Goal: Communication & Community: Answer question/provide support

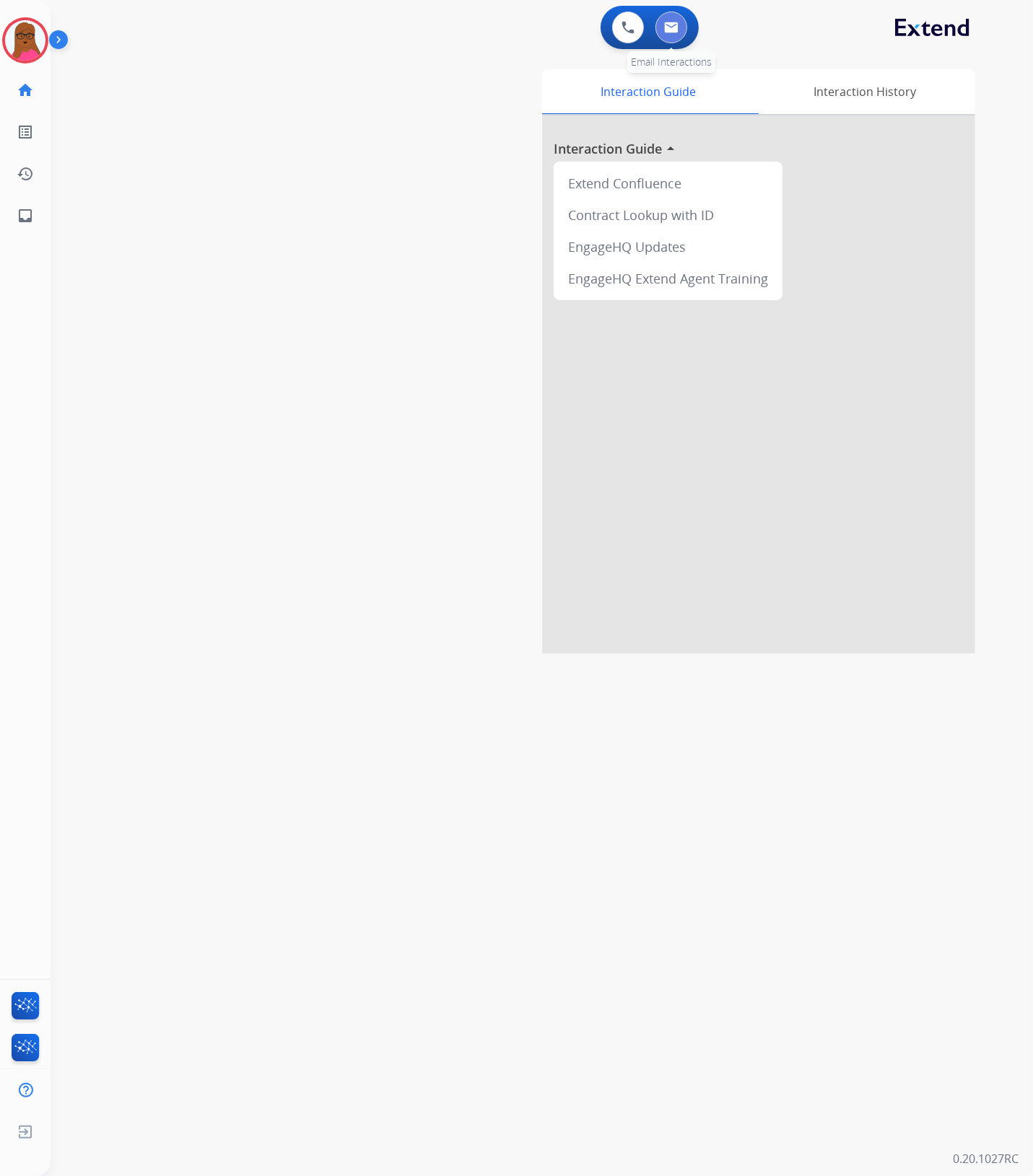
click at [676, 23] on img at bounding box center [672, 27] width 14 height 11
select select "**********"
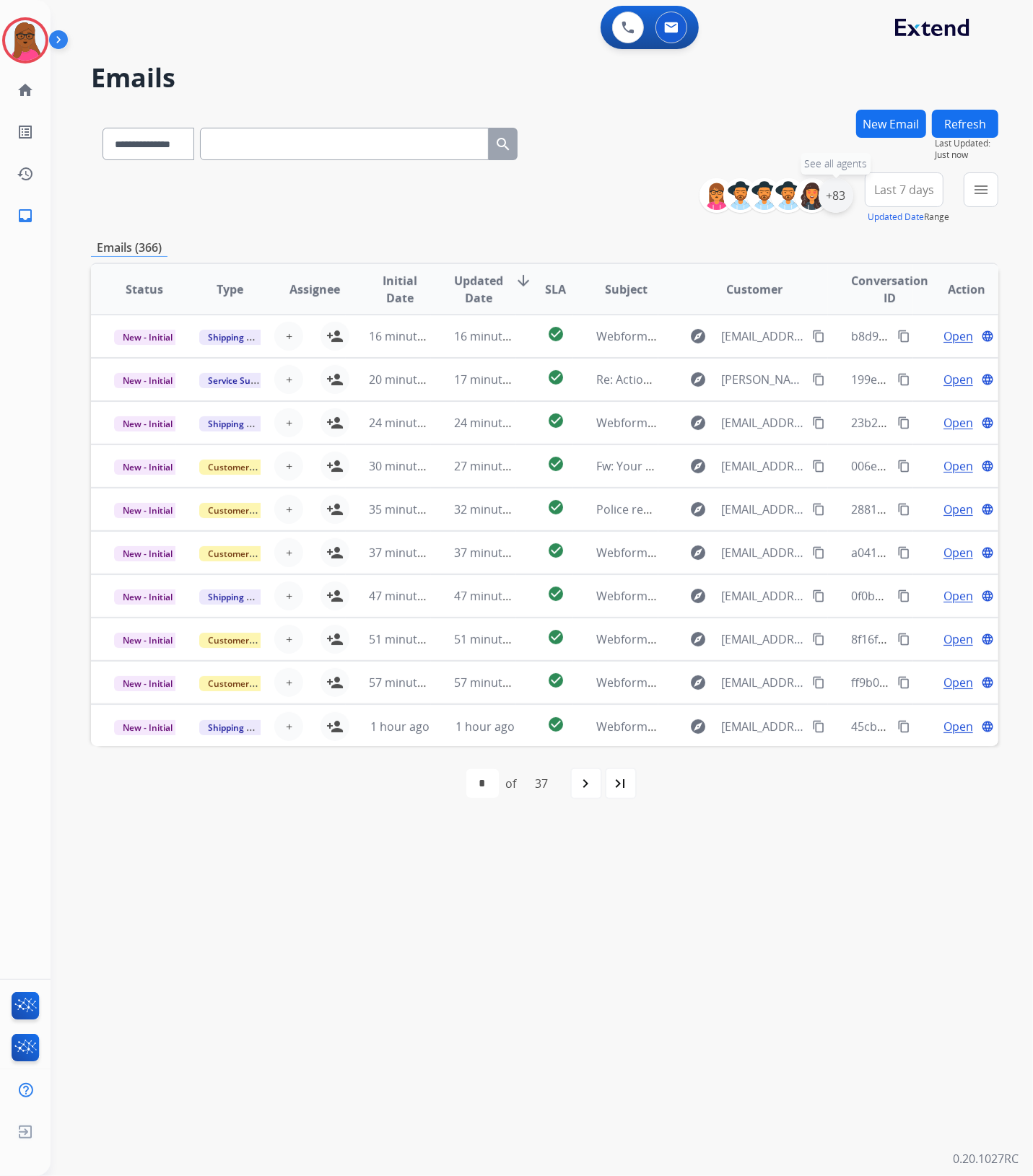
click at [829, 199] on div "+83" at bounding box center [835, 195] width 34 height 34
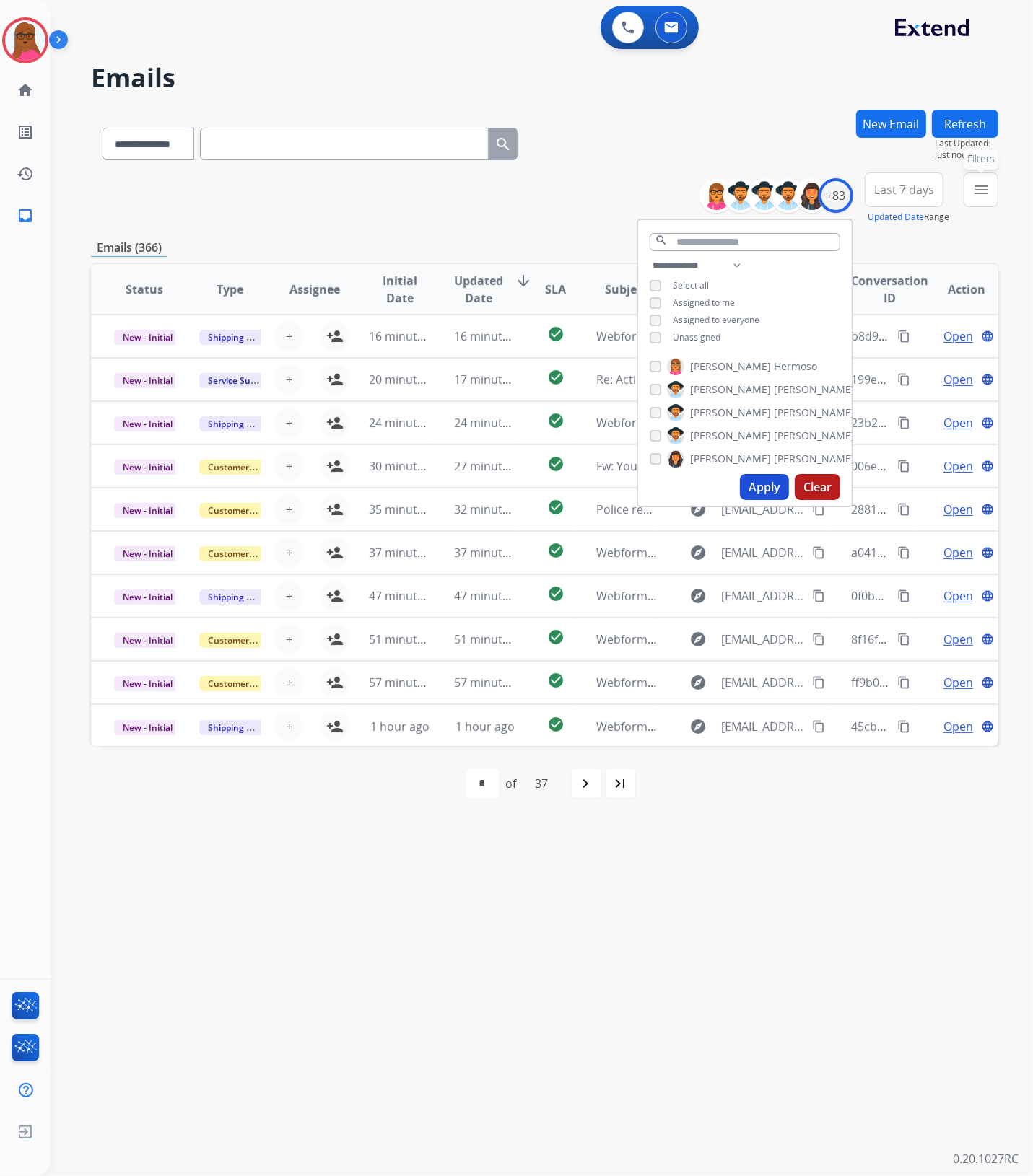
click at [978, 199] on button "menu Filters" at bounding box center [980, 189] width 34 height 34
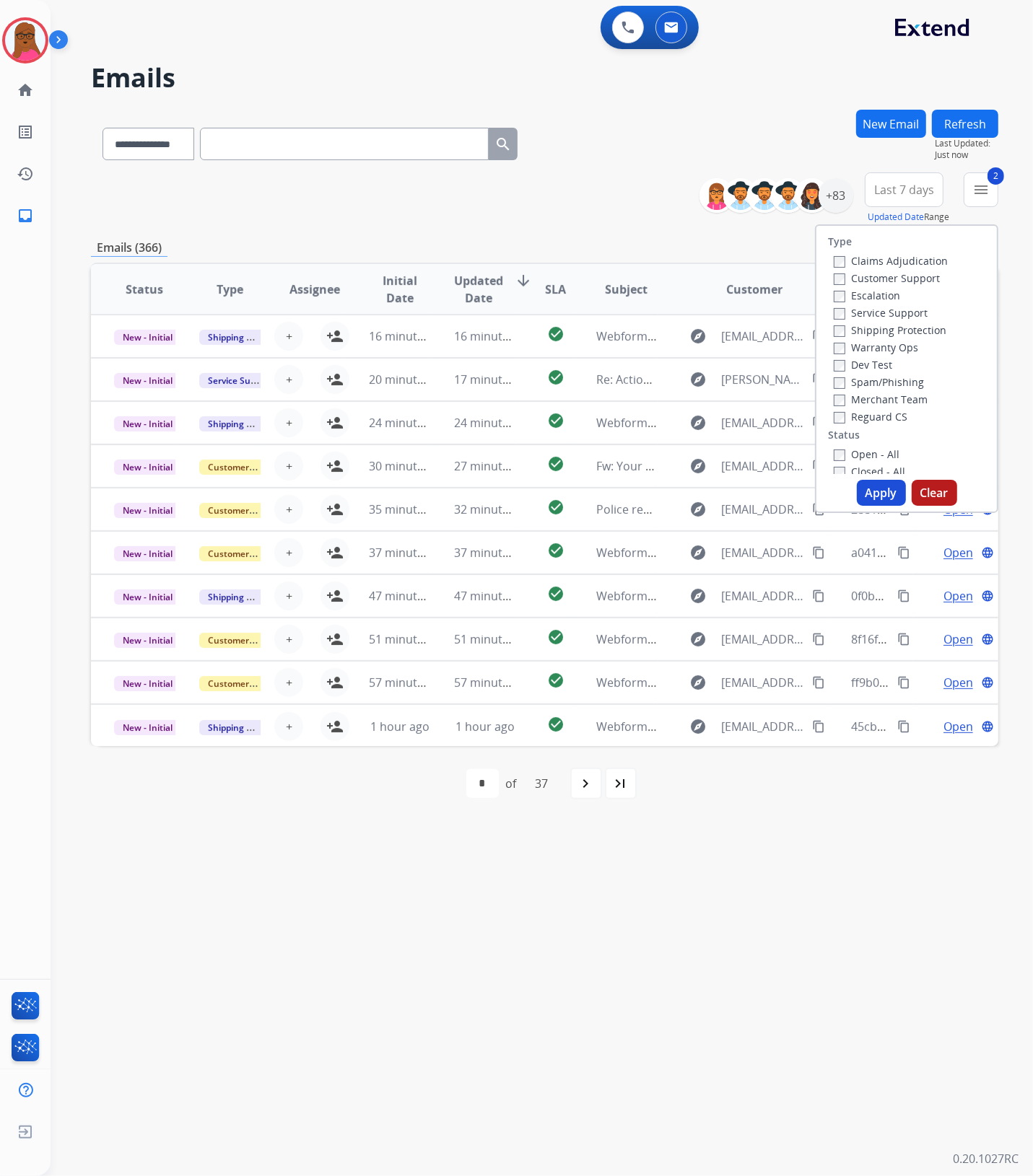
click at [870, 489] on button "Apply" at bounding box center [881, 493] width 49 height 26
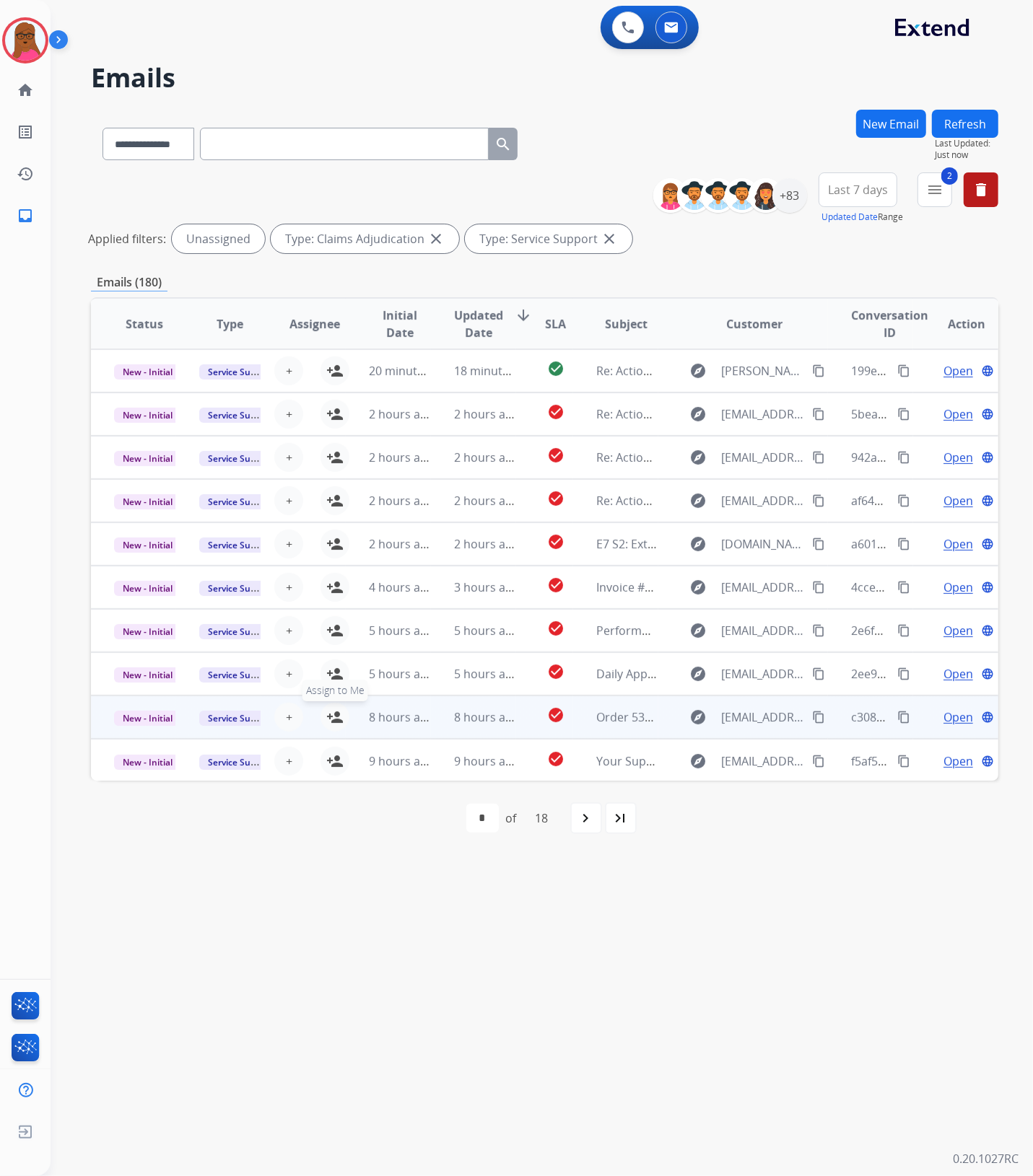
click at [333, 709] on mat-icon "person_add" at bounding box center [335, 718] width 18 height 18
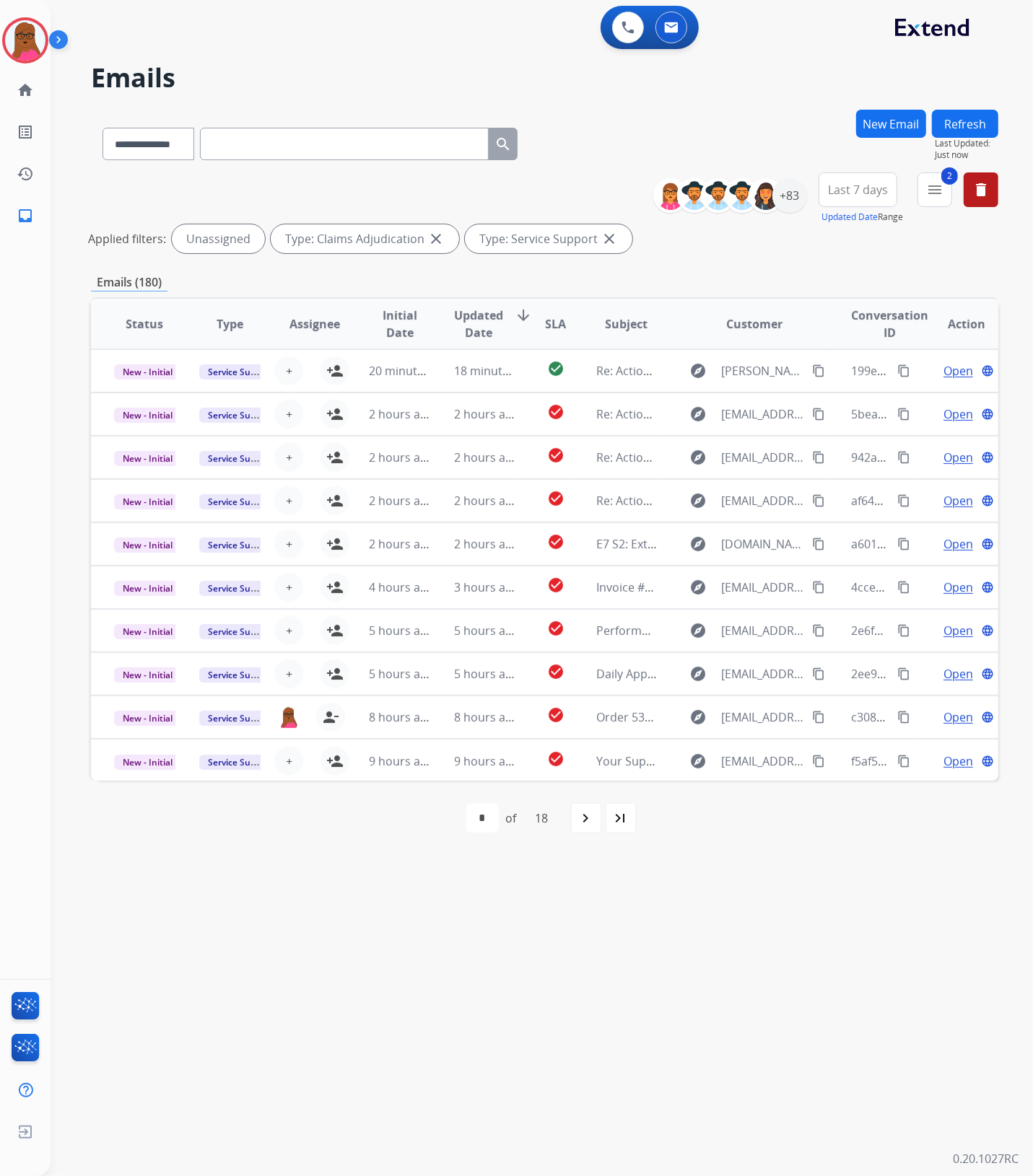
click at [585, 820] on mat-icon "navigate_next" at bounding box center [587, 819] width 18 height 18
click at [611, 820] on mat-icon "navigate_next" at bounding box center [618, 819] width 18 height 18
click at [467, 819] on mat-icon "navigate_before" at bounding box center [472, 819] width 18 height 18
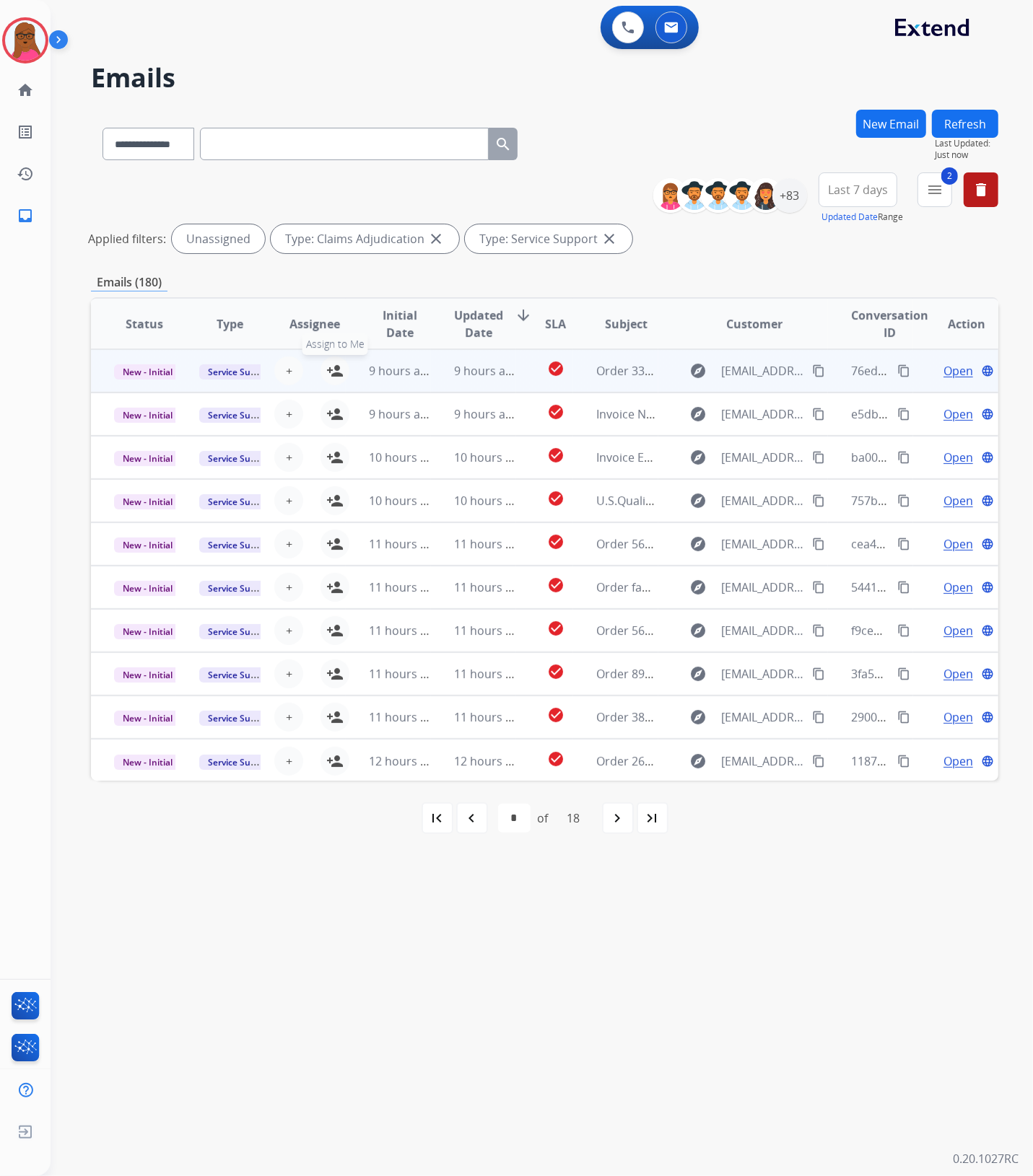
click at [339, 370] on mat-icon "person_add" at bounding box center [335, 371] width 18 height 18
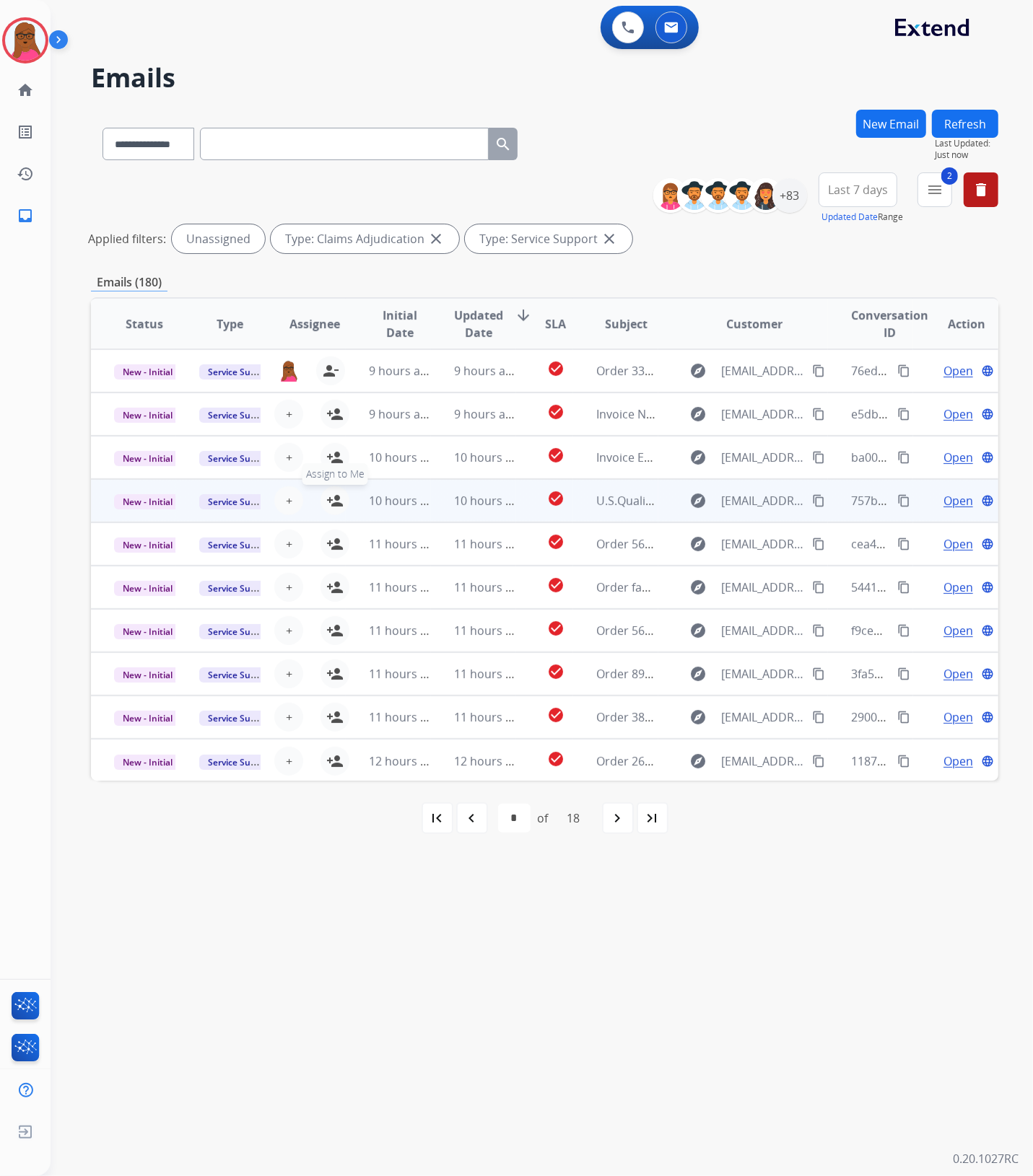
click at [330, 502] on mat-icon "person_add" at bounding box center [335, 501] width 18 height 18
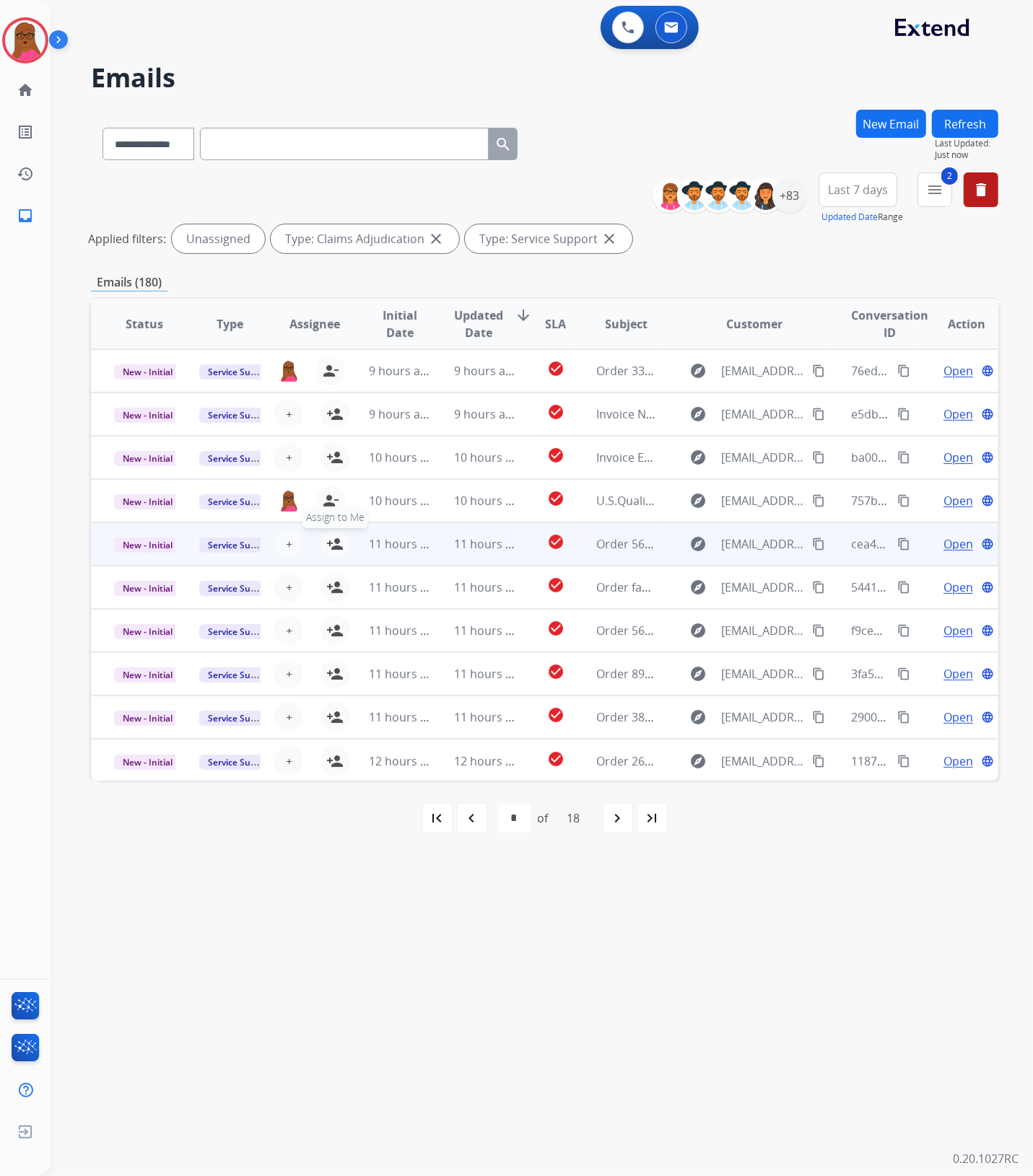
click at [334, 545] on mat-icon "person_add" at bounding box center [335, 544] width 18 height 18
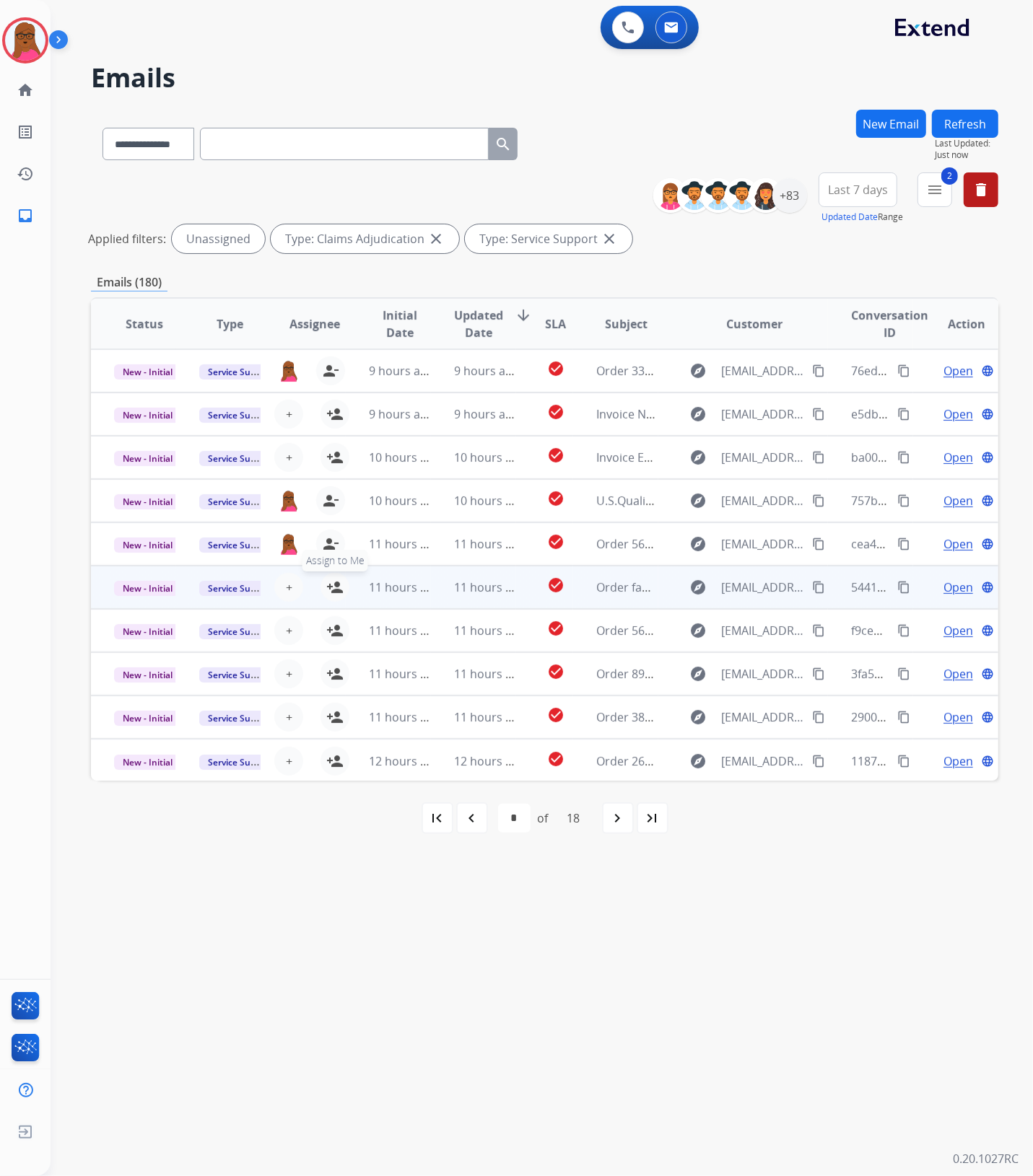
click at [330, 582] on mat-icon "person_add" at bounding box center [335, 587] width 18 height 18
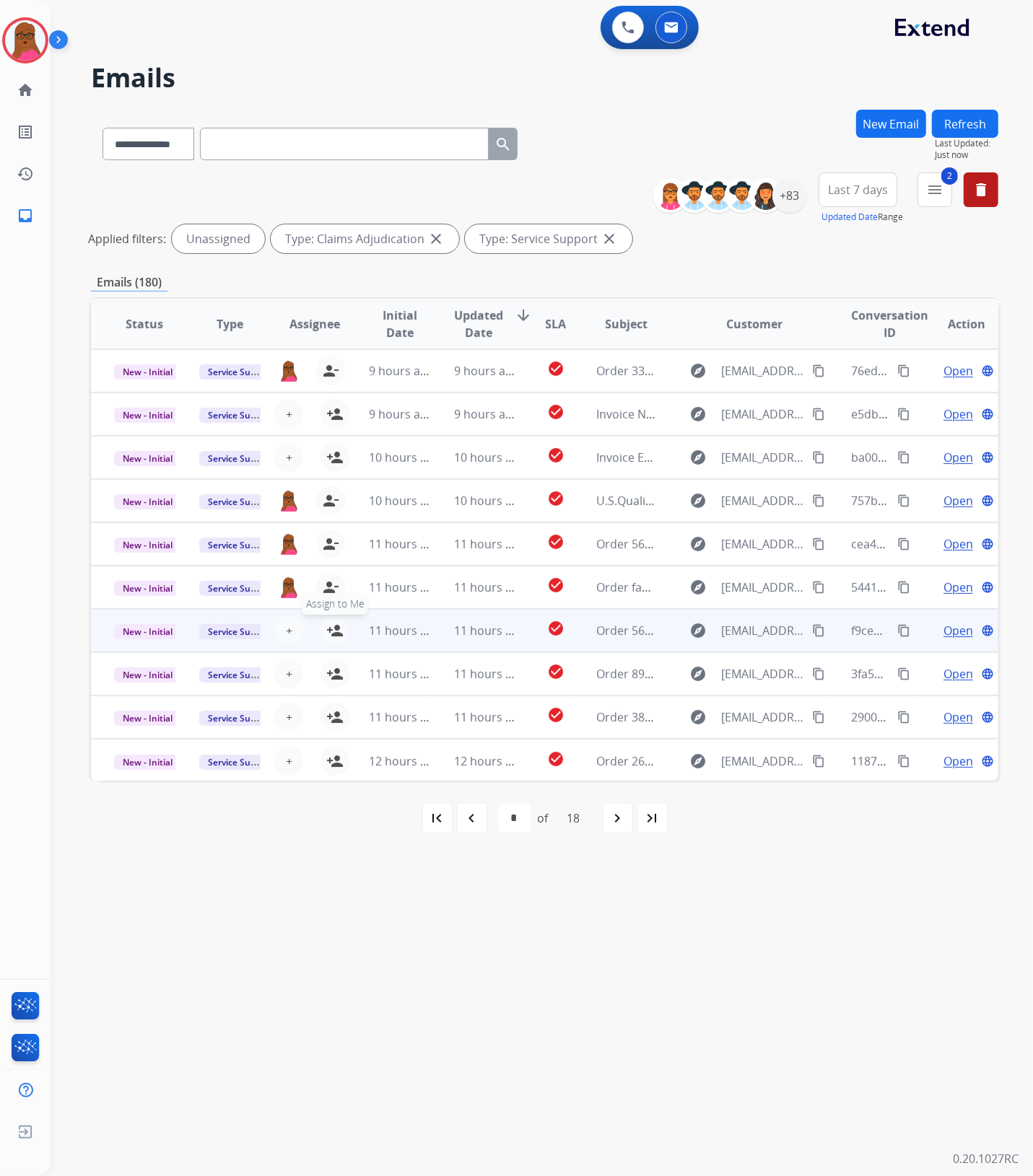
click at [333, 629] on mat-icon "person_add" at bounding box center [335, 630] width 18 height 18
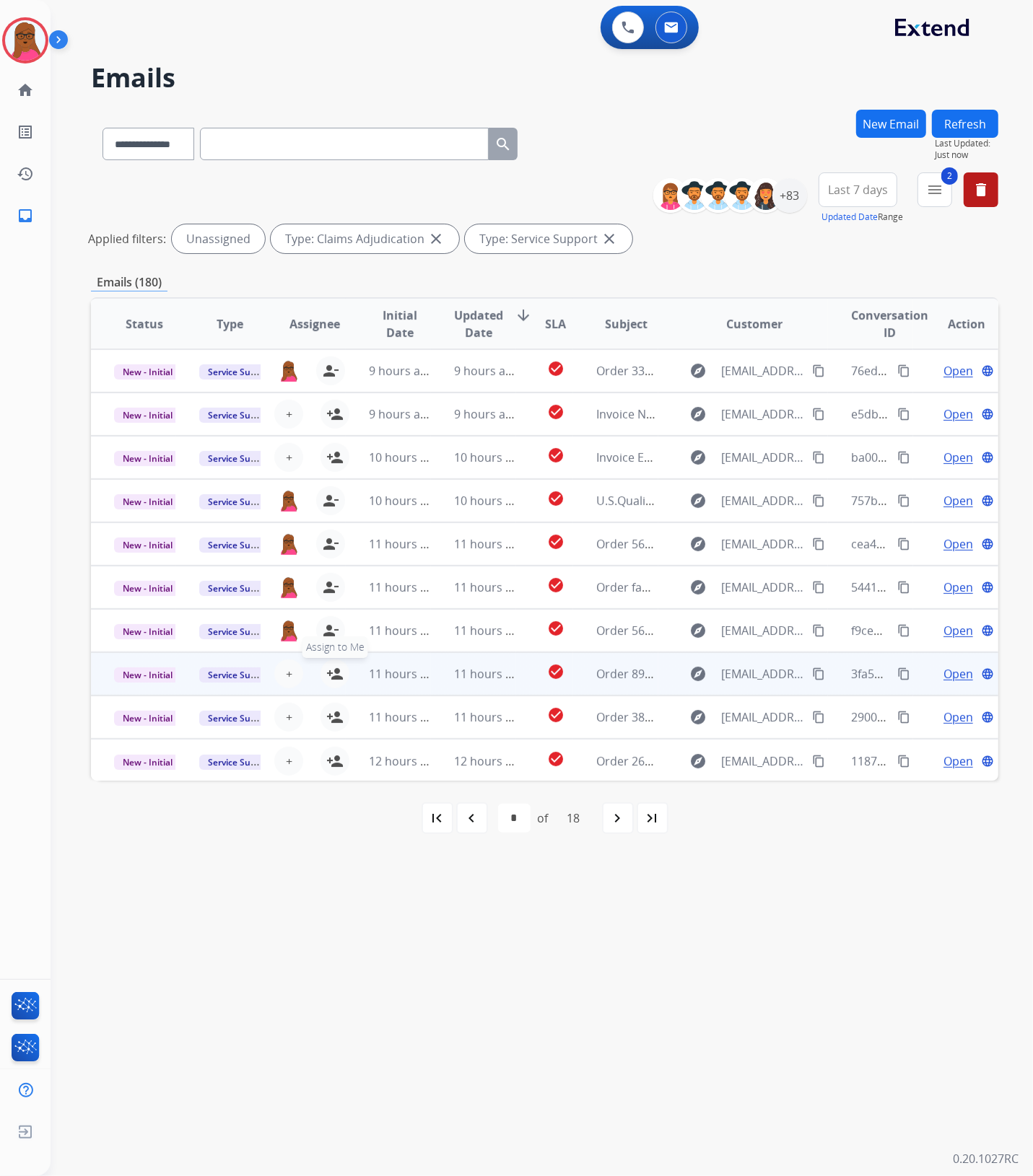
click at [332, 675] on mat-icon "person_add" at bounding box center [335, 674] width 18 height 18
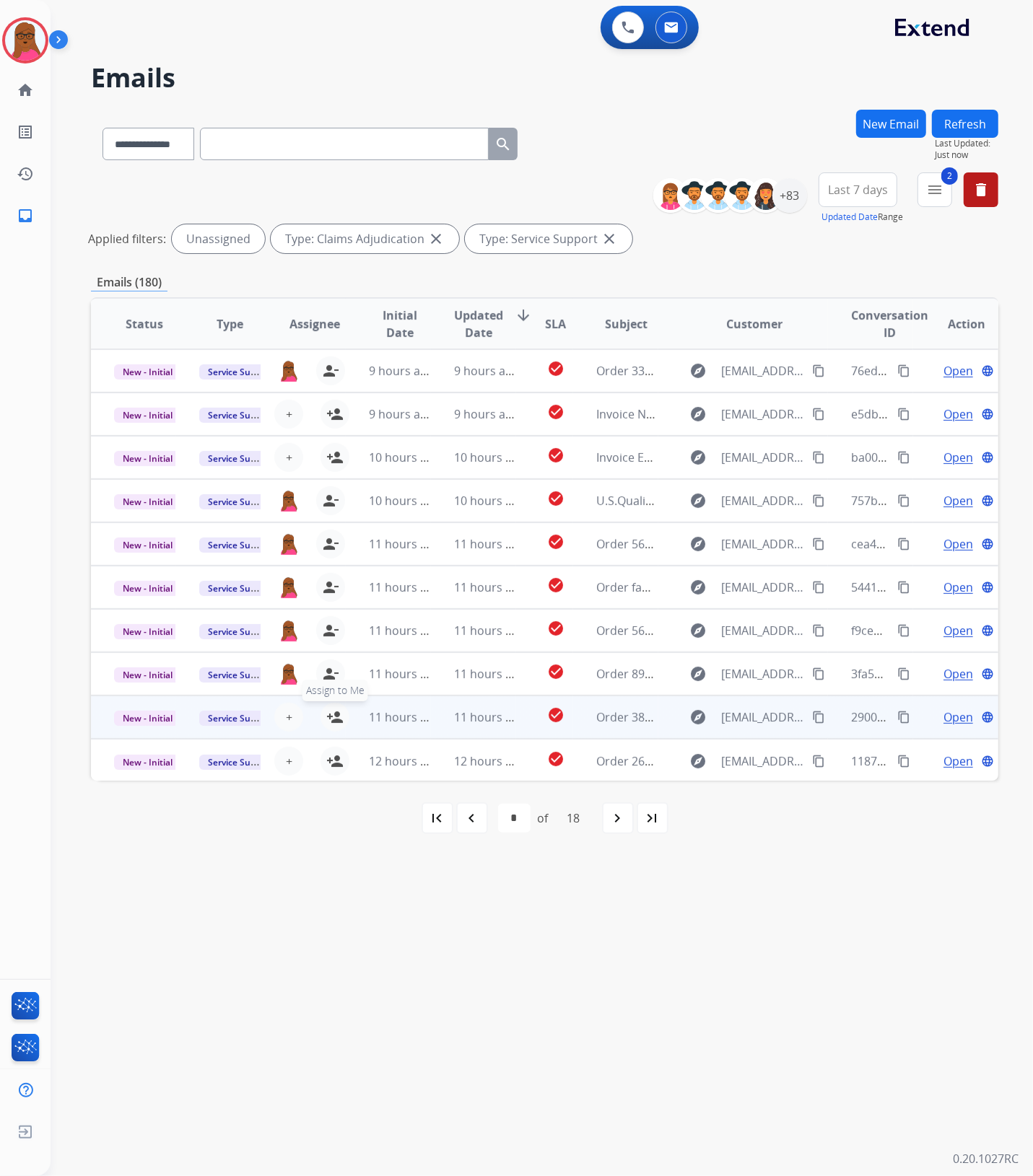
click at [330, 715] on mat-icon "person_add" at bounding box center [335, 718] width 18 height 18
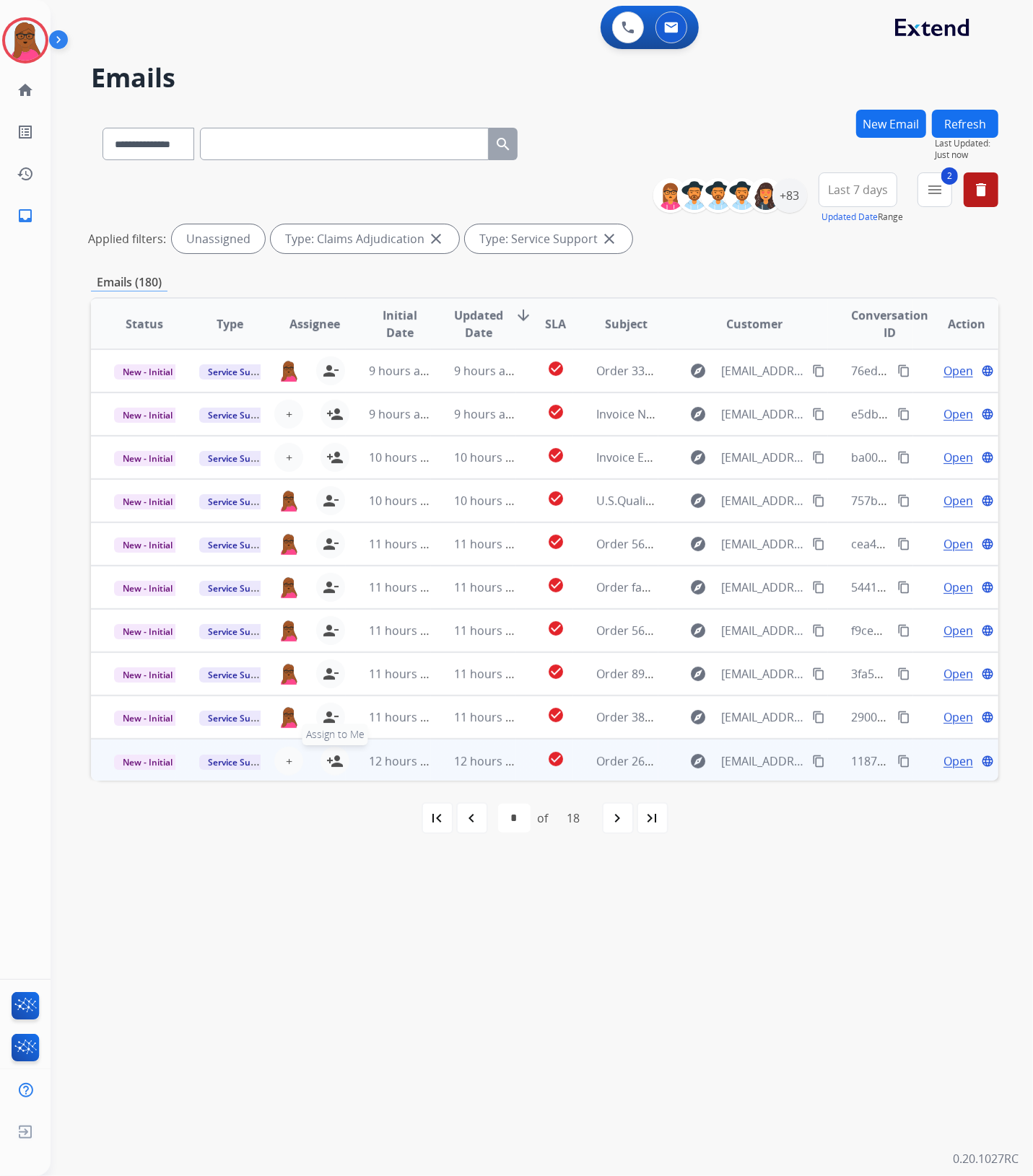
click at [330, 761] on mat-icon "person_add" at bounding box center [335, 761] width 18 height 18
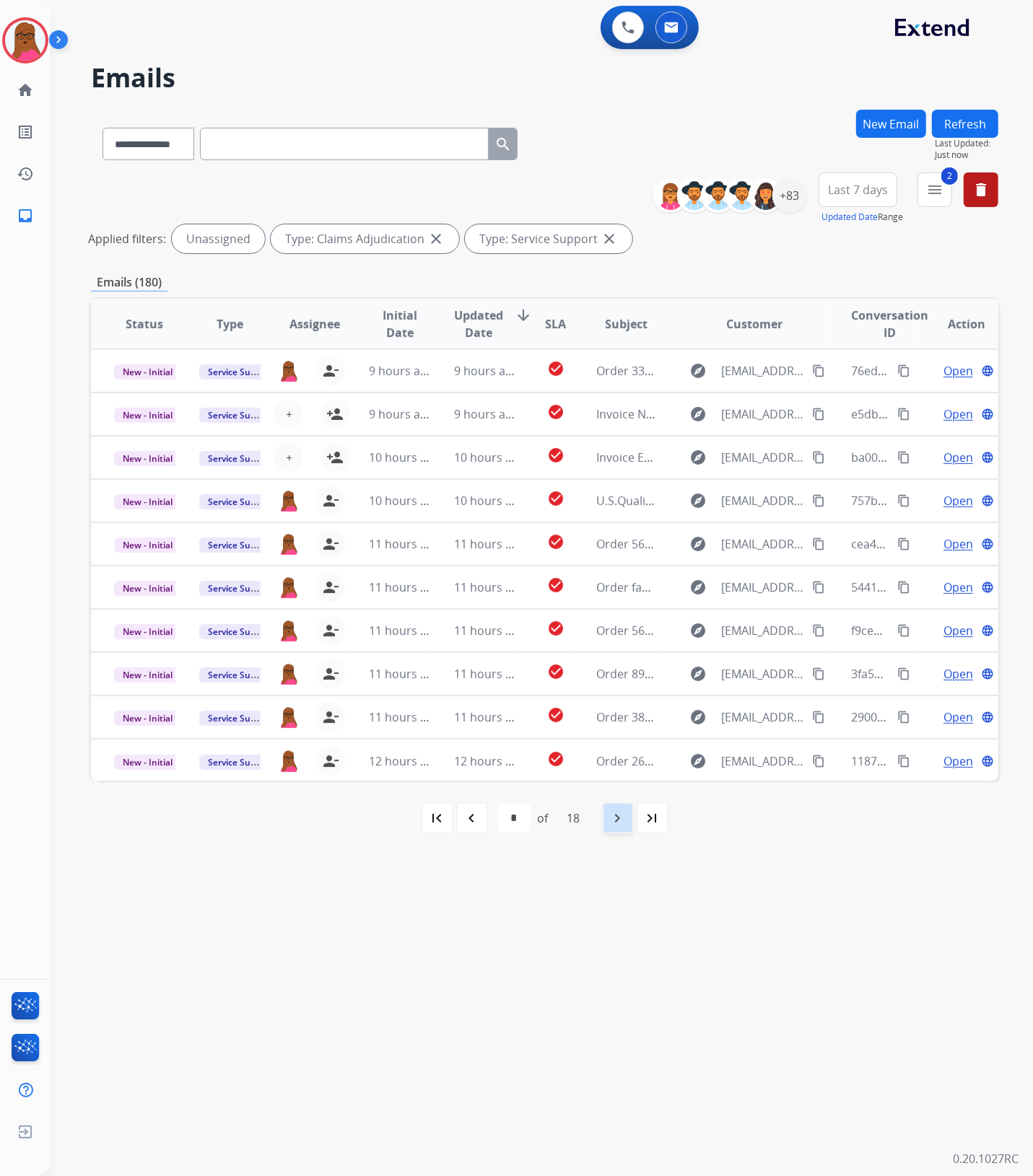
click at [621, 818] on mat-icon "navigate_next" at bounding box center [618, 819] width 18 height 18
select select "*"
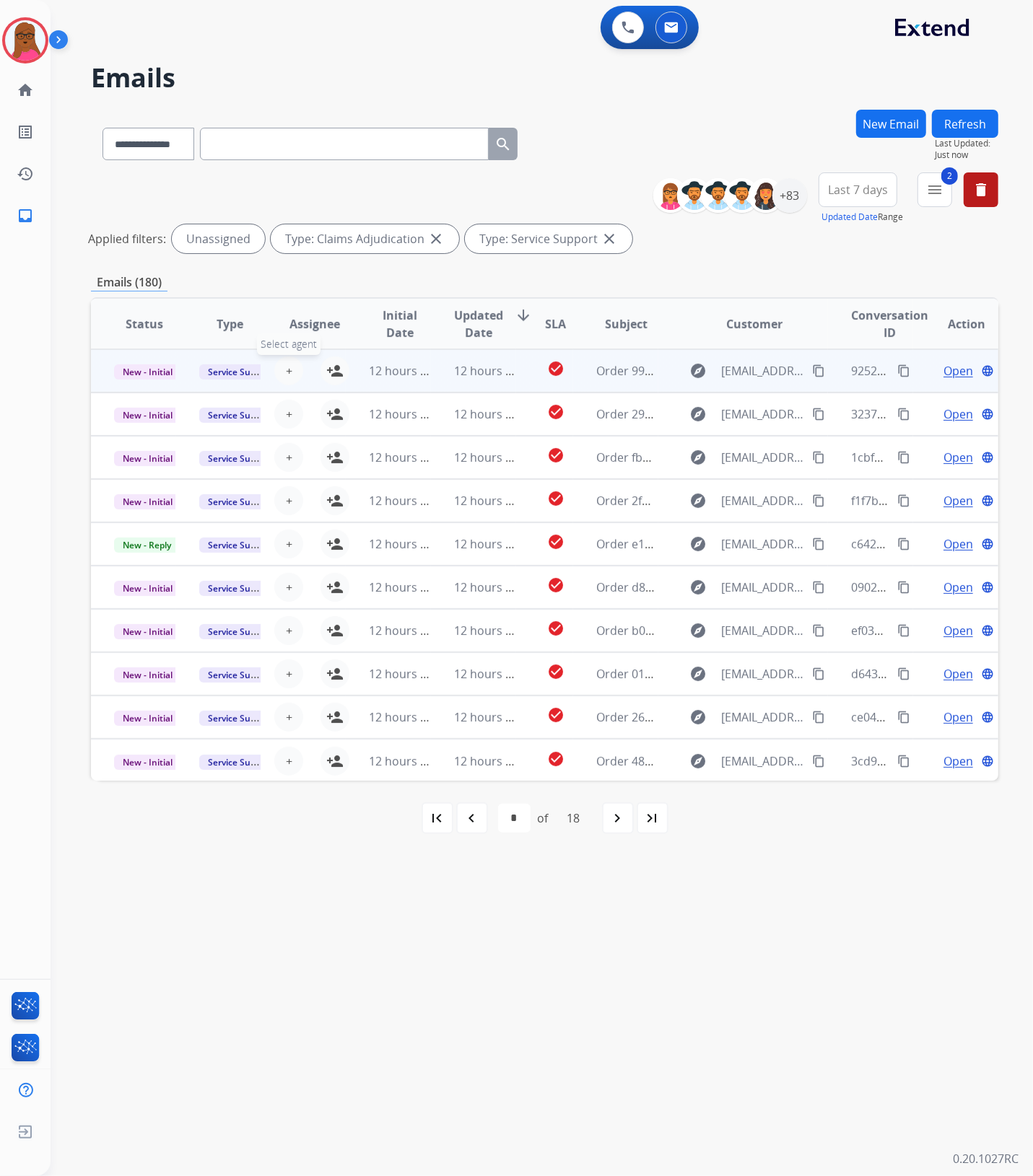
click at [287, 379] on span "+" at bounding box center [289, 371] width 6 height 18
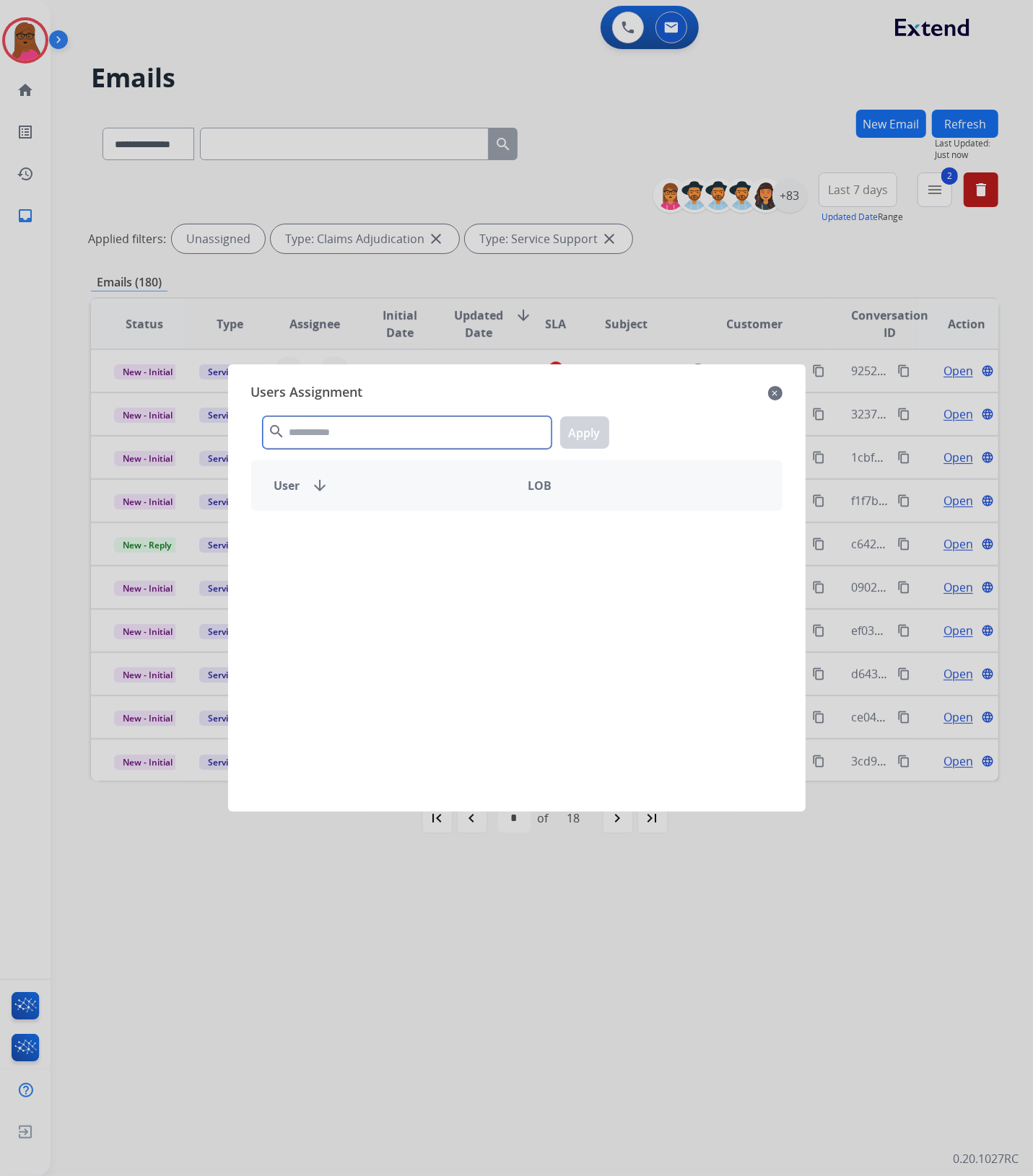
click at [316, 441] on input "text" at bounding box center [407, 433] width 289 height 33
type input "*"
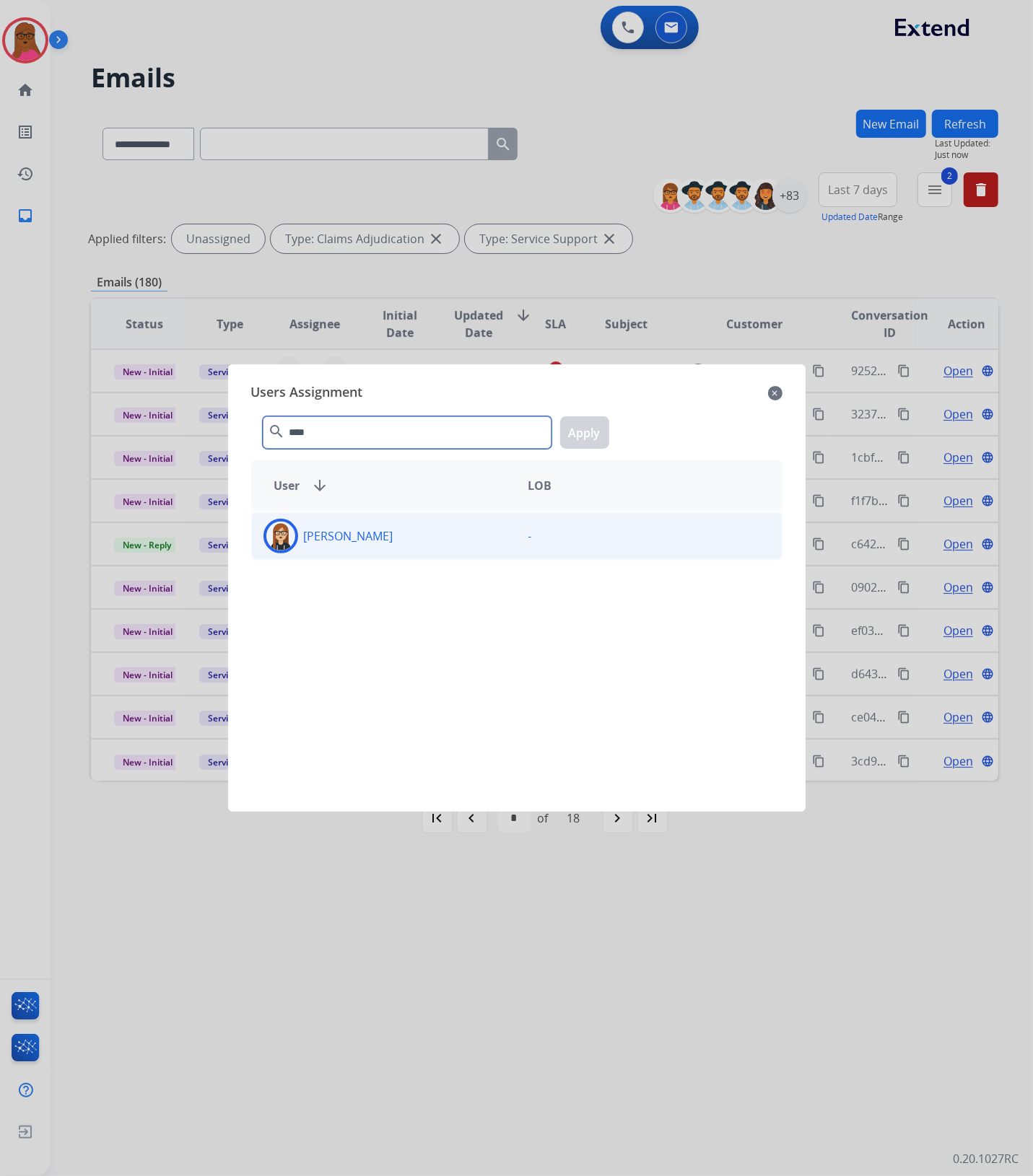
type input "****"
click at [426, 525] on div "[PERSON_NAME]" at bounding box center [384, 536] width 265 height 34
click at [594, 435] on button "Apply" at bounding box center [584, 433] width 49 height 33
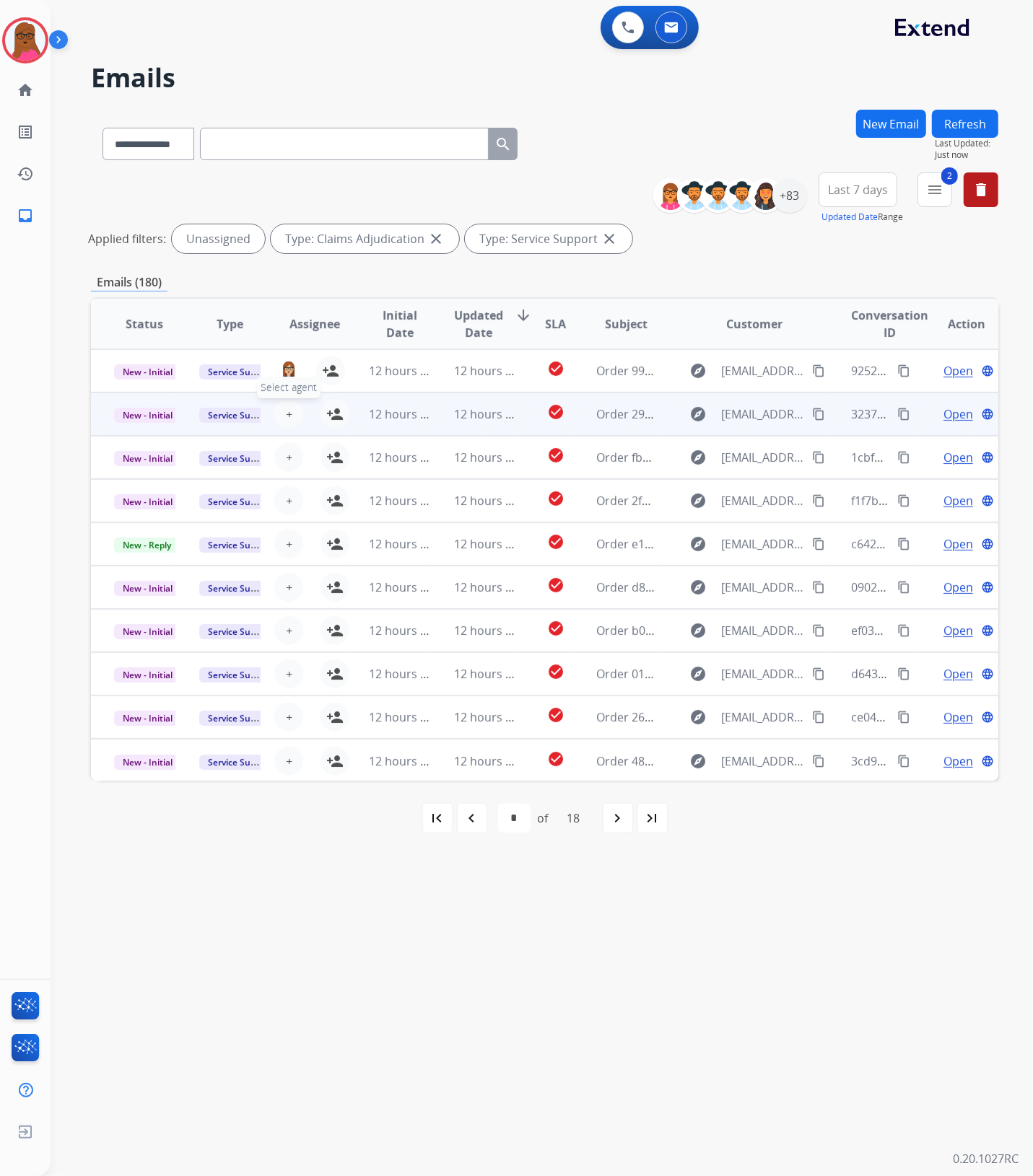
click at [286, 409] on span "+" at bounding box center [289, 414] width 6 height 18
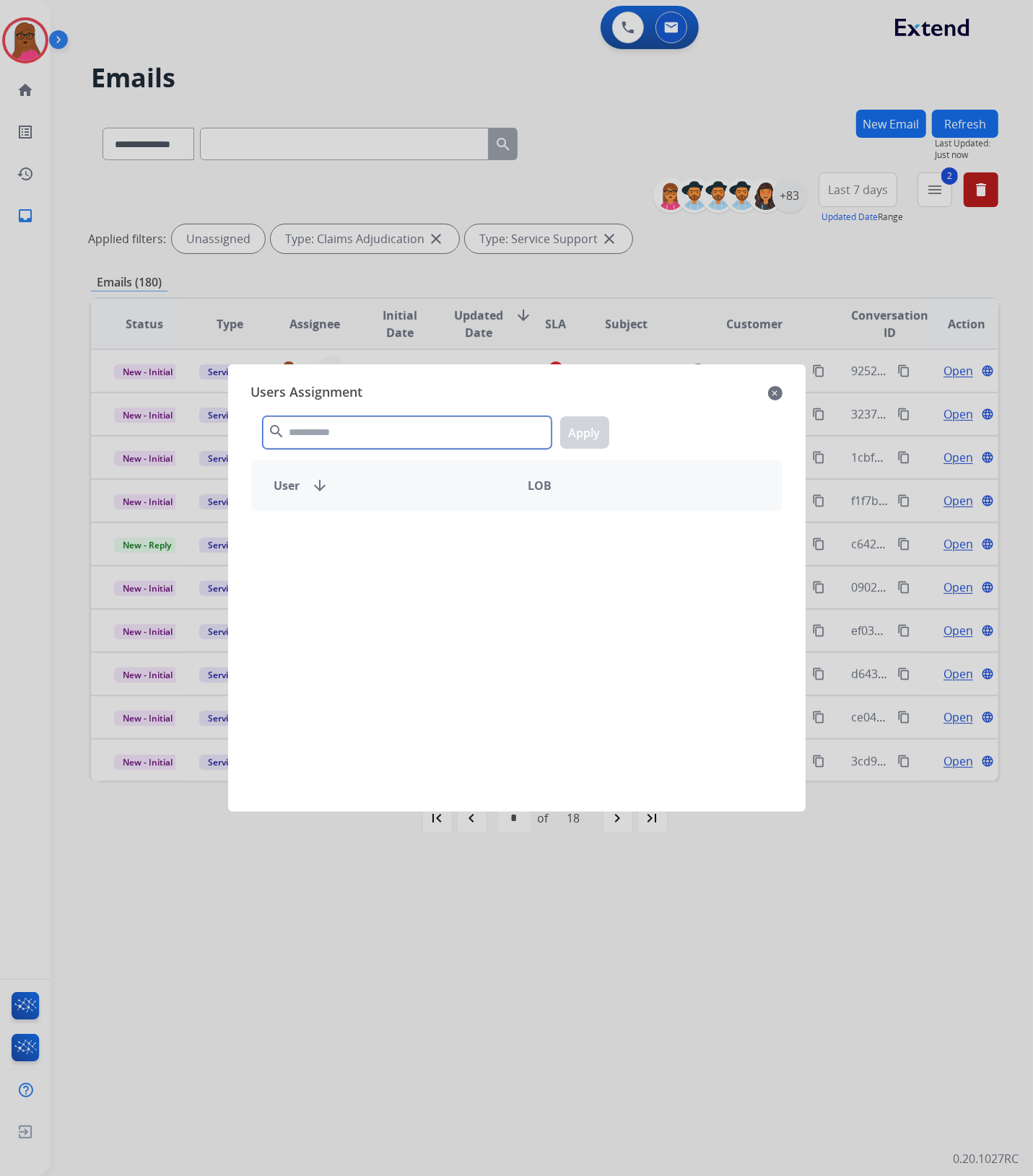
click at [359, 433] on input "text" at bounding box center [407, 433] width 289 height 33
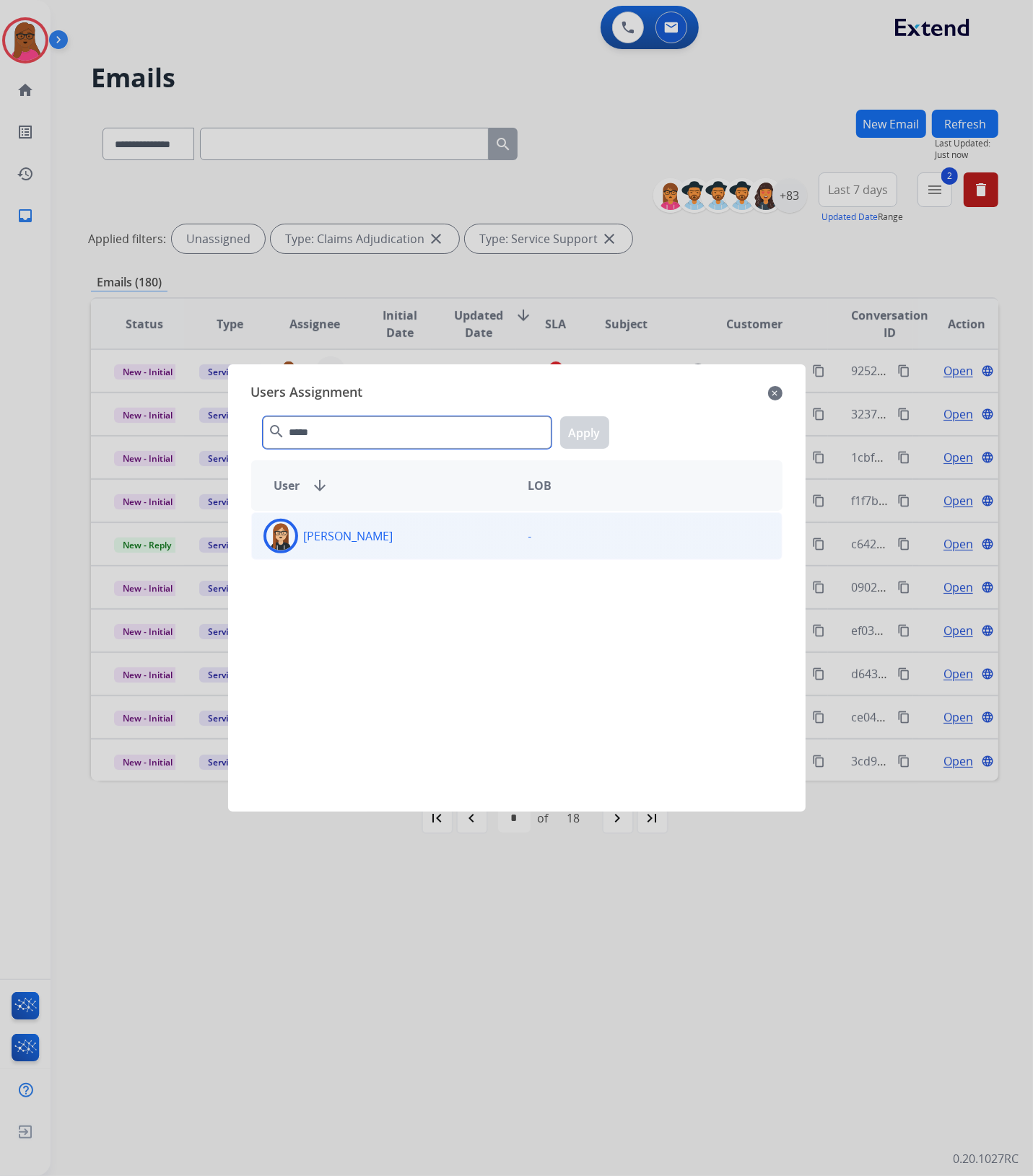
type input "*****"
click at [451, 520] on div "[PERSON_NAME]" at bounding box center [384, 536] width 265 height 34
click at [583, 439] on button "Apply" at bounding box center [584, 433] width 49 height 33
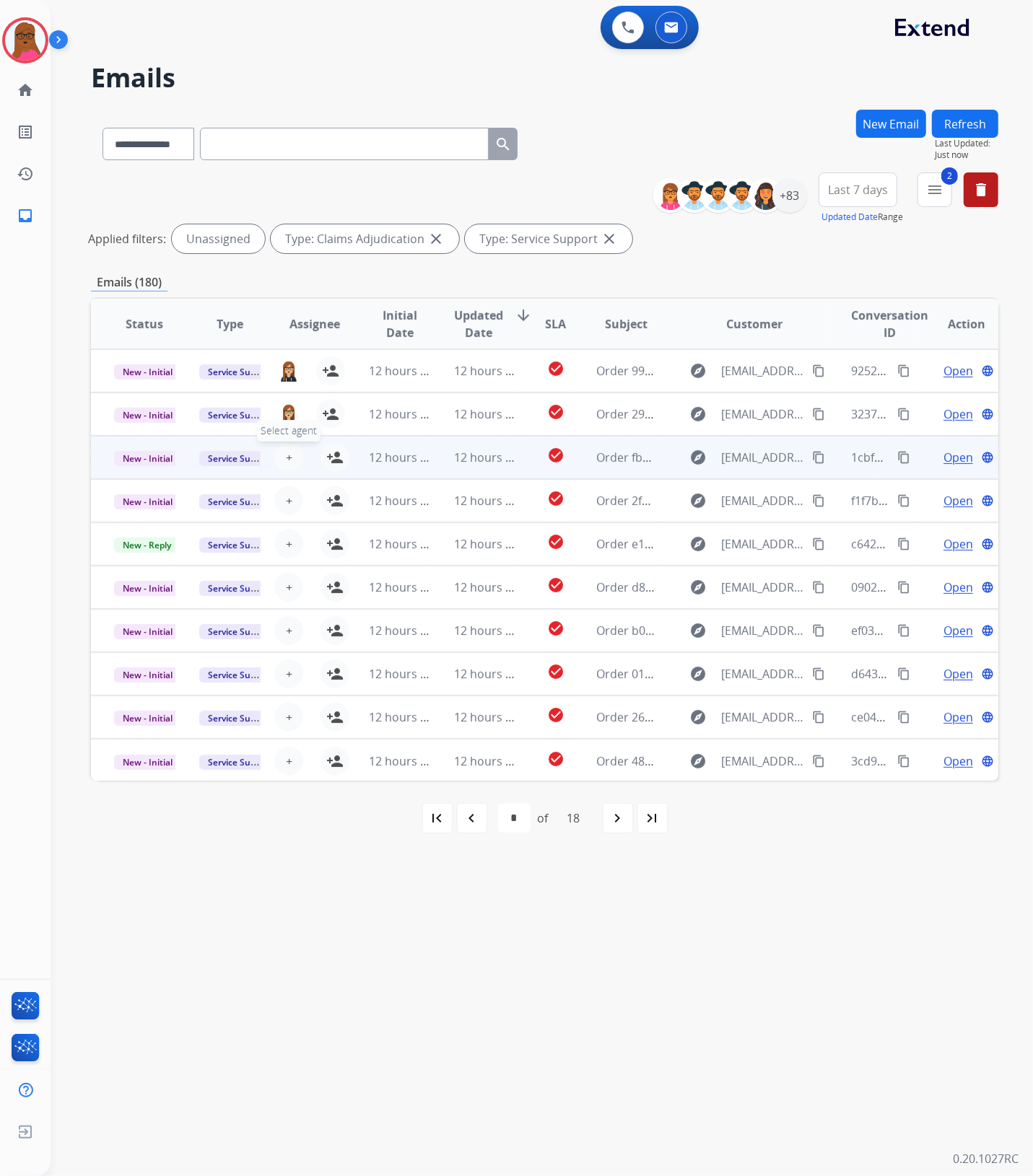
click at [287, 456] on span "+" at bounding box center [289, 457] width 6 height 18
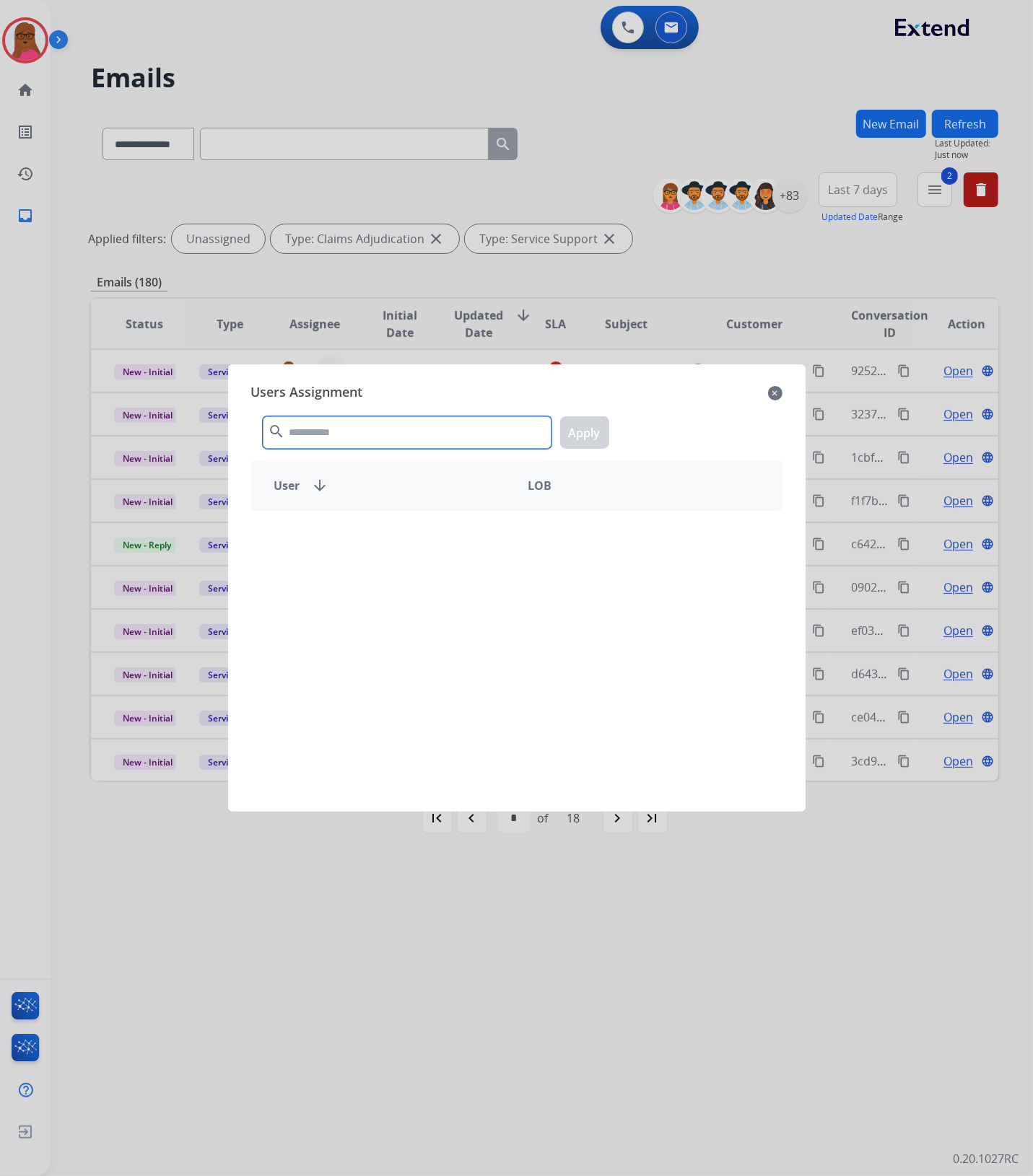
click at [358, 422] on input "text" at bounding box center [407, 433] width 289 height 33
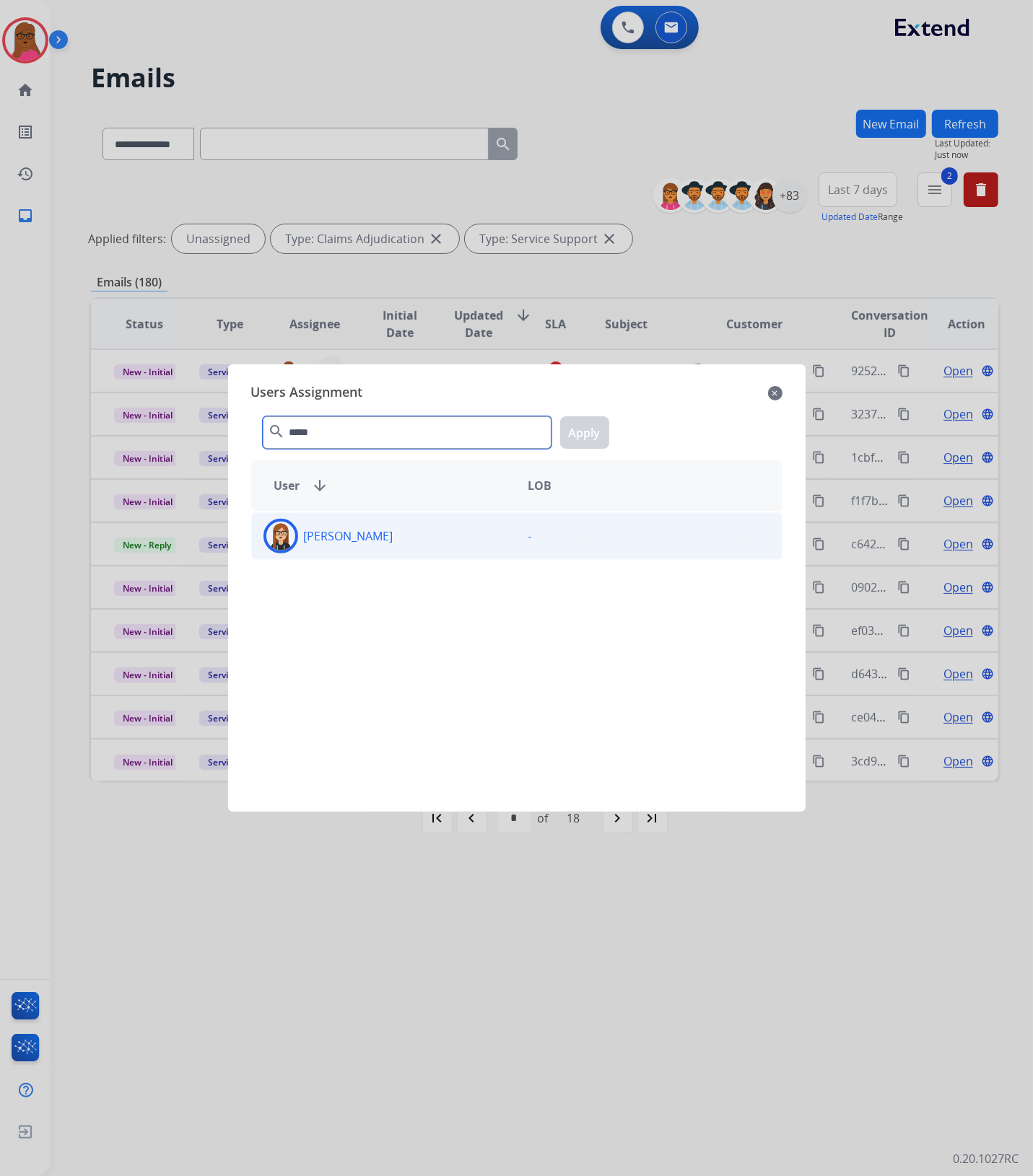
type input "*****"
click at [384, 534] on div "[PERSON_NAME]" at bounding box center [384, 536] width 265 height 34
click at [593, 434] on button "Apply" at bounding box center [584, 433] width 49 height 33
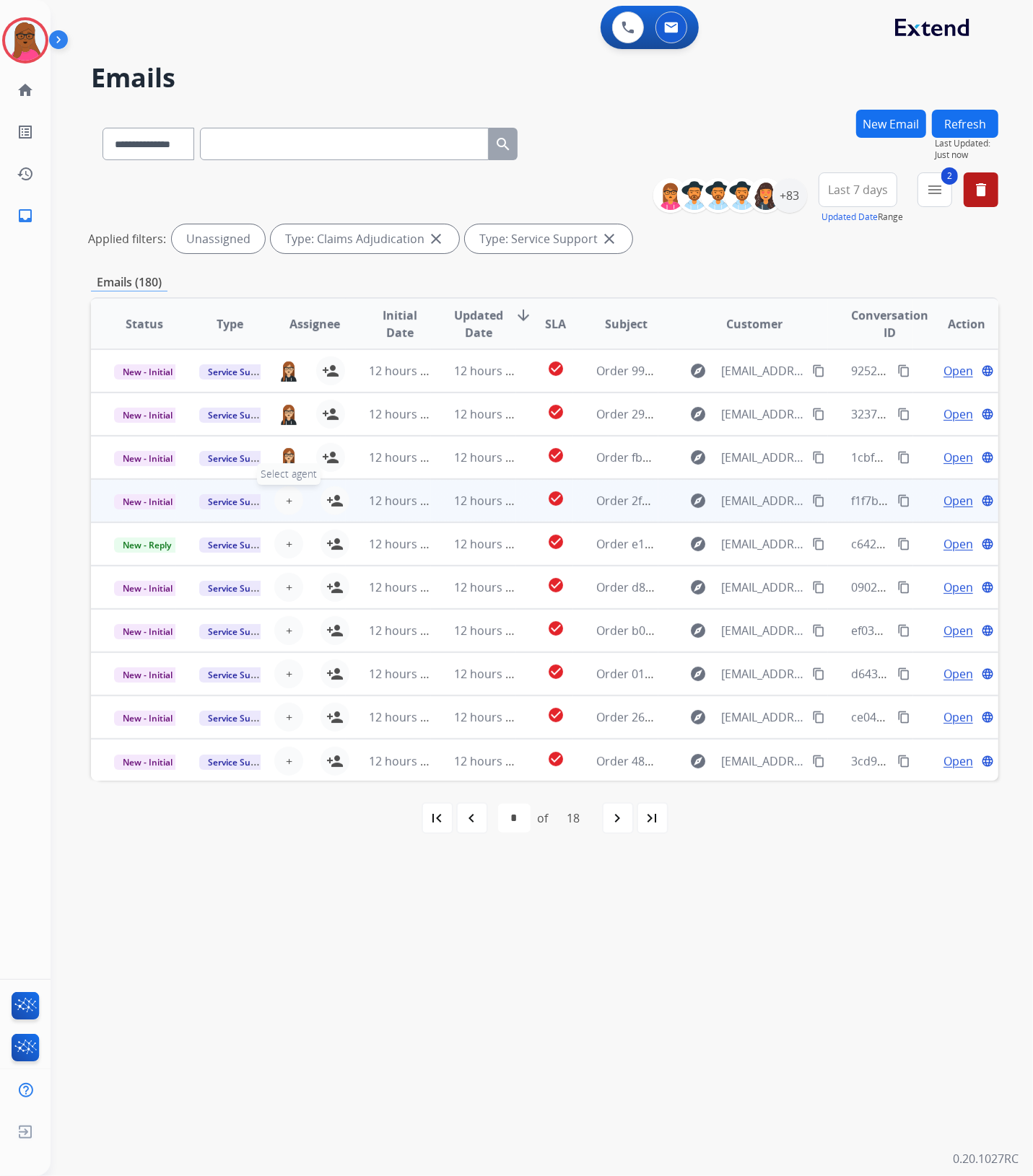
click at [293, 495] on button "+ Select agent" at bounding box center [289, 501] width 29 height 29
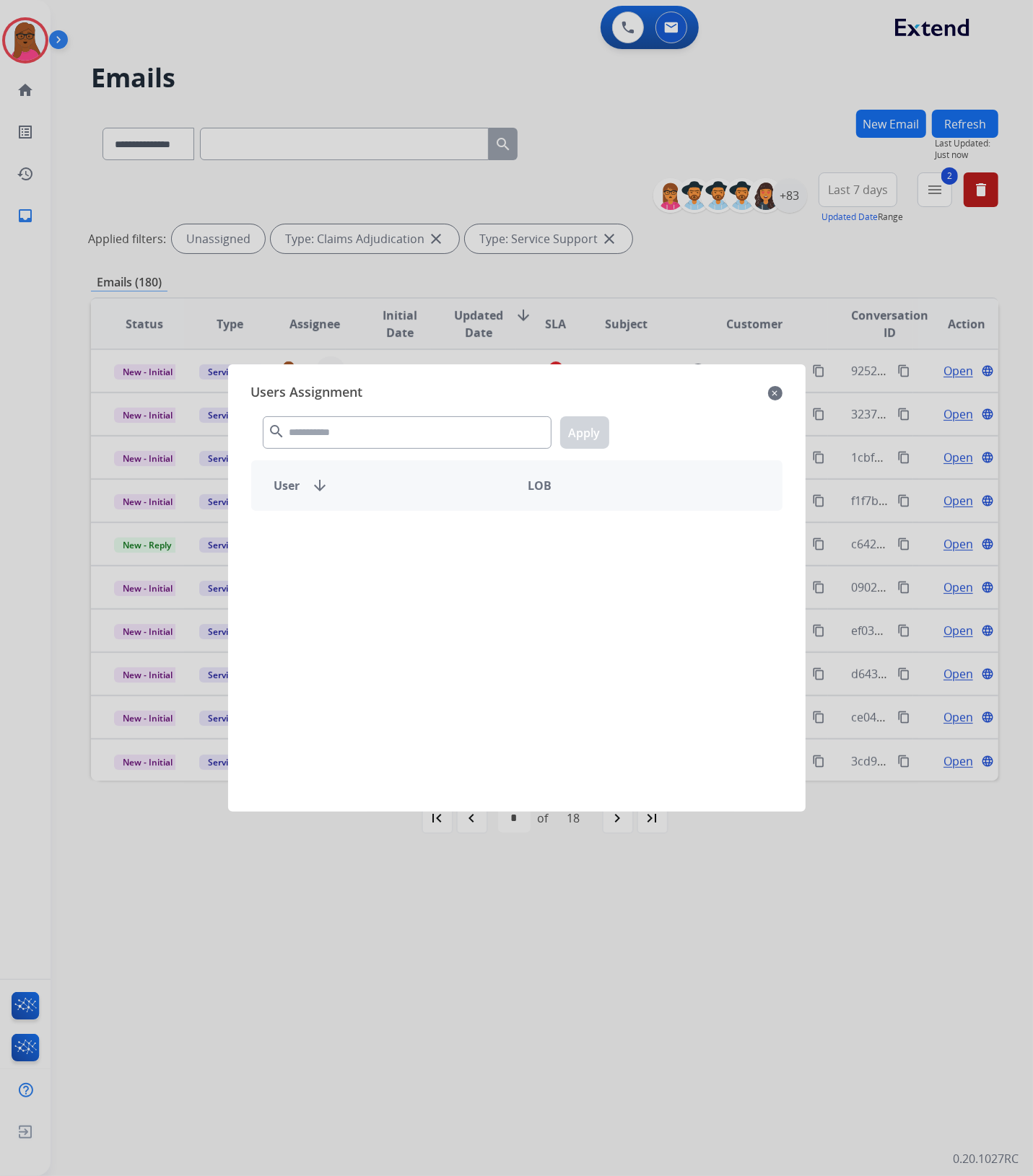
drag, startPoint x: 414, startPoint y: 455, endPoint x: 417, endPoint y: 448, distance: 7.6
click at [414, 453] on div "Users Assignment close search Apply User arrow_downward LOB" at bounding box center [517, 588] width 555 height 425
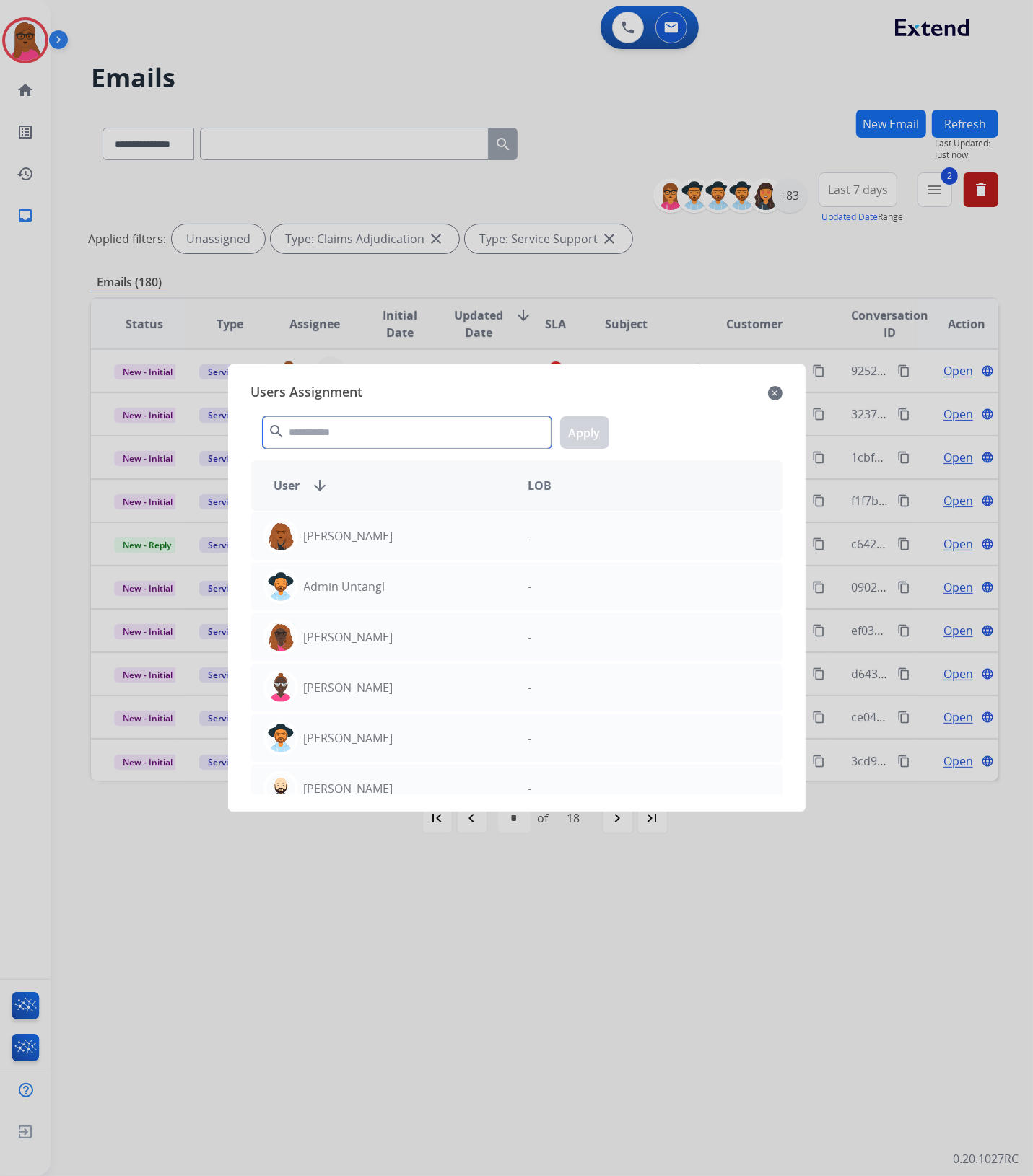
click at [418, 447] on input "text" at bounding box center [407, 433] width 289 height 33
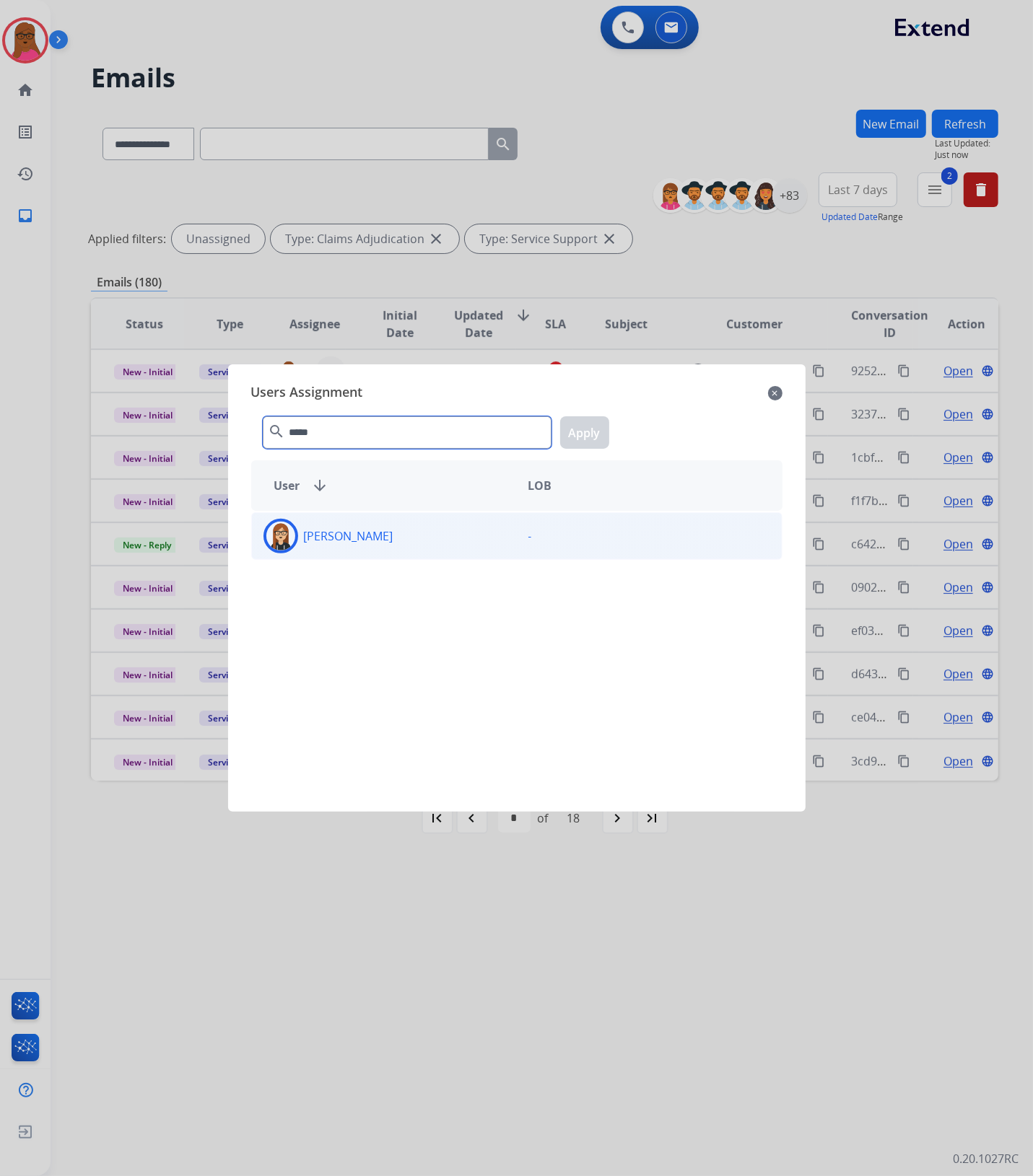
type input "*****"
click at [406, 545] on div "[PERSON_NAME]" at bounding box center [384, 536] width 265 height 34
click at [583, 425] on button "Apply" at bounding box center [584, 433] width 49 height 33
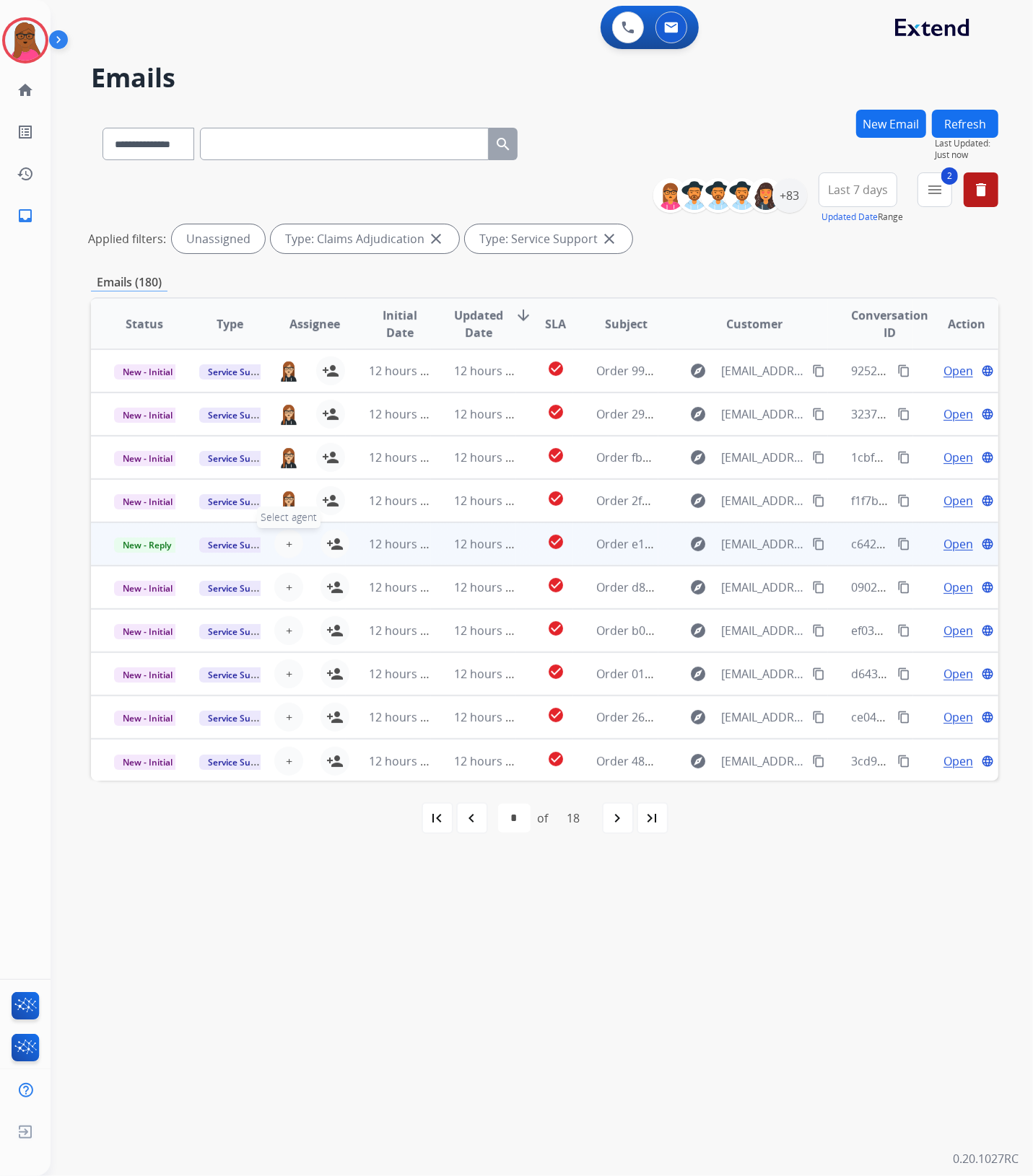
click at [289, 547] on span "+" at bounding box center [289, 544] width 6 height 18
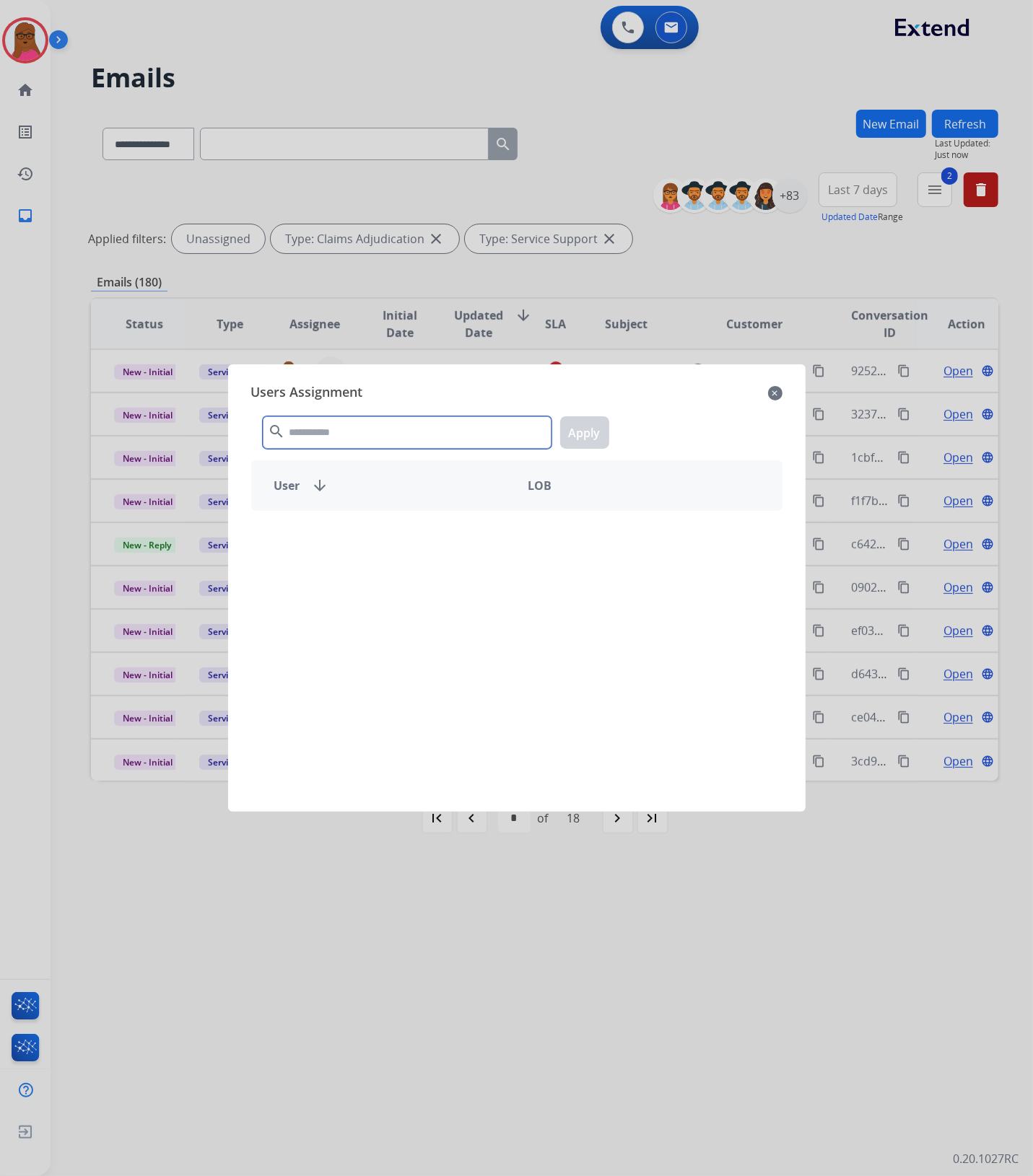
click at [417, 441] on input "text" at bounding box center [407, 433] width 289 height 33
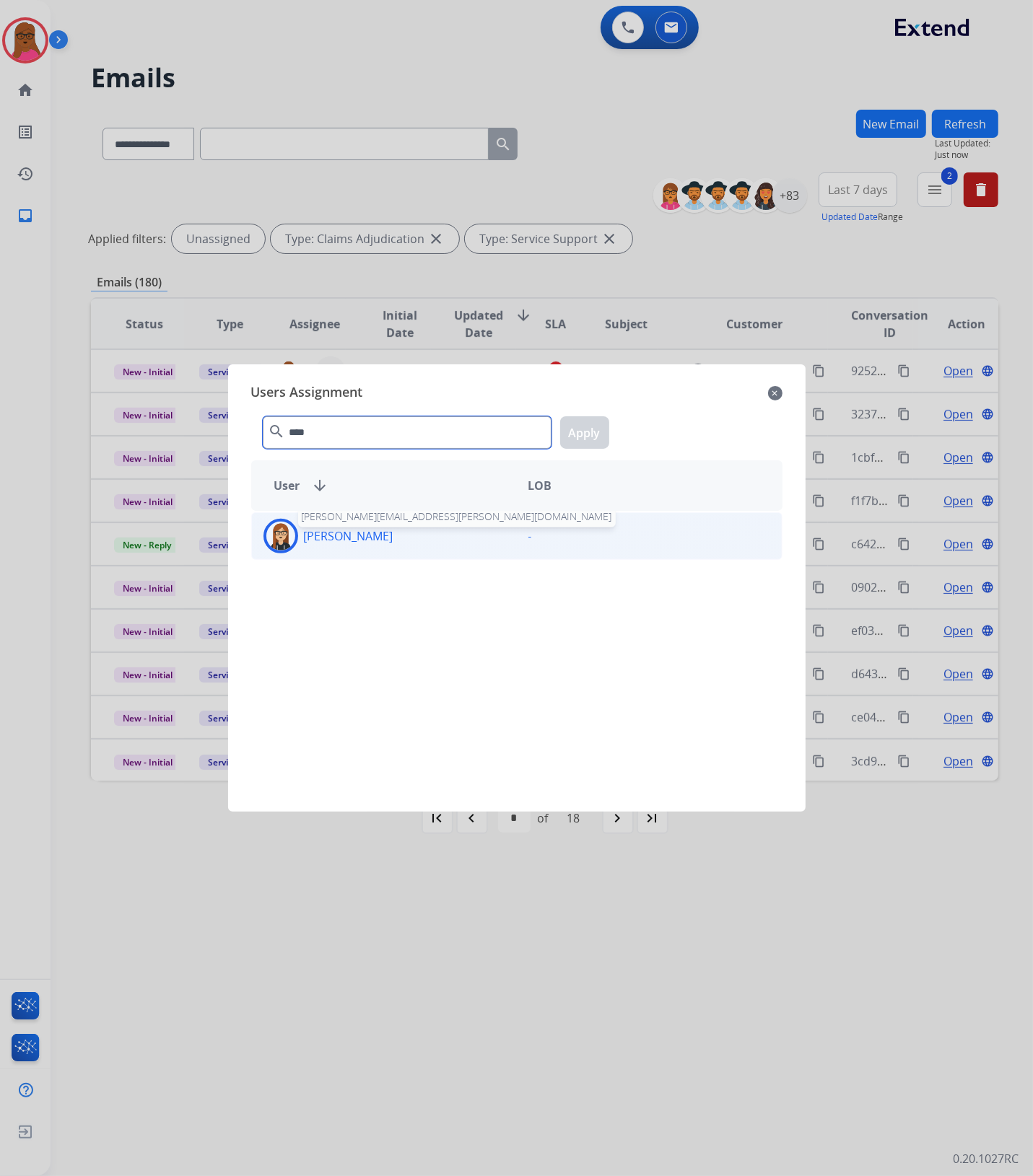
type input "****"
click at [379, 543] on p "[PERSON_NAME]" at bounding box center [349, 536] width 90 height 18
click at [578, 437] on button "Apply" at bounding box center [584, 433] width 49 height 33
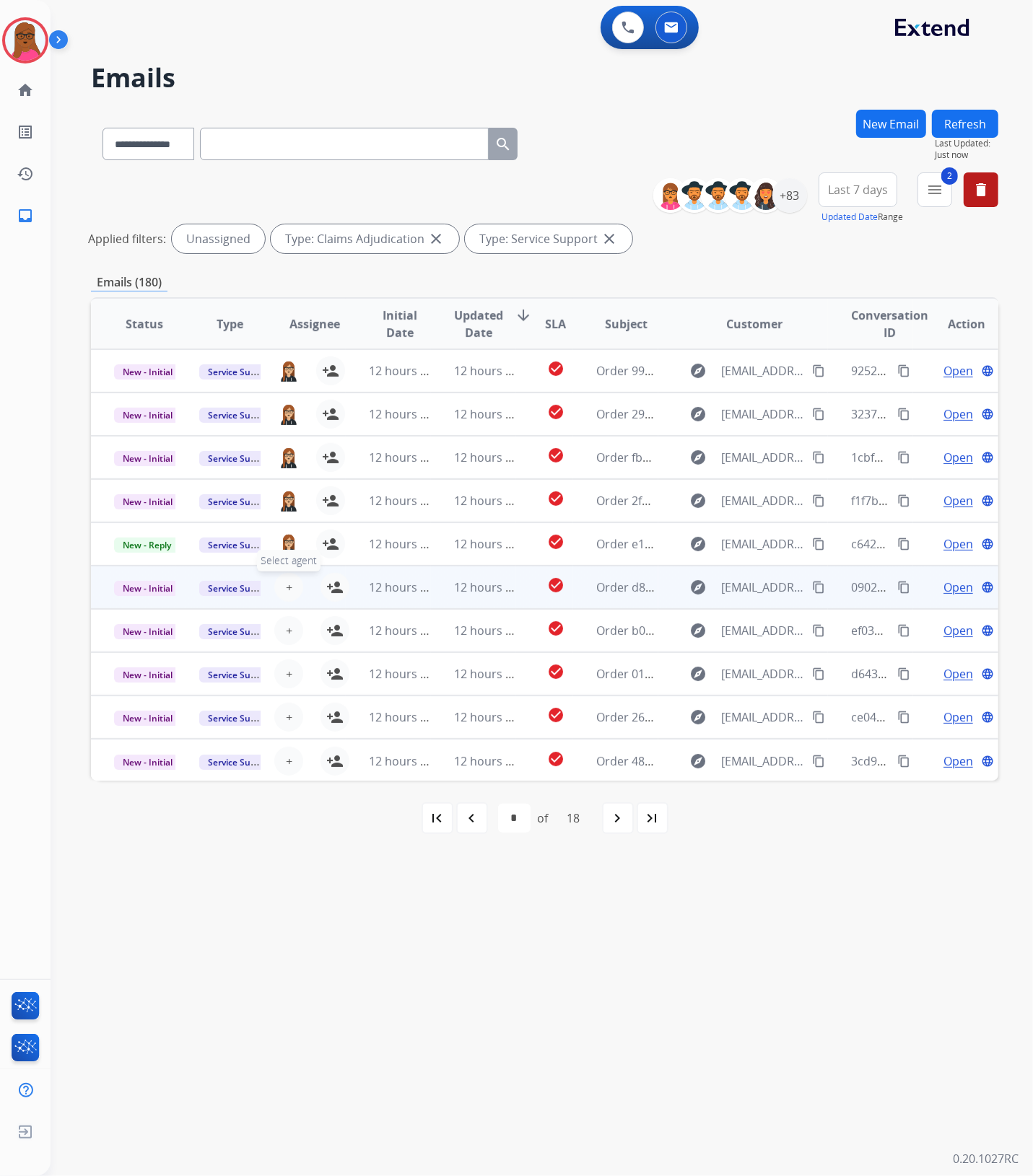
click at [289, 590] on span "+" at bounding box center [289, 587] width 6 height 18
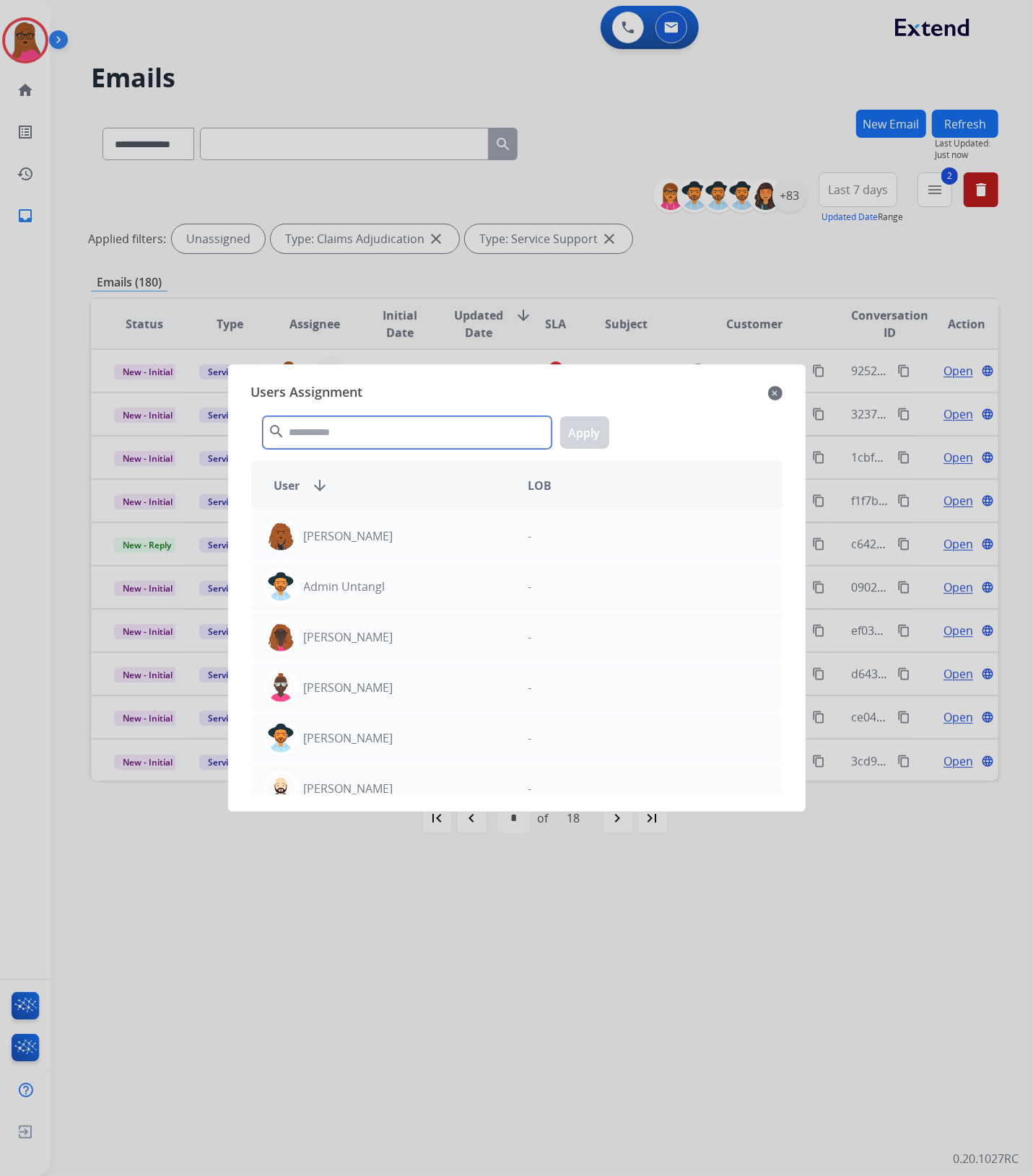
click at [415, 442] on input "text" at bounding box center [407, 433] width 289 height 33
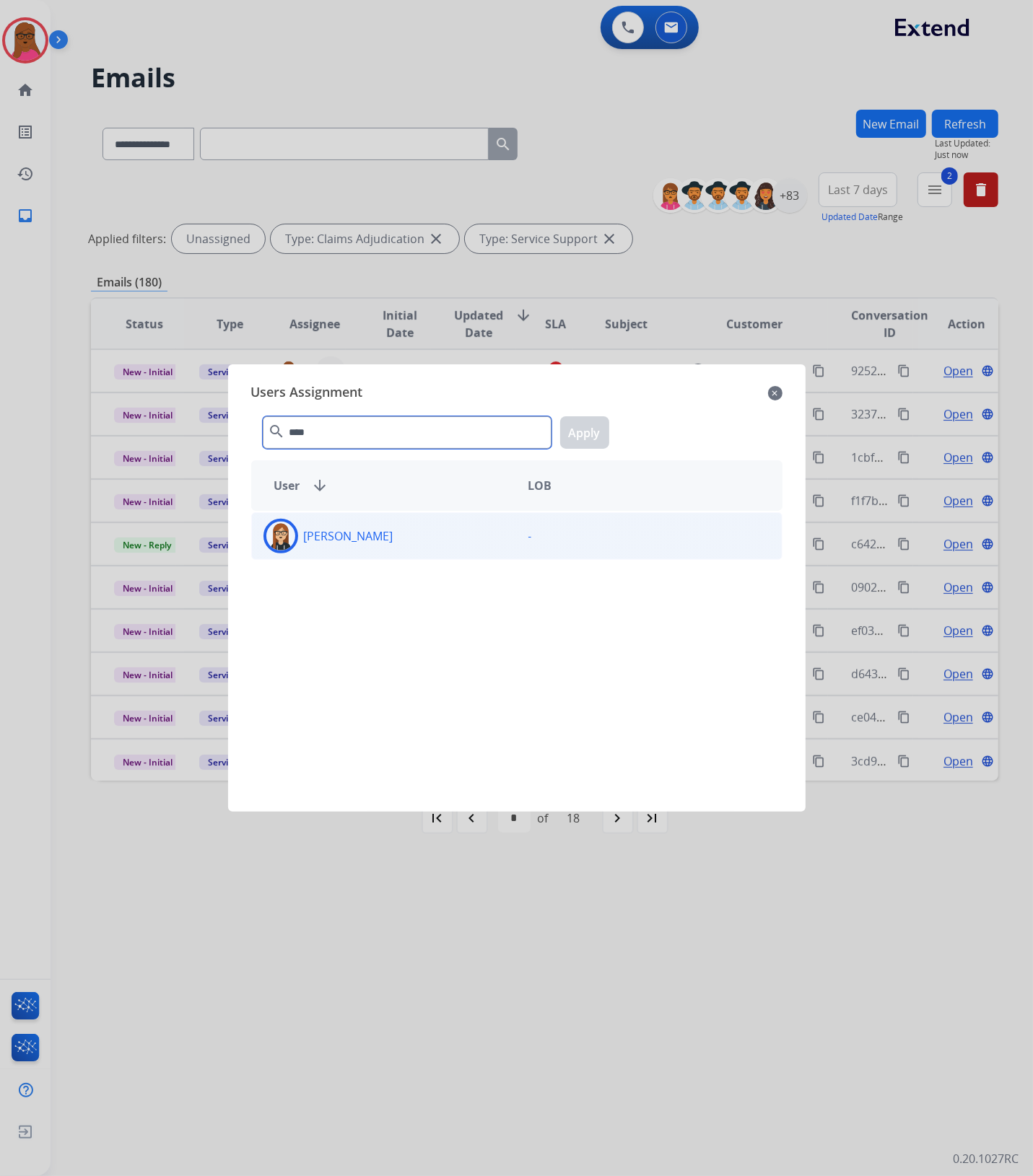
type input "****"
click at [418, 538] on div "[PERSON_NAME]" at bounding box center [384, 536] width 265 height 34
click at [575, 437] on button "Apply" at bounding box center [584, 433] width 49 height 33
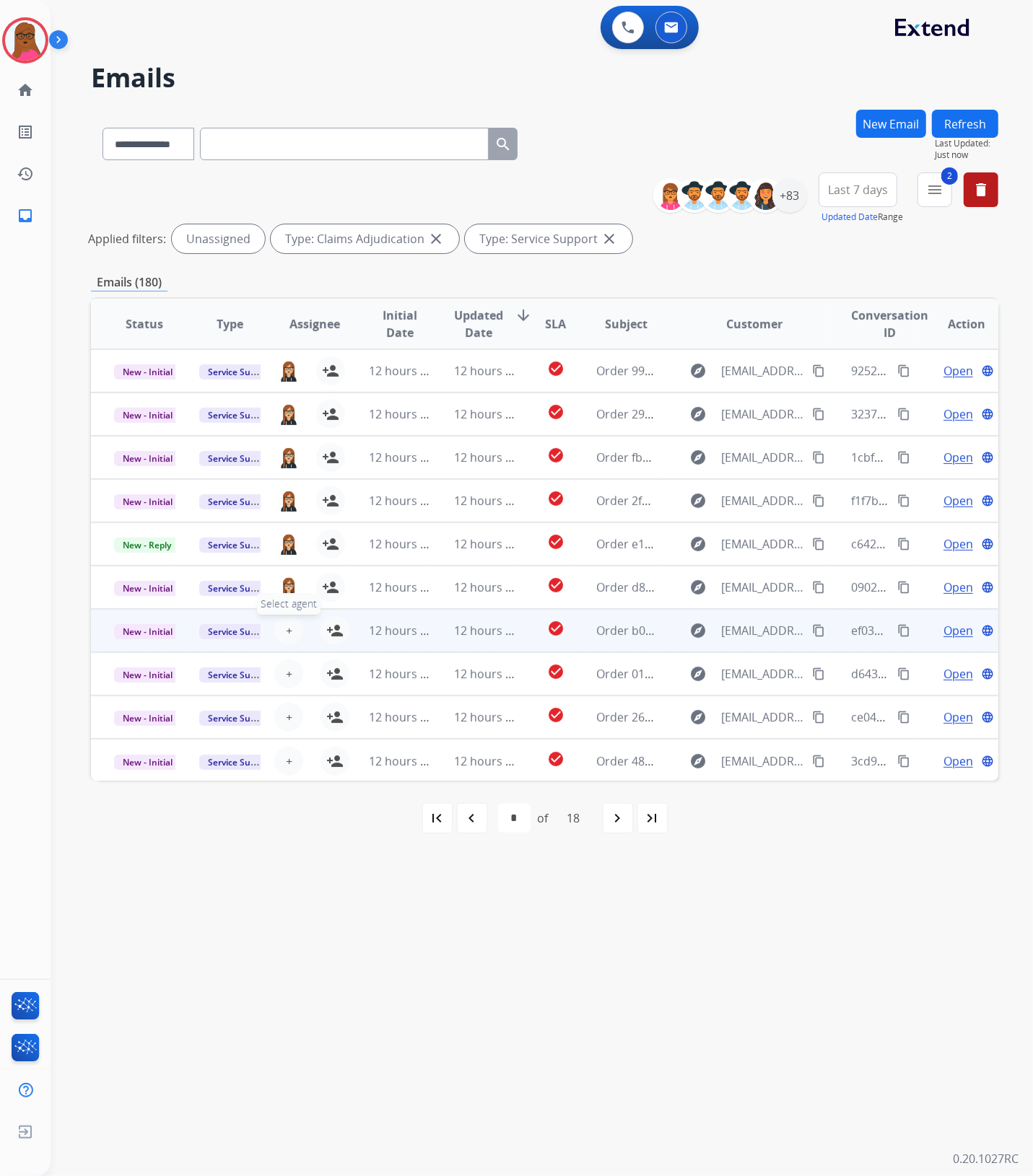
click at [286, 625] on span "+" at bounding box center [289, 630] width 6 height 18
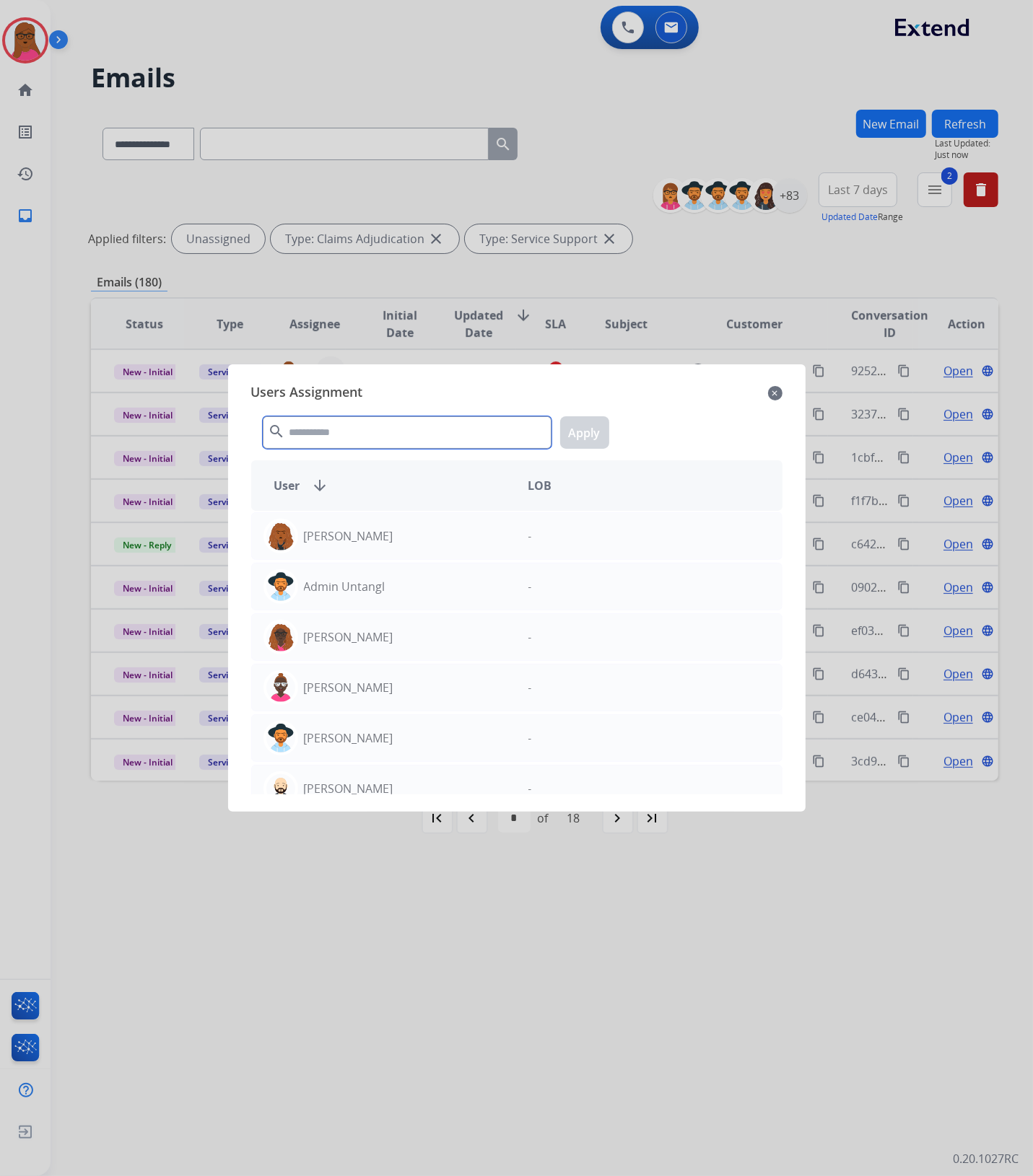
click at [362, 432] on input "text" at bounding box center [407, 433] width 289 height 33
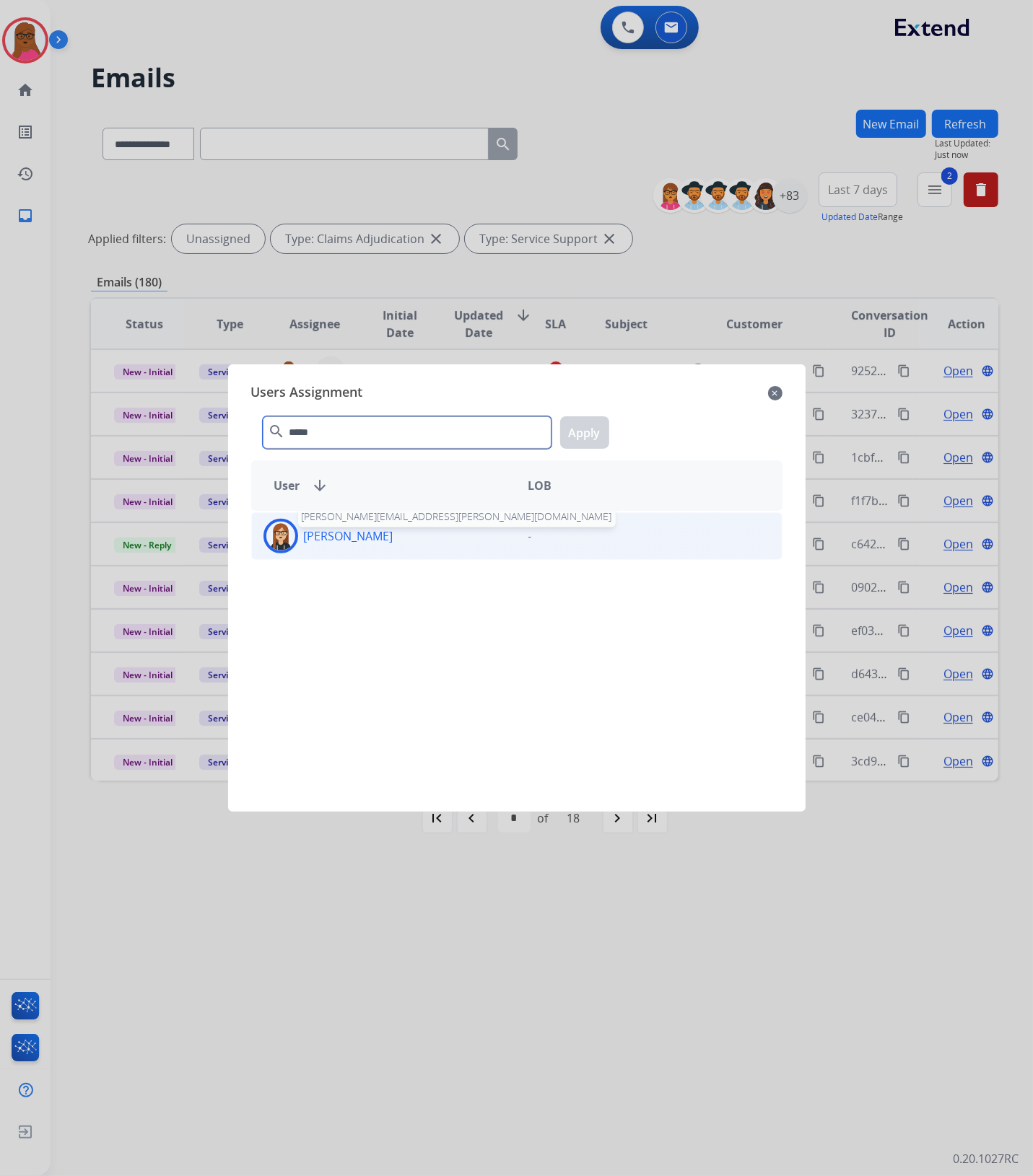
type input "*****"
click at [340, 535] on p "[PERSON_NAME]" at bounding box center [349, 536] width 90 height 18
click at [576, 449] on div "***** search Apply" at bounding box center [516, 429] width 531 height 50
click at [588, 421] on button "Apply" at bounding box center [584, 433] width 49 height 33
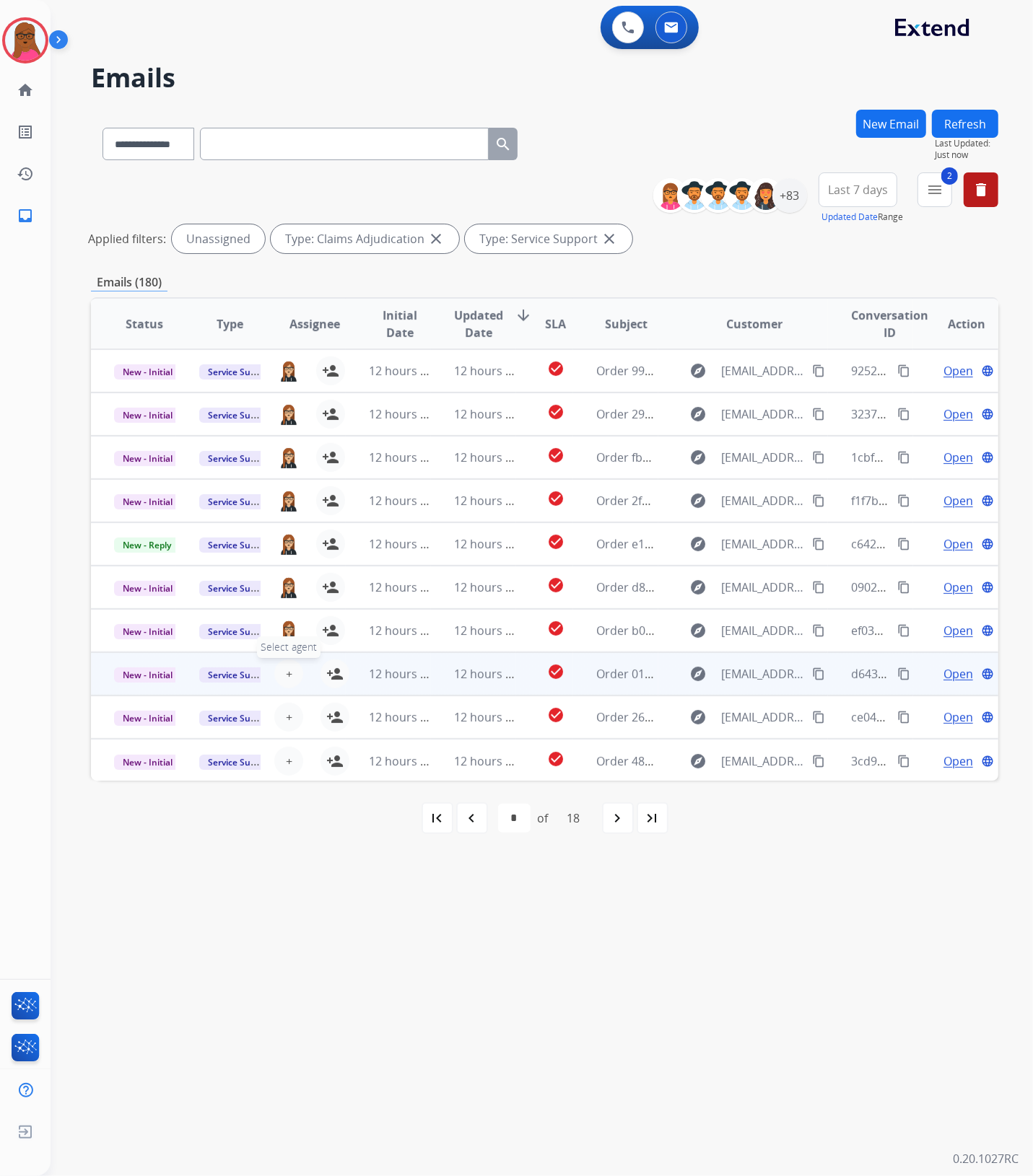
click at [291, 676] on button "+ Select agent" at bounding box center [289, 674] width 29 height 29
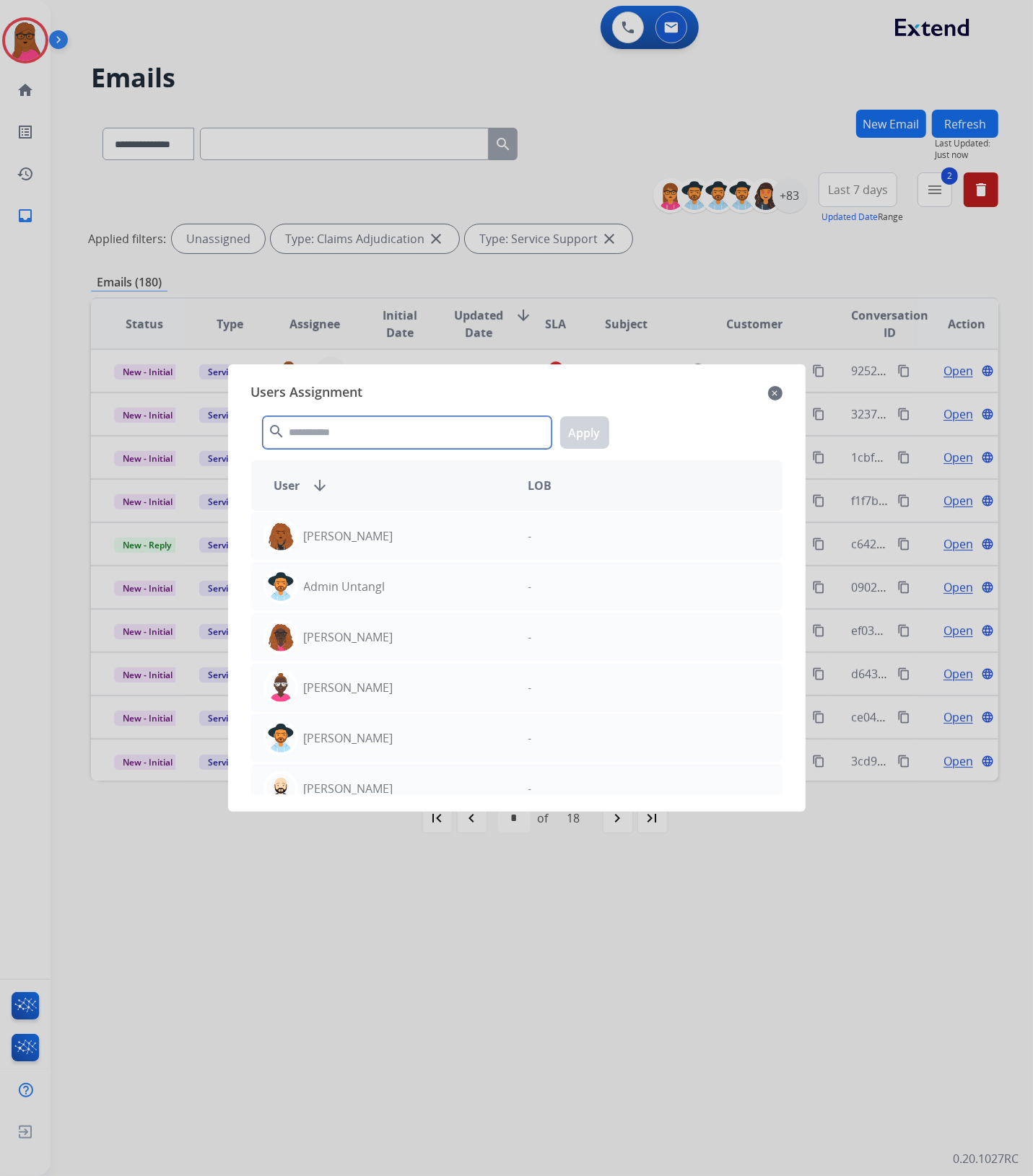
click at [434, 431] on input "text" at bounding box center [407, 433] width 289 height 33
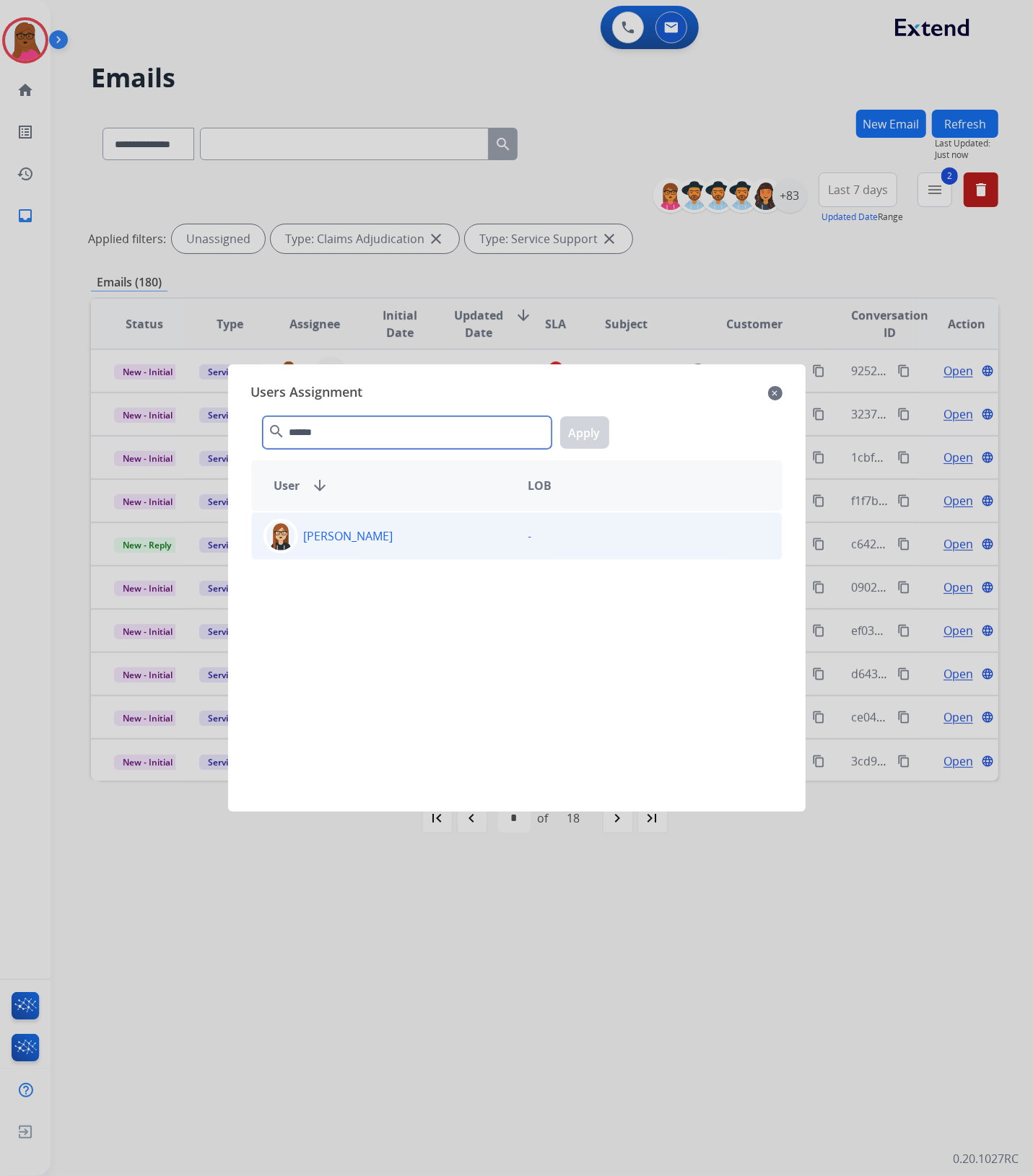
type input "******"
click at [376, 546] on div "[PERSON_NAME]" at bounding box center [384, 536] width 265 height 34
click at [603, 430] on button "Apply" at bounding box center [584, 433] width 49 height 33
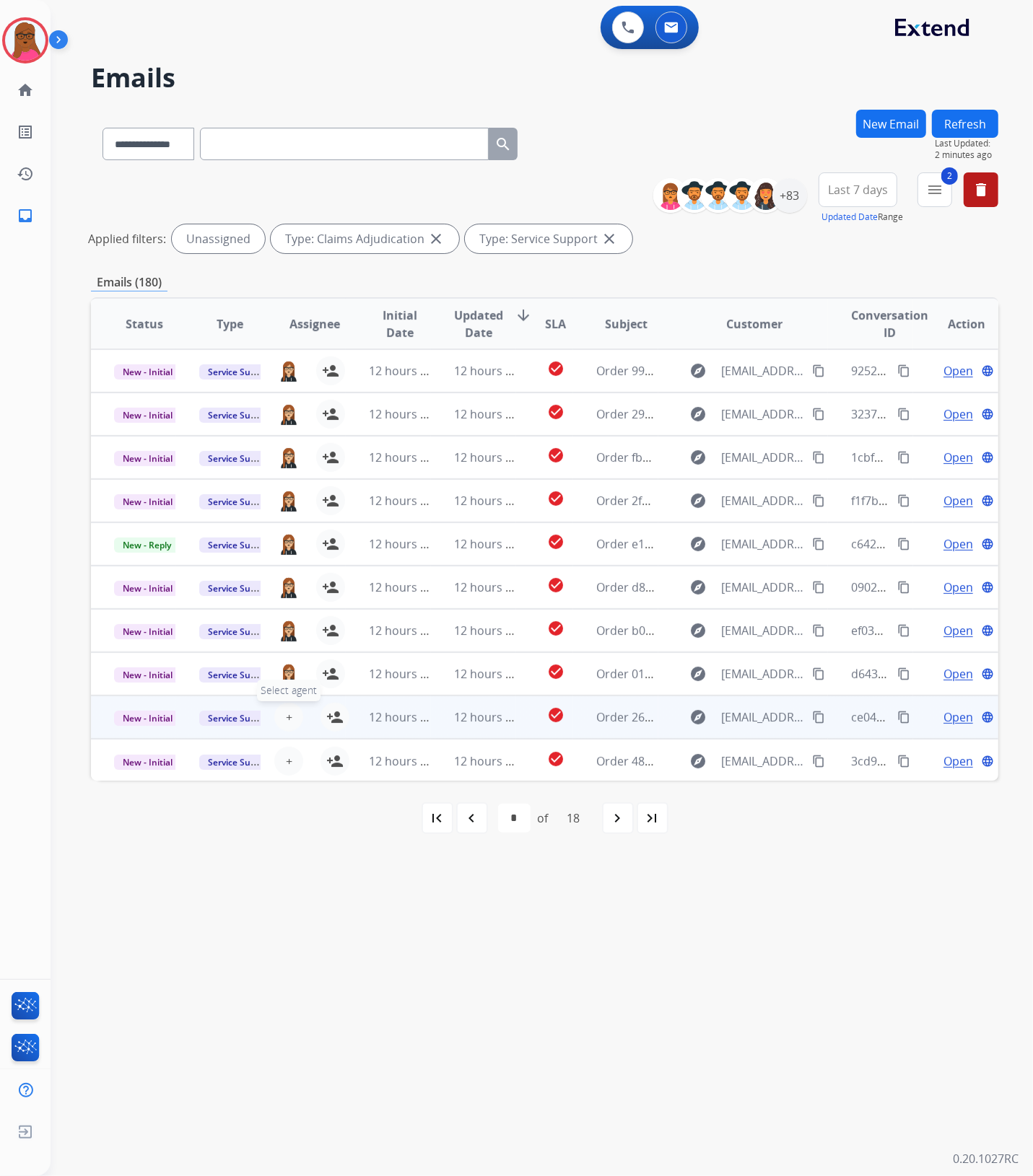
click at [297, 711] on button "+ Select agent" at bounding box center [289, 717] width 29 height 29
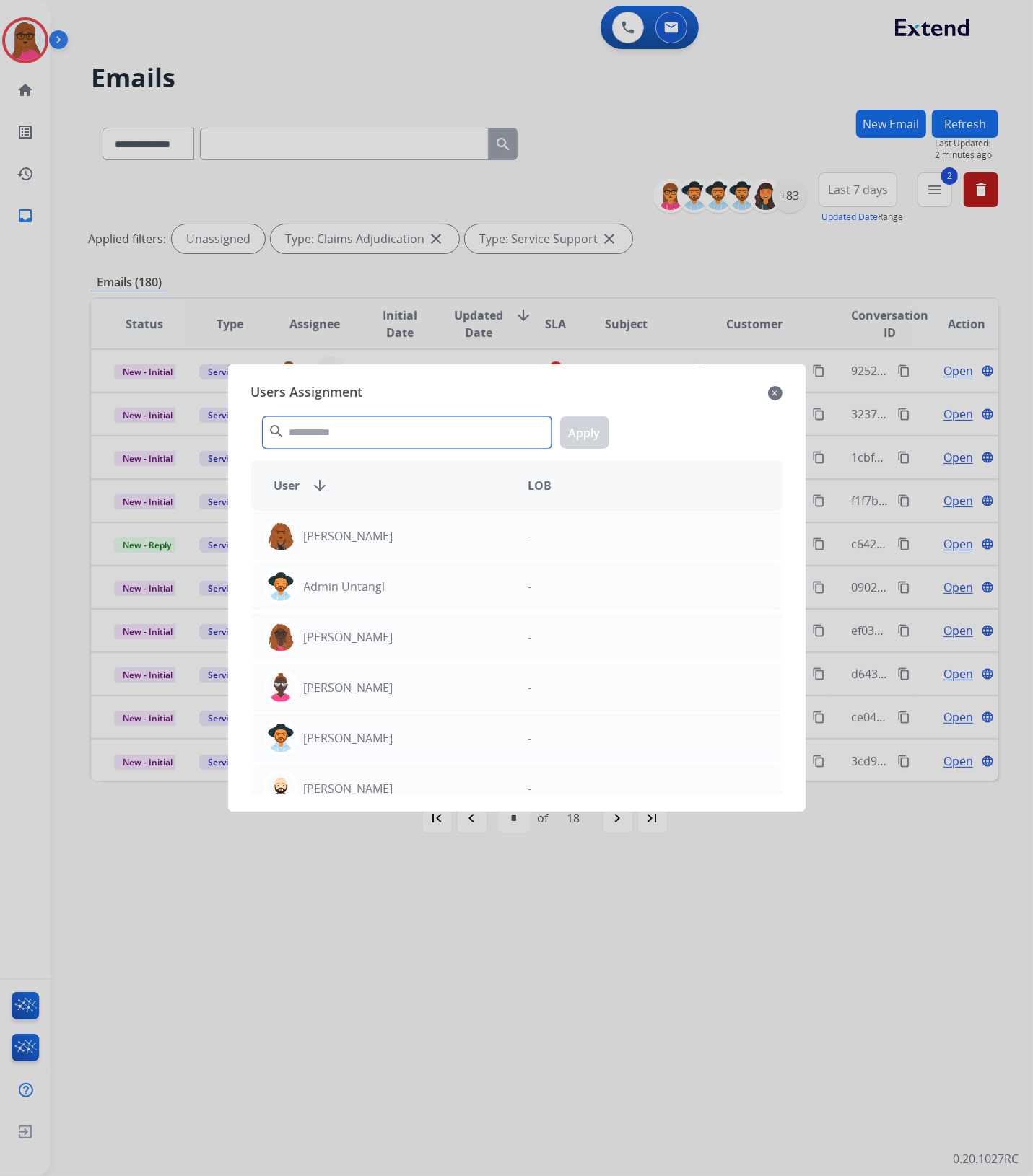
click at [373, 437] on input "text" at bounding box center [407, 433] width 289 height 33
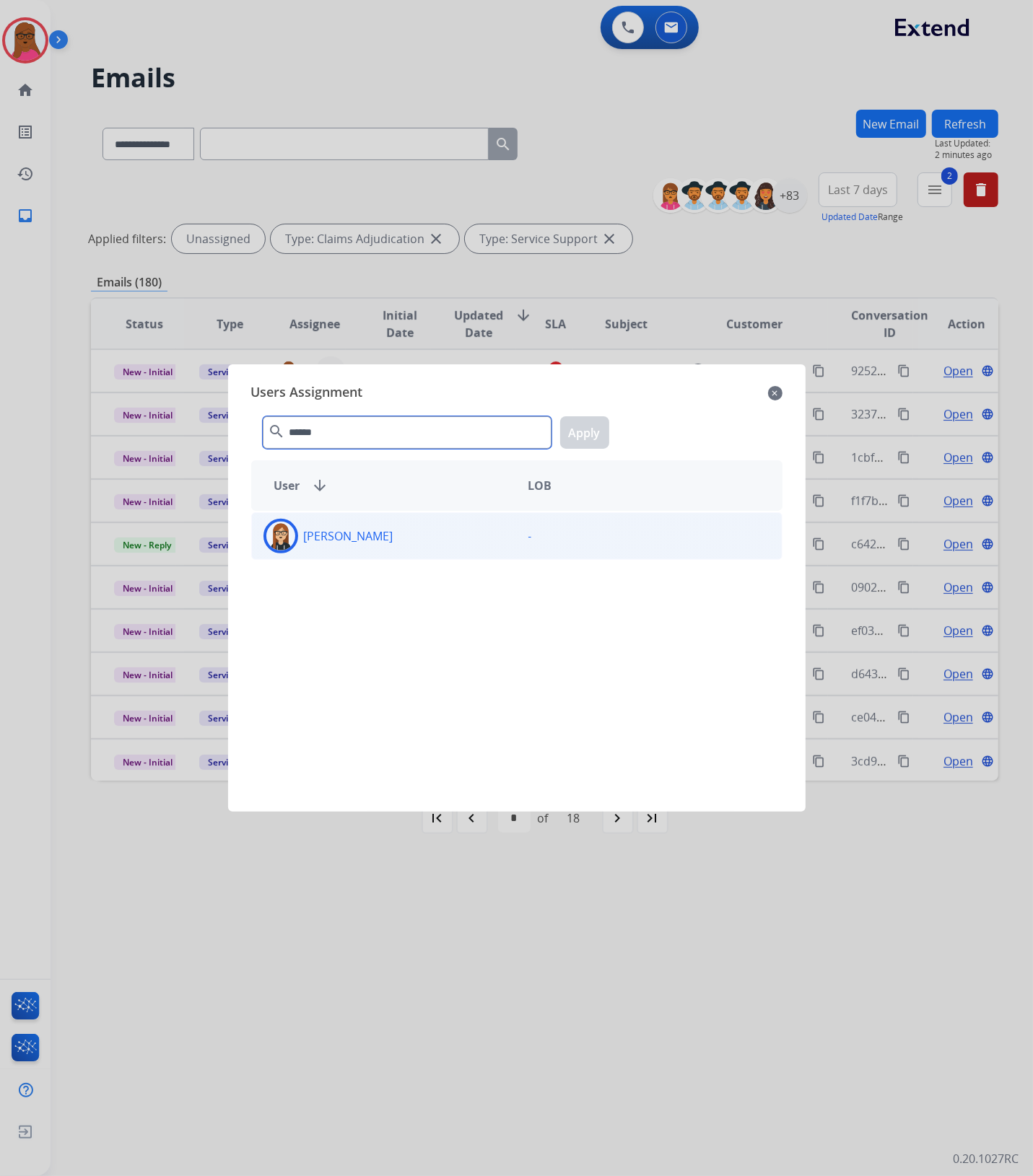
type input "******"
click at [334, 556] on div "[PERSON_NAME] -" at bounding box center [516, 536] width 531 height 47
click at [578, 442] on button "Apply" at bounding box center [584, 433] width 49 height 33
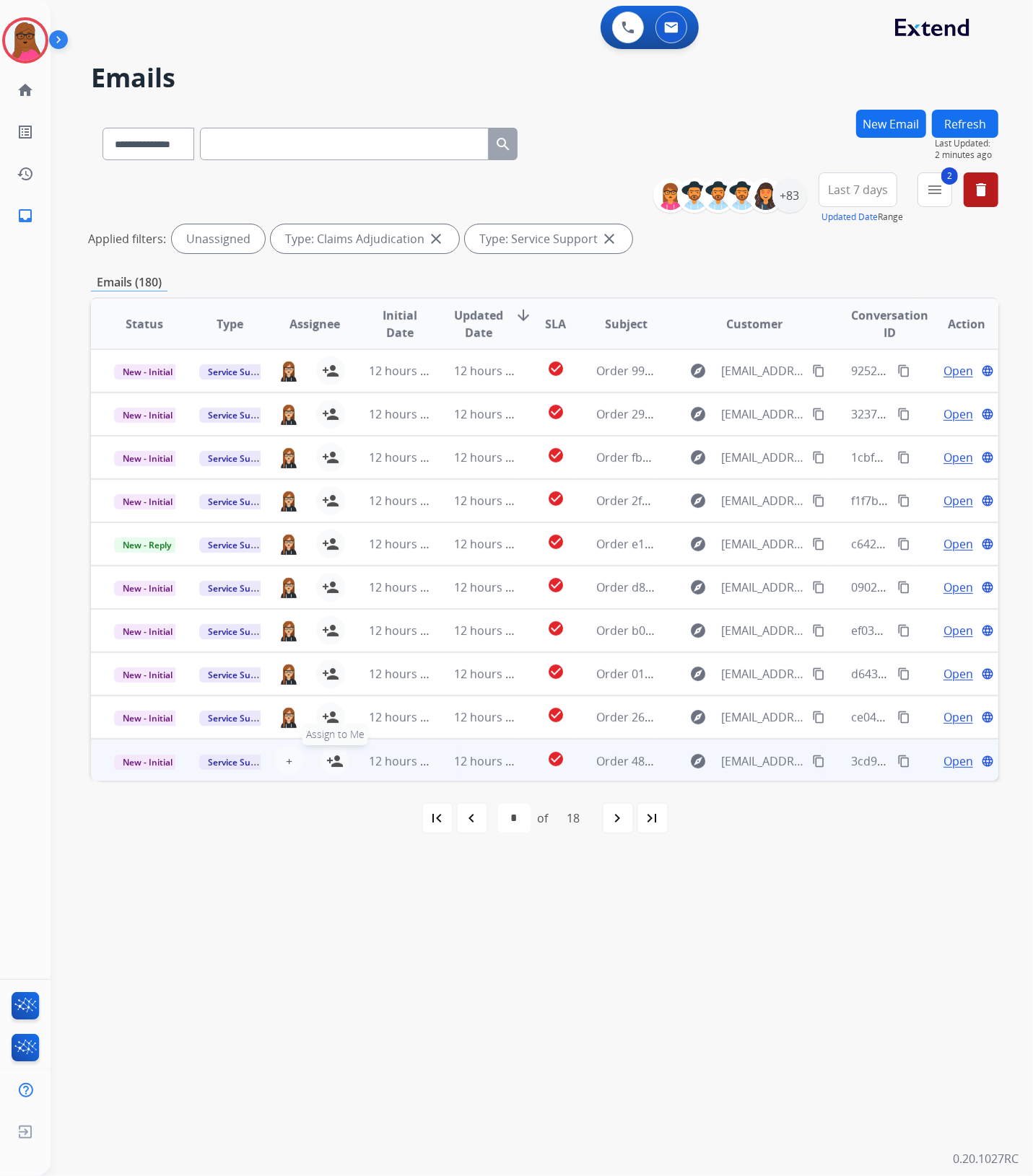
click at [340, 754] on mat-icon "person_add" at bounding box center [335, 761] width 18 height 18
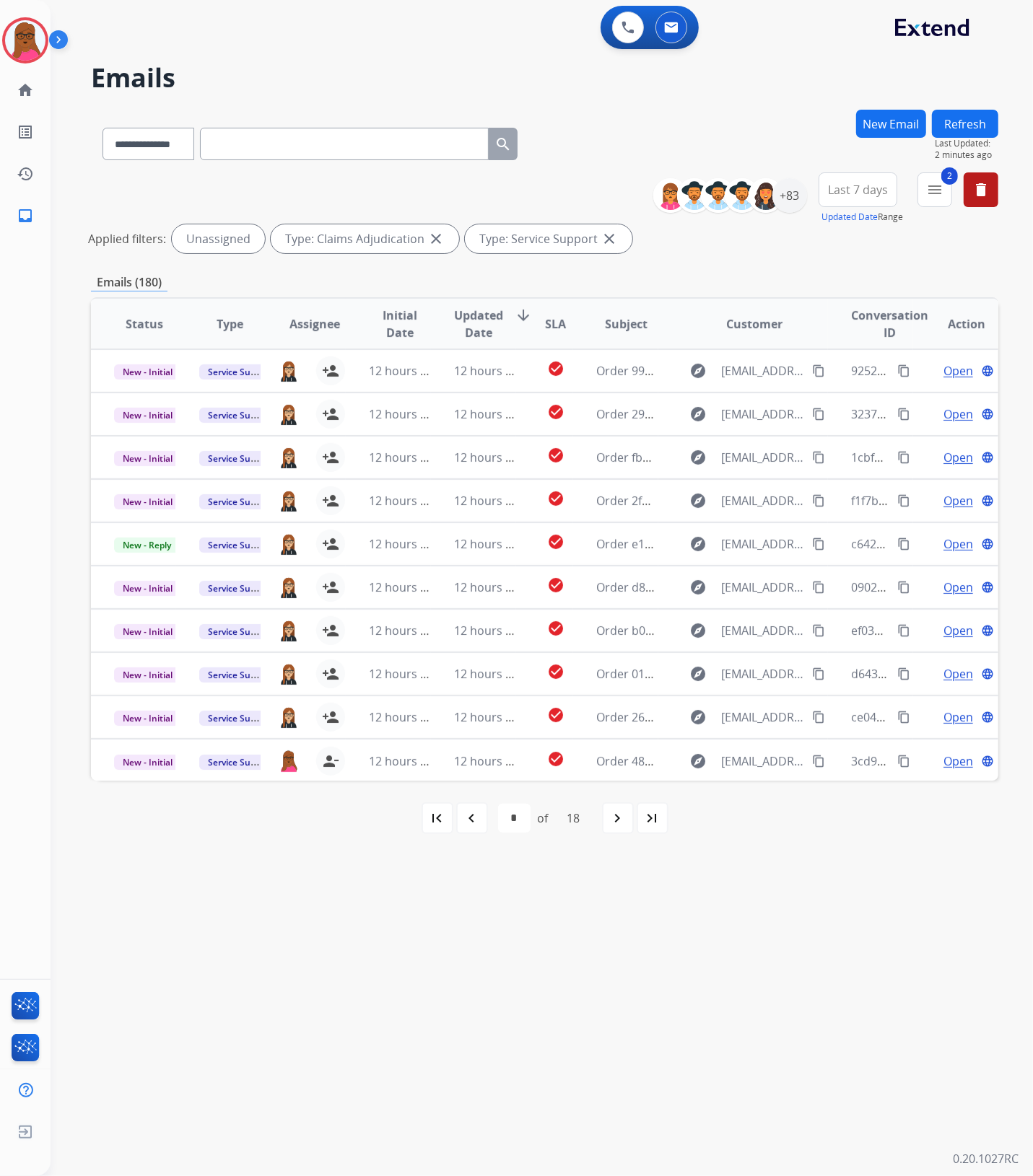
click at [611, 813] on mat-icon "navigate_next" at bounding box center [618, 819] width 18 height 18
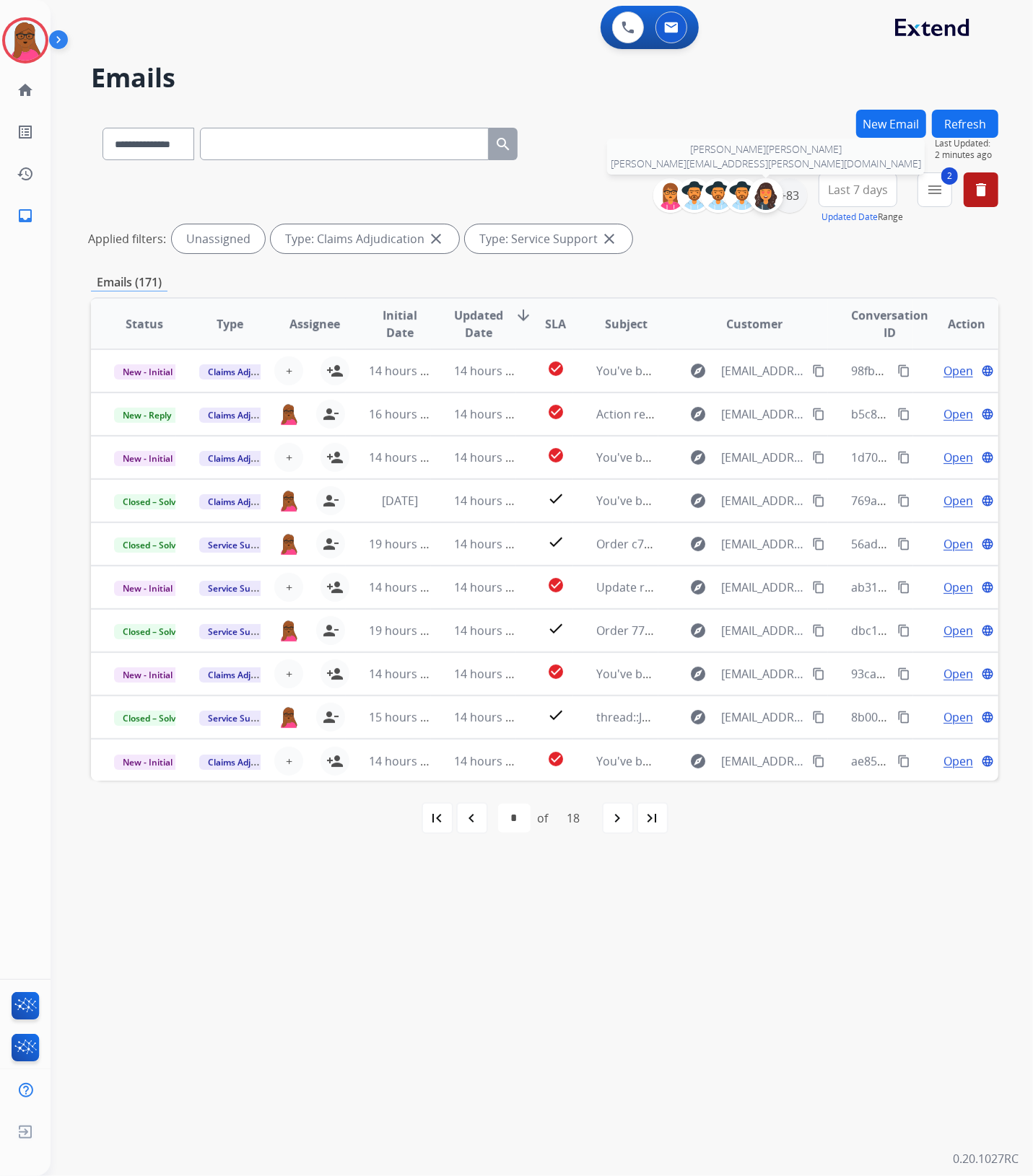
click at [780, 197] on div at bounding box center [765, 195] width 34 height 34
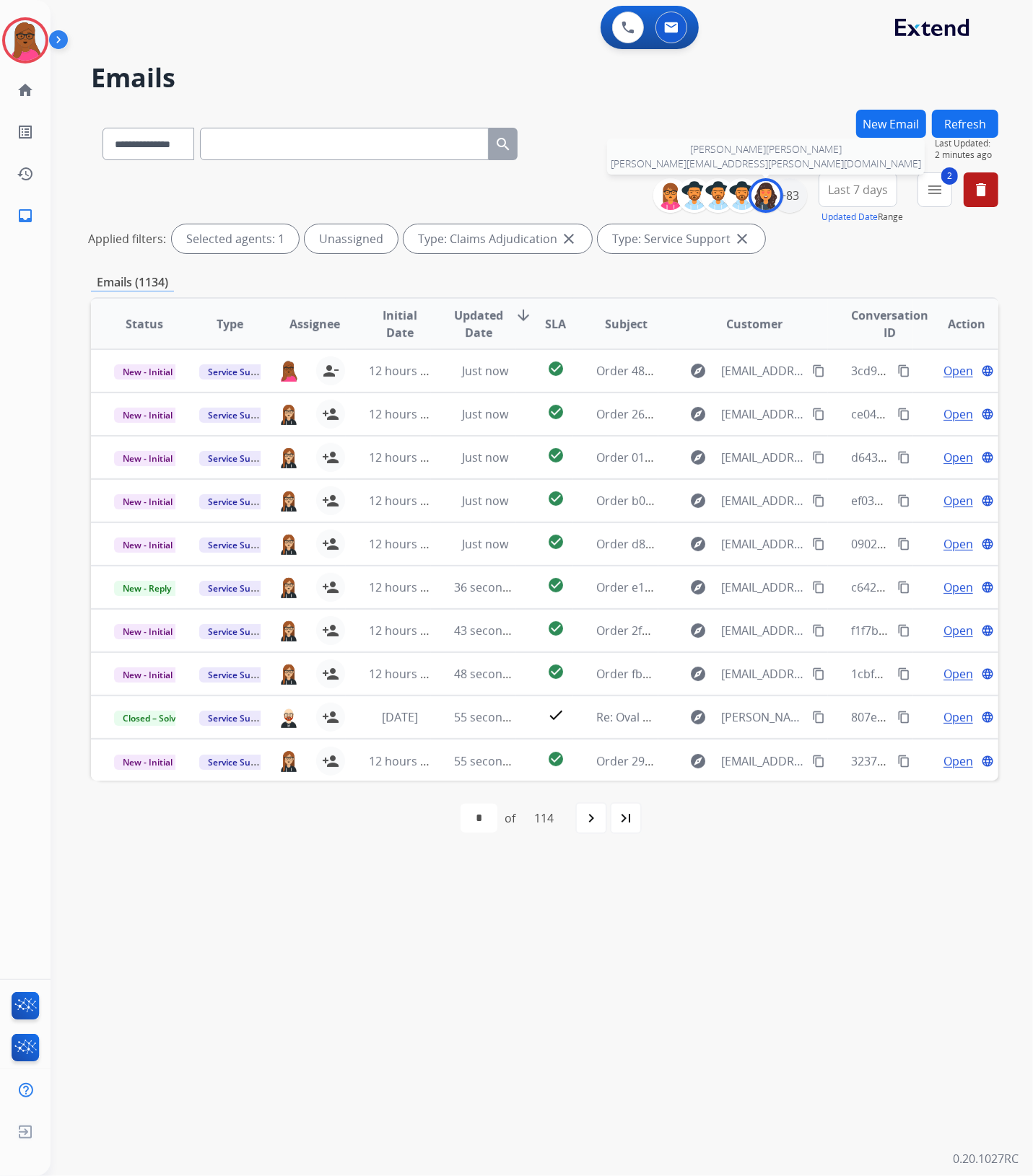
click at [770, 199] on img at bounding box center [766, 195] width 29 height 29
click at [794, 189] on div "+83" at bounding box center [789, 195] width 34 height 34
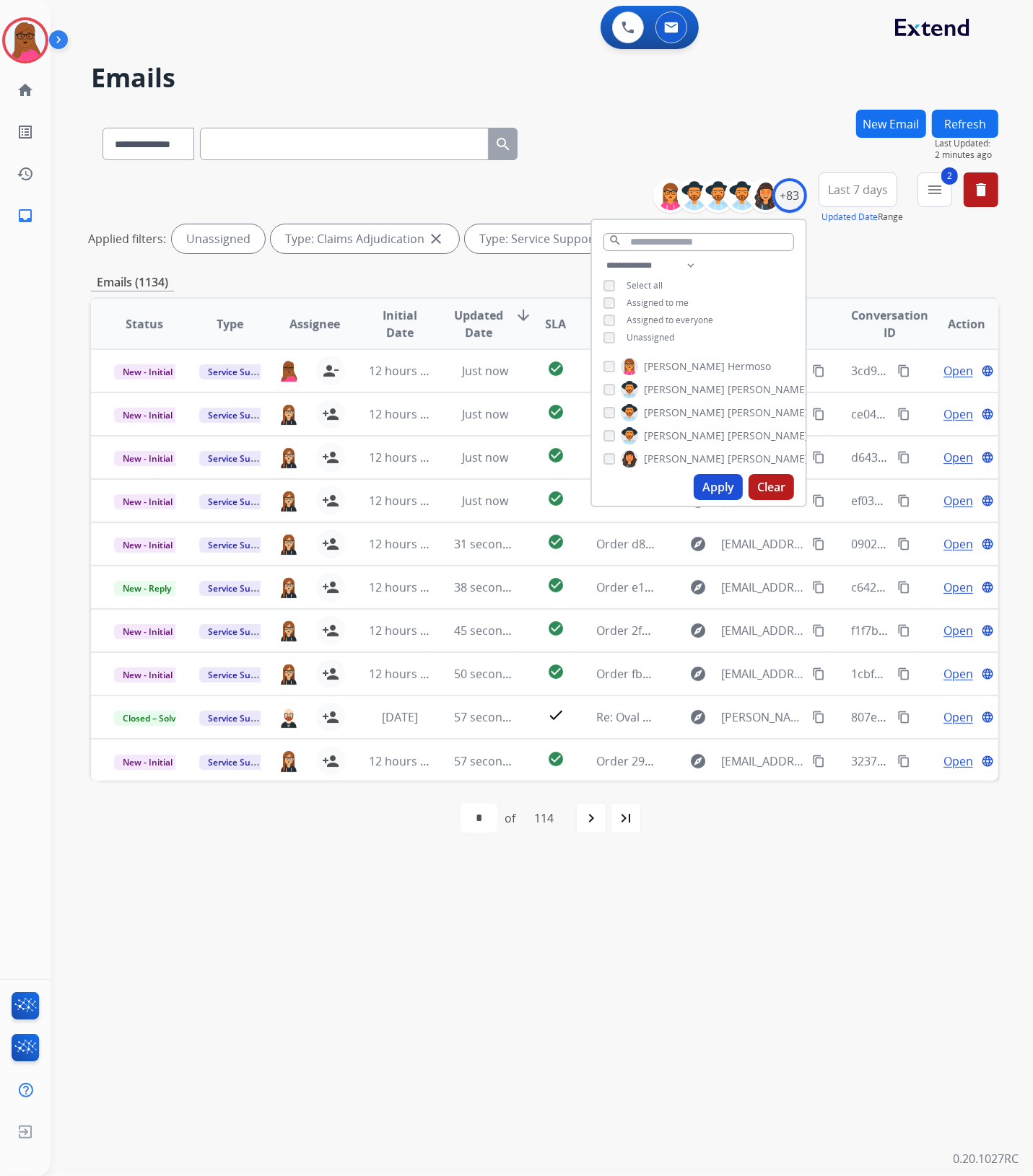
click at [719, 487] on button "Apply" at bounding box center [718, 487] width 49 height 26
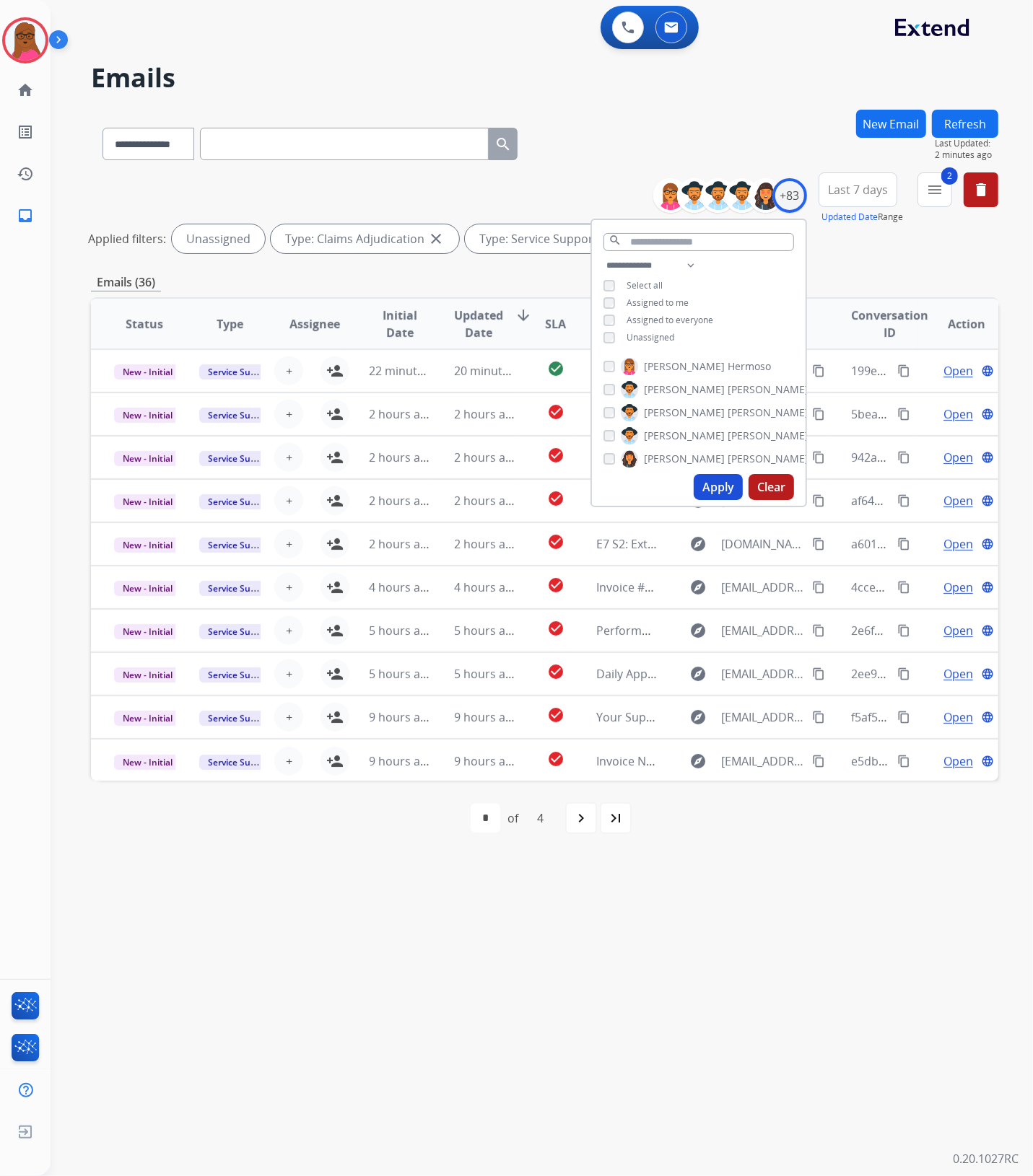
click at [796, 892] on div "**********" at bounding box center [524, 614] width 948 height 1124
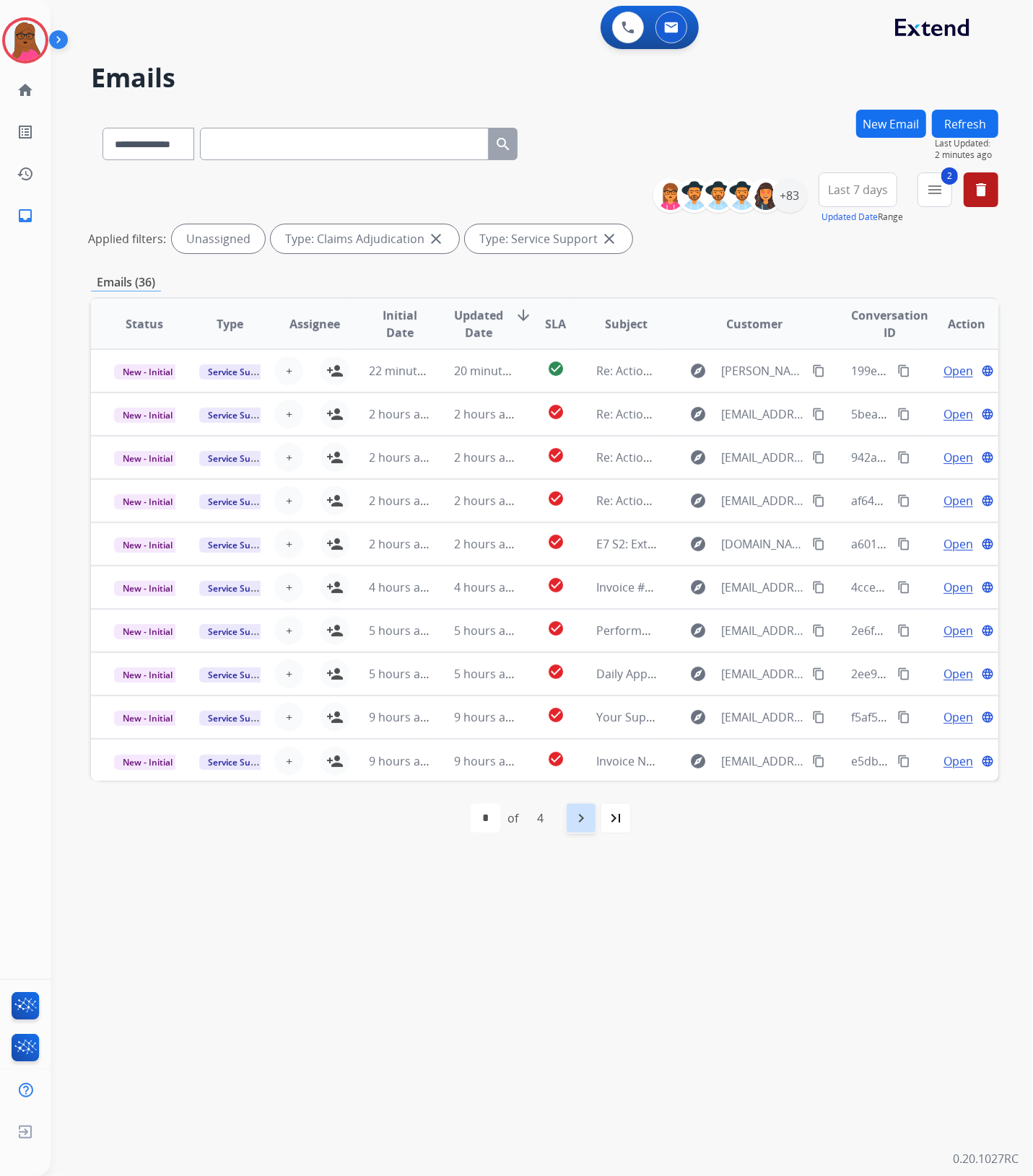
click at [586, 823] on mat-icon "navigate_next" at bounding box center [581, 819] width 18 height 18
select select "*"
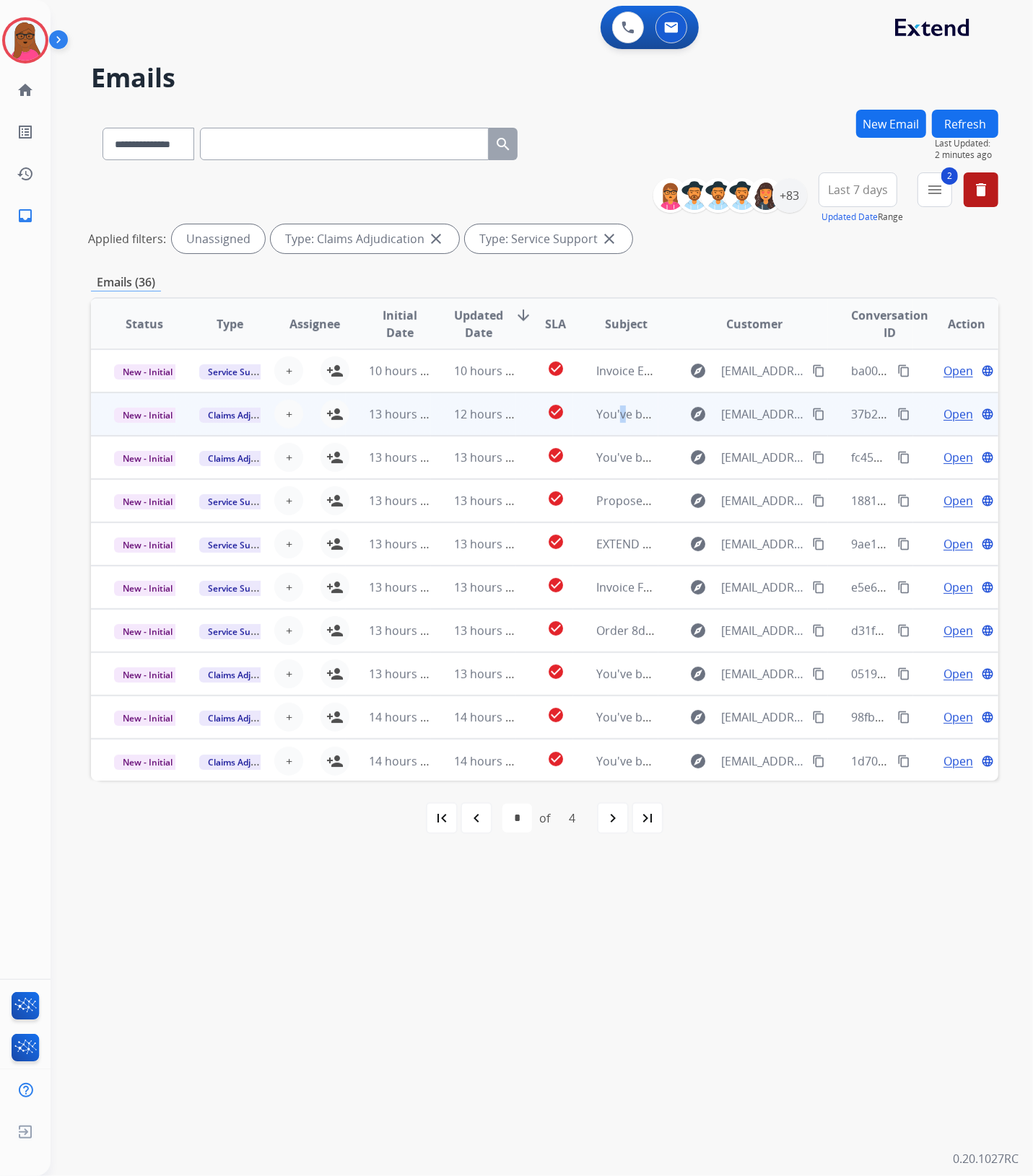
click at [611, 422] on div "You've been assigned a new service order: 61a01b40-d9c9-4ca9-940a-89d1e2b20749" at bounding box center [627, 414] width 62 height 18
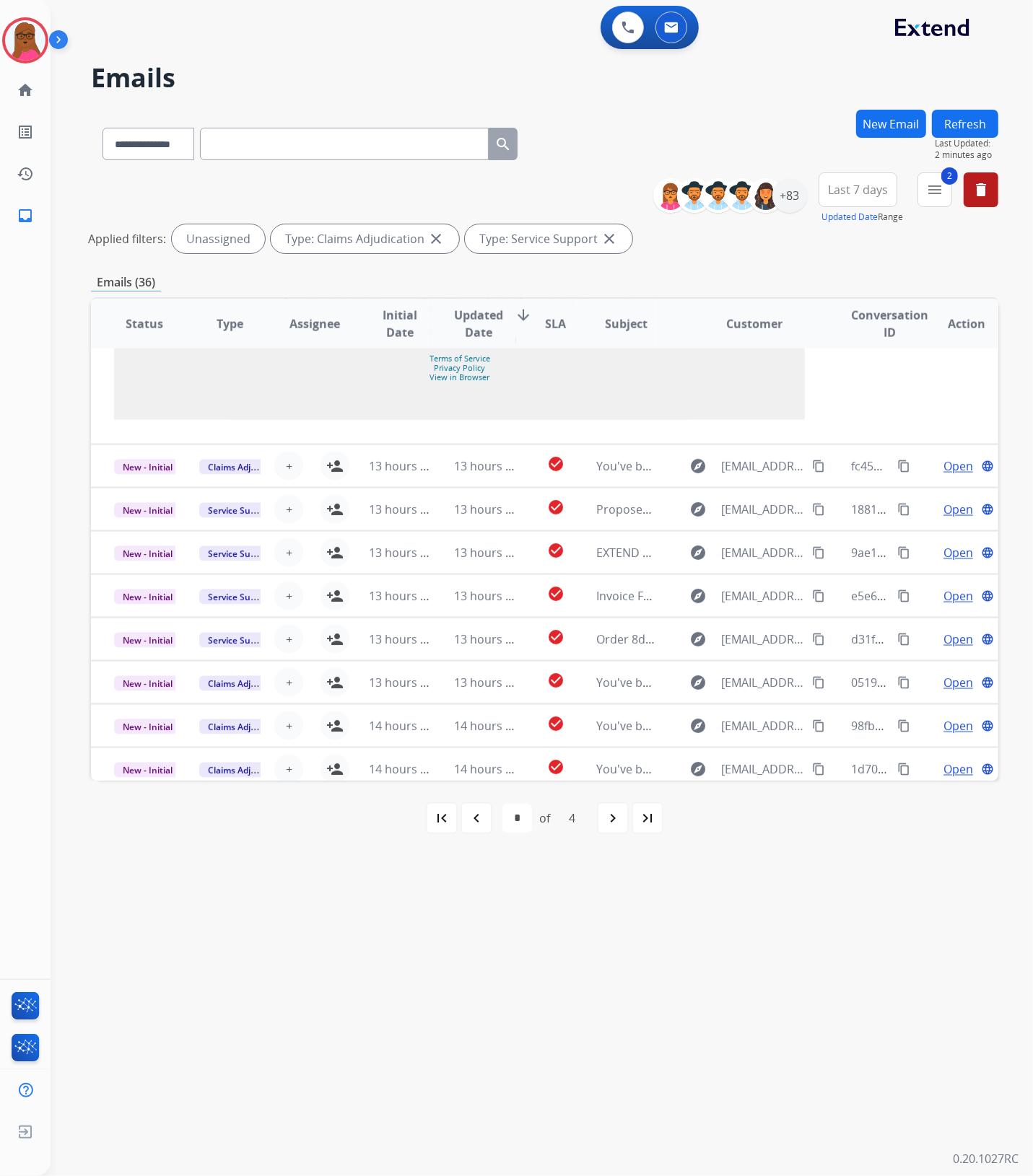
scroll to position [1552, 0]
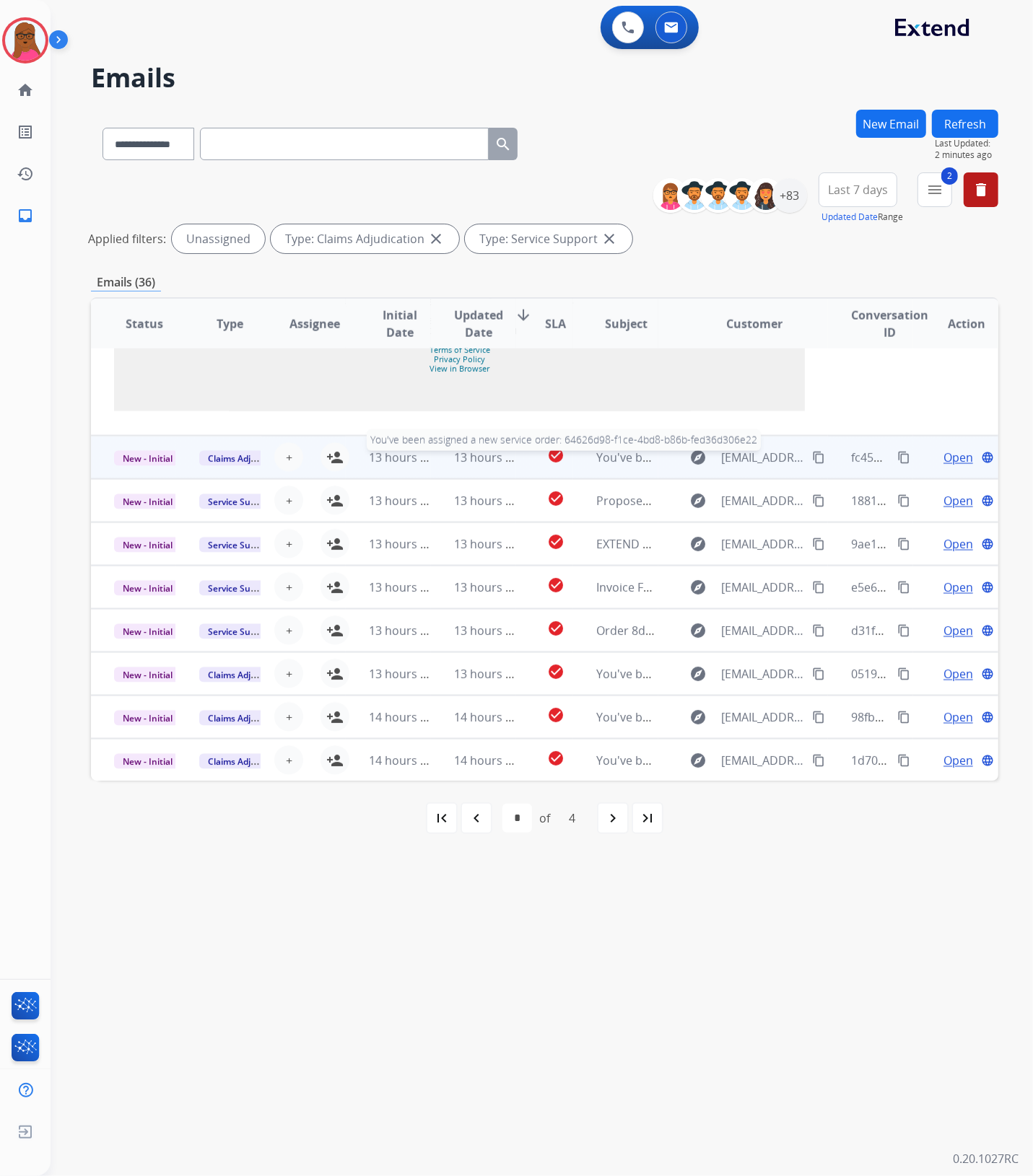
click at [619, 458] on span "You've been assigned a new service order: 64626d98-f1ce-4bd8-b86b-fed36d306e22" at bounding box center [823, 457] width 454 height 16
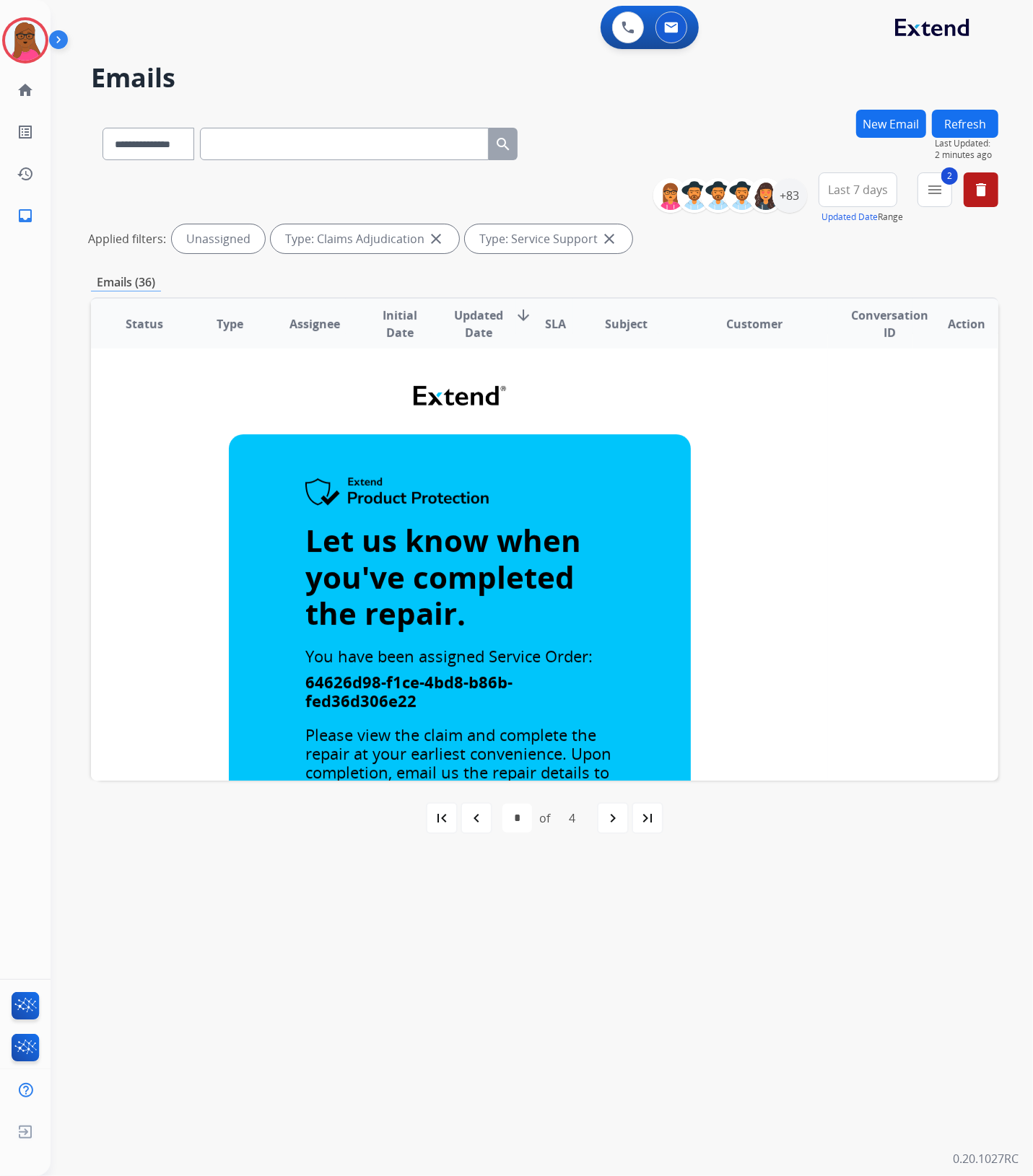
scroll to position [0, 0]
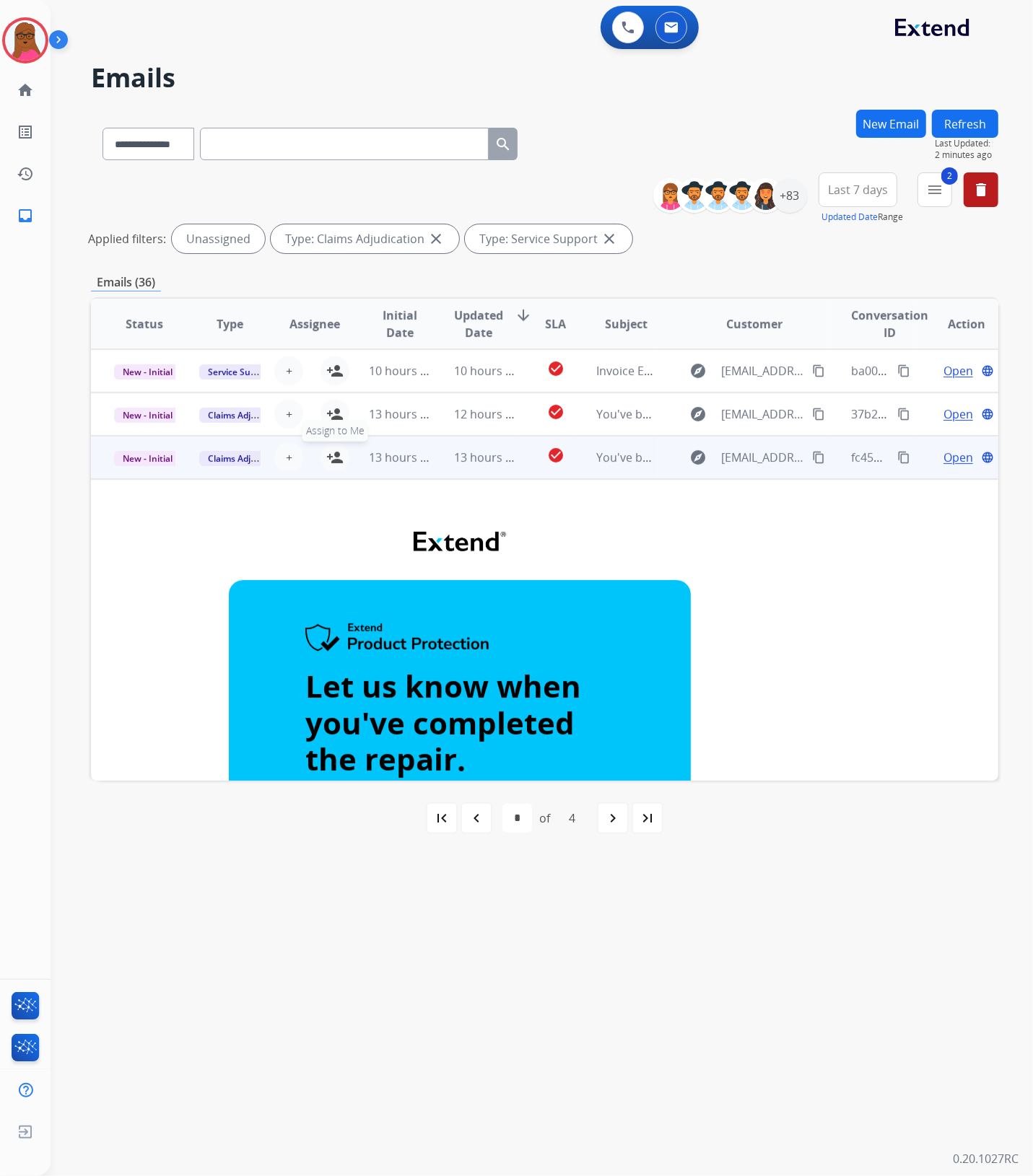
click at [333, 459] on mat-icon "person_add" at bounding box center [335, 457] width 18 height 18
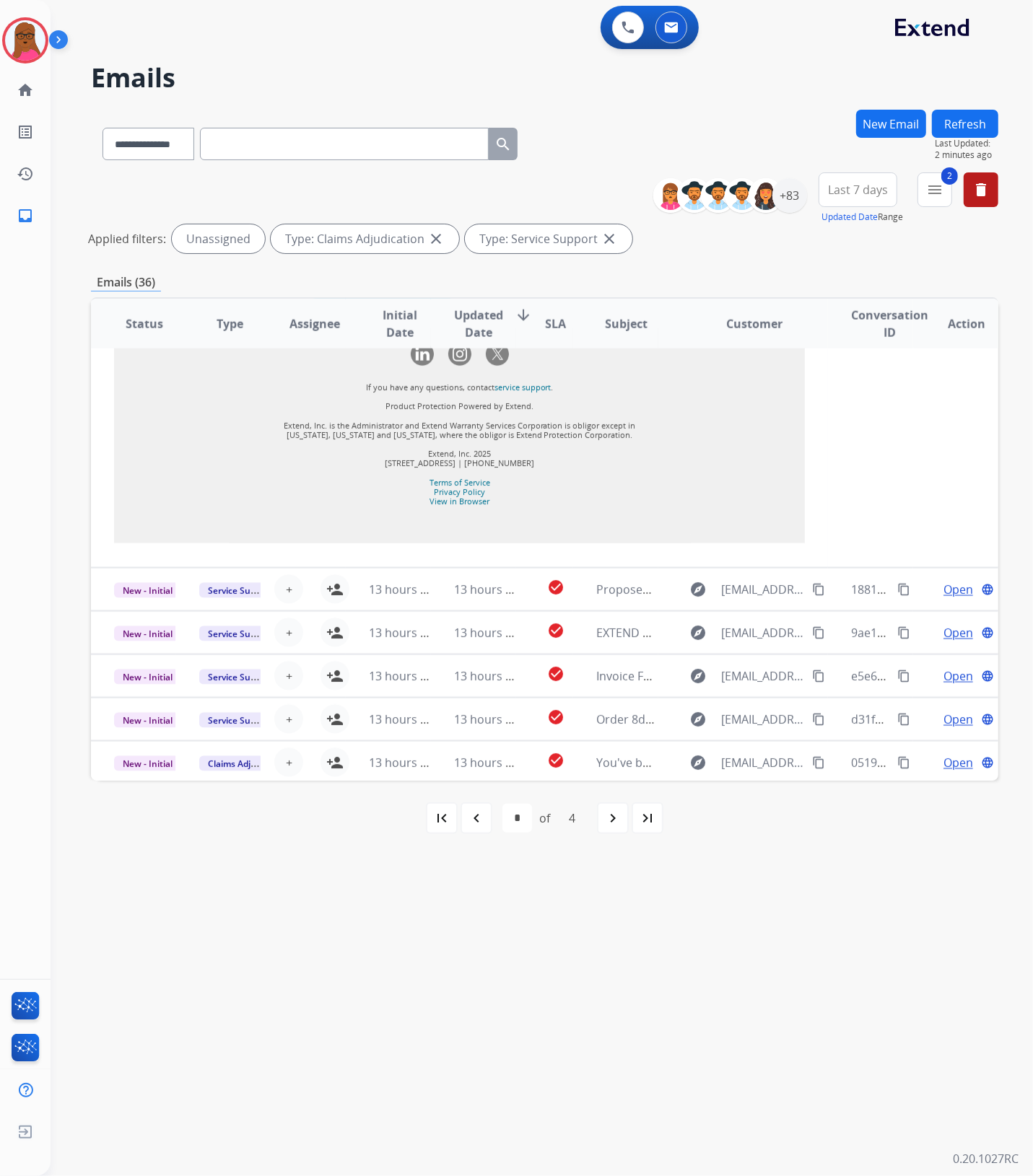
scroll to position [1533, 0]
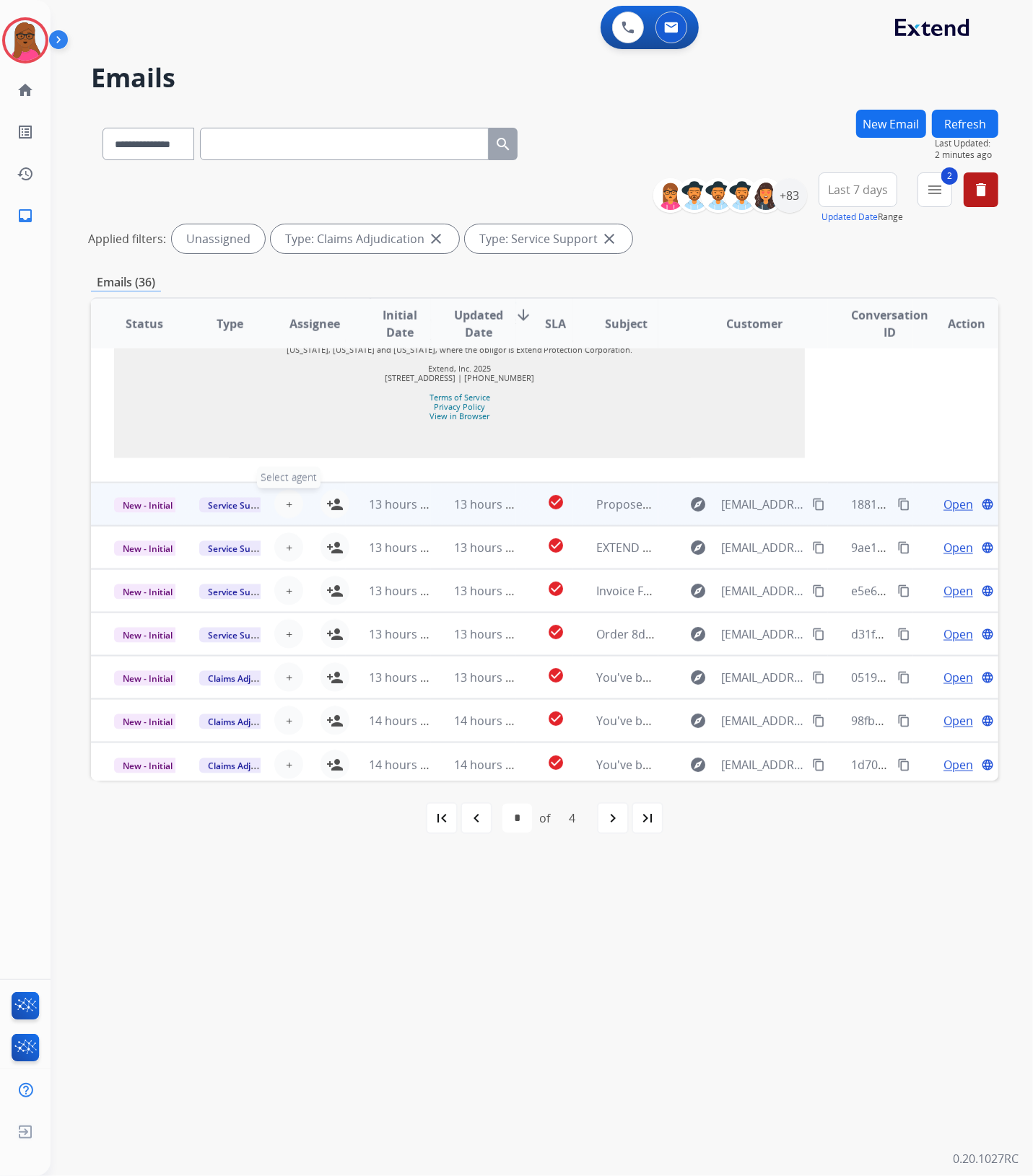
click at [281, 519] on button "+ Select agent" at bounding box center [289, 505] width 29 height 29
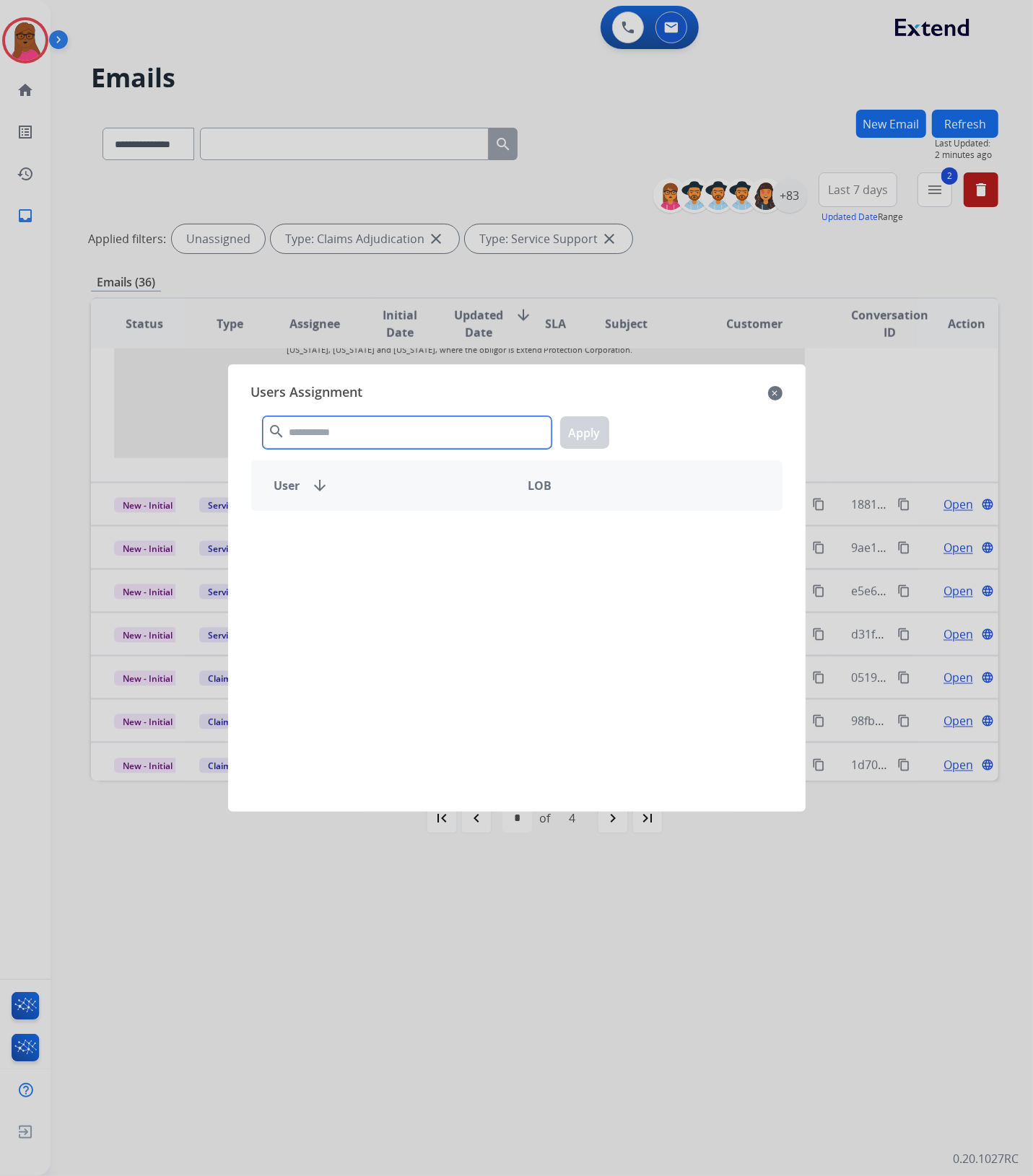
click at [402, 437] on input "text" at bounding box center [407, 433] width 289 height 33
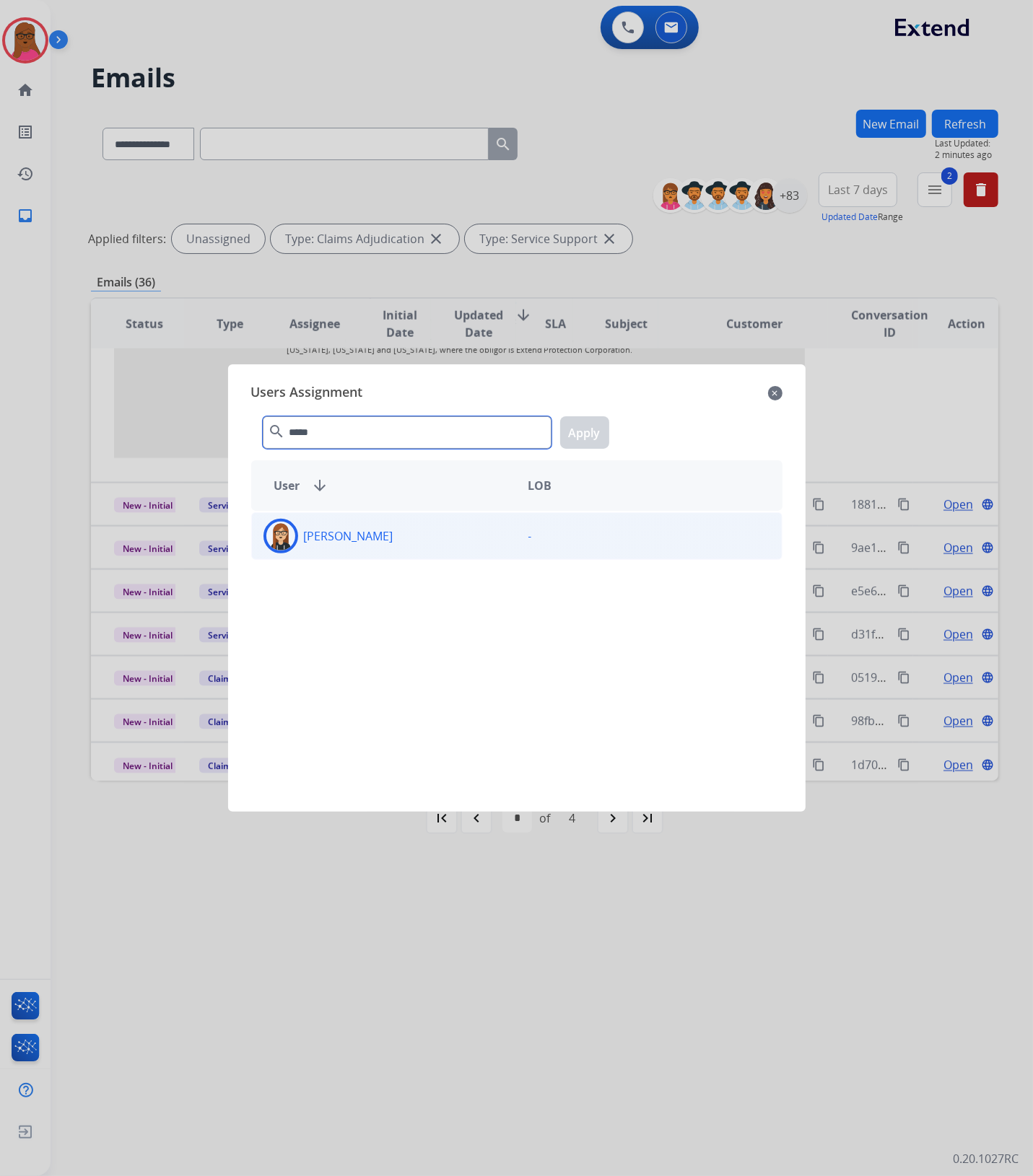
type input "*****"
click at [428, 539] on div "[PERSON_NAME]" at bounding box center [384, 536] width 265 height 34
click at [579, 432] on button "Apply" at bounding box center [584, 433] width 49 height 33
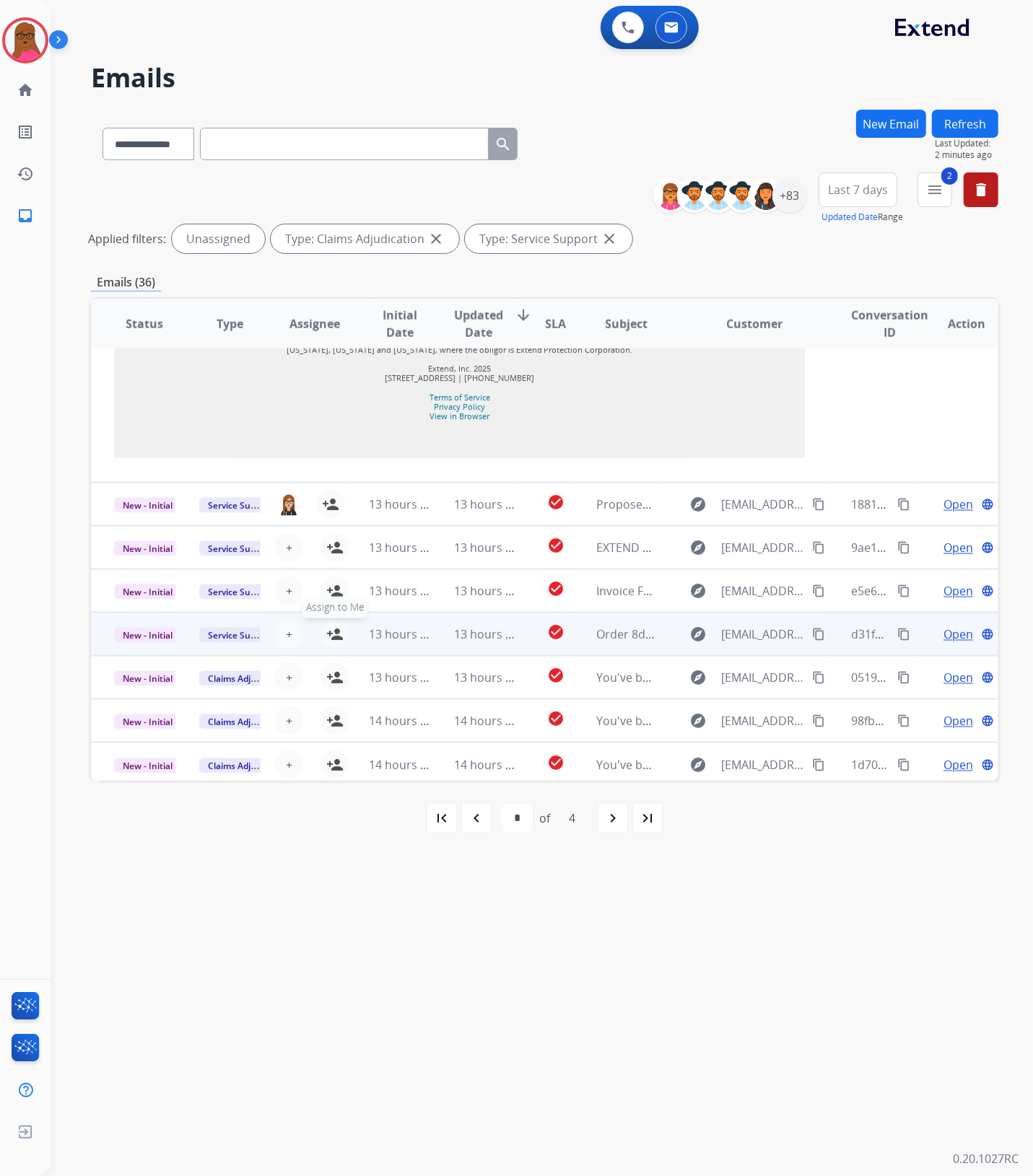
drag, startPoint x: 329, startPoint y: 661, endPoint x: 338, endPoint y: 667, distance: 10.8
click at [329, 643] on mat-icon "person_add" at bounding box center [335, 634] width 18 height 18
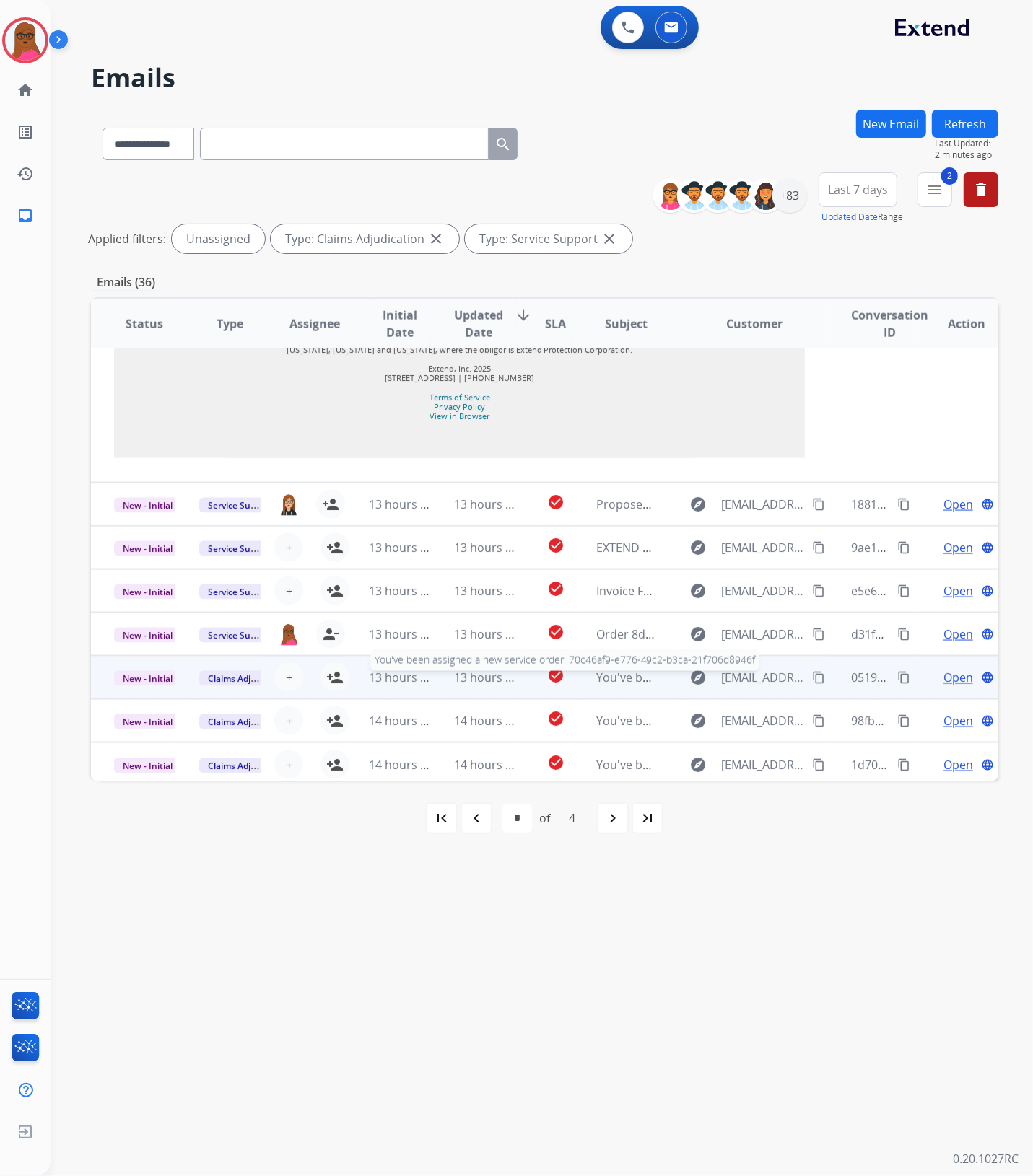
click at [603, 687] on div "You've been assigned a new service order: 70c46af9-e776-49c2-b3ca-21f706d8946f" at bounding box center [627, 678] width 62 height 18
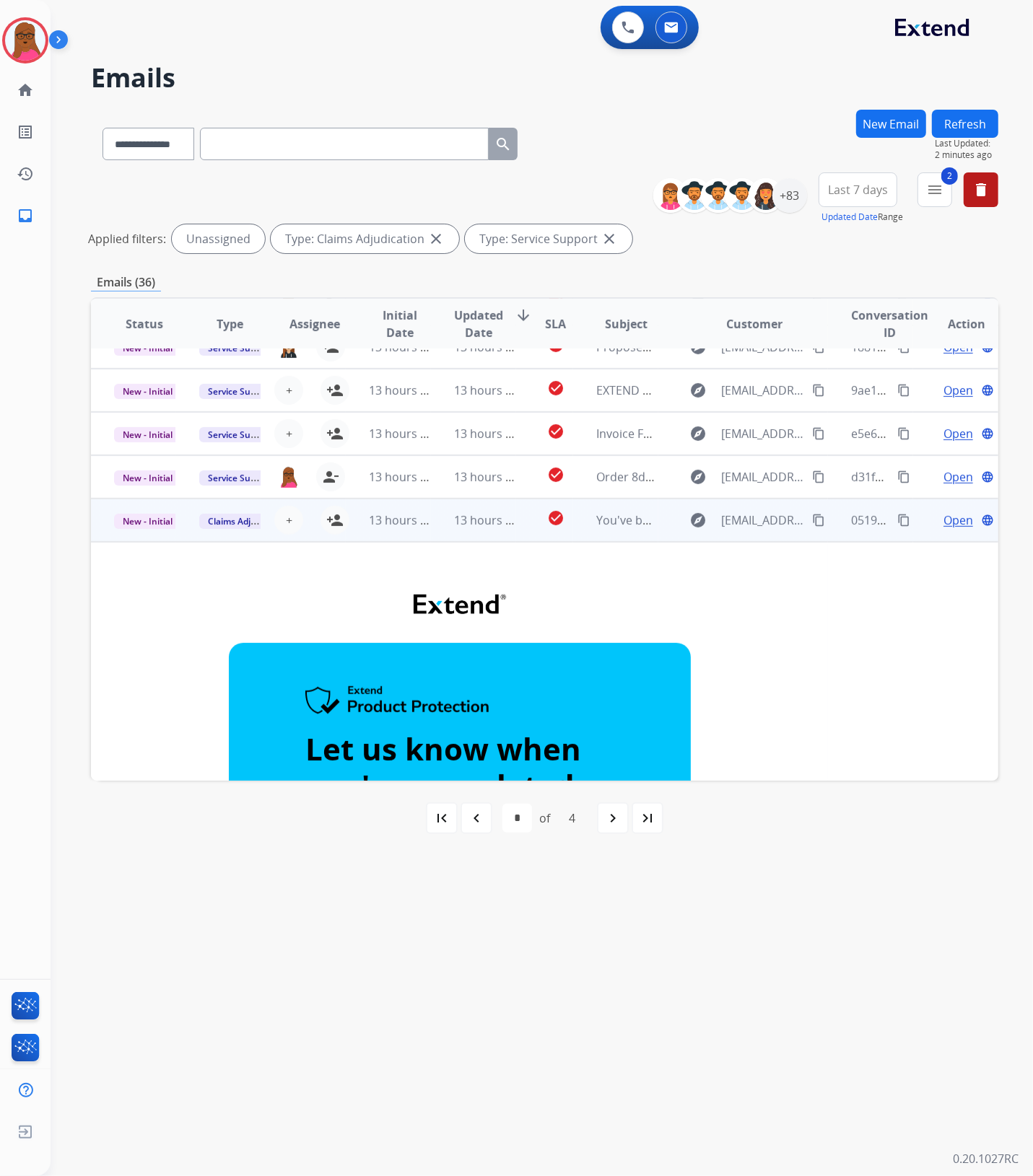
scroll to position [48, 0]
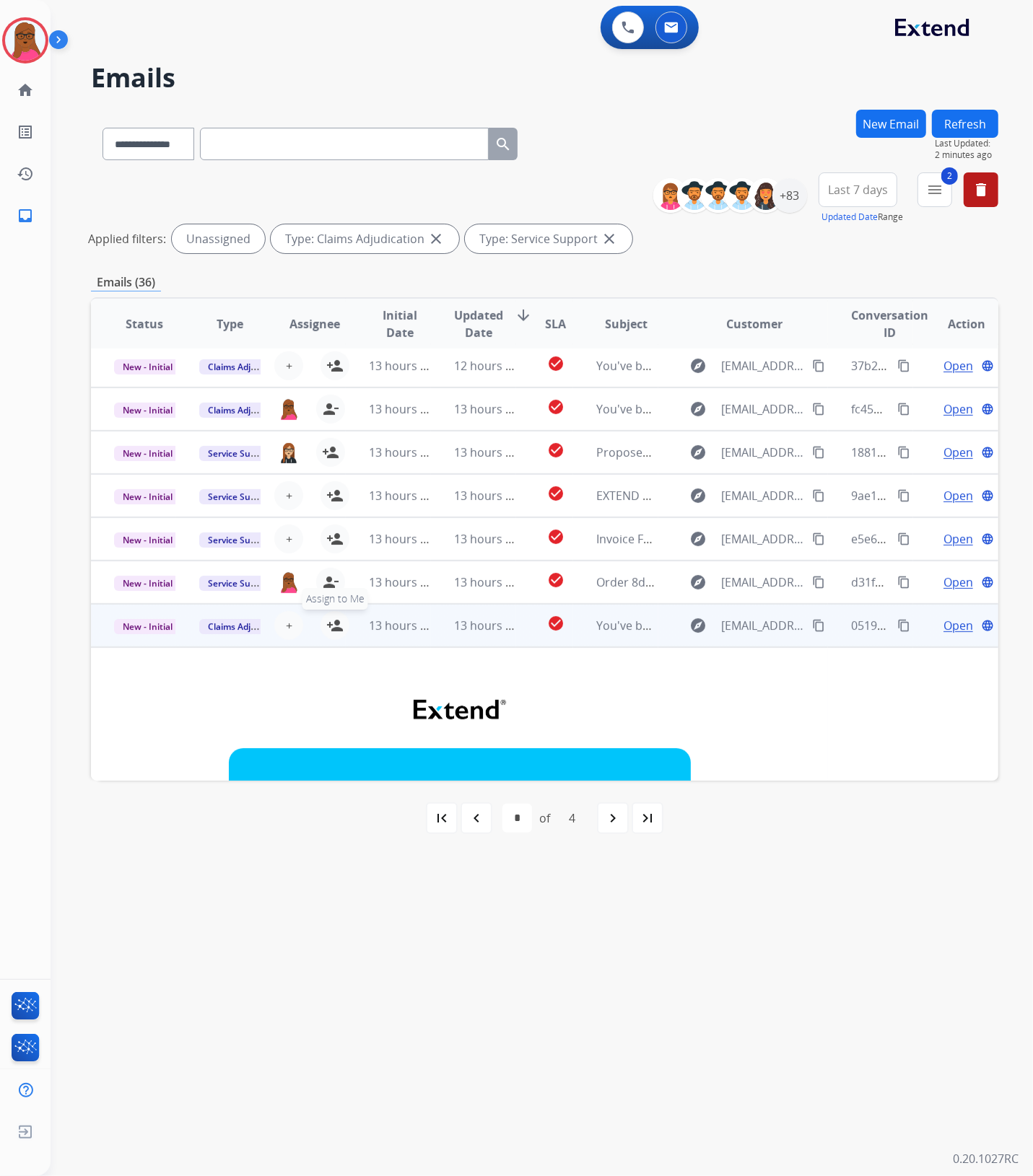
click at [333, 630] on mat-icon "person_add" at bounding box center [335, 626] width 18 height 18
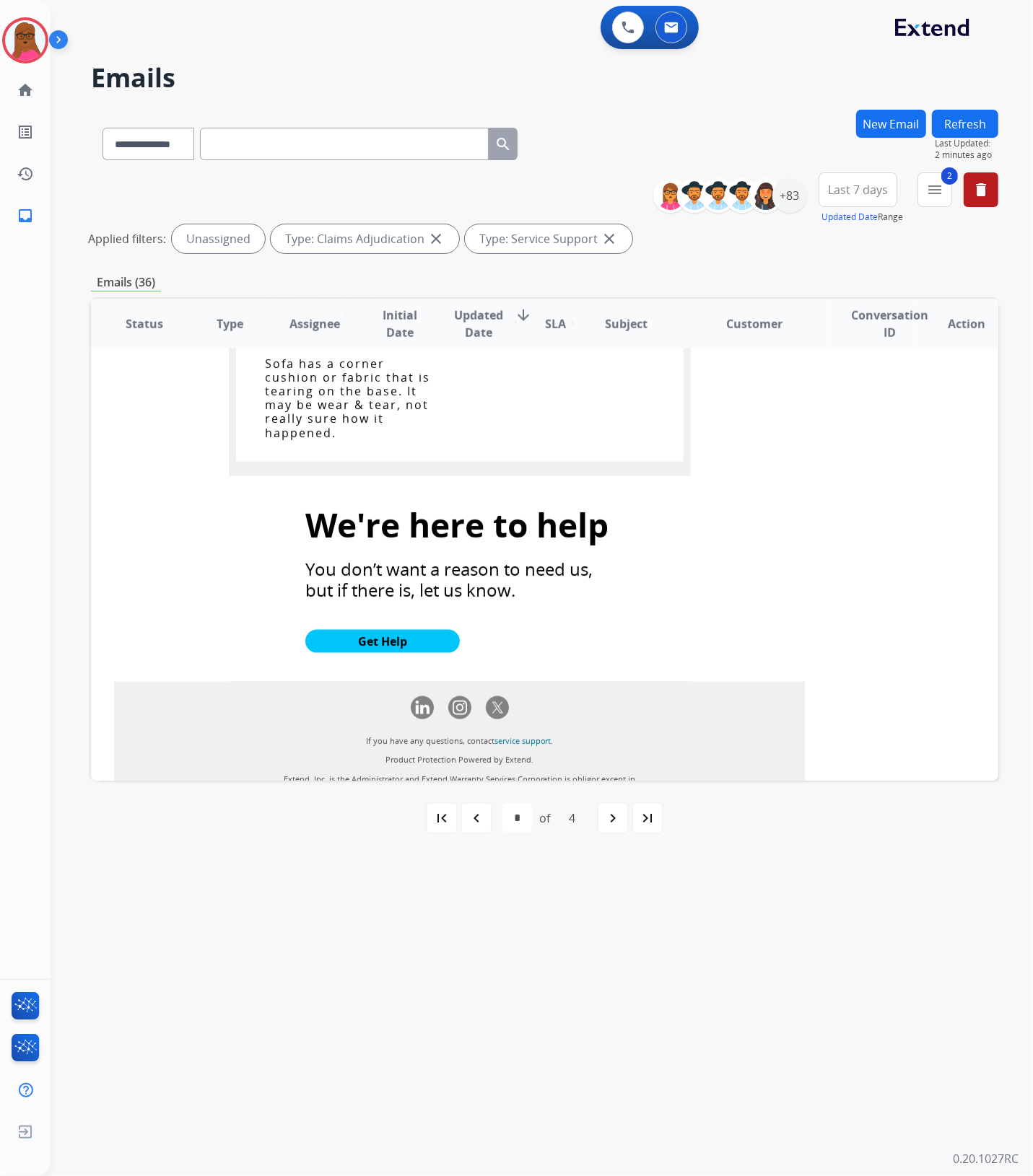
scroll to position [1532, 0]
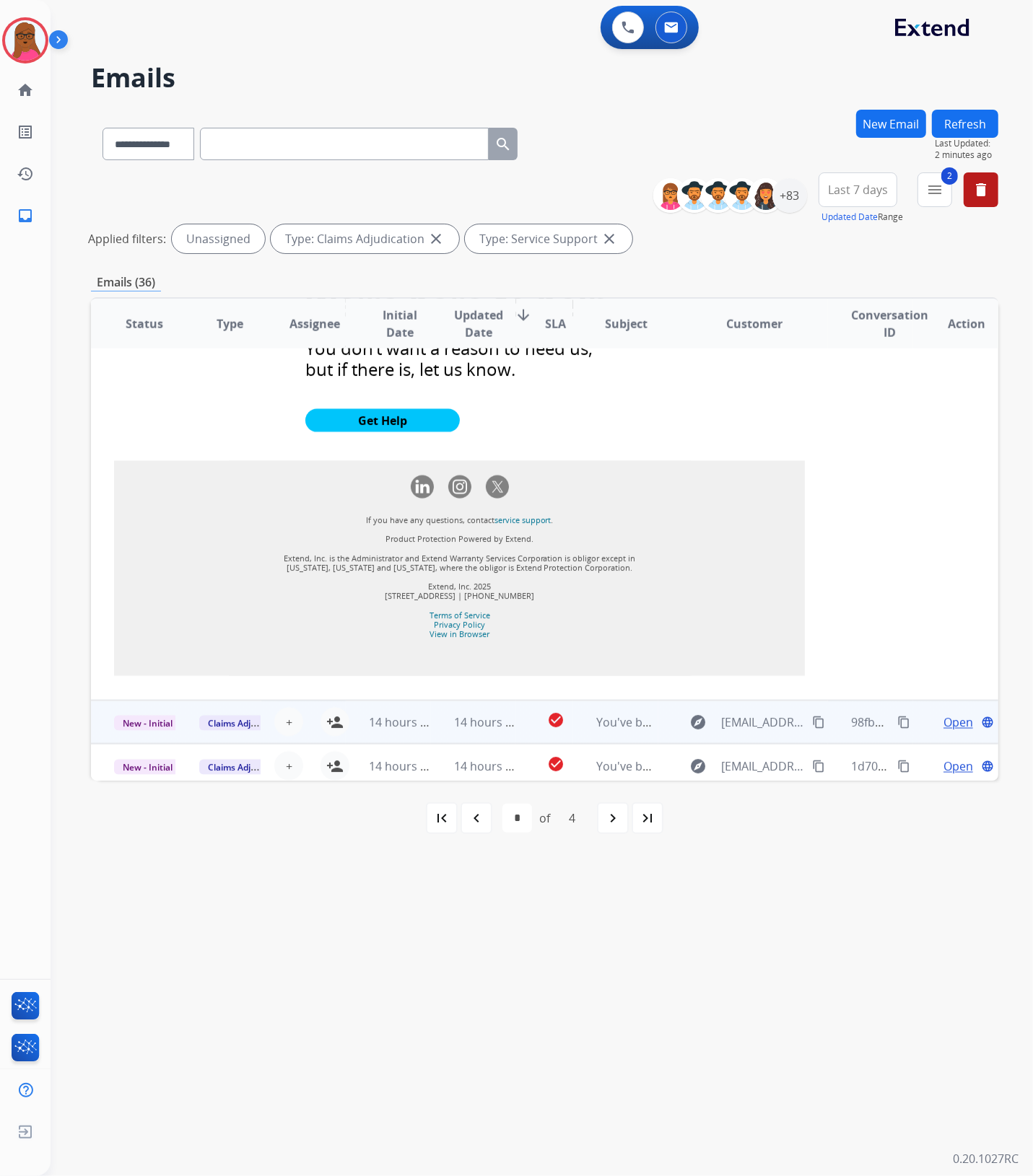
click at [589, 715] on td "You've been assigned a new service order: 85887d23-16b7-4514-ab93-5ef132f6a8fc" at bounding box center [615, 723] width 85 height 43
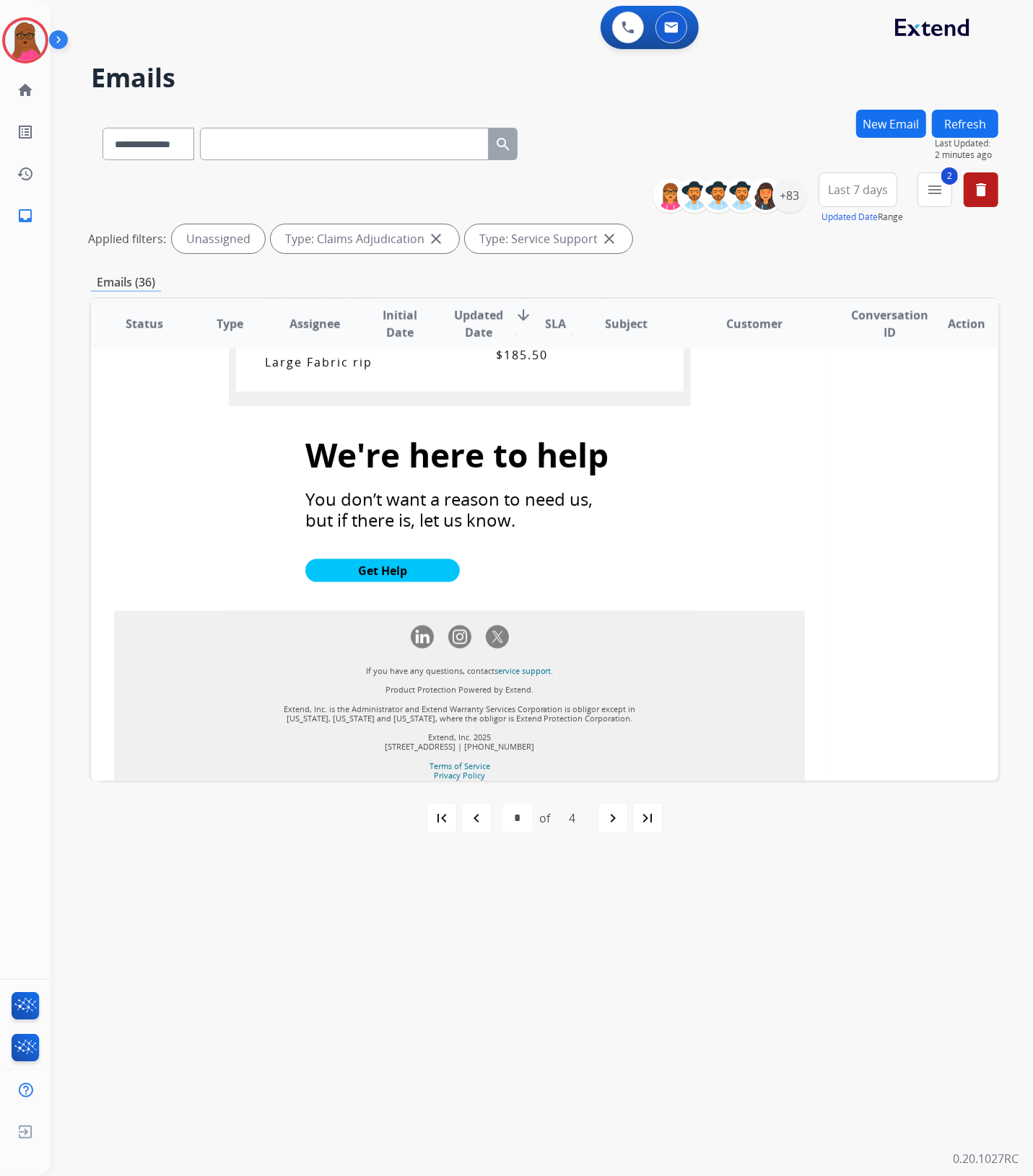
scroll to position [1516, 0]
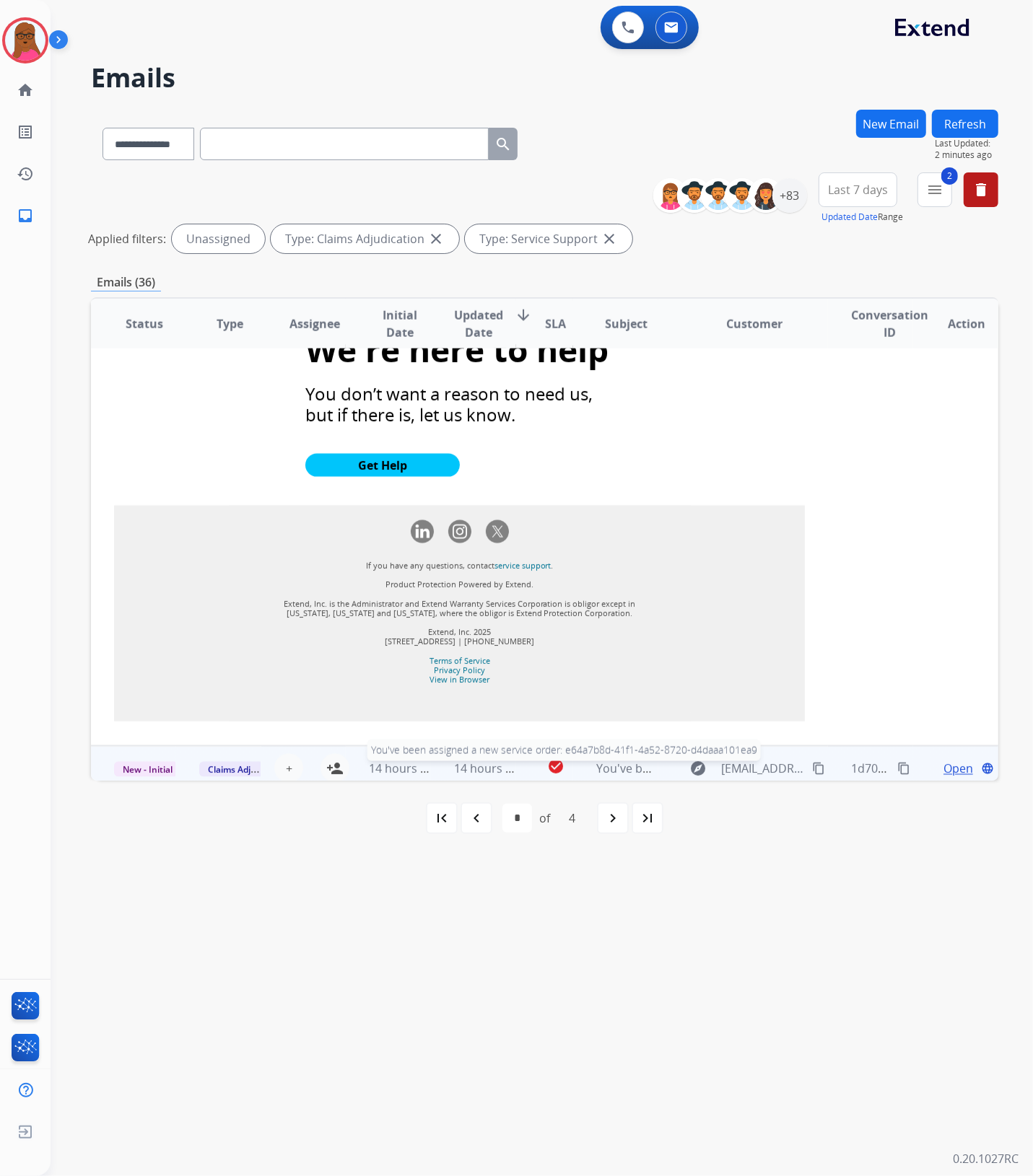
click at [607, 760] on span "You've been assigned a new service order: e64a7b8d-41f1-4a52-8720-d4daaa101ea9" at bounding box center [824, 768] width 455 height 16
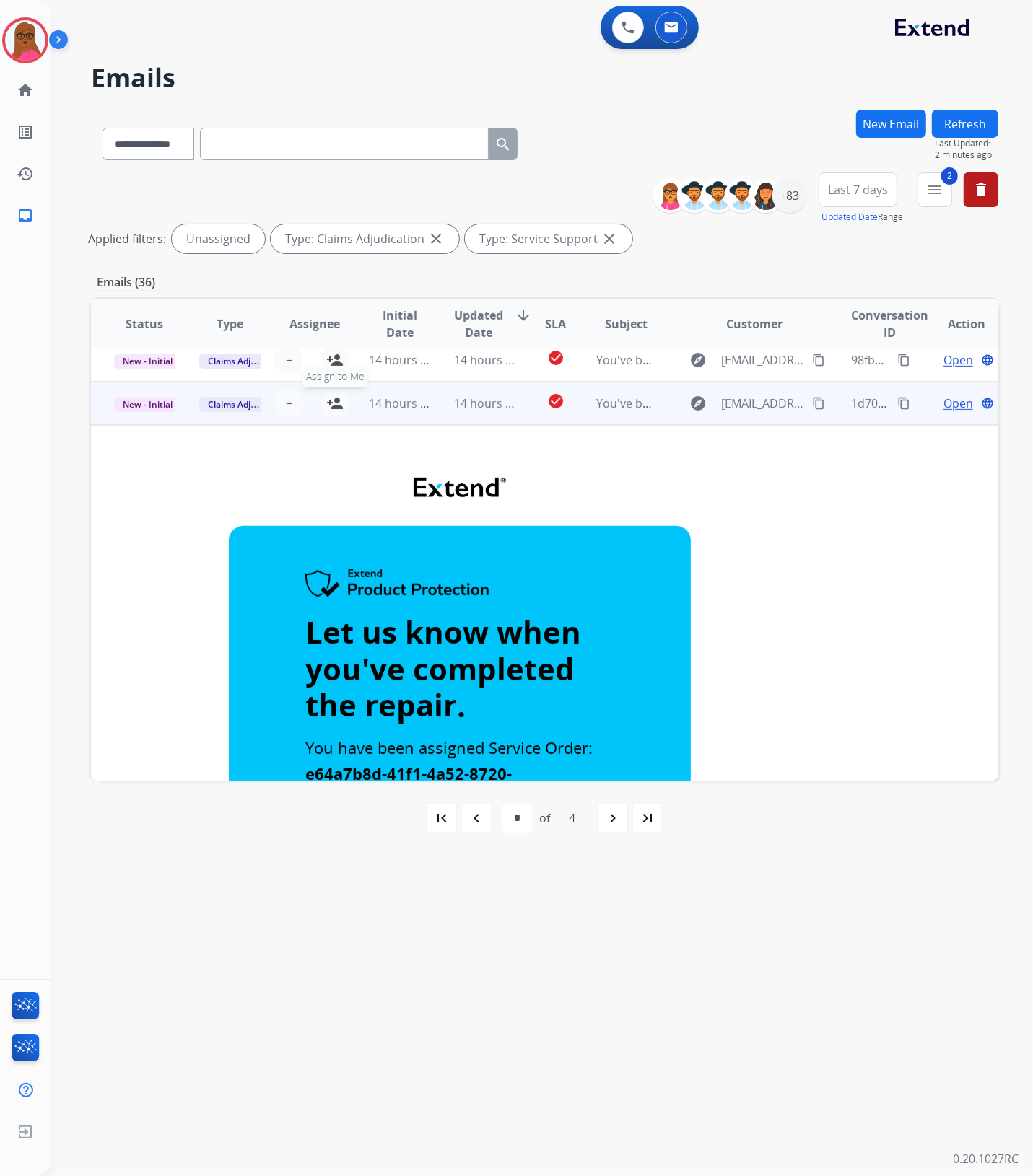
scroll to position [218, 0]
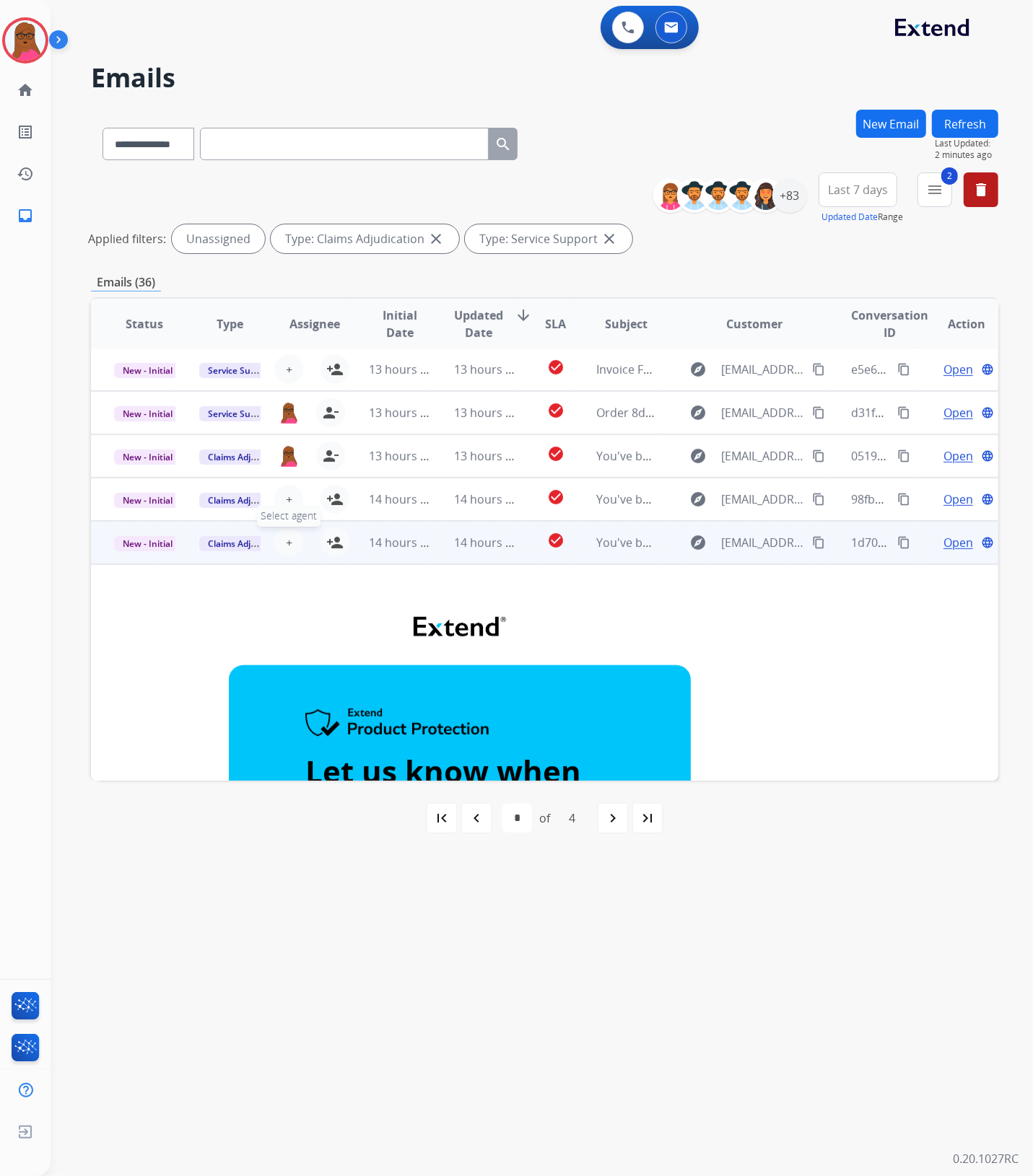
click at [293, 546] on button "+ Select agent" at bounding box center [289, 542] width 29 height 29
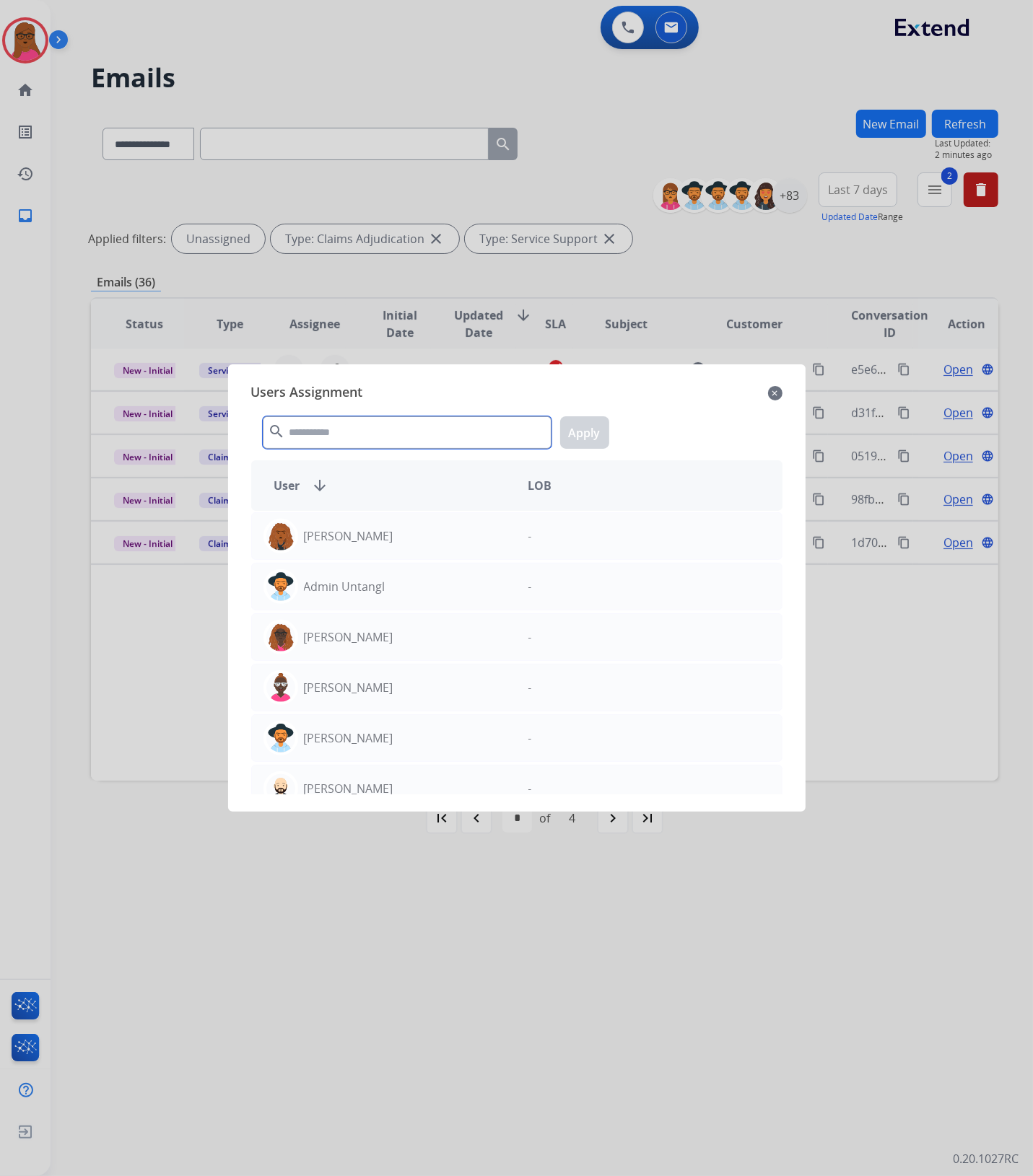
click at [411, 445] on input "text" at bounding box center [407, 433] width 289 height 33
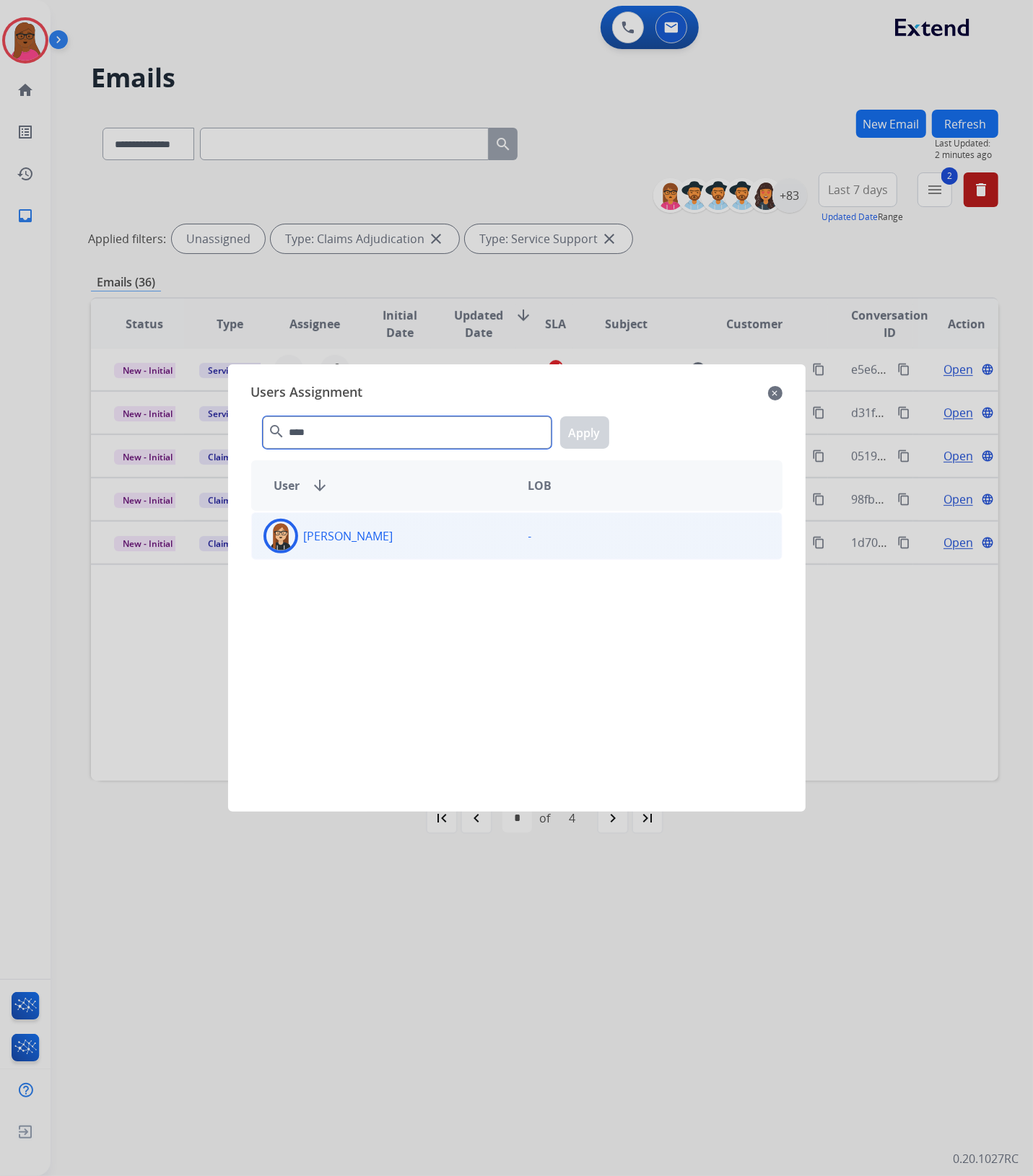
type input "****"
click at [363, 527] on p "[PERSON_NAME]" at bounding box center [349, 536] width 90 height 18
click at [583, 429] on button "Apply" at bounding box center [584, 433] width 49 height 33
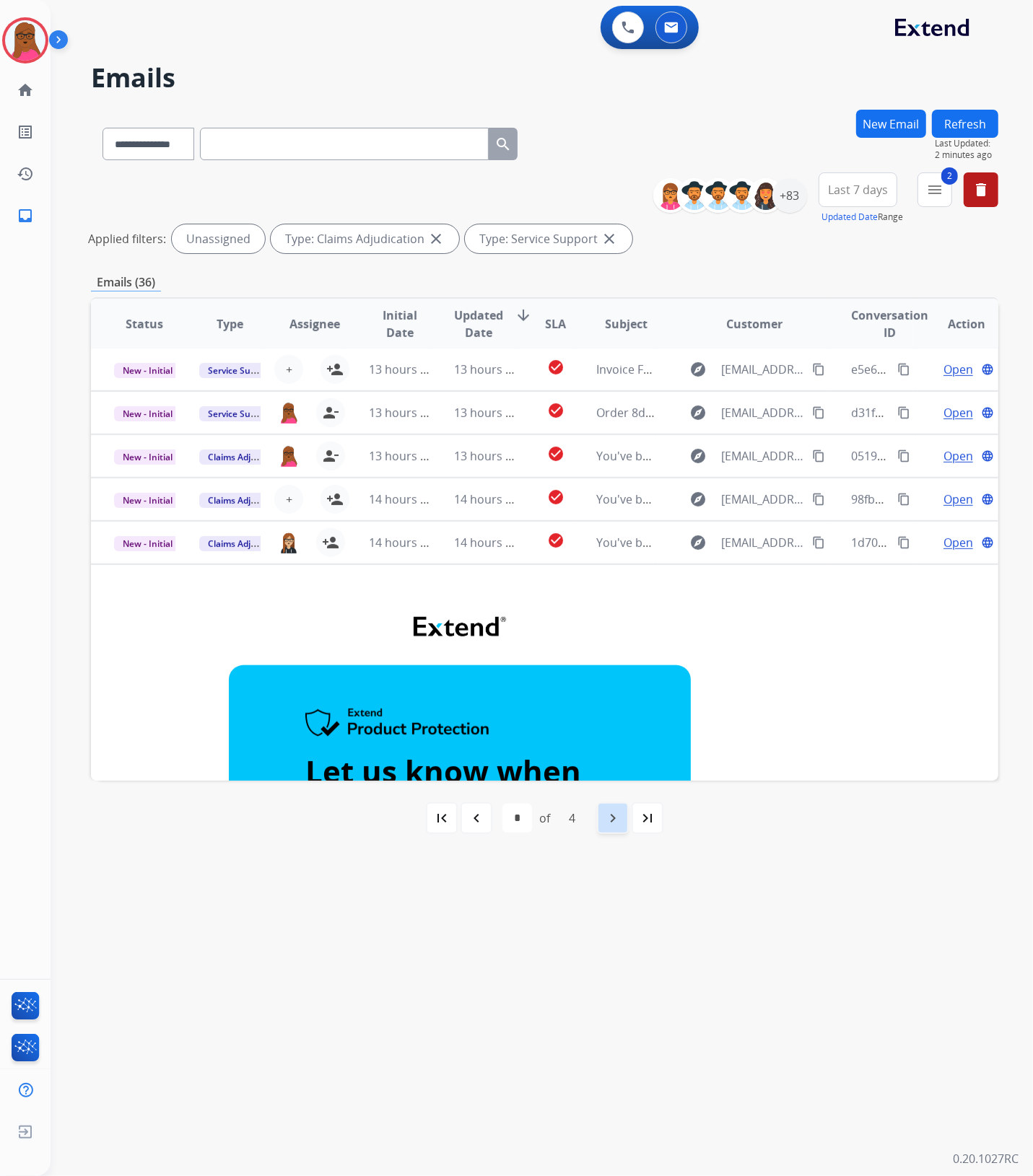
click at [614, 813] on mat-icon "navigate_next" at bounding box center [613, 819] width 18 height 18
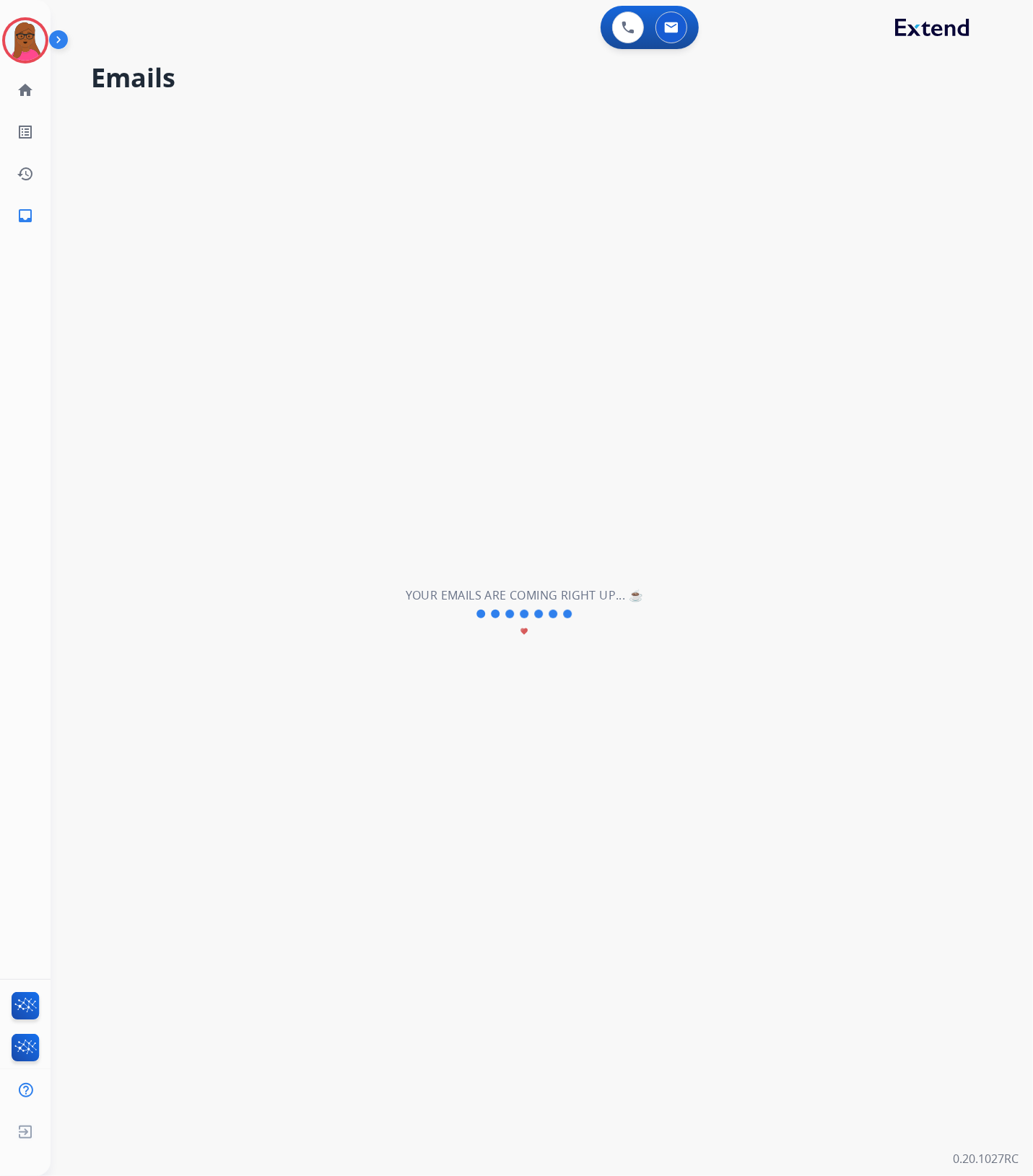
scroll to position [47, 0]
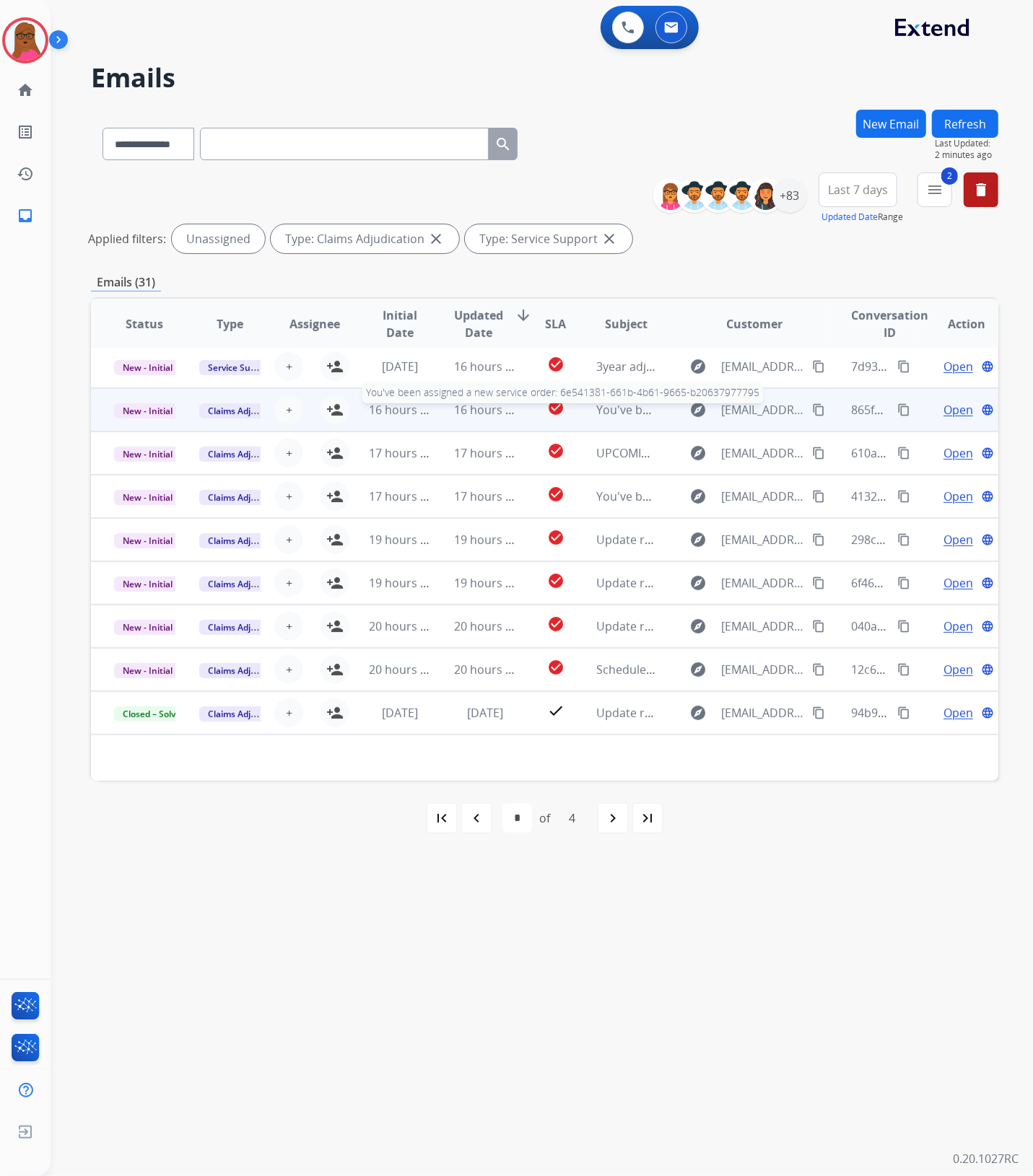
click at [605, 412] on span "You've been assigned a new service order: 6e541381-661b-4b61-9665-b20637977795" at bounding box center [825, 410] width 458 height 16
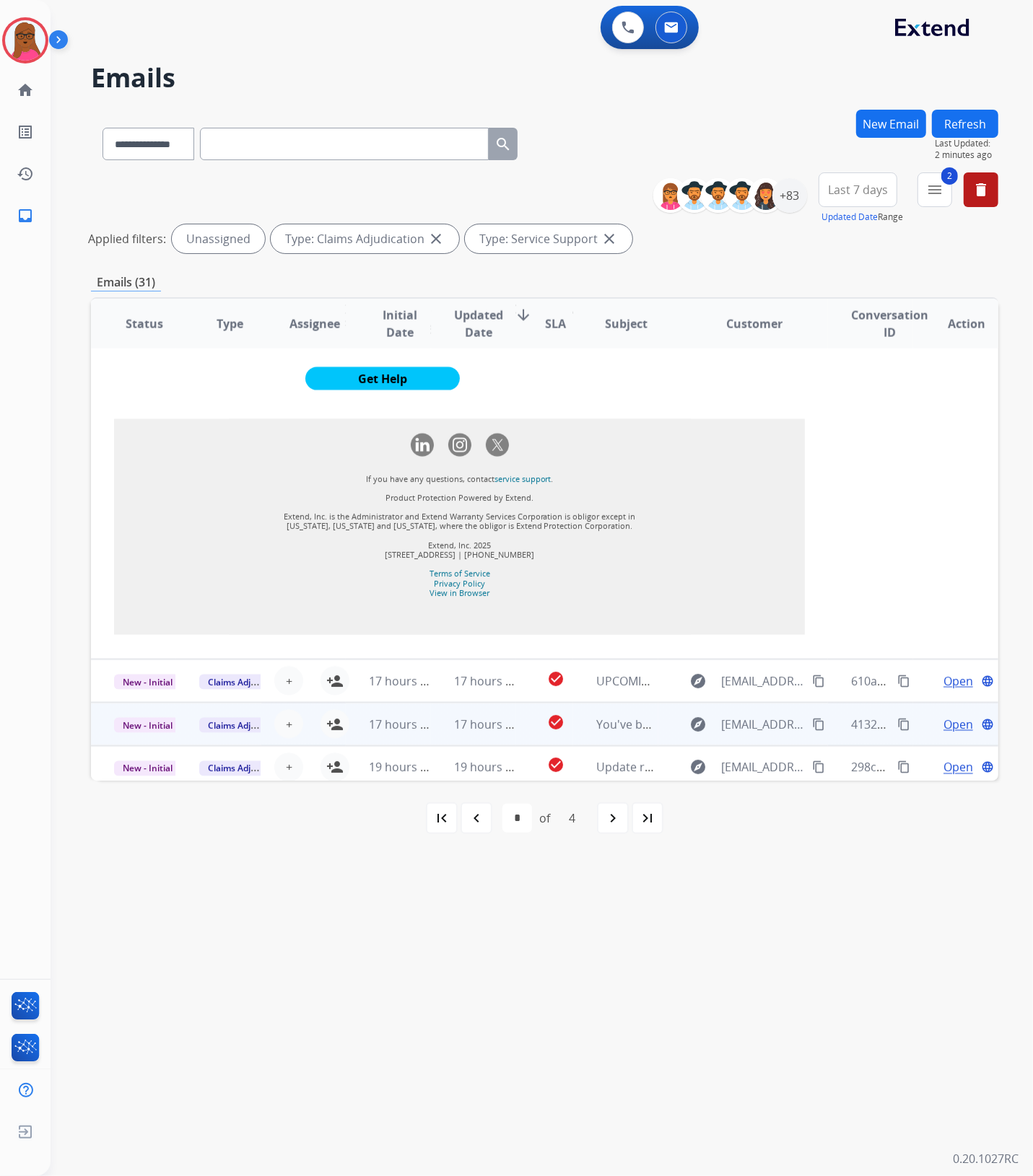
scroll to position [1786, 0]
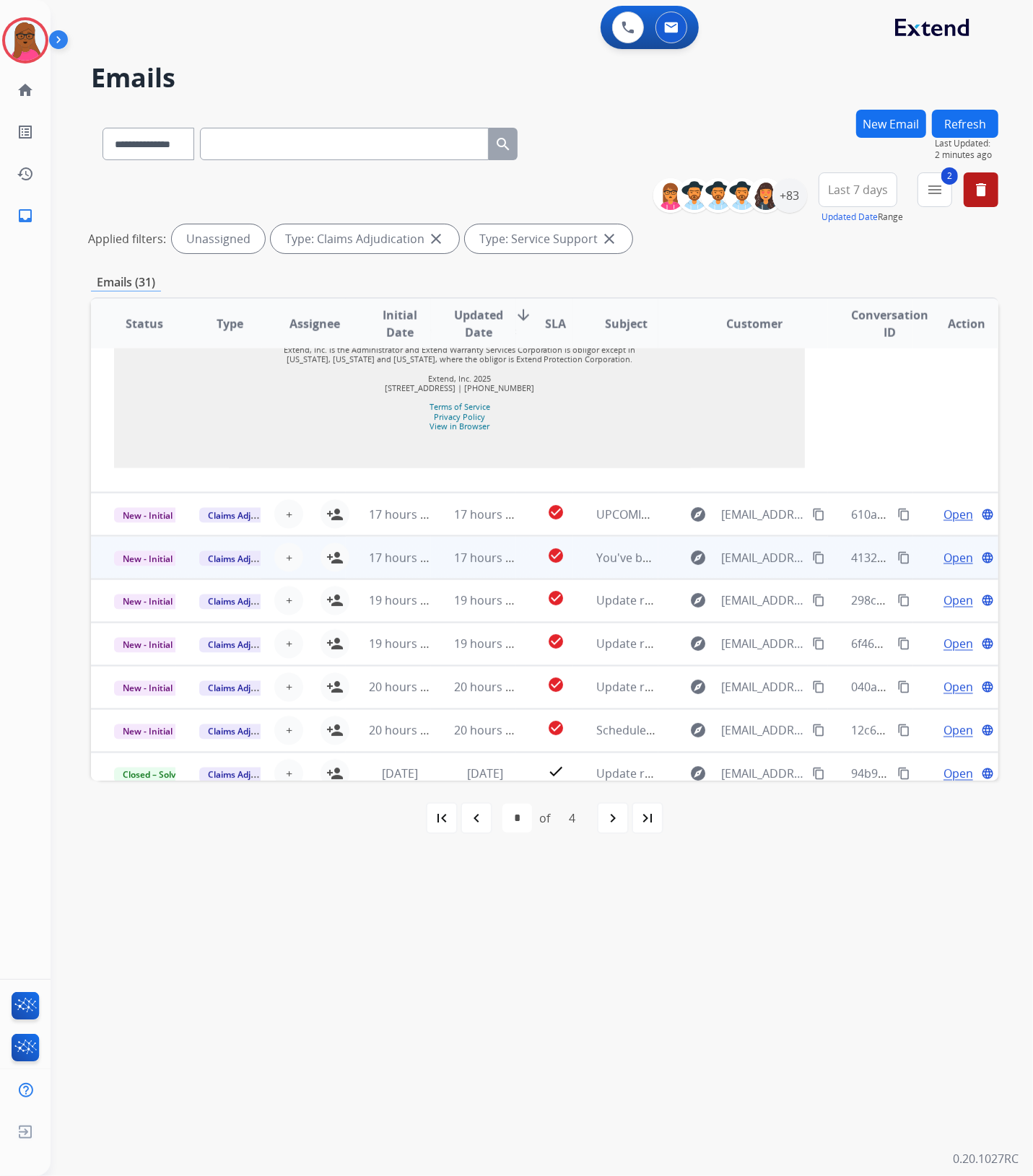
click at [588, 542] on td "You've been assigned a new service order: 7c1f9bac-90c4-4735-a6db-2559f6bcf9b0" at bounding box center [615, 558] width 85 height 43
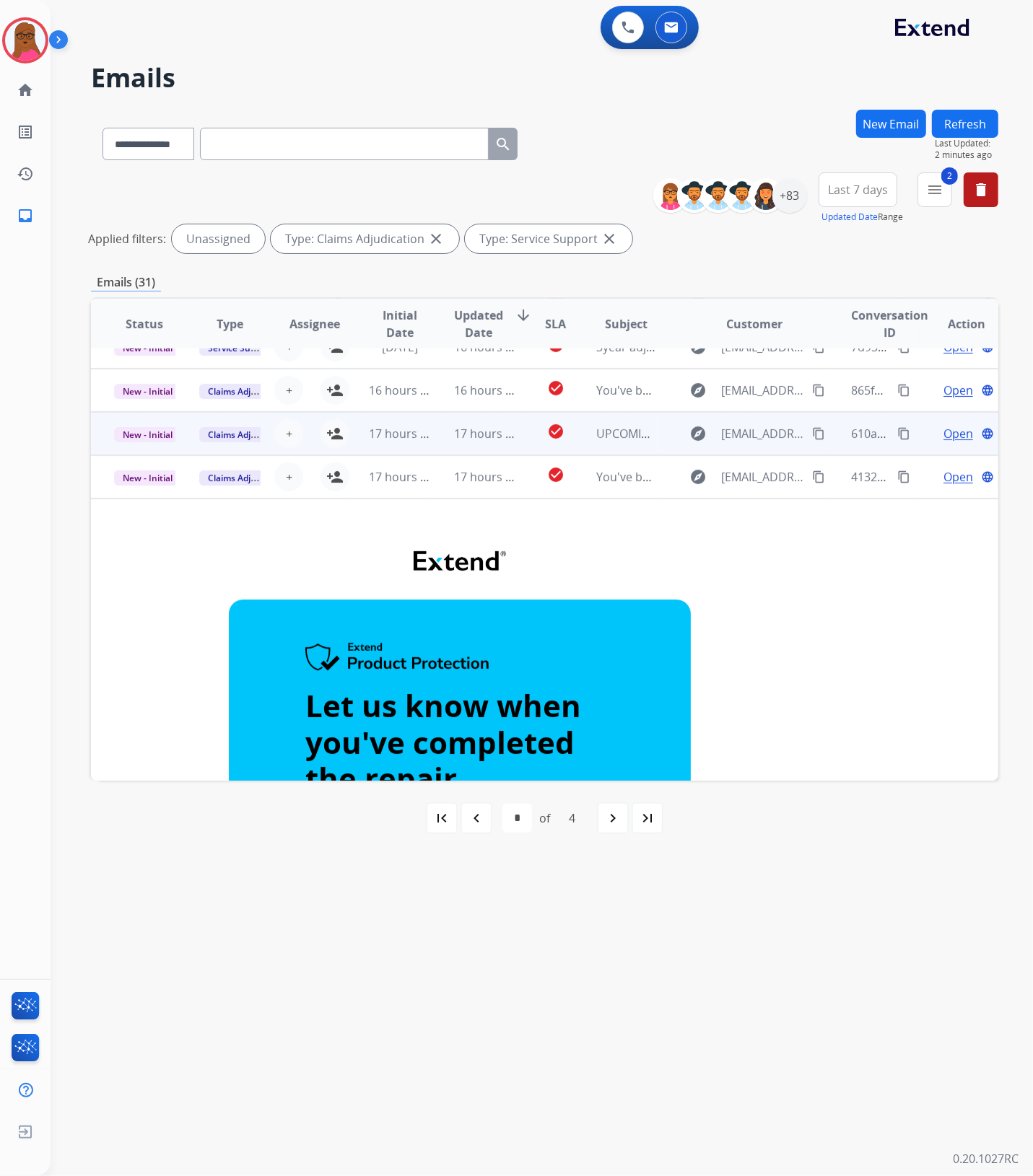
scroll to position [24, 0]
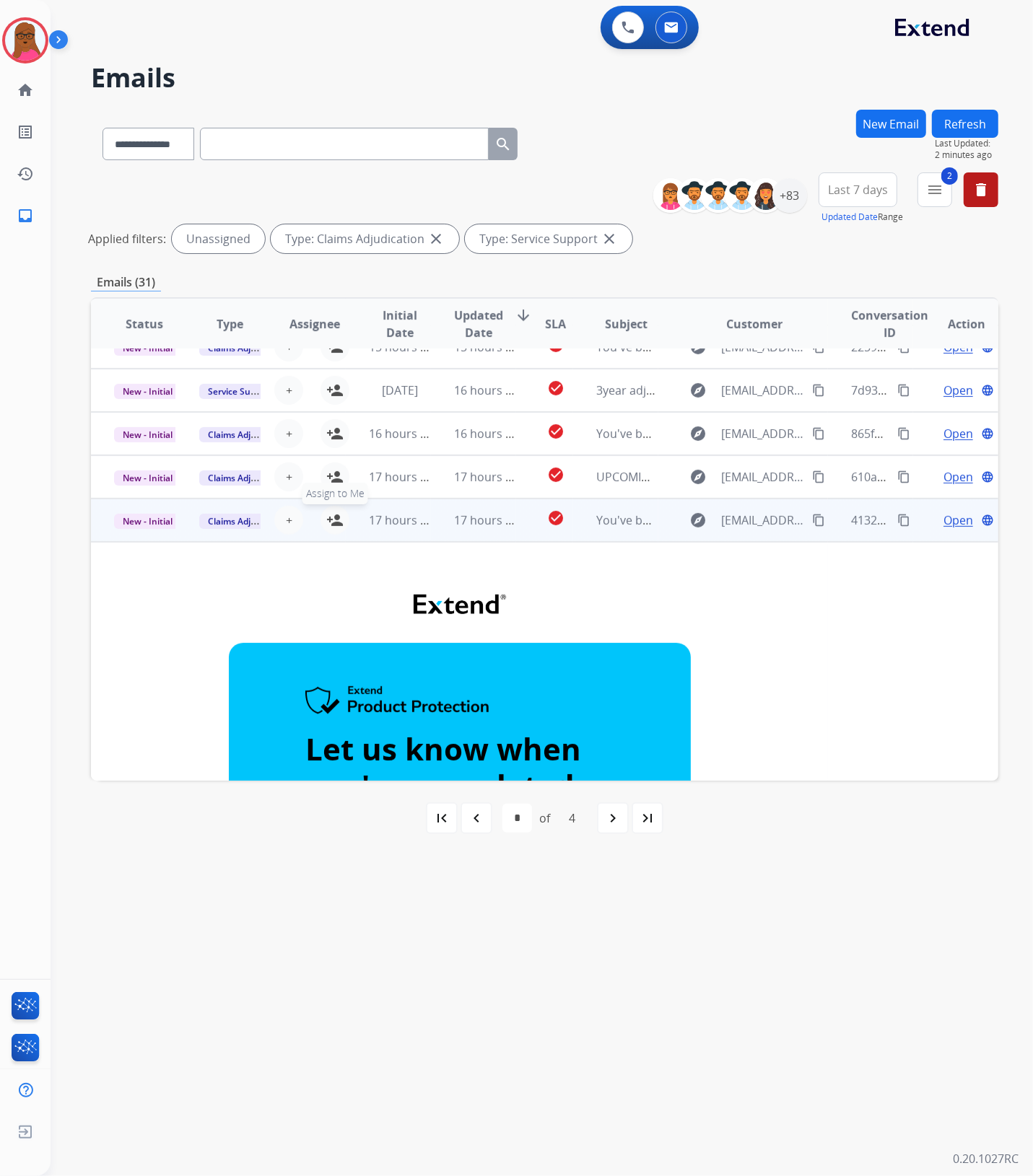
click at [329, 513] on mat-icon "person_add" at bounding box center [335, 521] width 18 height 18
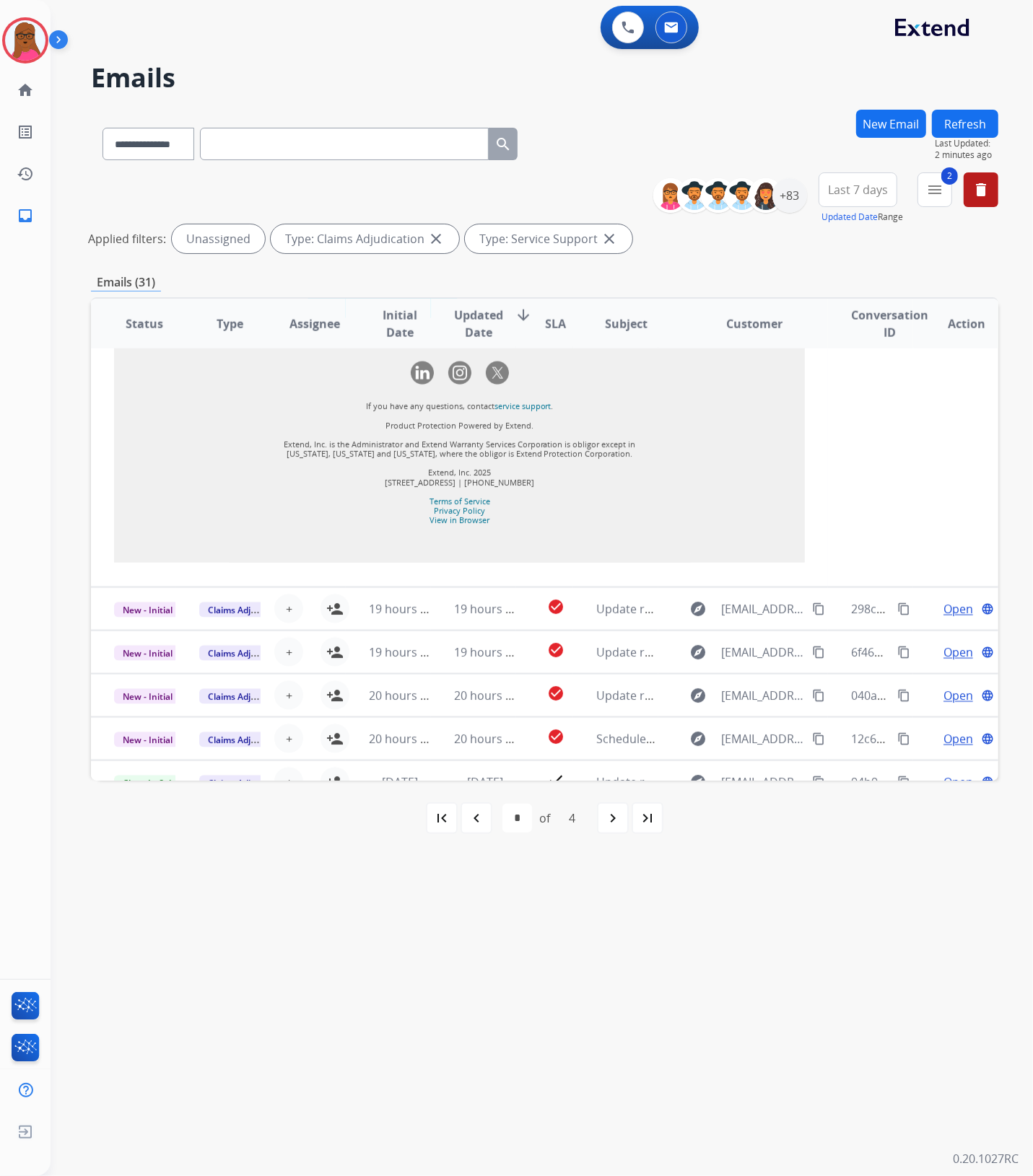
scroll to position [1557, 0]
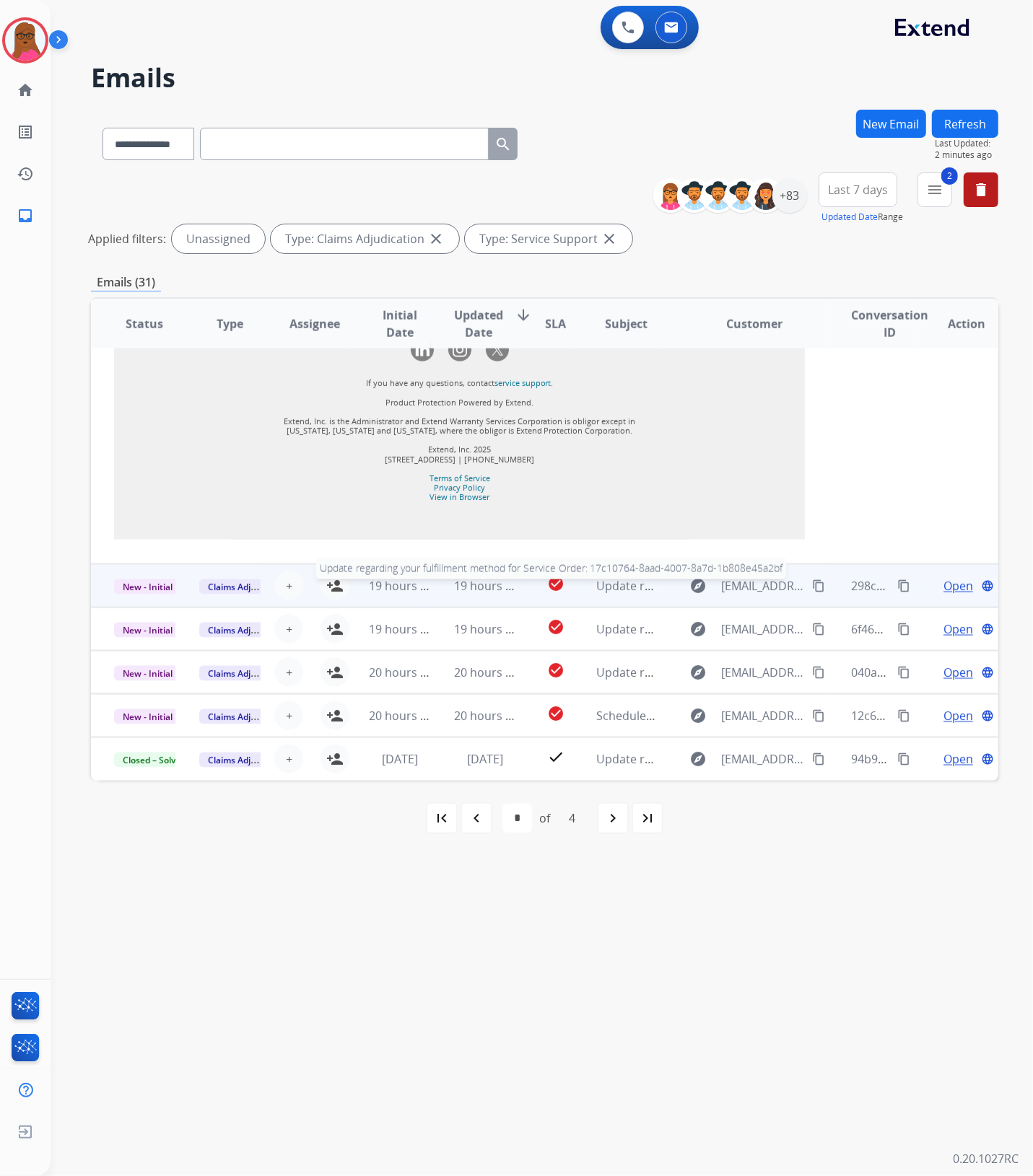
click at [603, 592] on span "Update regarding your fulfillment method for Service Order: 17c10764-8aad-4007-…" at bounding box center [872, 586] width 552 height 16
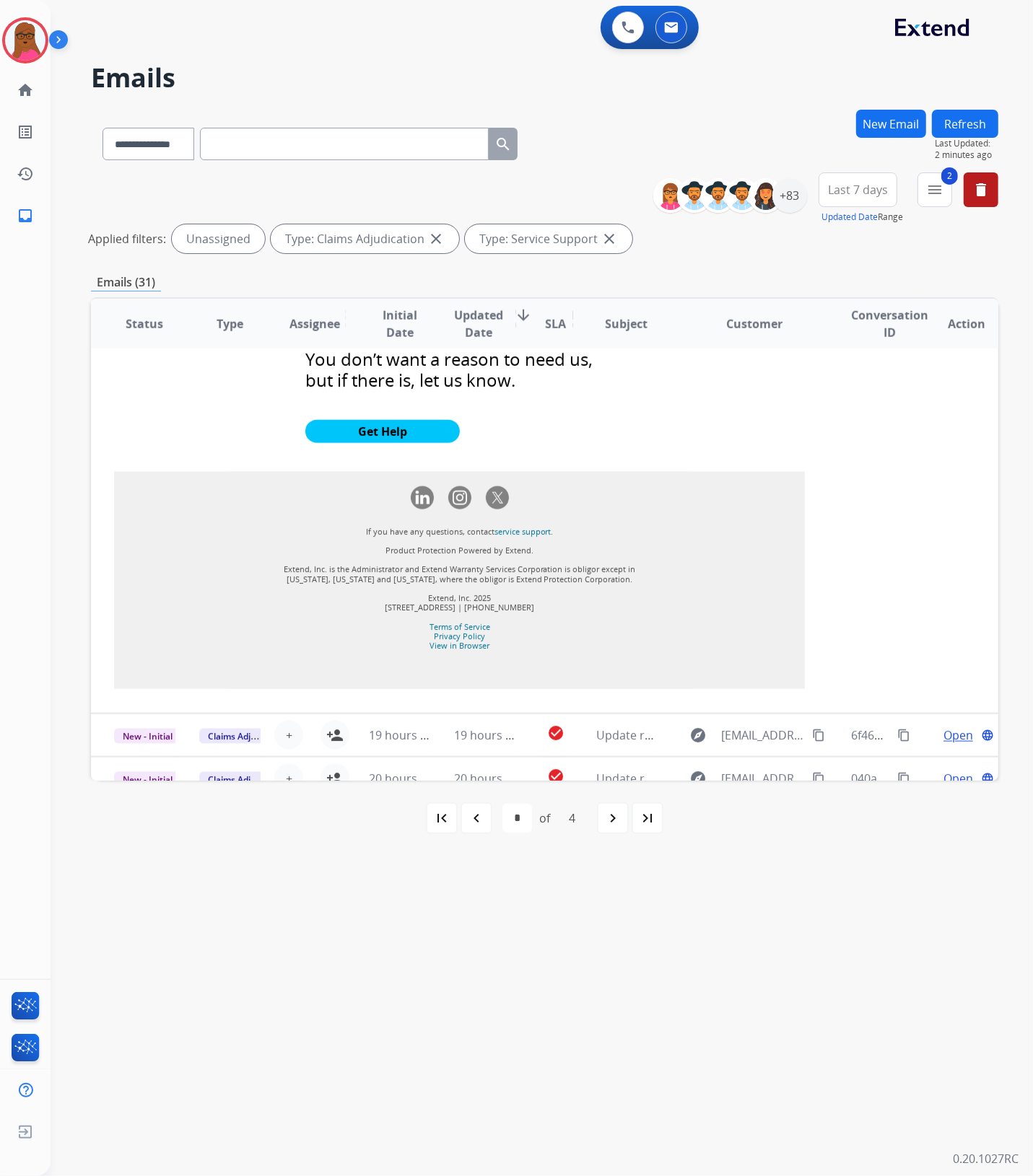
scroll to position [1283, 0]
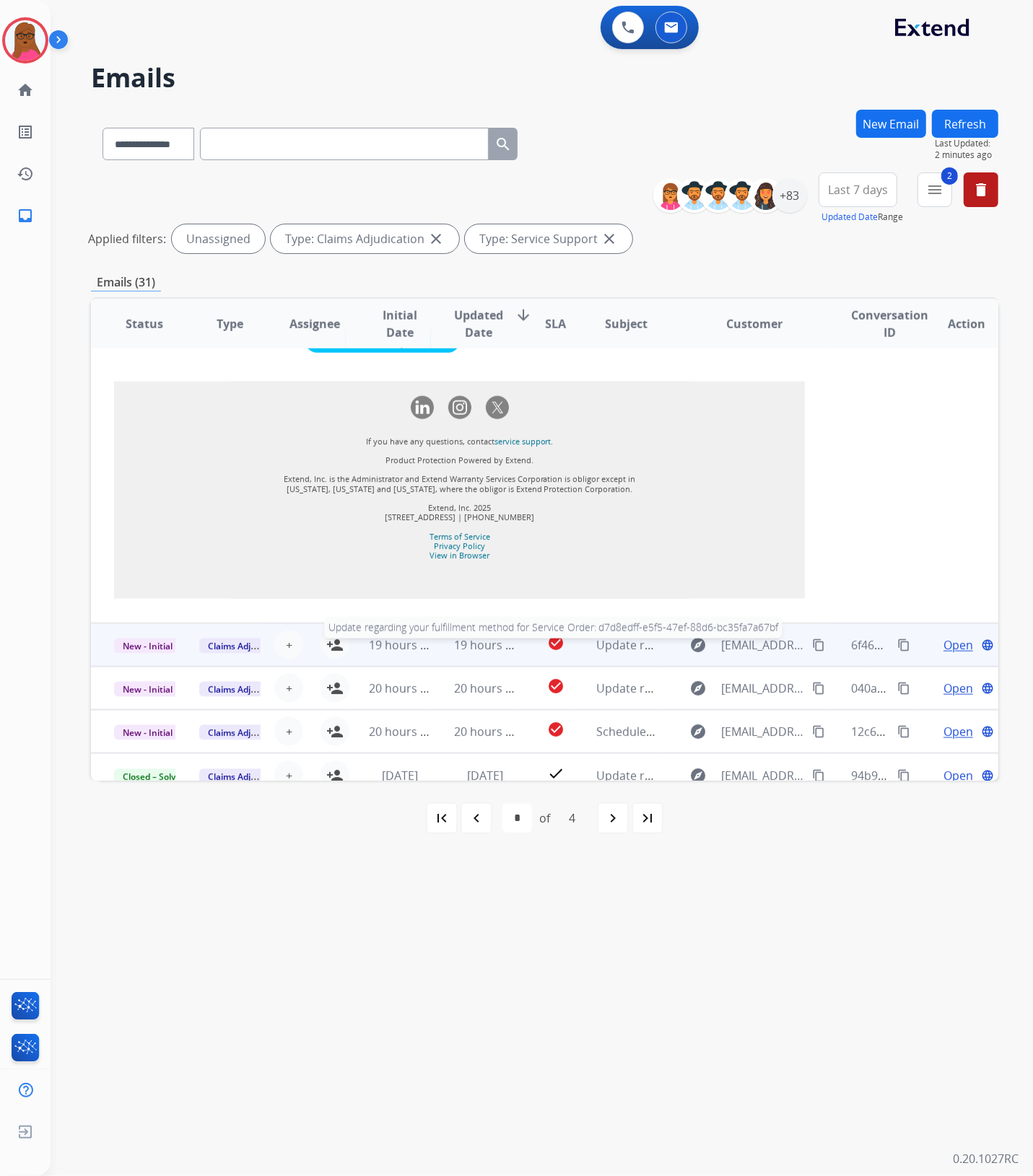
click at [598, 637] on span "Update regarding your fulfillment method for Service Order: d7d8edff-e5f5-47ef-…" at bounding box center [866, 645] width 540 height 16
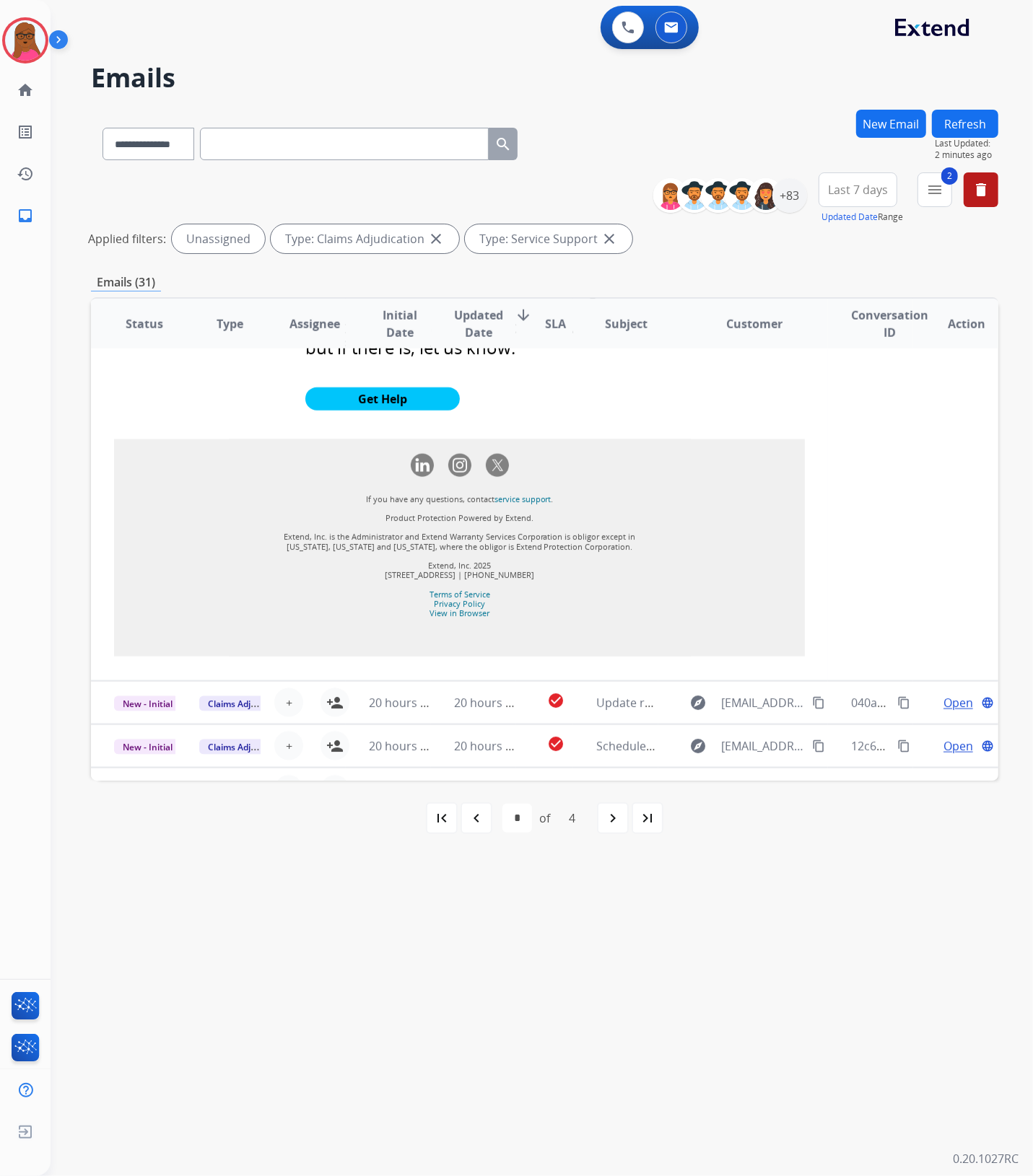
scroll to position [1285, 0]
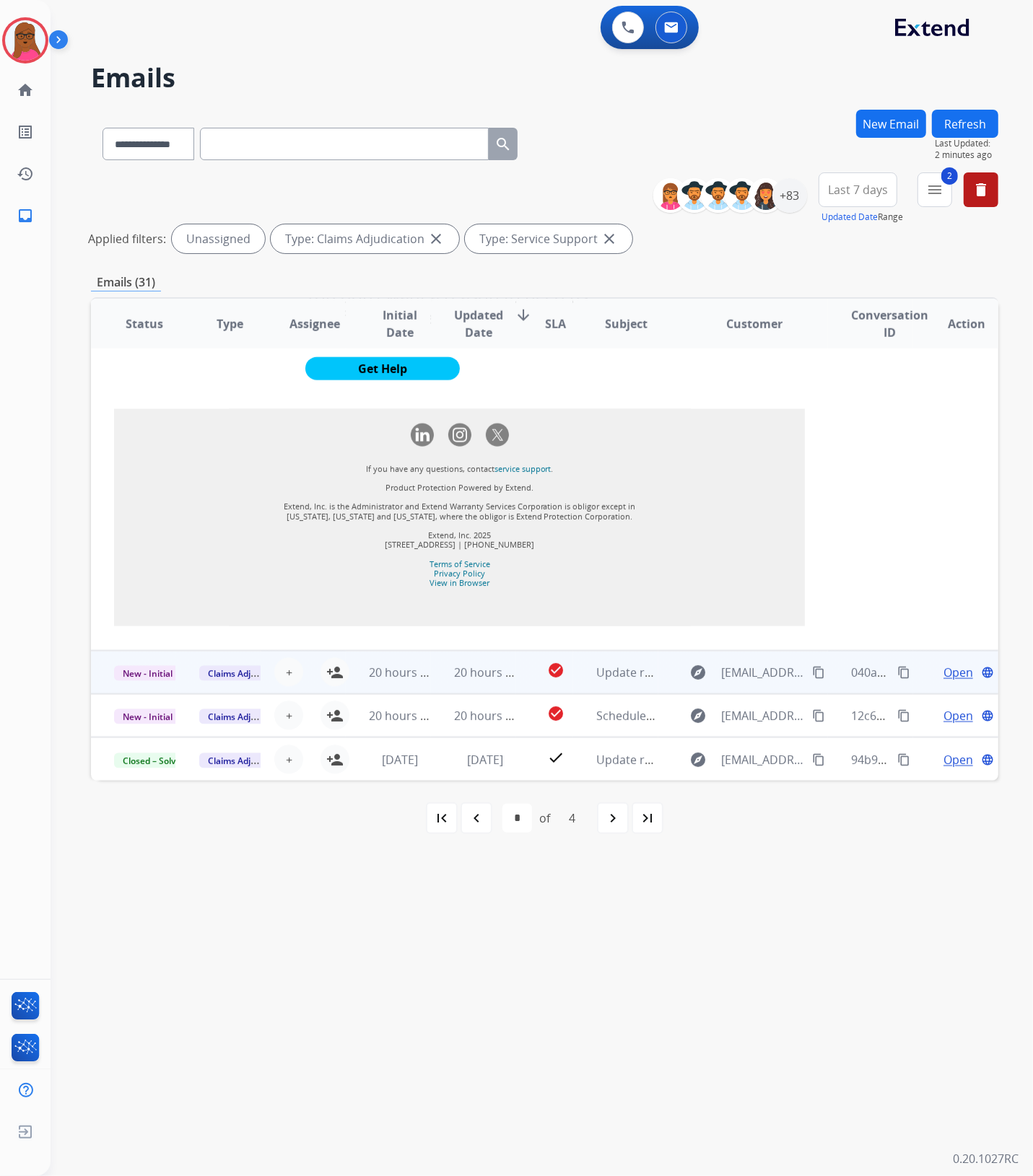
click at [628, 677] on span "Update regarding your fulfillment method for Service Order: f1623c2a-fe6e-4a77-…" at bounding box center [870, 673] width 547 height 16
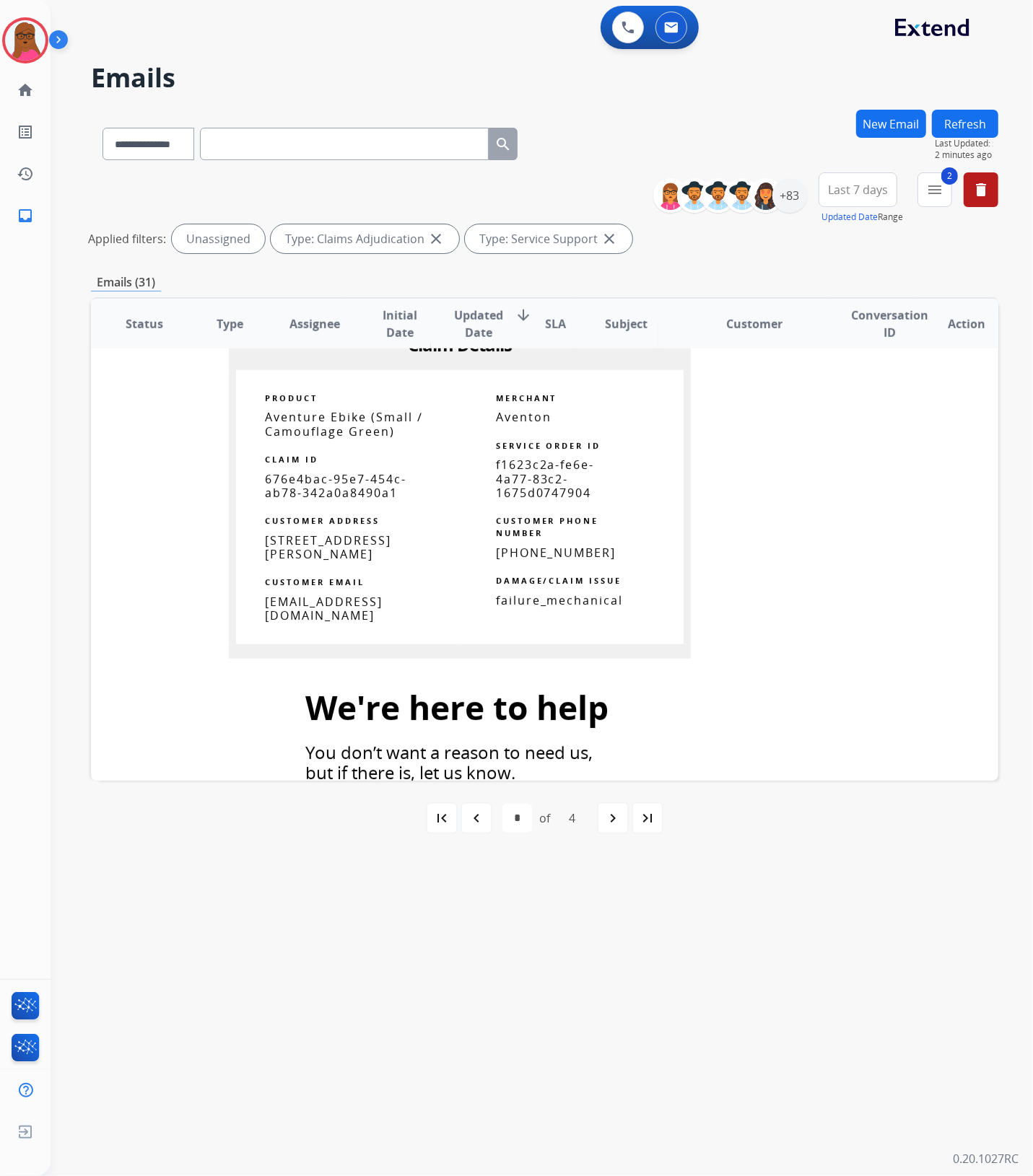
scroll to position [1271, 0]
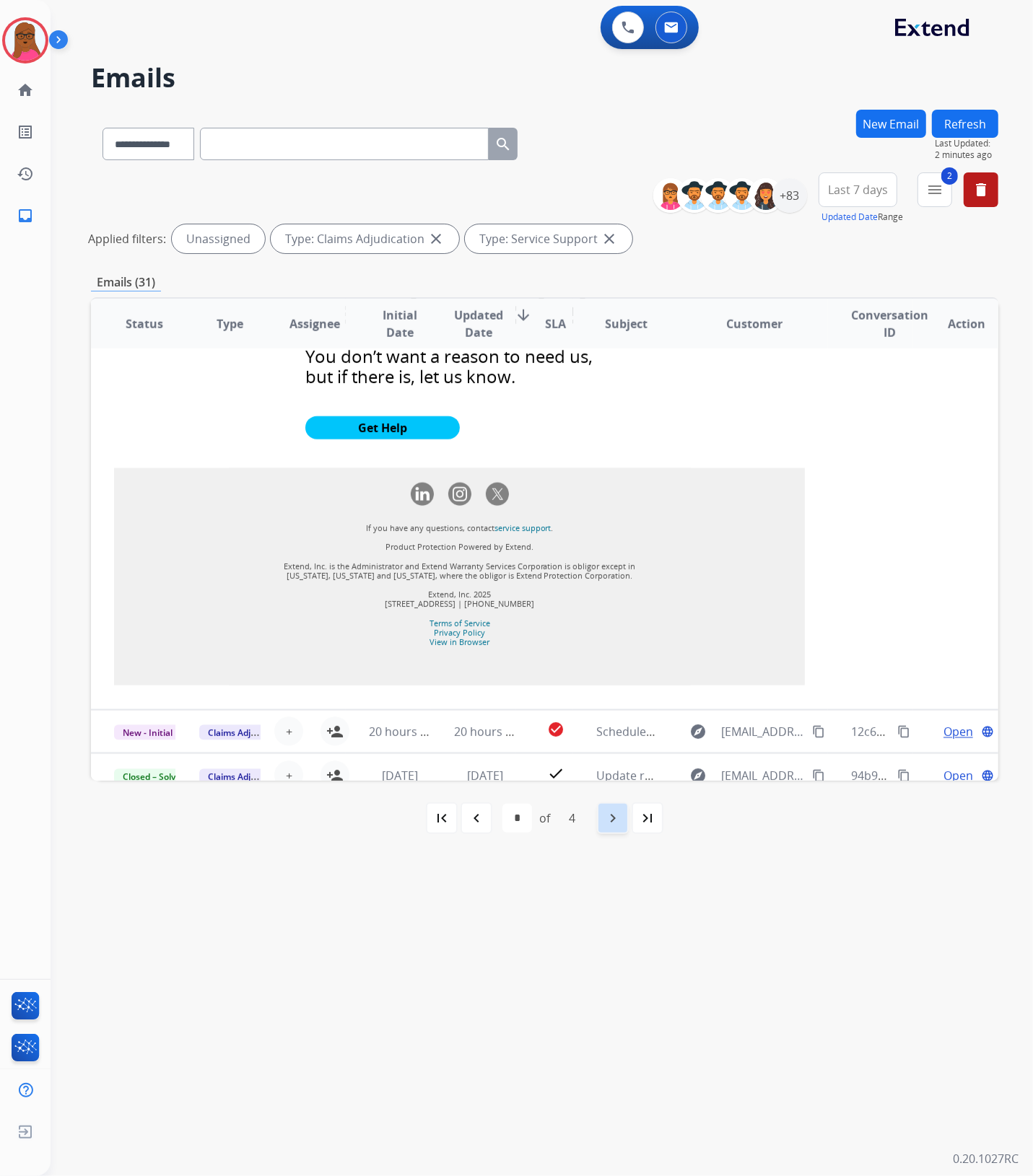
click at [611, 832] on div "navigate_next" at bounding box center [613, 819] width 32 height 32
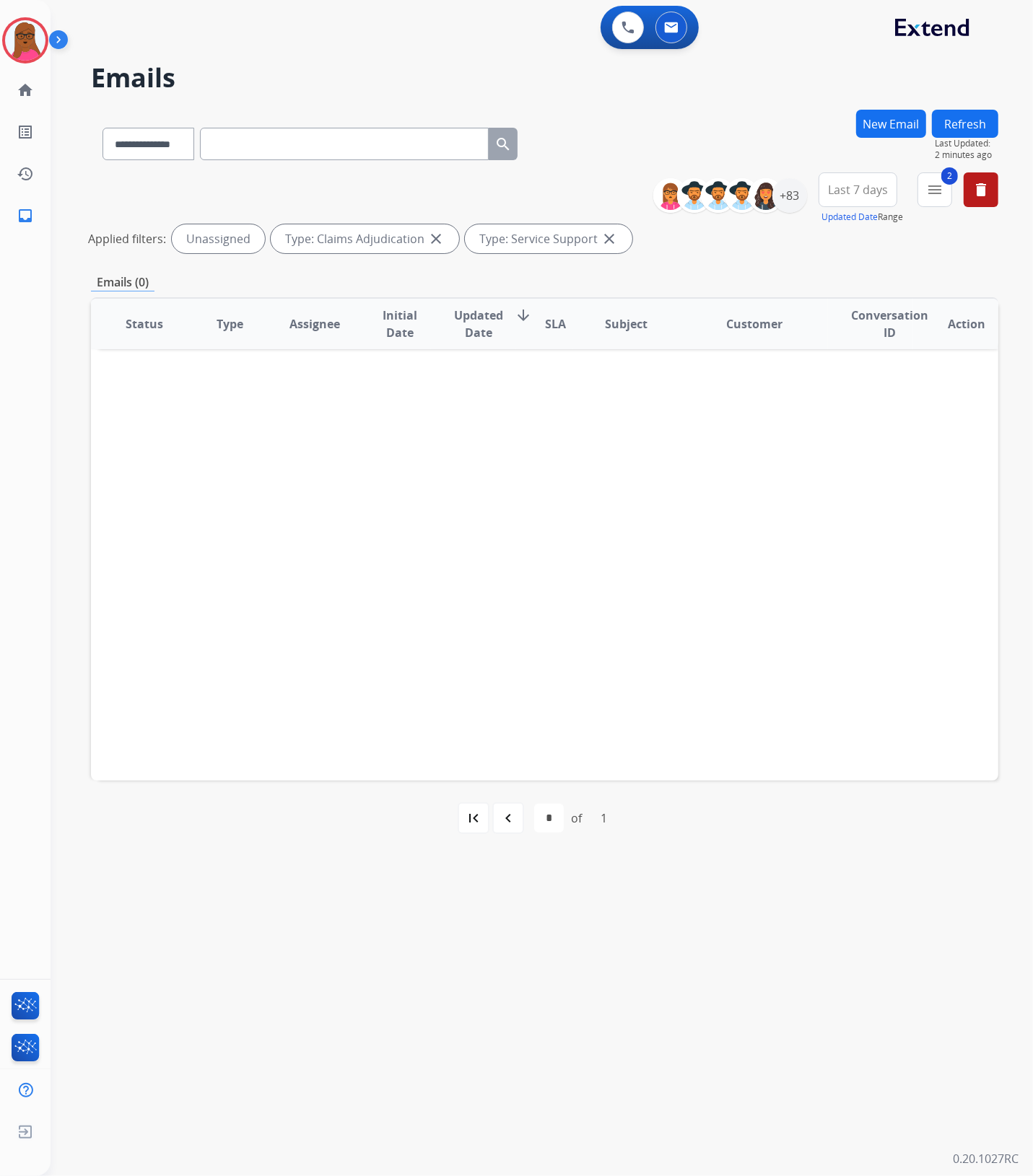
scroll to position [0, 0]
click at [791, 192] on div "+83" at bounding box center [789, 195] width 34 height 34
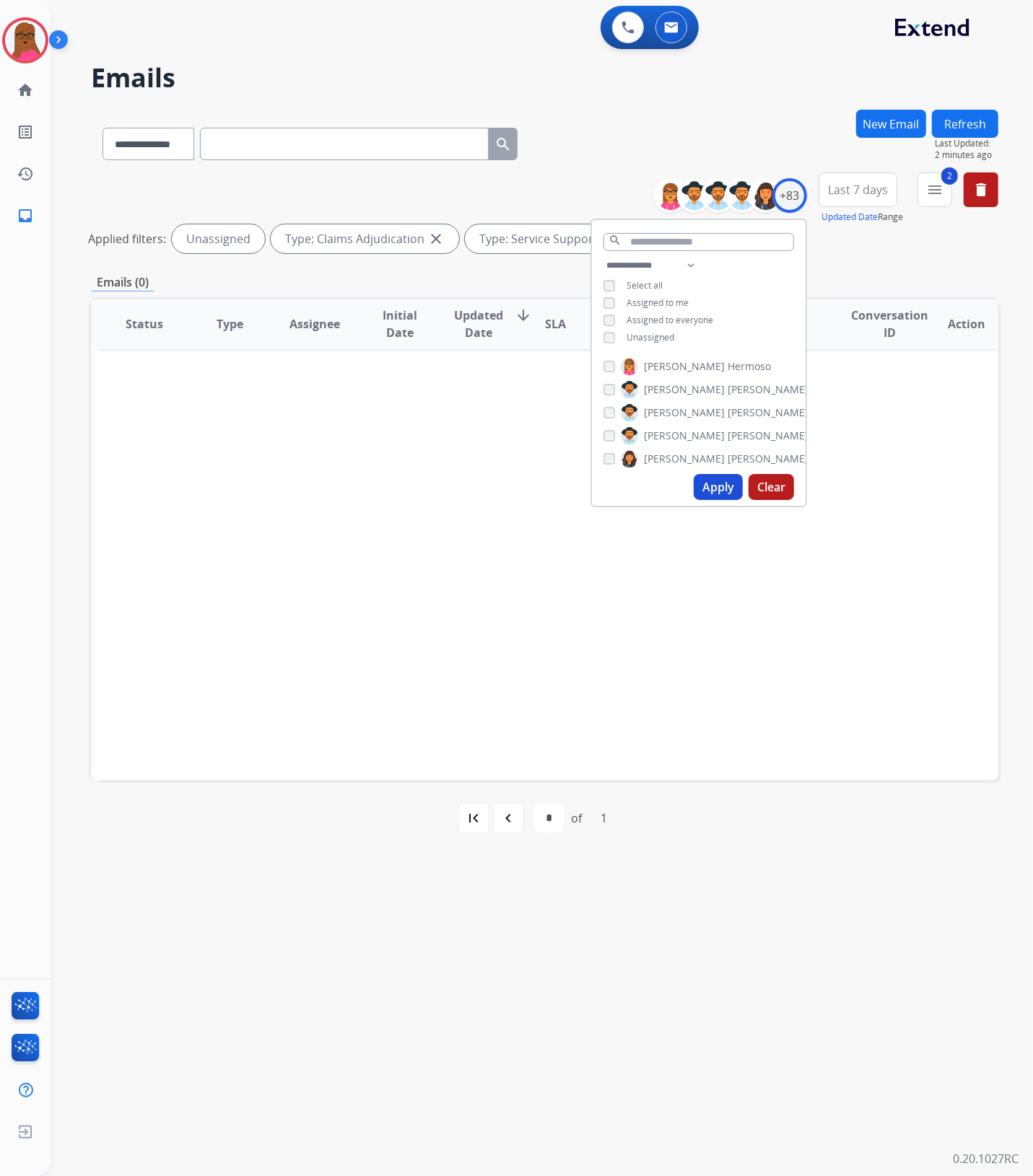
click at [777, 493] on button "Clear" at bounding box center [771, 487] width 46 height 26
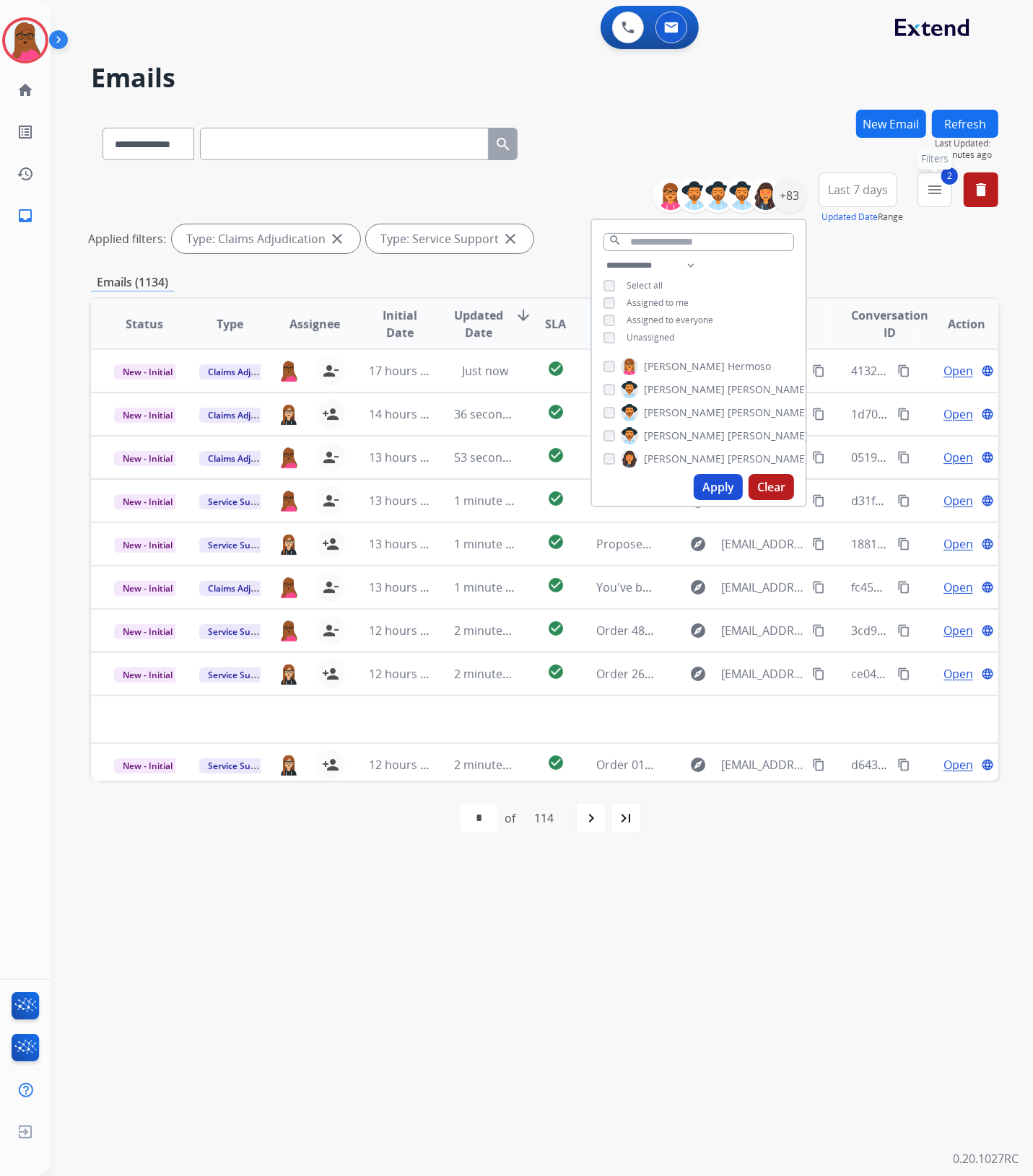
click at [941, 186] on mat-icon "menu" at bounding box center [935, 190] width 18 height 18
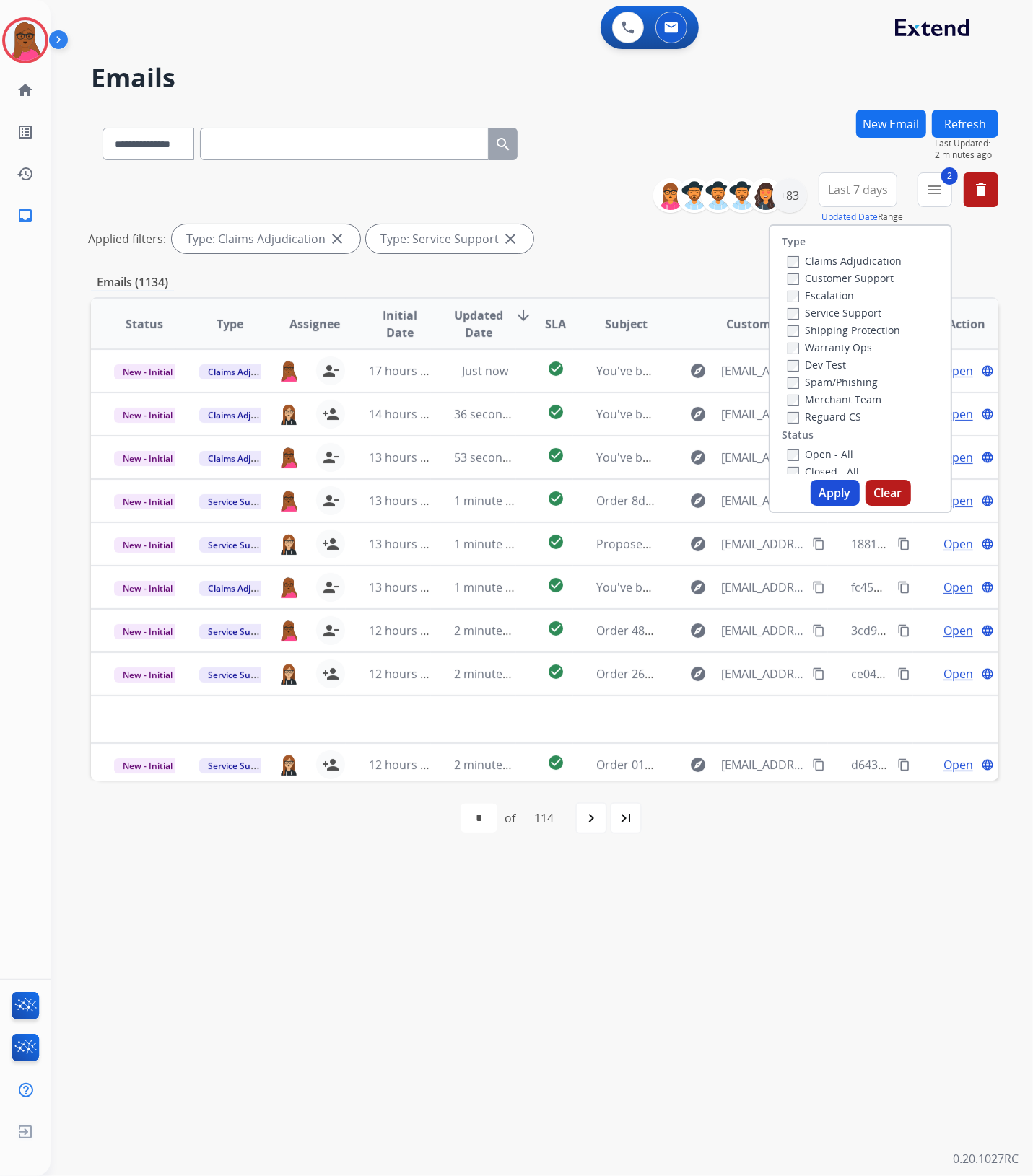
click at [890, 500] on button "Clear" at bounding box center [888, 493] width 46 height 26
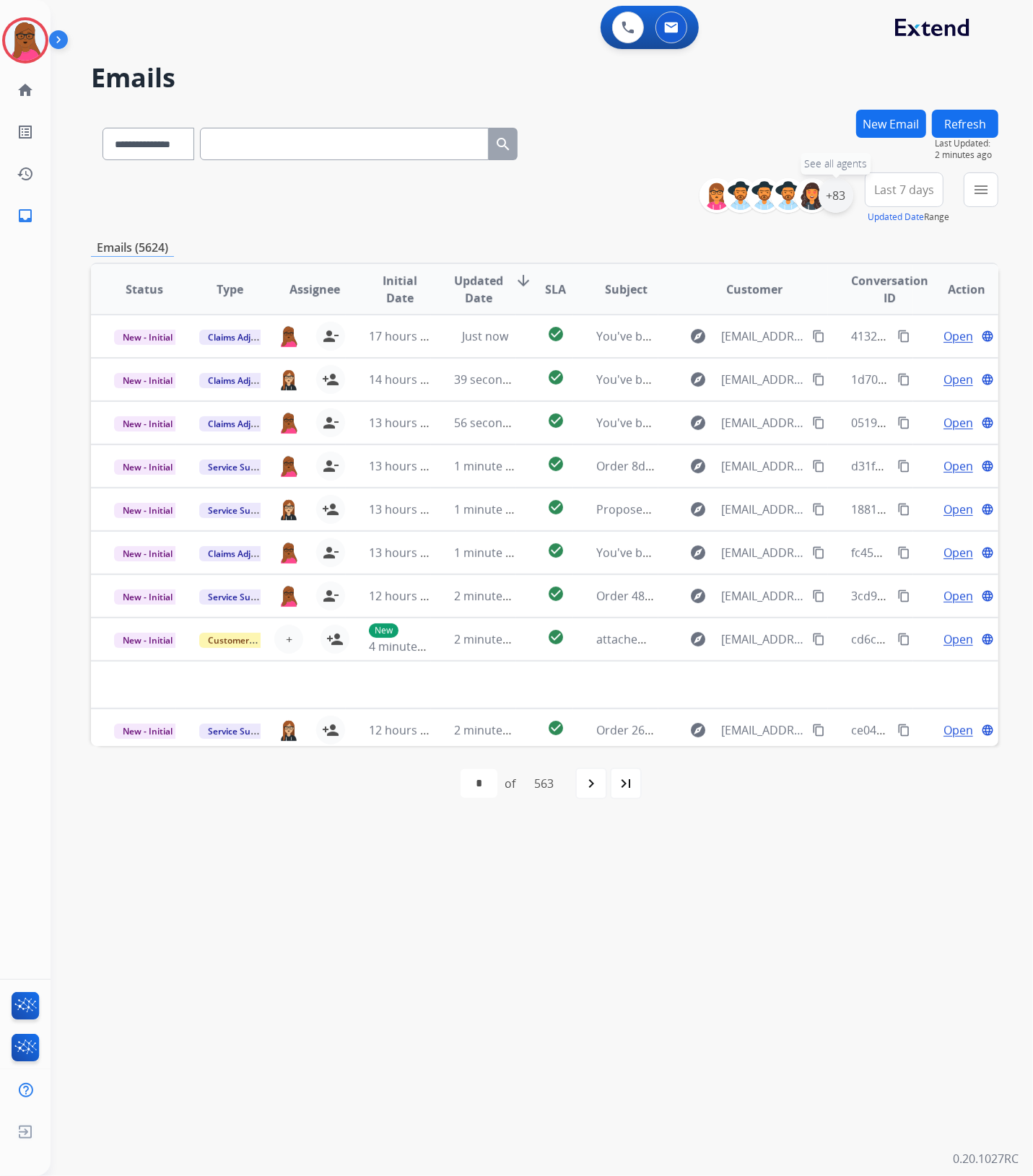
click at [839, 192] on div "+83" at bounding box center [835, 195] width 34 height 34
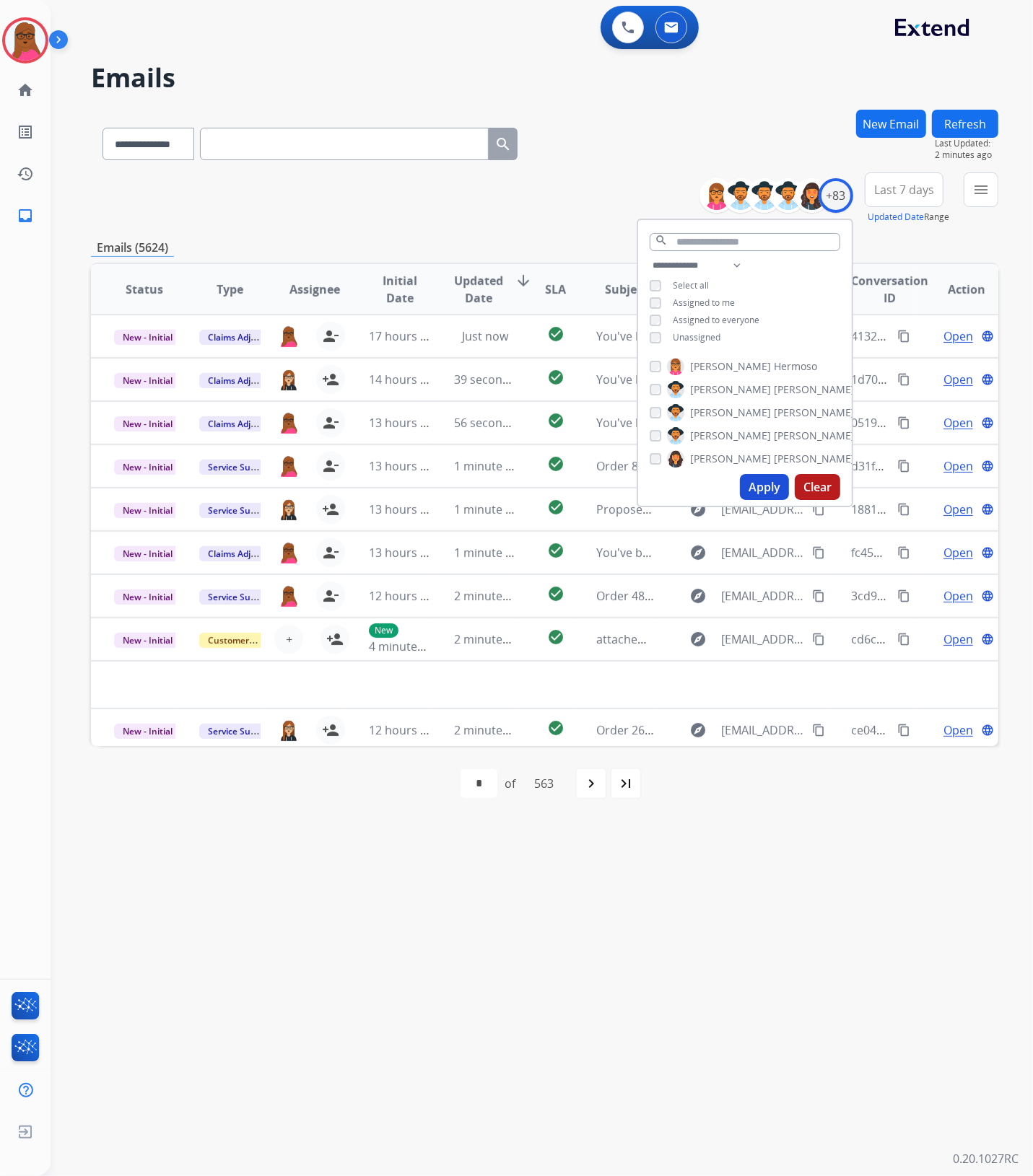
click at [821, 492] on button "Clear" at bounding box center [817, 487] width 46 height 26
click at [701, 873] on div "**********" at bounding box center [524, 614] width 948 height 1124
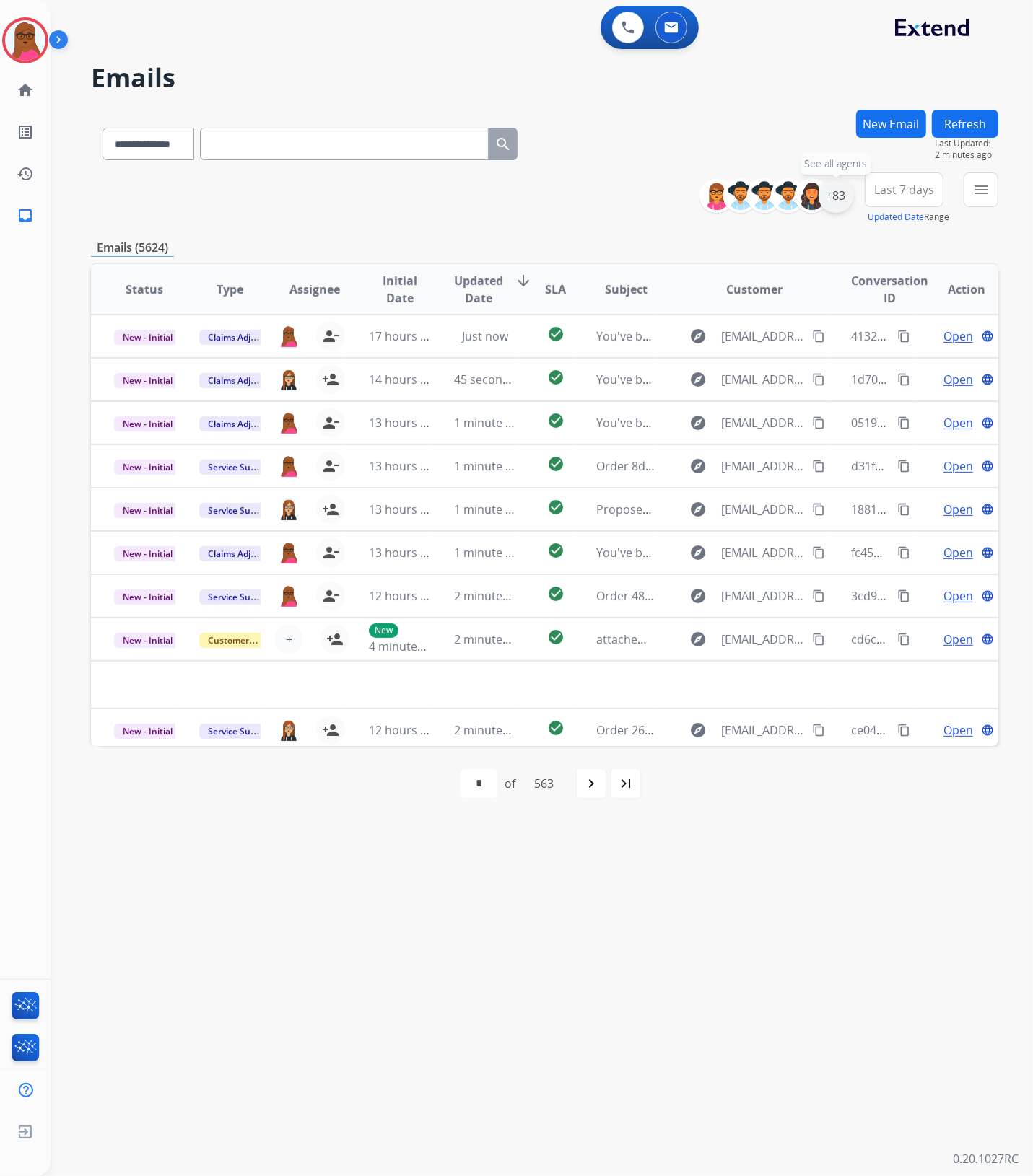
click at [842, 185] on div "+83" at bounding box center [835, 195] width 34 height 34
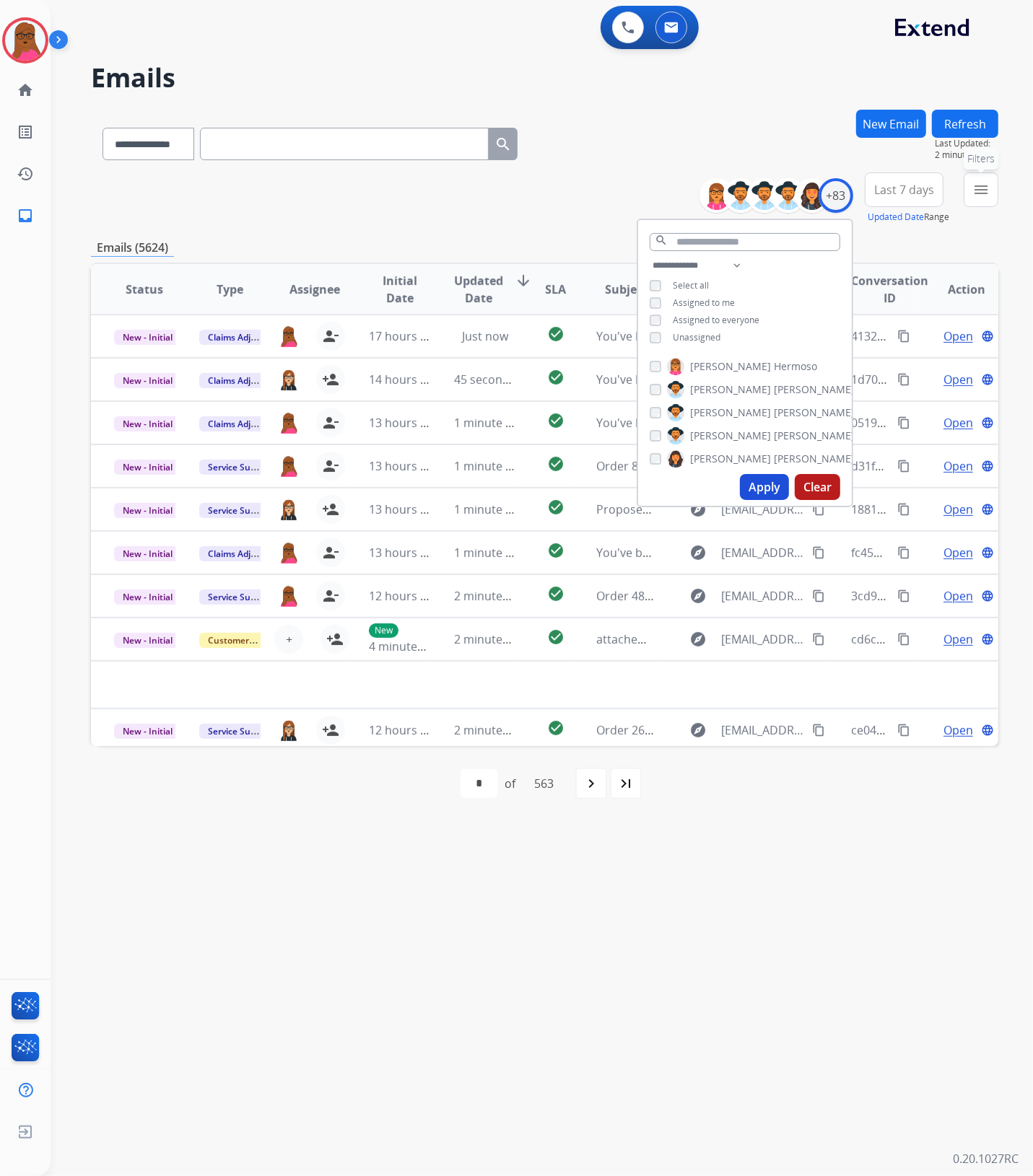
click at [974, 190] on mat-icon "menu" at bounding box center [981, 190] width 18 height 18
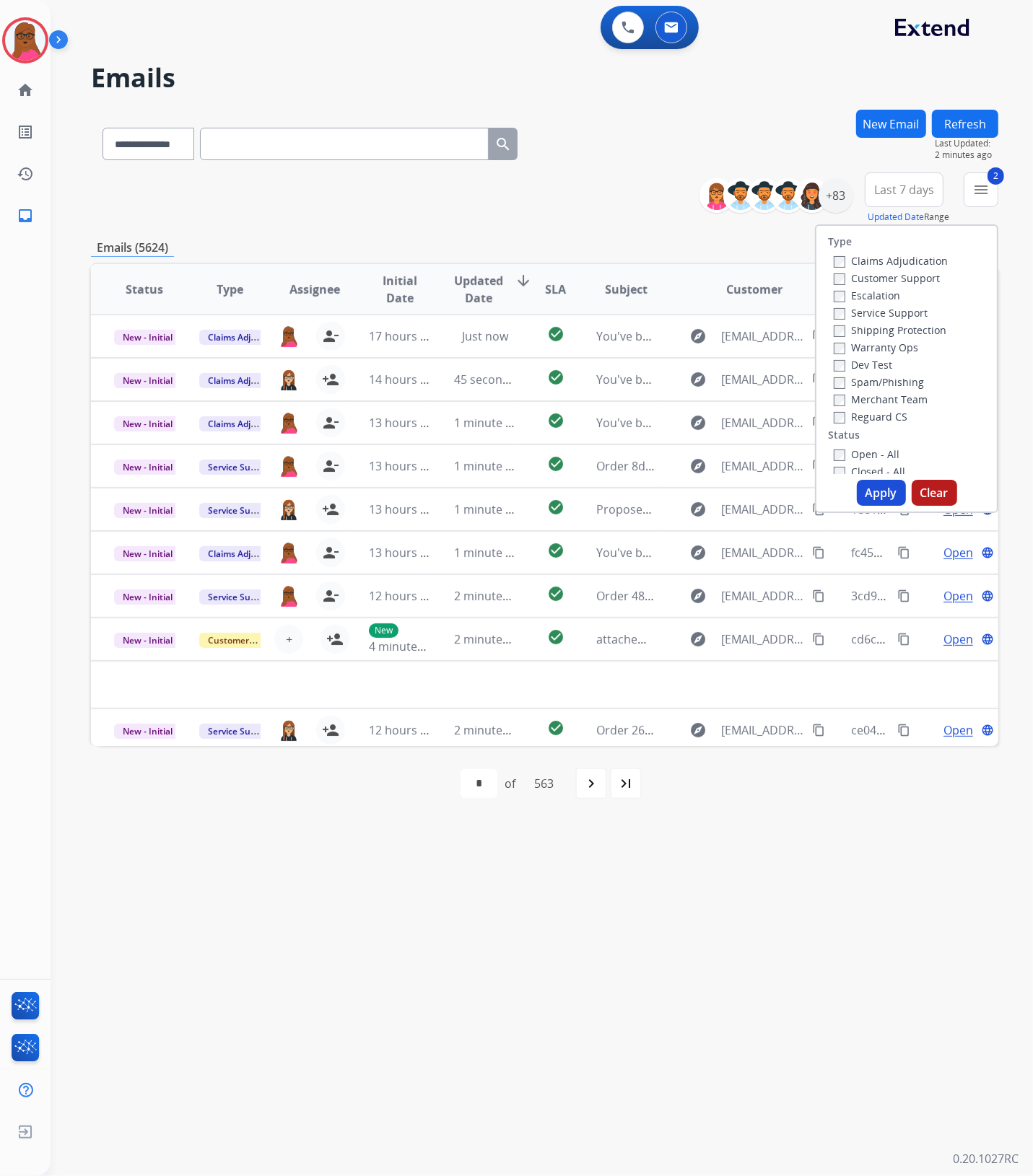
click at [870, 485] on button "Apply" at bounding box center [881, 493] width 49 height 26
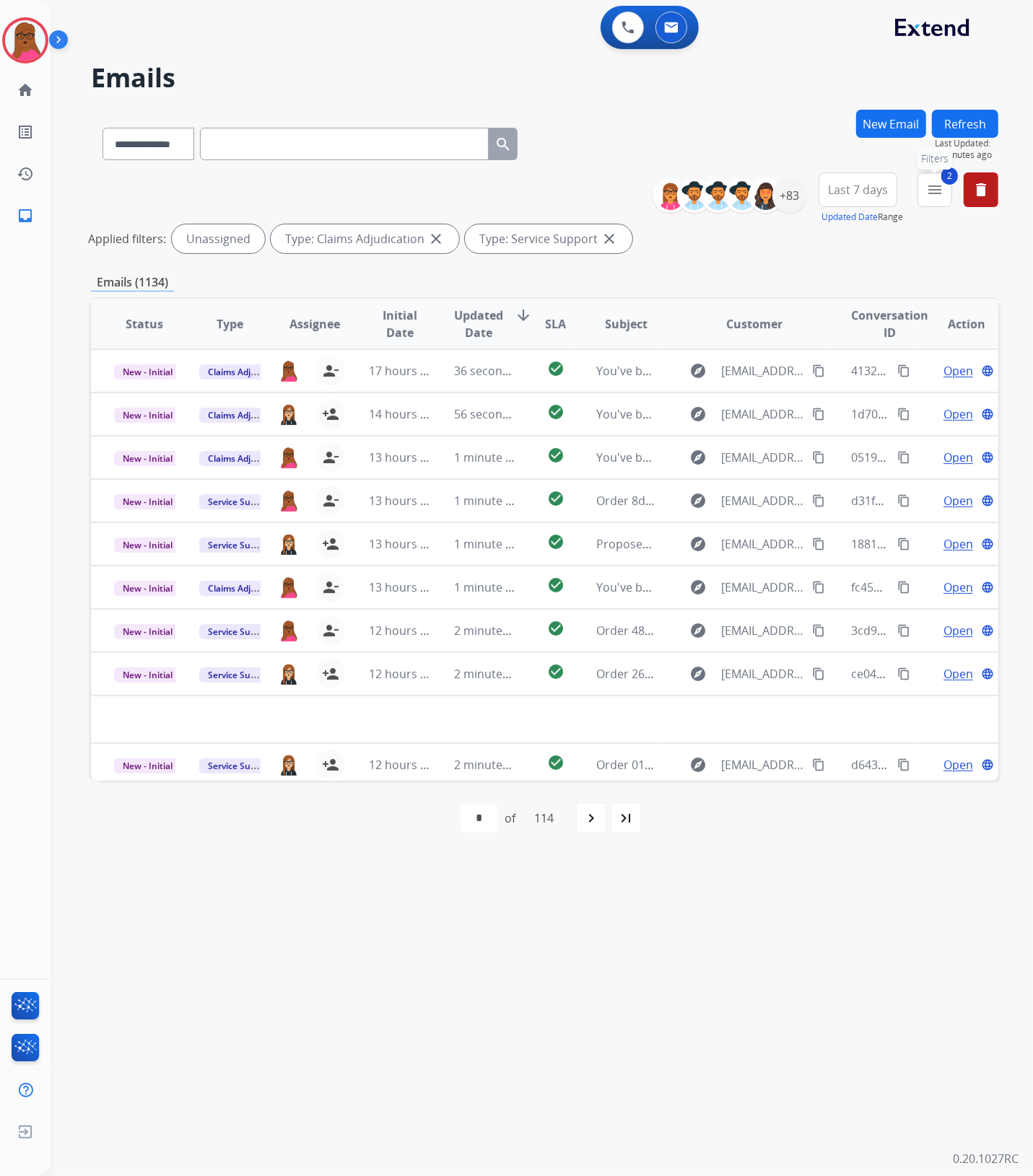
click at [936, 192] on mat-icon "menu" at bounding box center [935, 190] width 18 height 18
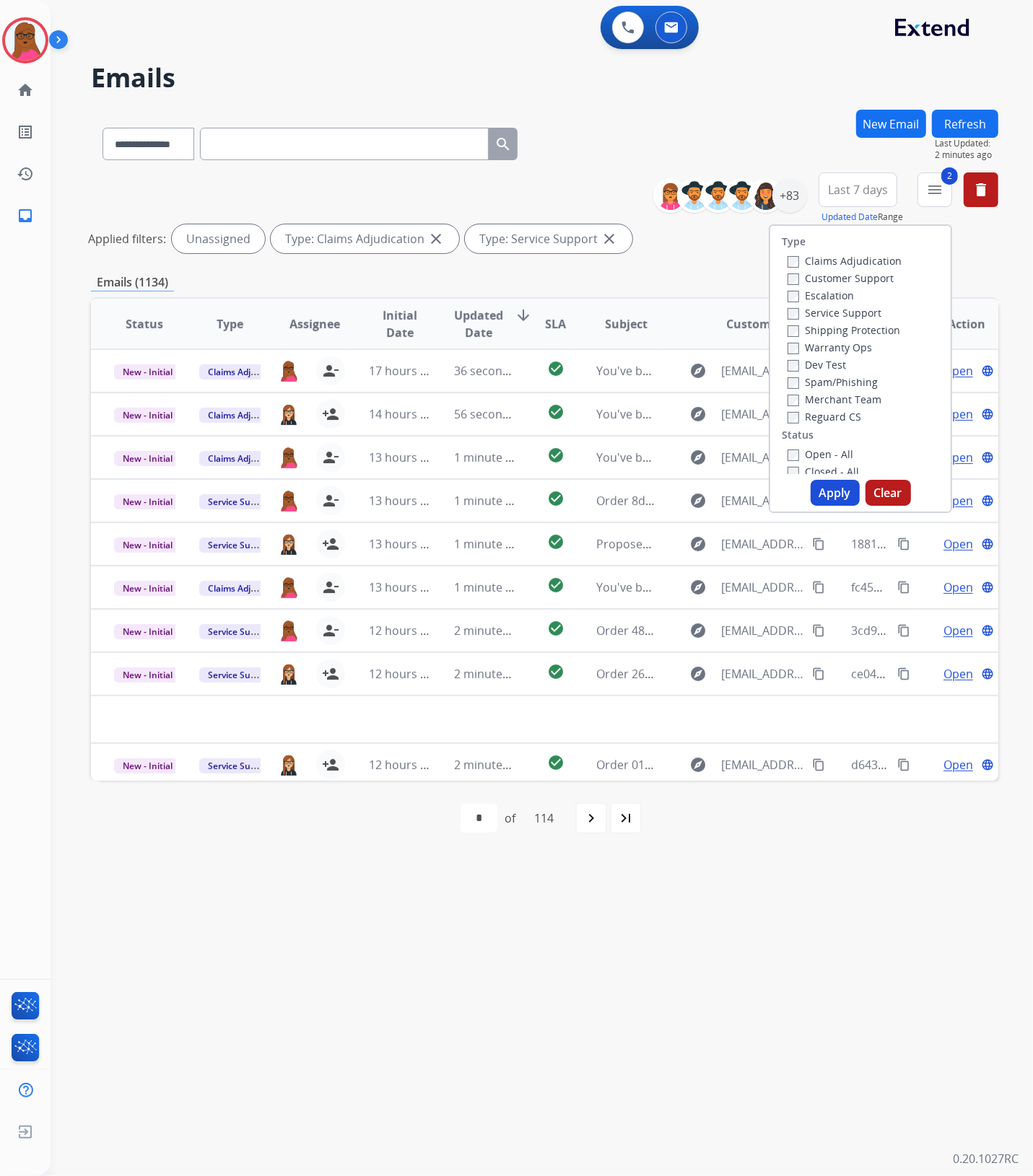
click at [890, 496] on button "Clear" at bounding box center [888, 493] width 46 height 26
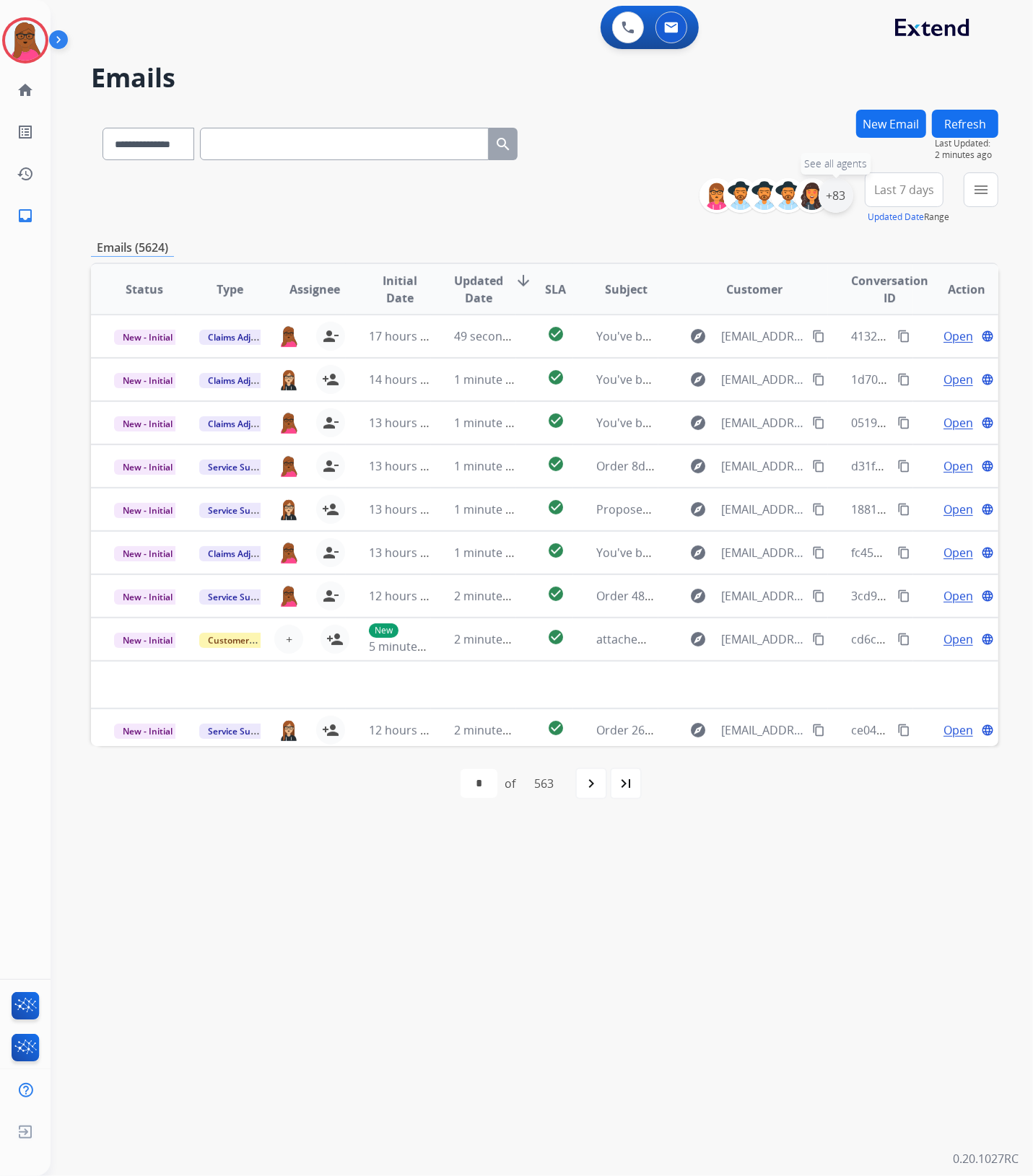
click at [833, 203] on div "+83" at bounding box center [835, 195] width 34 height 34
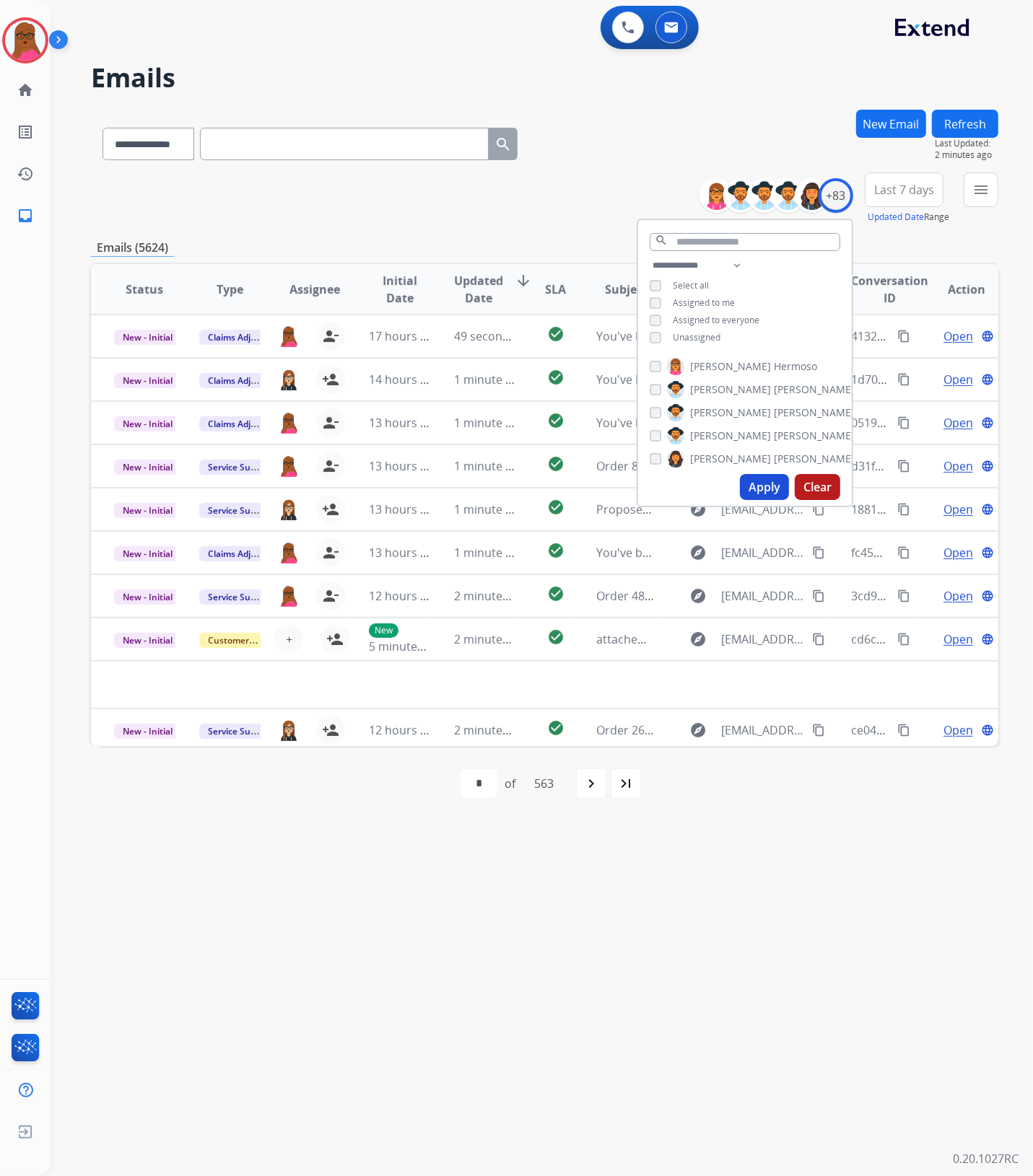
click at [659, 297] on div "Assigned to me" at bounding box center [692, 303] width 85 height 11
click at [747, 481] on button "Apply" at bounding box center [764, 487] width 49 height 26
click at [594, 787] on mat-icon "navigate_next" at bounding box center [587, 783] width 18 height 18
select select "*"
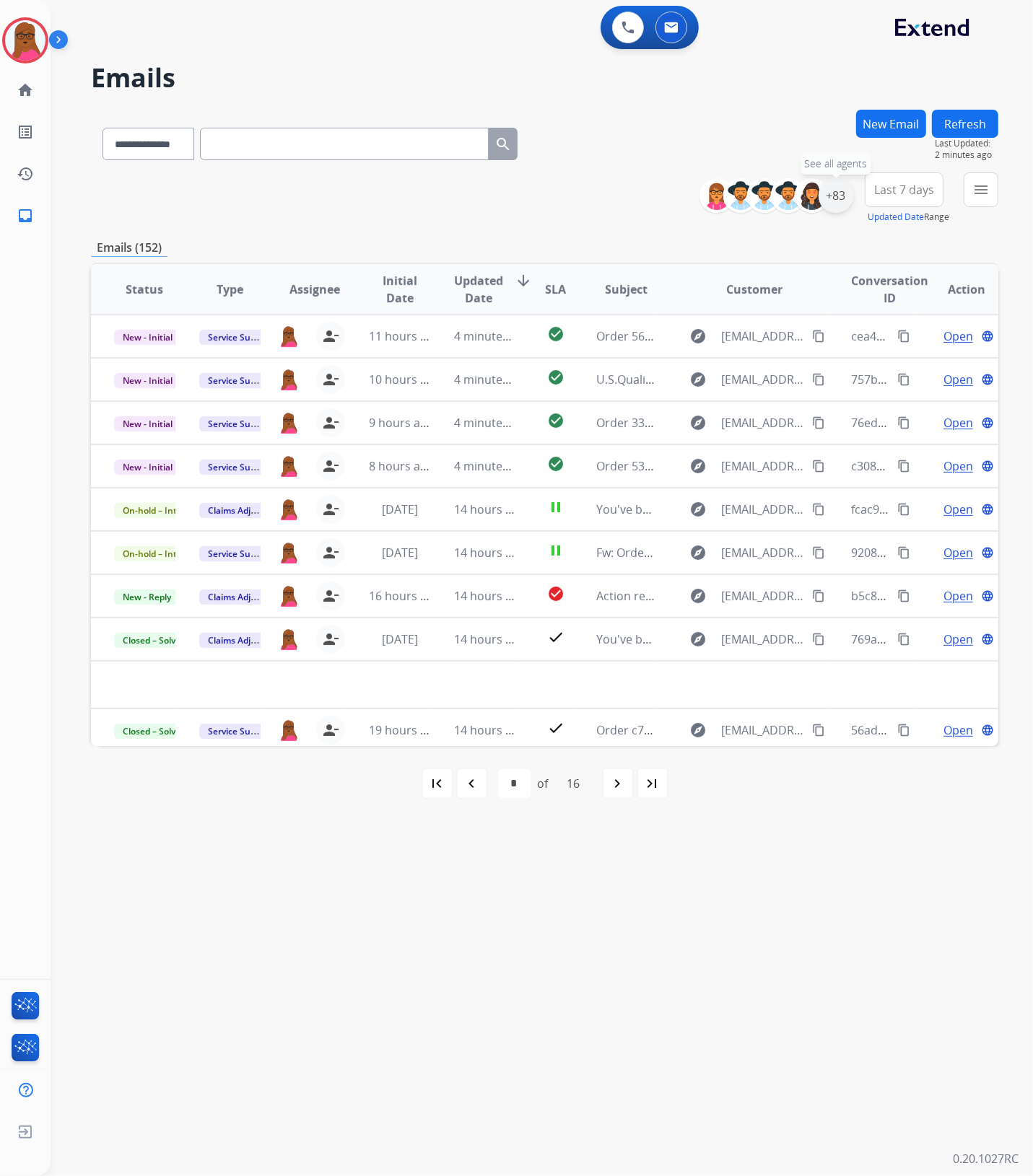
click at [832, 195] on div "+83" at bounding box center [835, 195] width 34 height 34
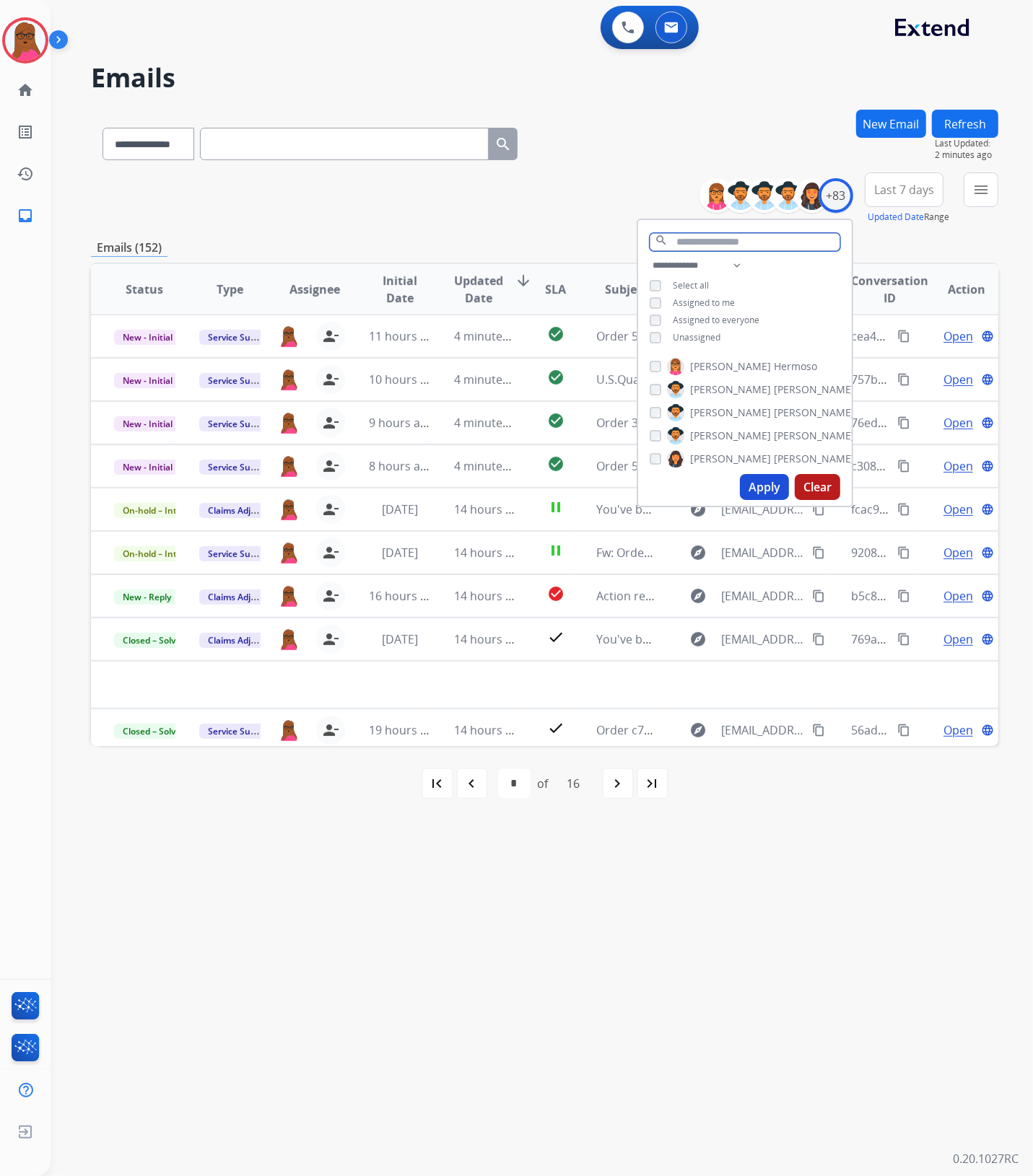
click at [726, 238] on input "text" at bounding box center [745, 242] width 191 height 18
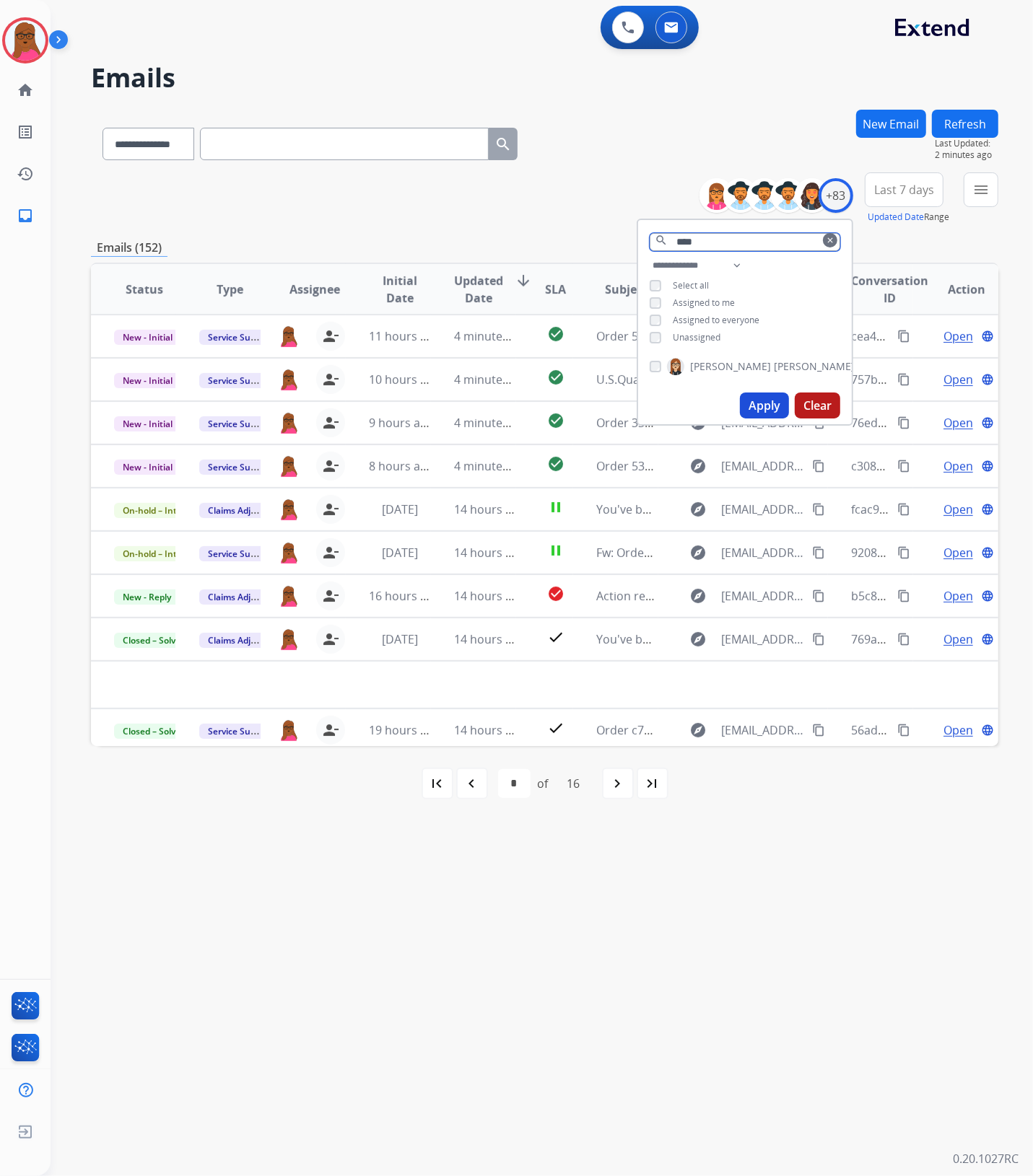
type input "****"
click at [777, 405] on button "Apply" at bounding box center [764, 405] width 49 height 26
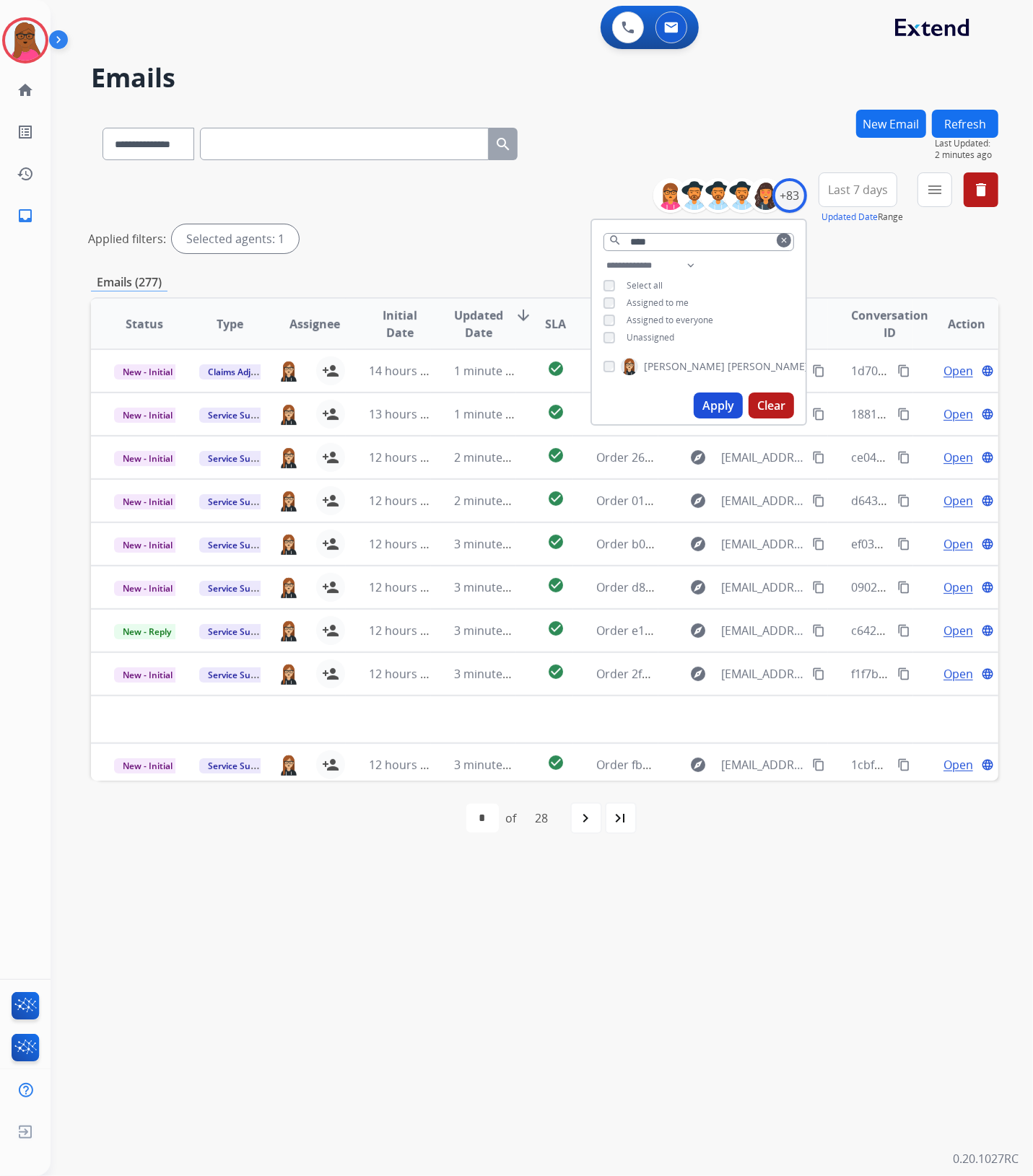
click at [769, 972] on div "**********" at bounding box center [524, 614] width 948 height 1124
click at [592, 823] on mat-icon "navigate_next" at bounding box center [587, 819] width 18 height 18
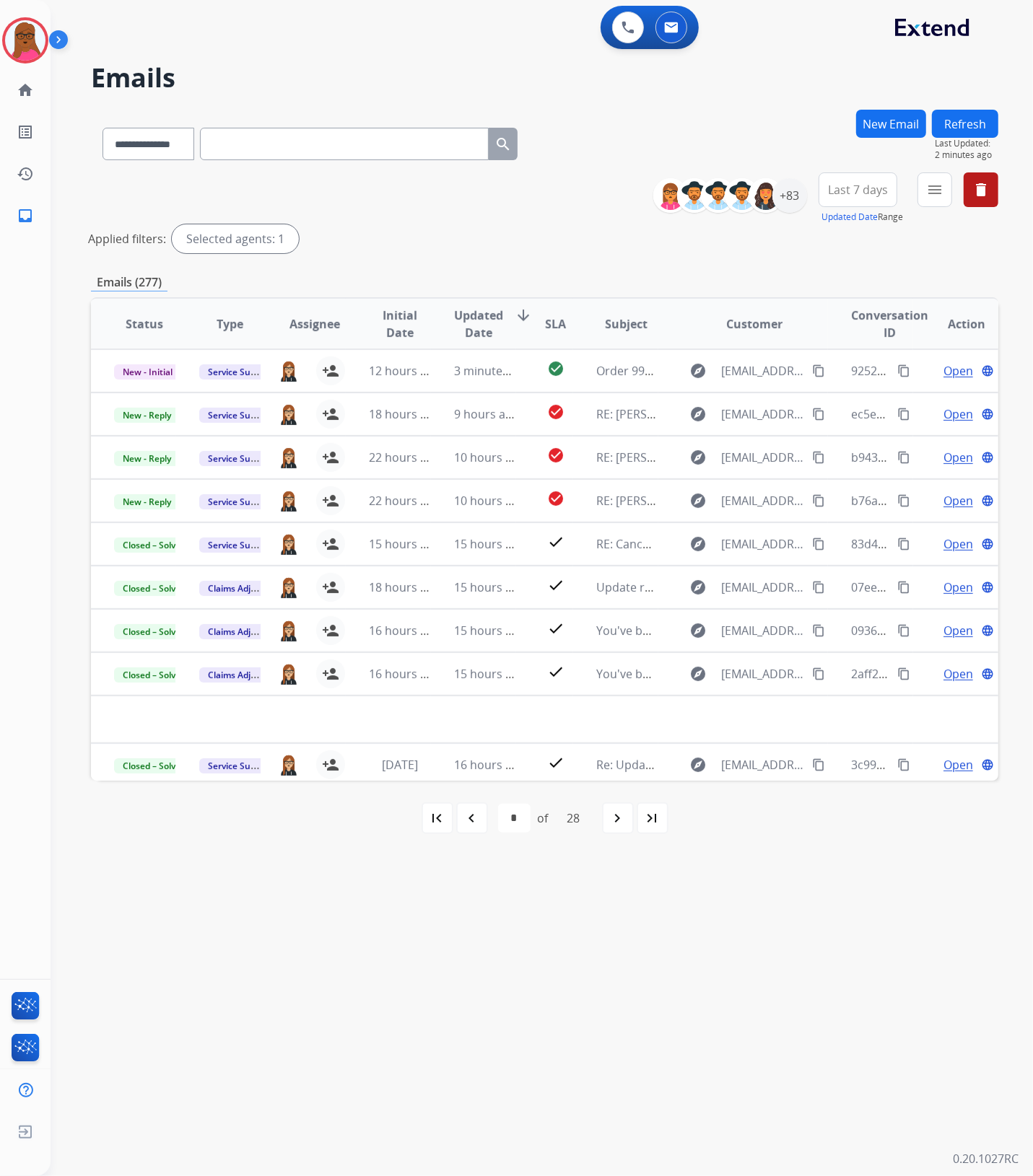
click at [805, 189] on div "**********" at bounding box center [831, 198] width 334 height 52
click at [788, 185] on div "+83" at bounding box center [789, 195] width 34 height 34
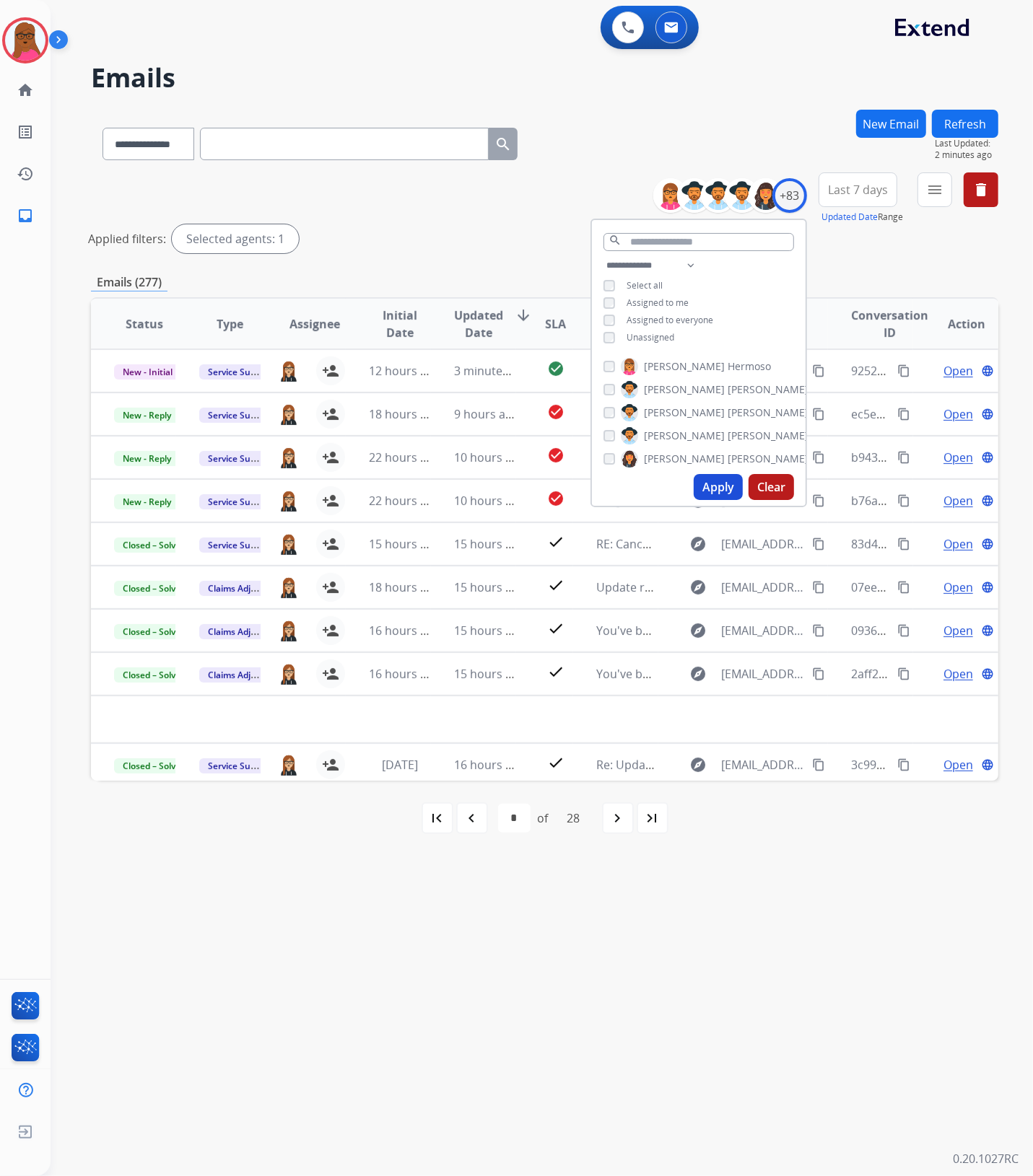
click at [740, 228] on div "search" at bounding box center [699, 239] width 214 height 37
click at [767, 477] on button "Clear" at bounding box center [771, 487] width 46 height 26
select select "*"
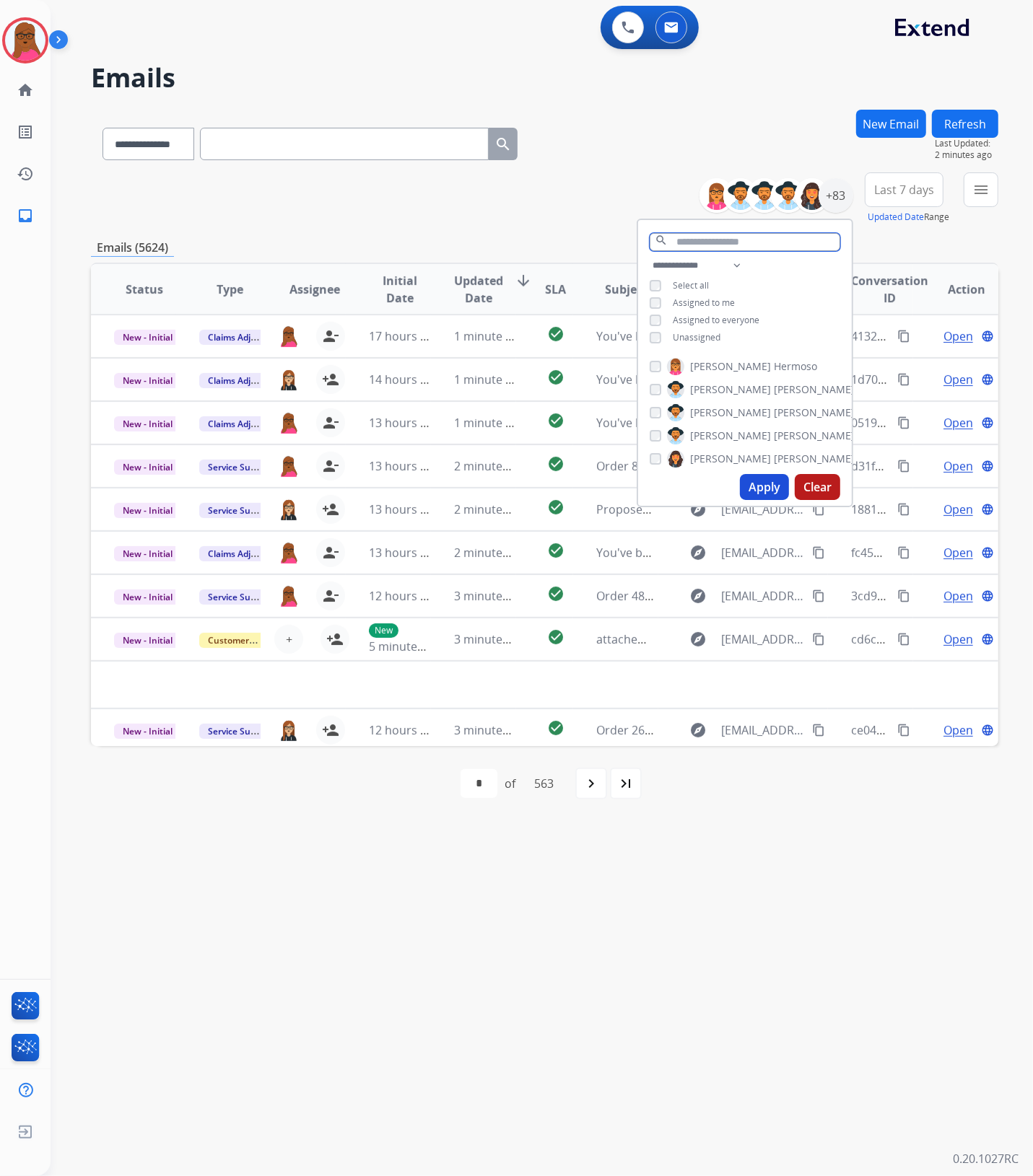
click at [730, 239] on input "text" at bounding box center [745, 242] width 191 height 18
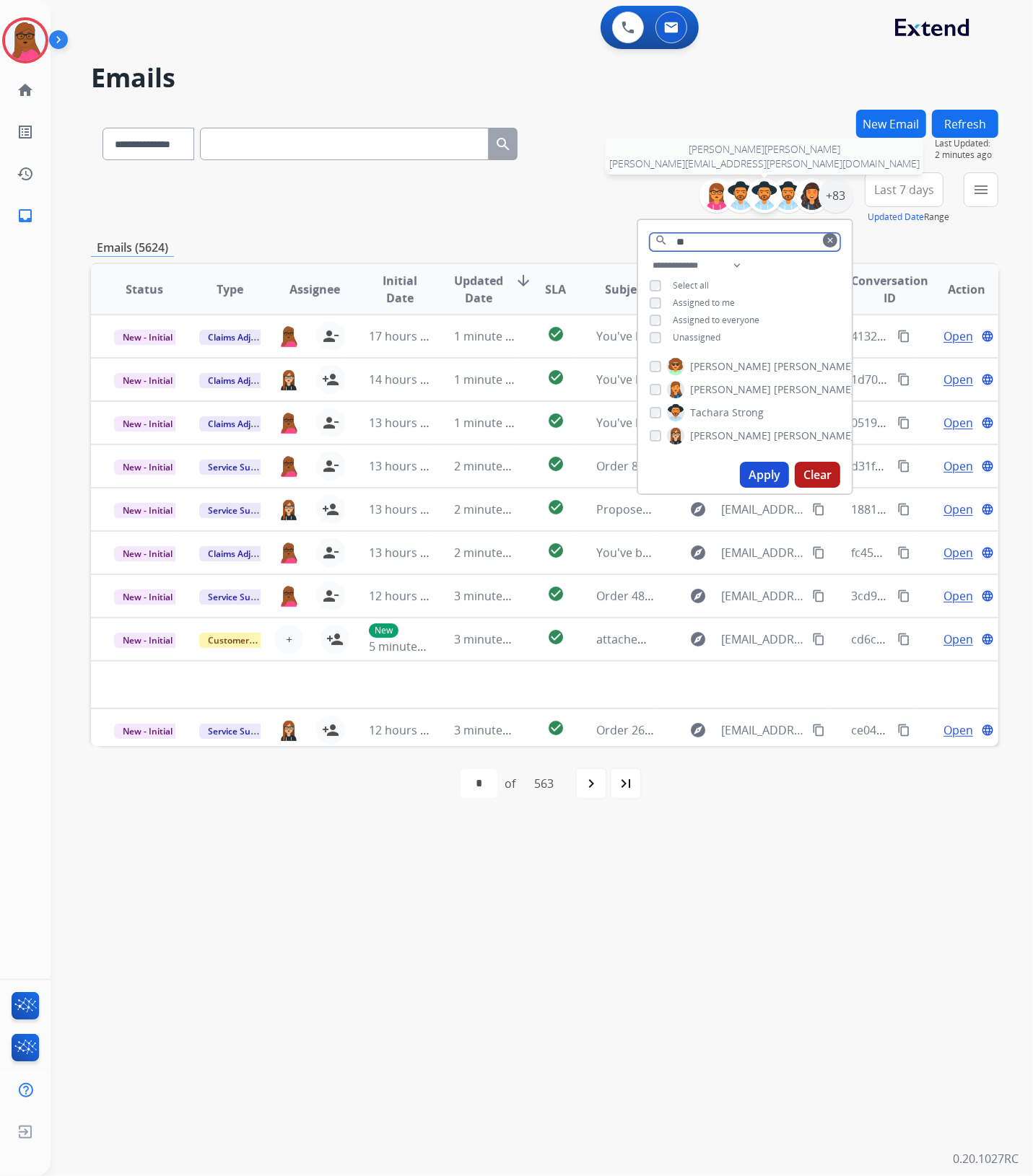
type input "*"
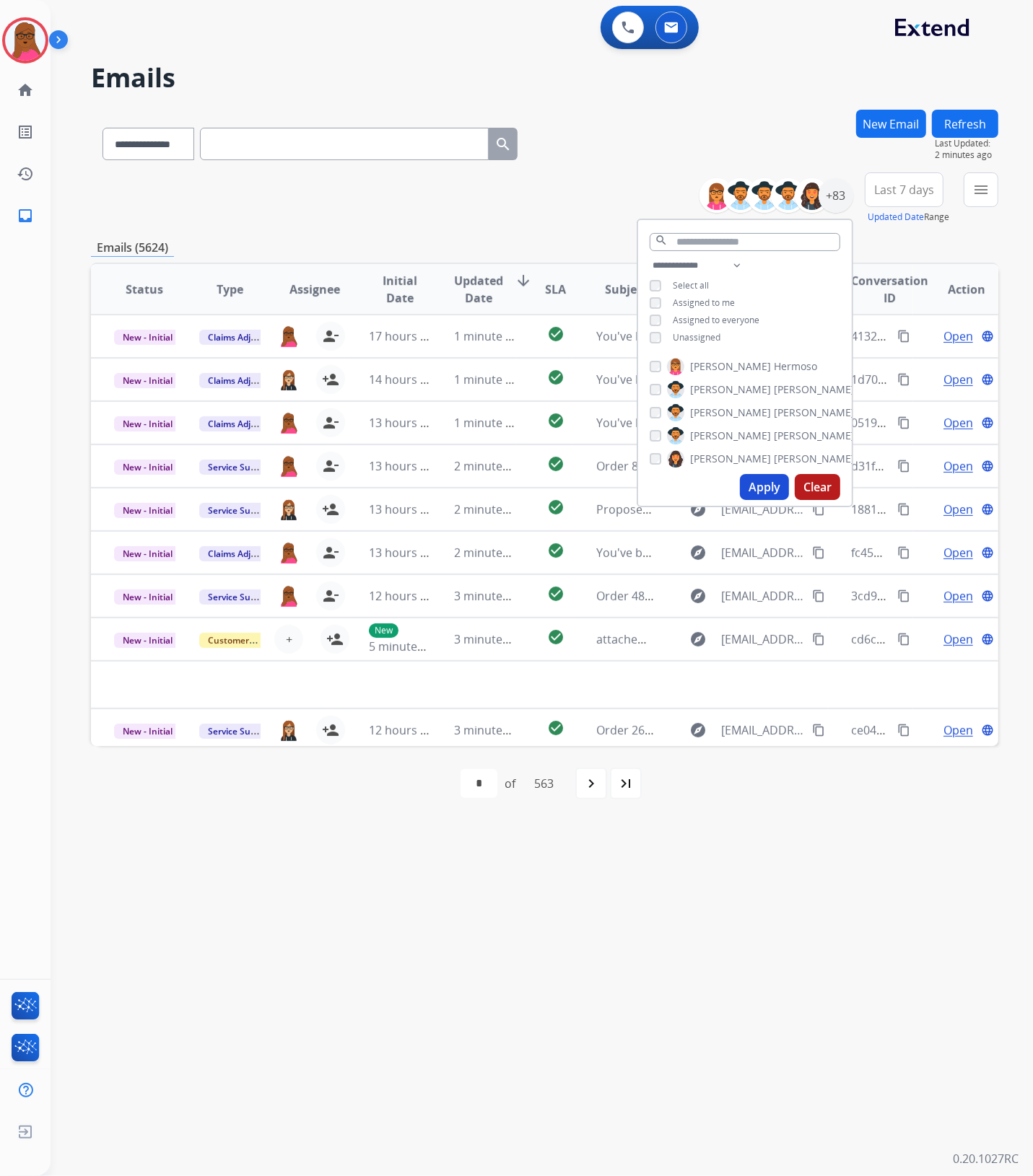
click at [713, 293] on div "**********" at bounding box center [744, 303] width 214 height 92
click at [748, 481] on button "Apply" at bounding box center [764, 487] width 49 height 26
click at [814, 852] on div "**********" at bounding box center [524, 614] width 948 height 1124
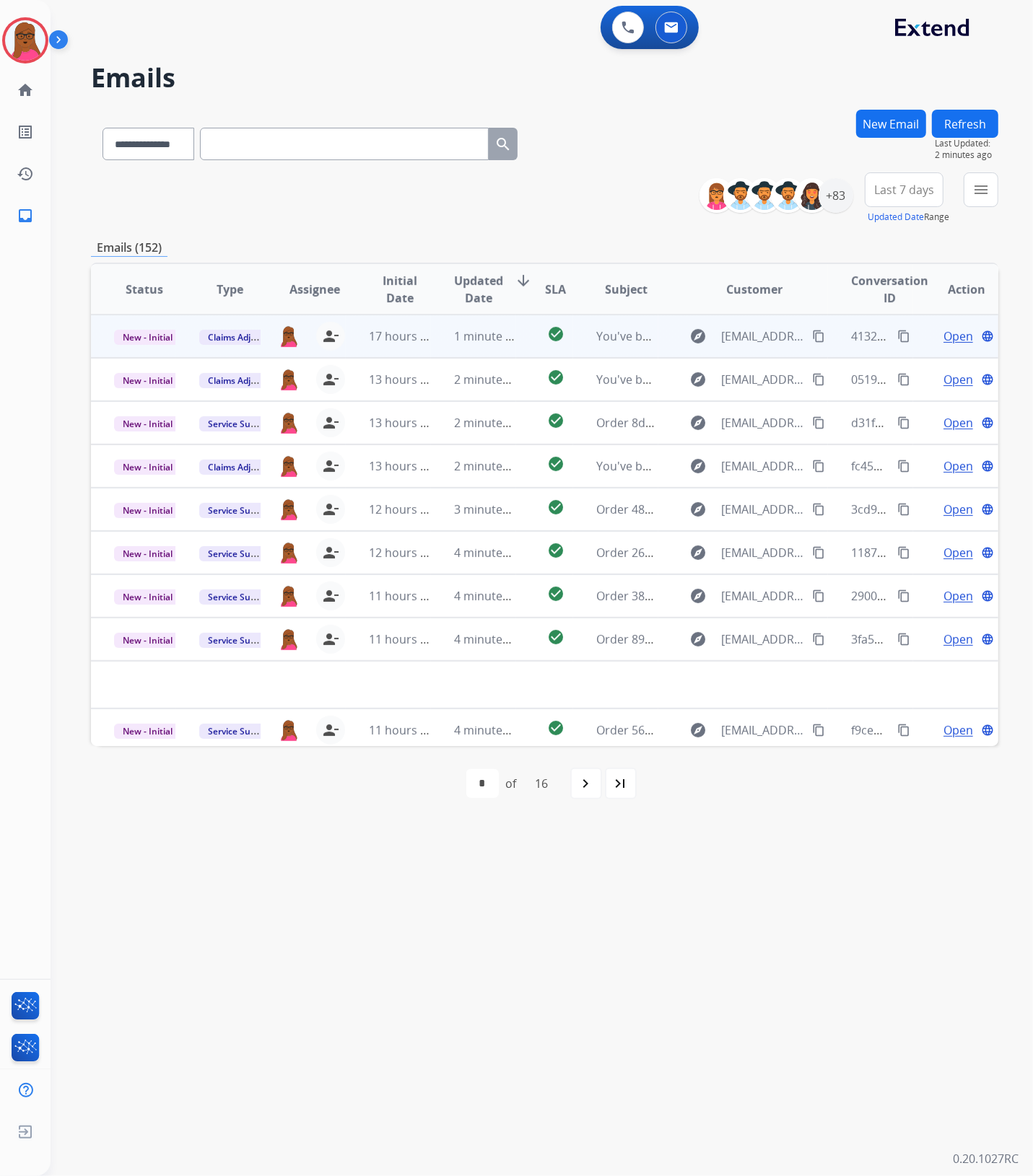
click at [958, 333] on span "Open" at bounding box center [958, 336] width 30 height 18
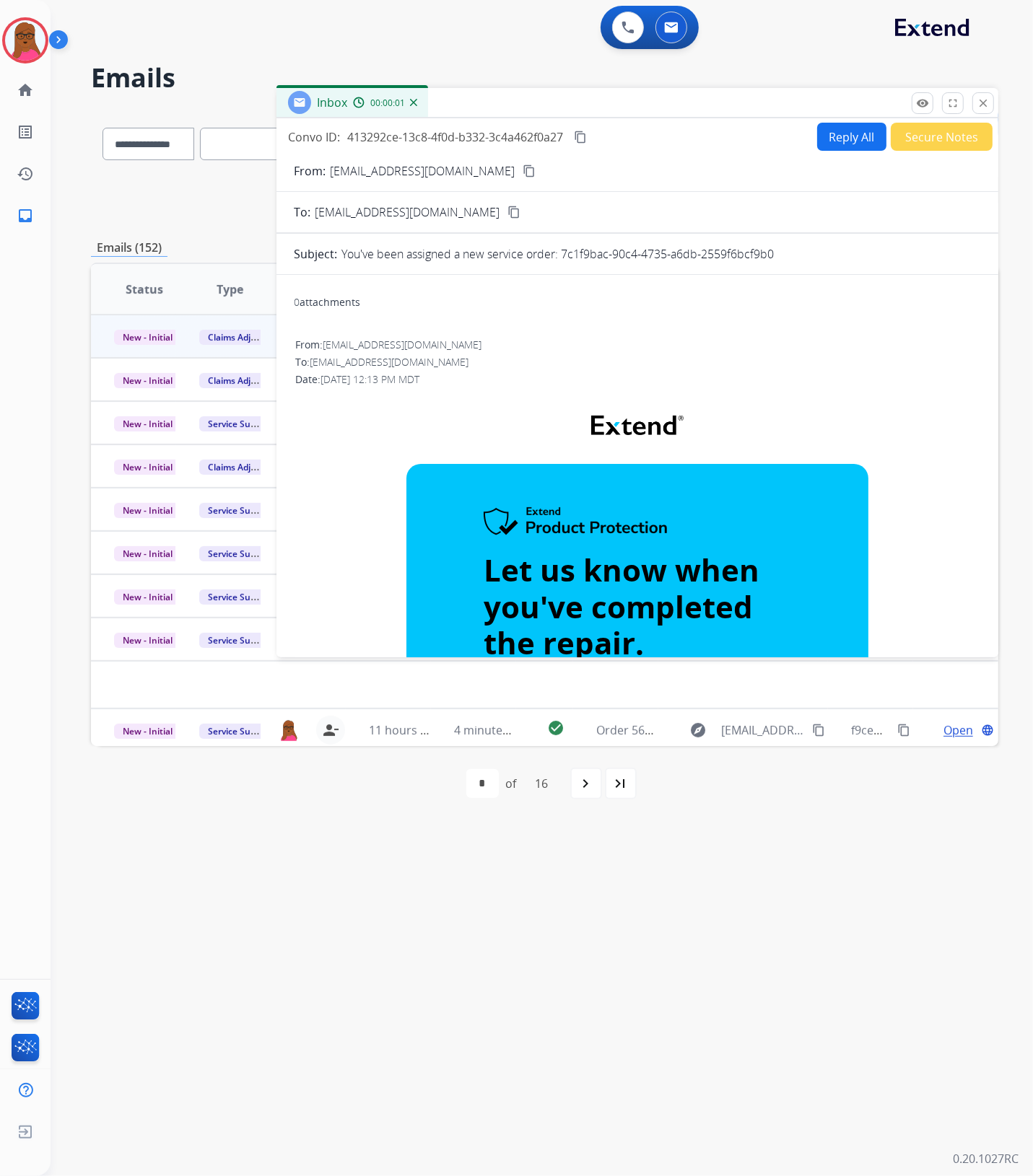
scroll to position [91, 0]
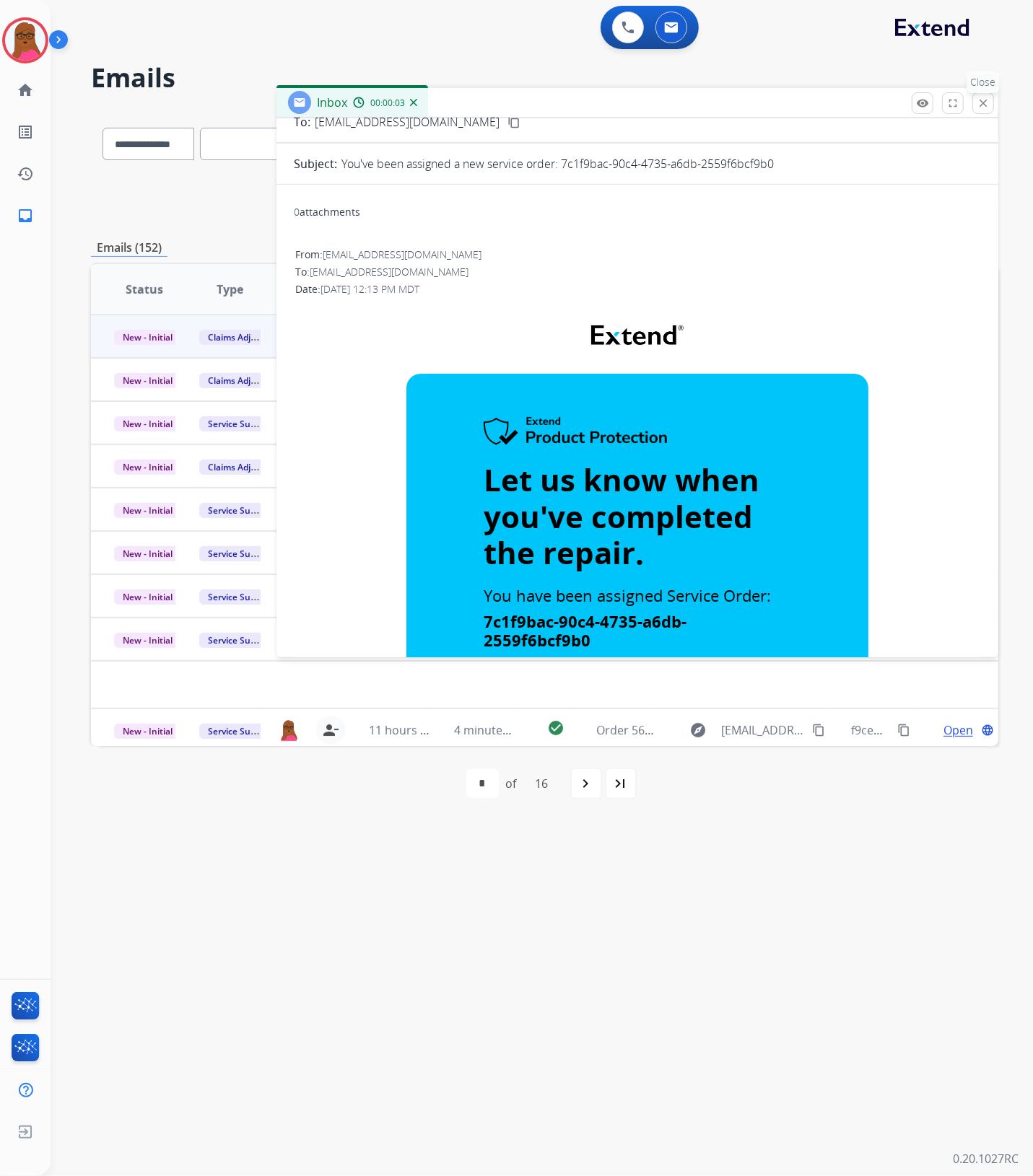
click at [987, 106] on mat-icon "close" at bounding box center [983, 103] width 13 height 13
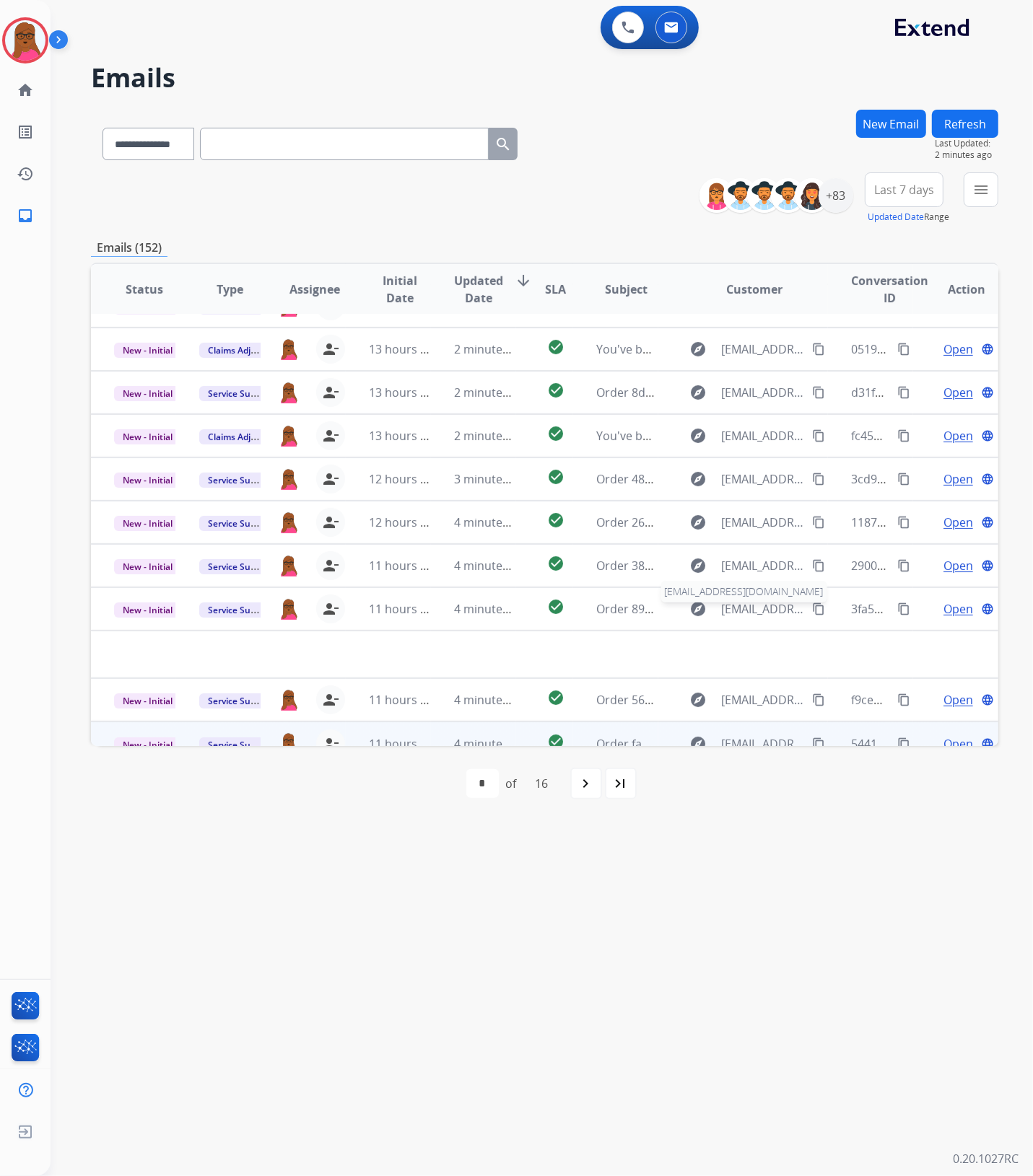
scroll to position [47, 0]
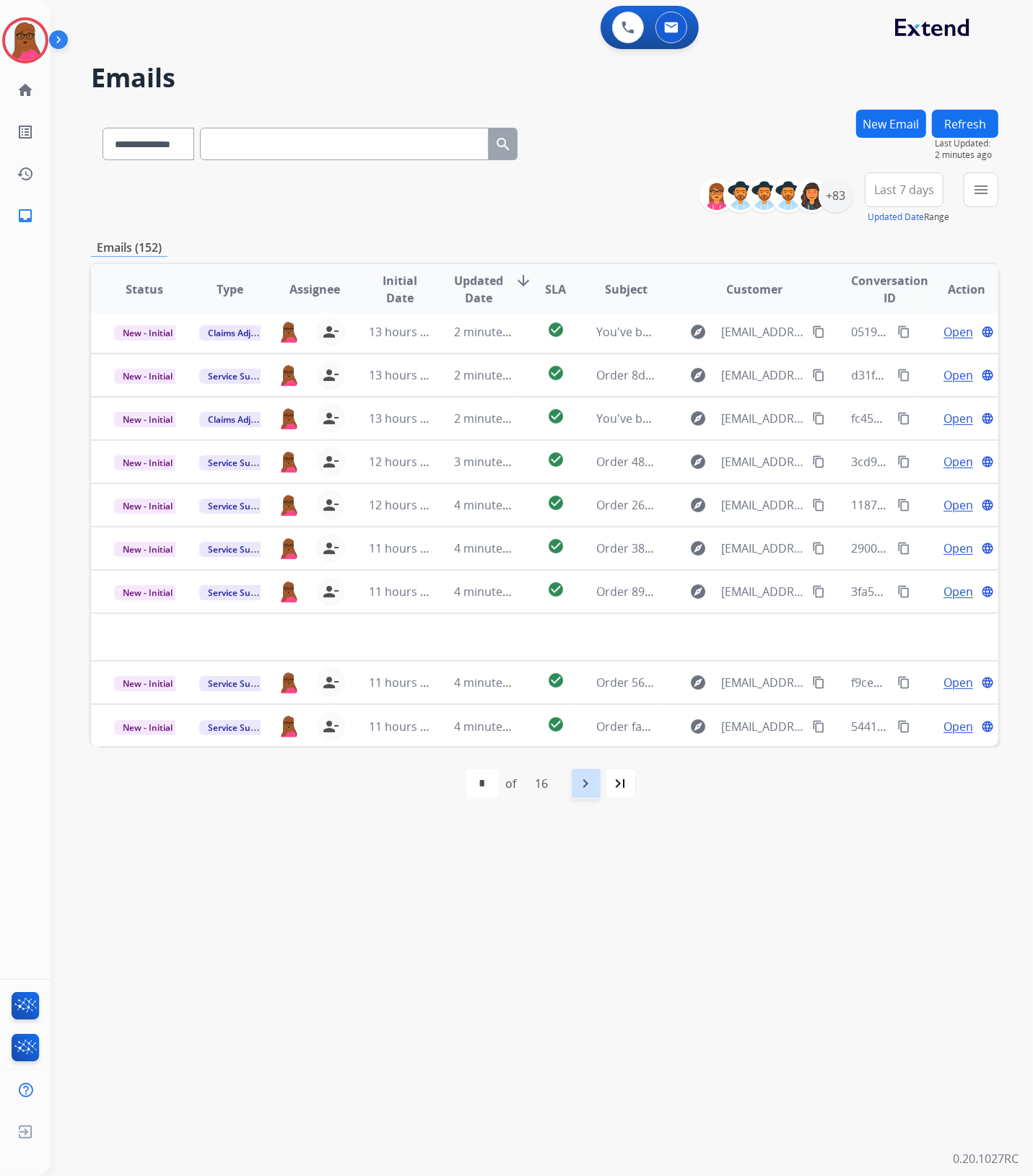
click at [592, 787] on mat-icon "navigate_next" at bounding box center [587, 783] width 18 height 18
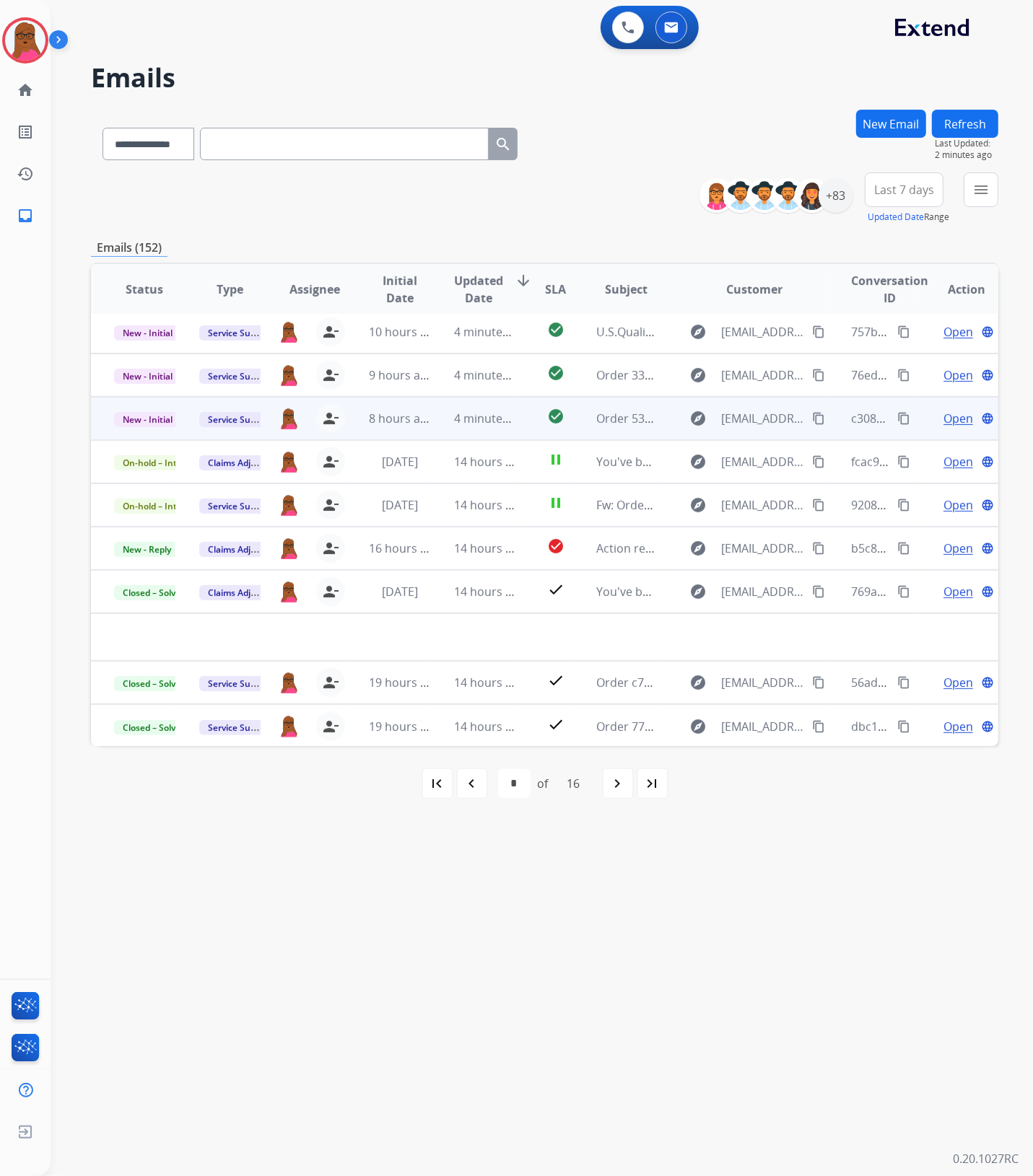
click at [943, 418] on span "Open" at bounding box center [958, 419] width 30 height 18
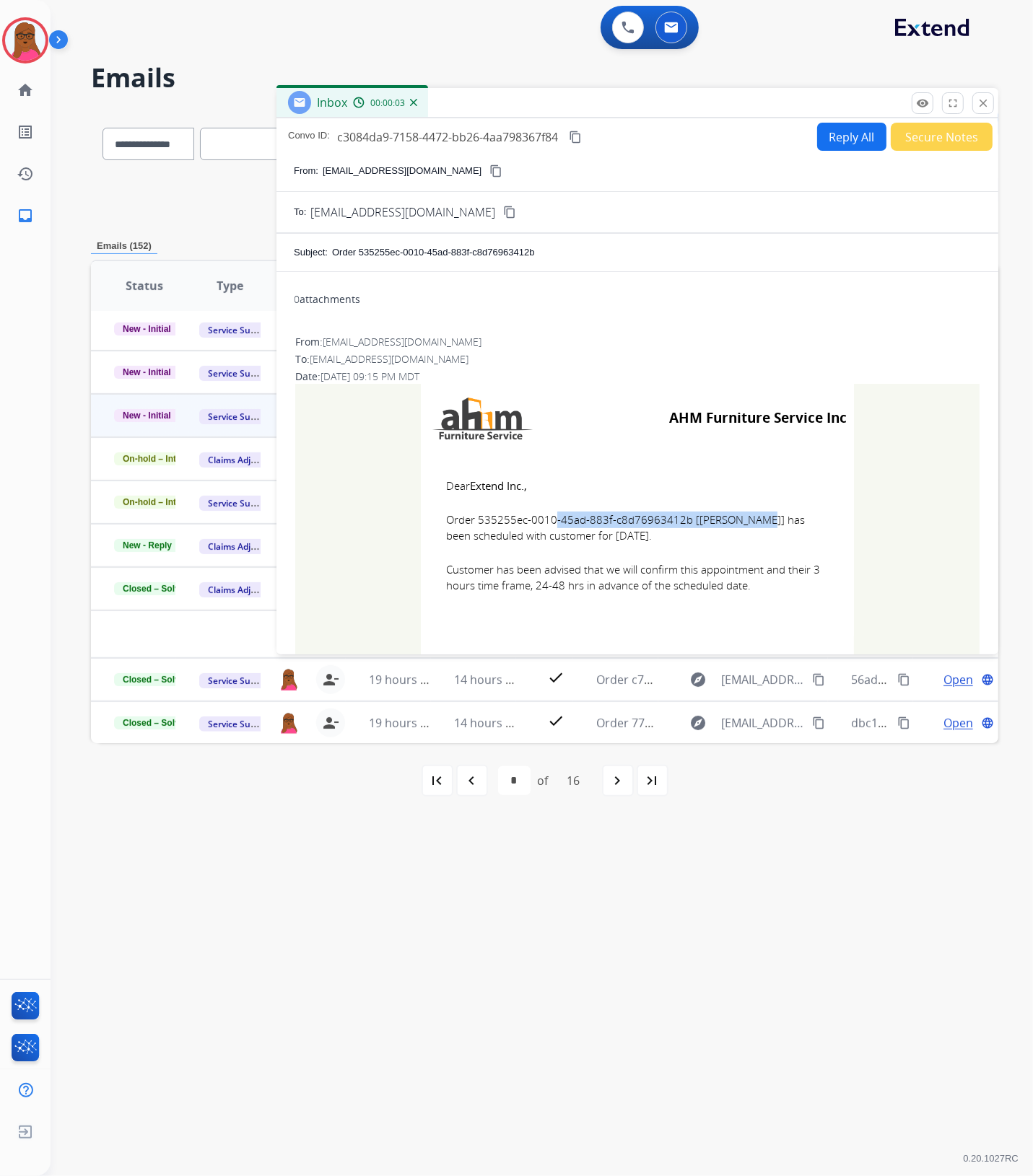
drag, startPoint x: 680, startPoint y: 516, endPoint x: 474, endPoint y: 520, distance: 206.0
click at [474, 520] on span "Order 535255ec-0010-45ad-883f-c8d76963412b [[PERSON_NAME]] has been scheduled w…" at bounding box center [637, 528] width 382 height 33
copy span "535255ec-0010-45ad-883f-c8d76963412b"
drag, startPoint x: 435, startPoint y: 483, endPoint x: 740, endPoint y: 579, distance: 319.8
click at [740, 579] on td "Dear Extend Inc., Order 535255ec-0010-45ad-883f-c8d76963412b [[PERSON_NAME]] ha…" at bounding box center [637, 545] width 433 height 184
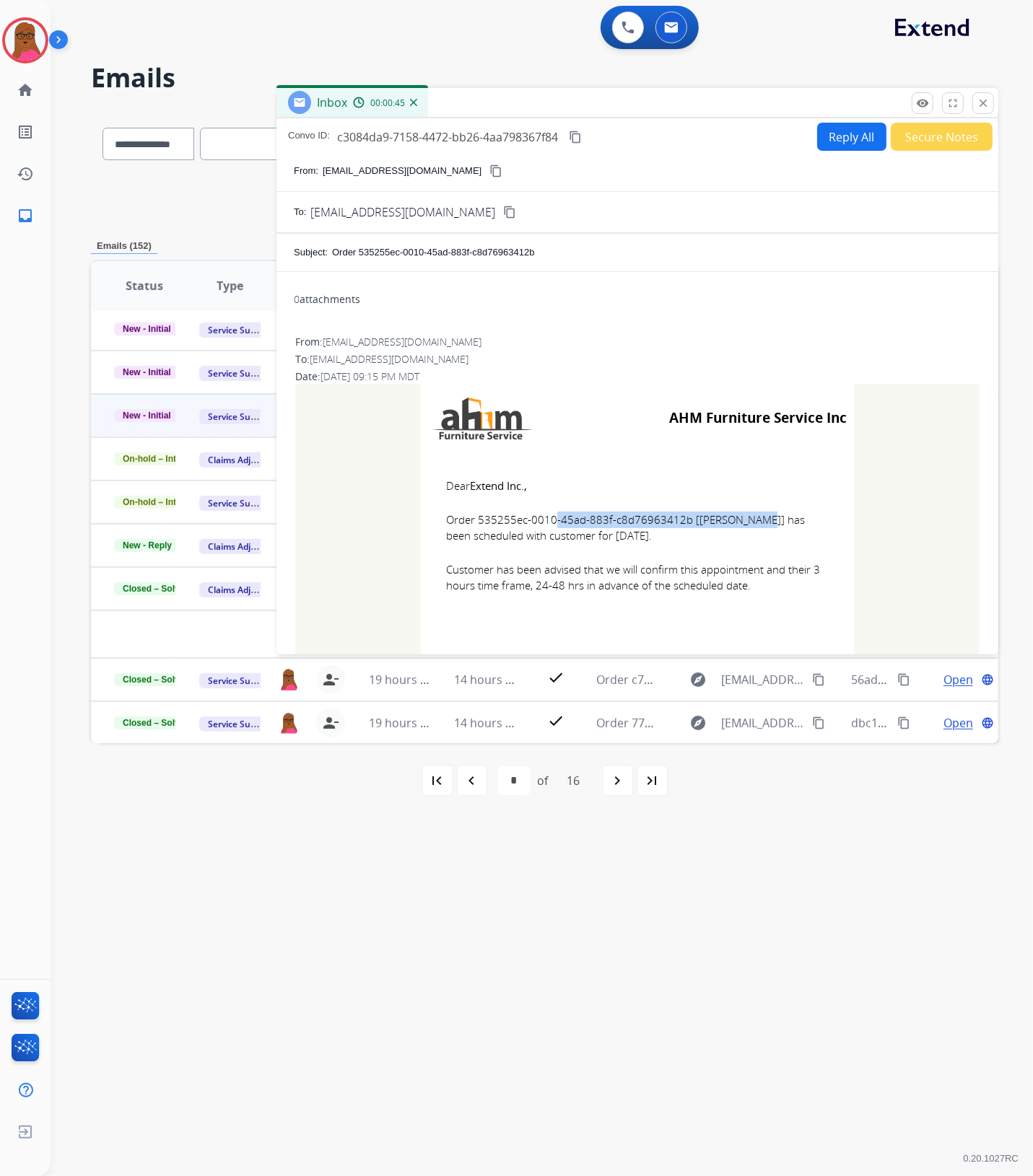
copy td "Dear Extend Inc., Order 535255ec-0010-45ad-883f-c8d76963412b [[PERSON_NAME]] ha…"
click at [989, 103] on button "close Close" at bounding box center [983, 103] width 22 height 22
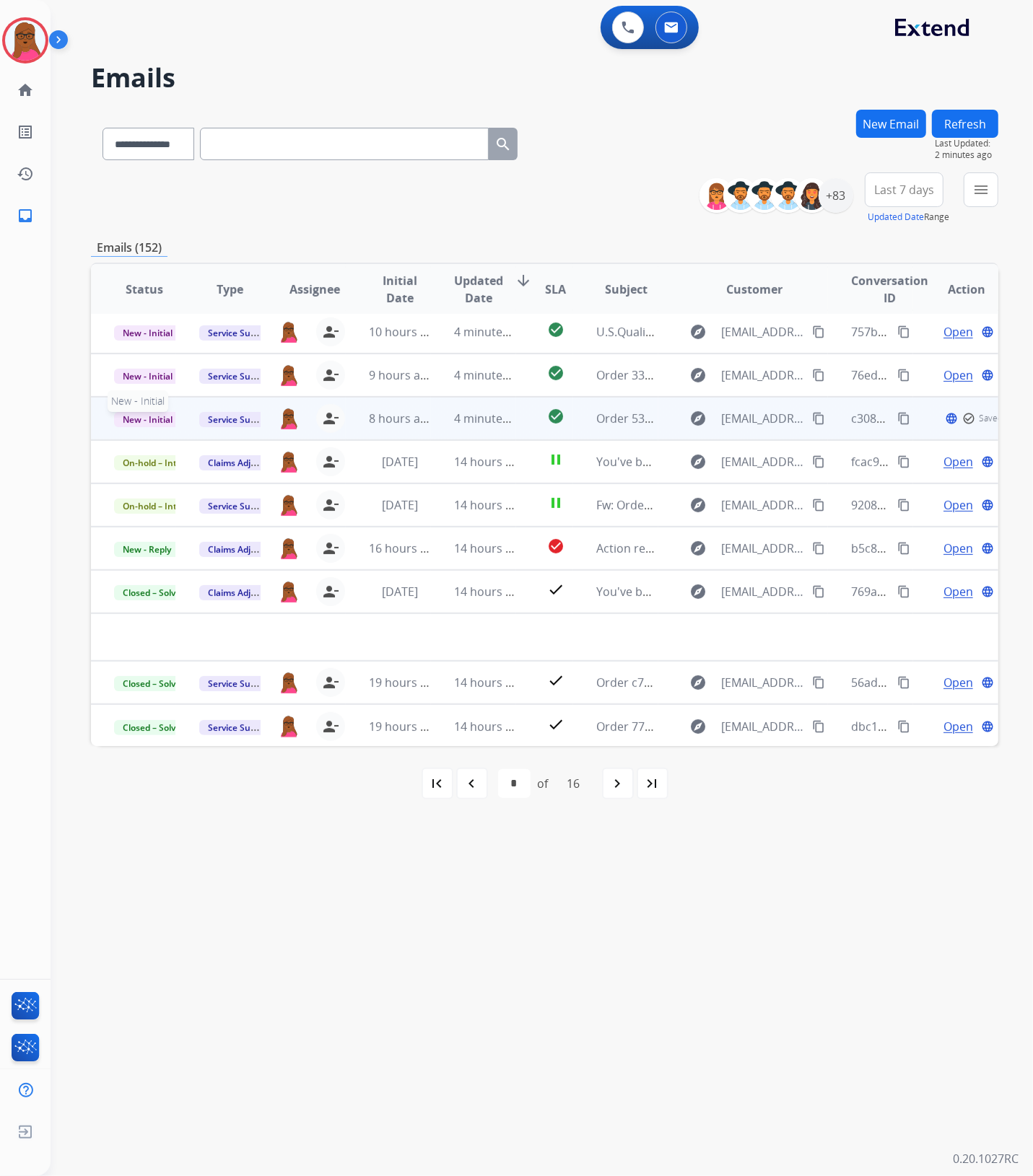
click at [149, 417] on span "New - Initial" at bounding box center [147, 419] width 67 height 15
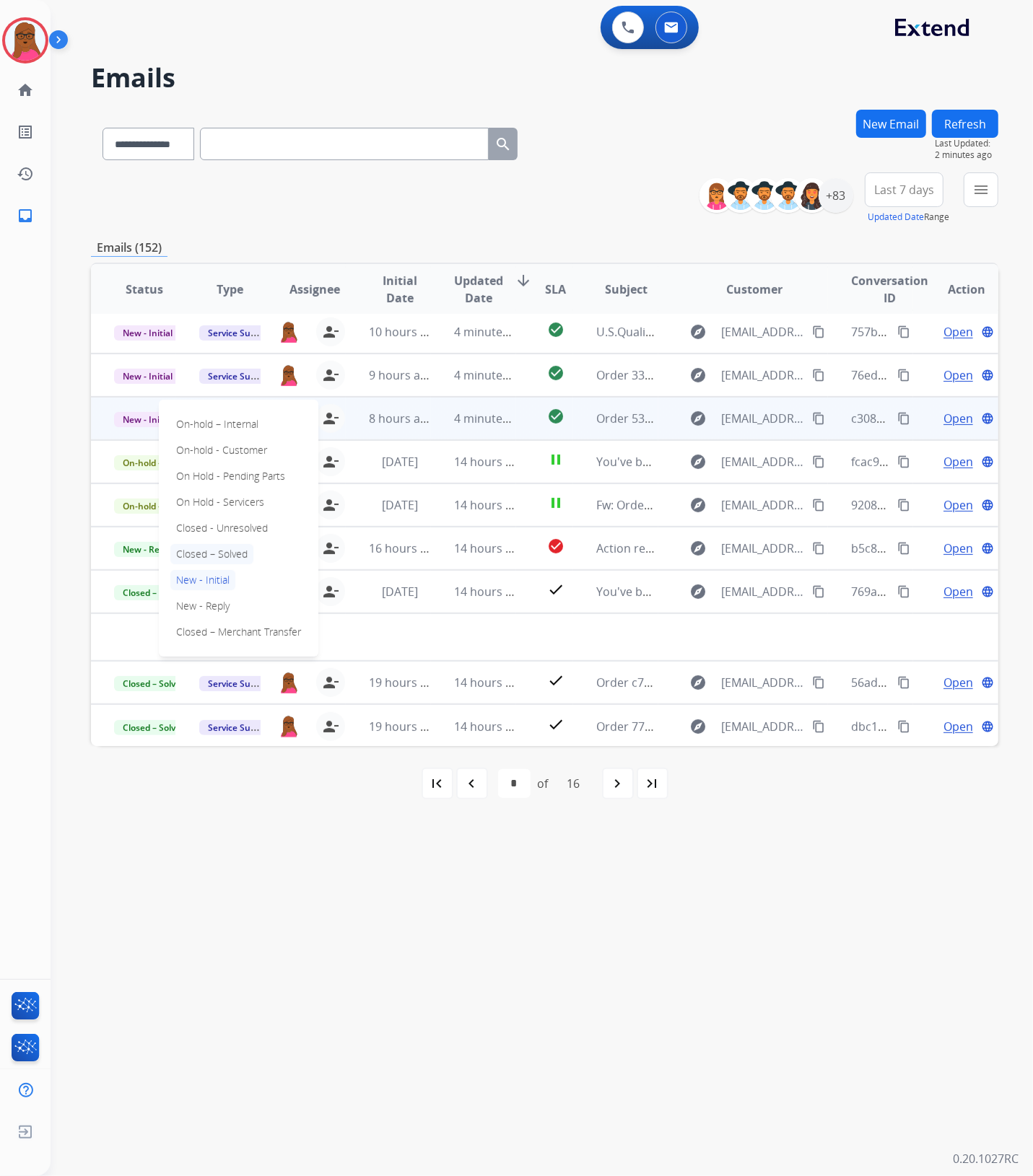
click at [222, 558] on p "Closed – Solved" at bounding box center [212, 554] width 83 height 20
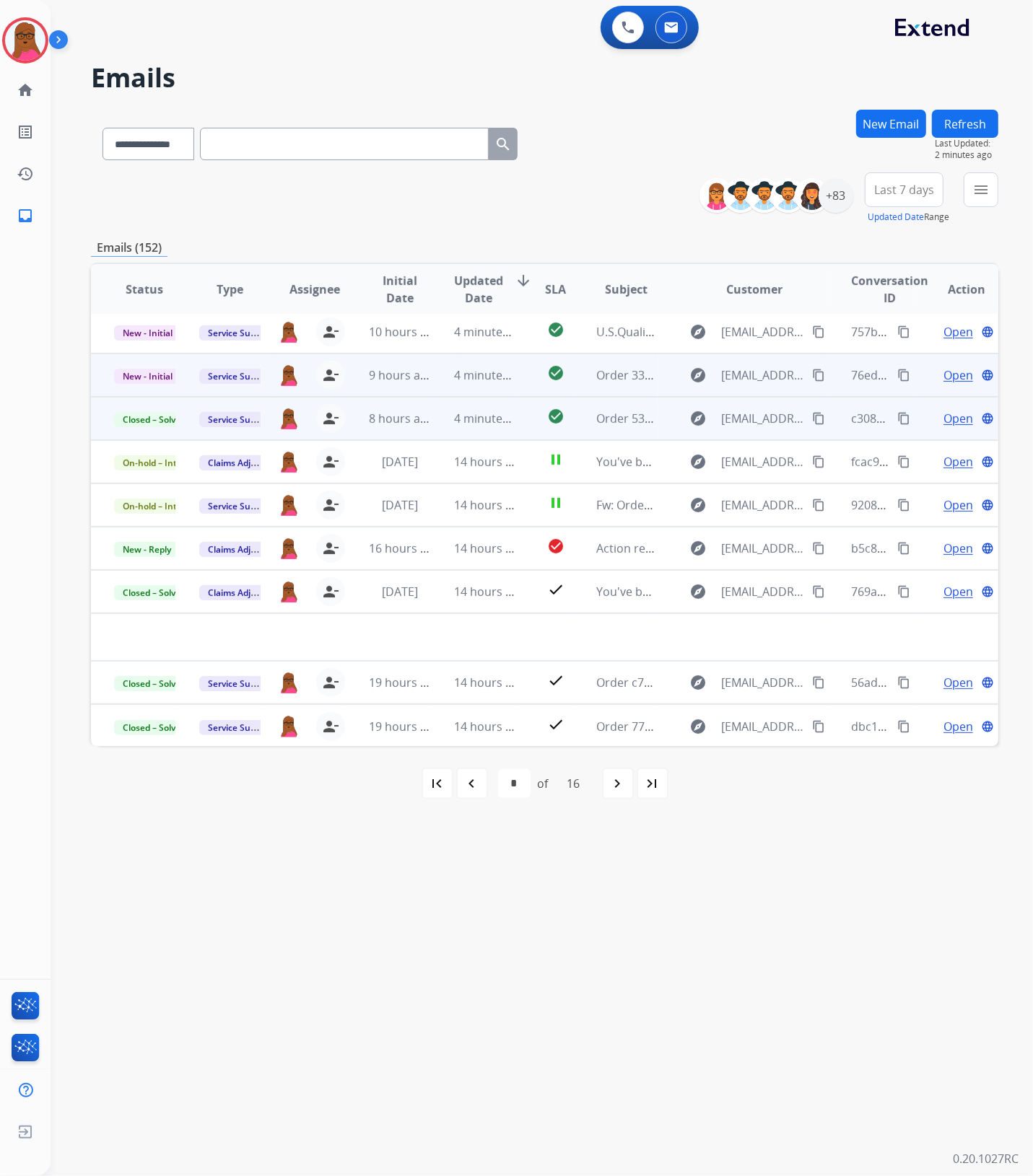
click at [958, 379] on span "Open" at bounding box center [958, 376] width 30 height 18
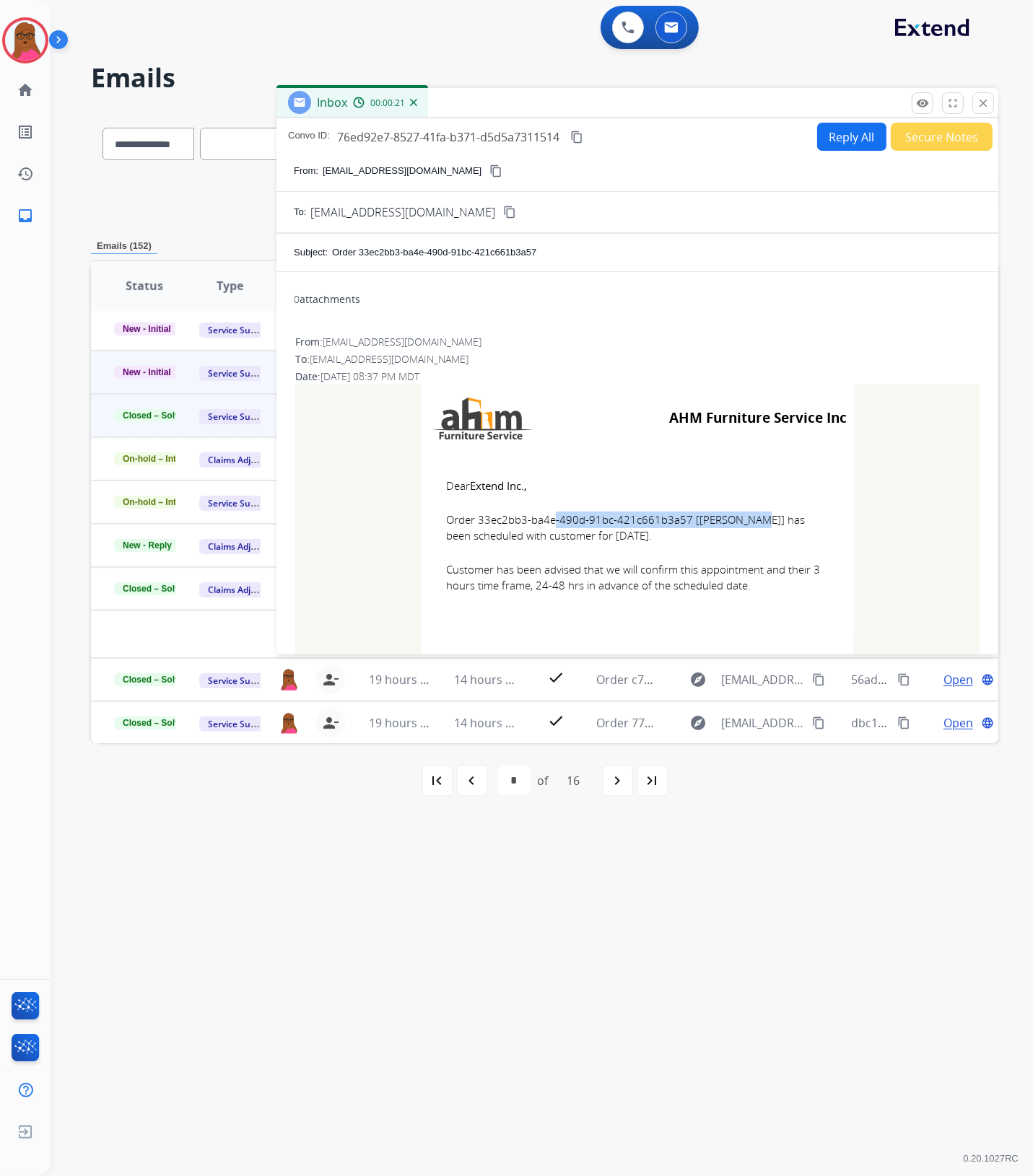
drag, startPoint x: 680, startPoint y: 520, endPoint x: 475, endPoint y: 522, distance: 205.0
click at [475, 522] on span "Order 33ec2bb3-ba4e-490d-91bc-421c661b3a57 [[PERSON_NAME]] has been scheduled w…" at bounding box center [637, 528] width 382 height 33
copy span "33ec2bb3-ba4e-490d-91bc-421c661b3a57"
drag, startPoint x: 440, startPoint y: 481, endPoint x: 776, endPoint y: 602, distance: 357.1
click at [776, 602] on td "Dear Extend Inc., Order 33ec2bb3-ba4e-490d-91bc-421c661b3a57 [[PERSON_NAME]] ha…" at bounding box center [637, 545] width 433 height 184
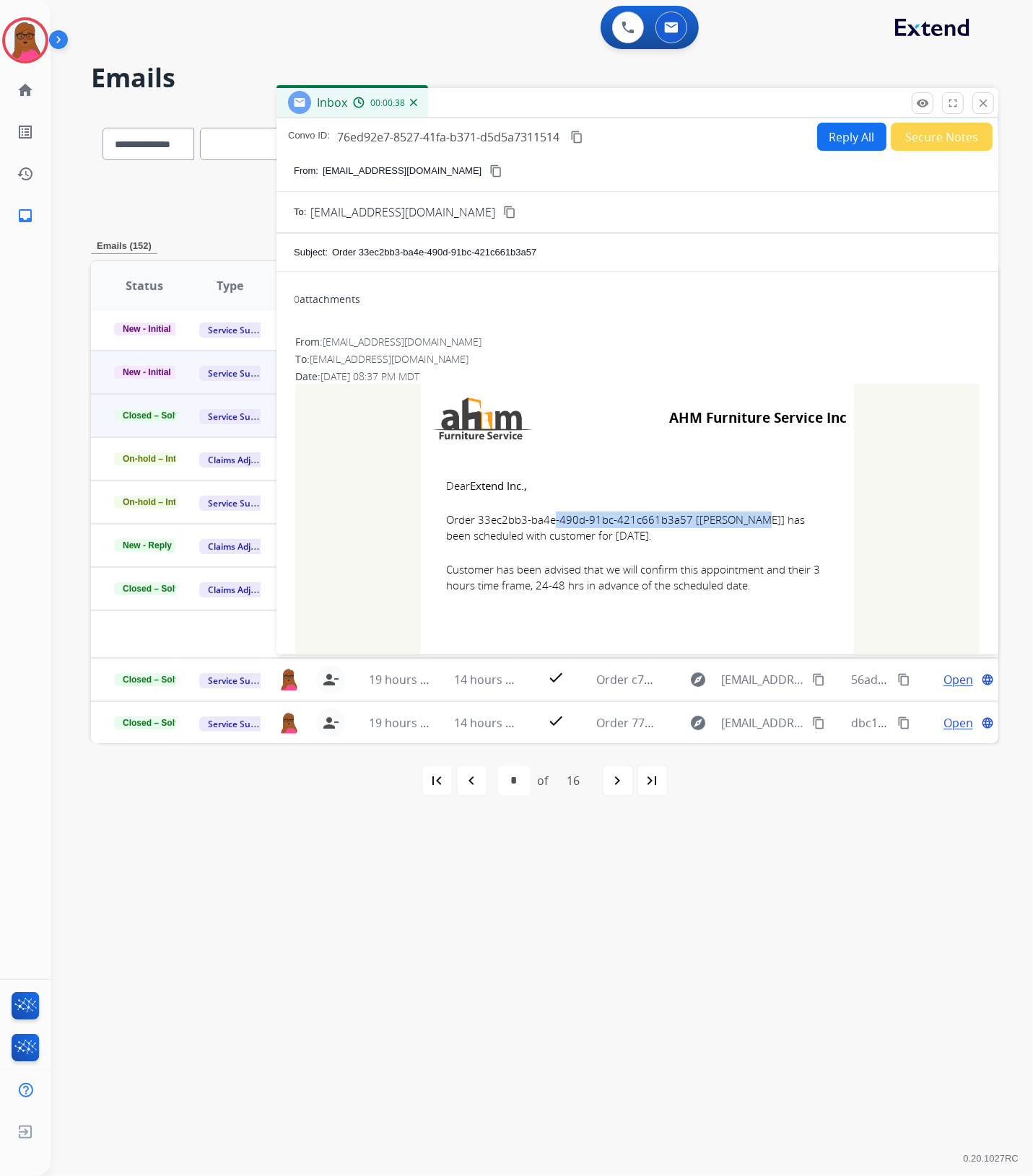
copy td "Dear Extend Inc., Order 33ec2bb3-ba4e-490d-91bc-421c661b3a57 [[PERSON_NAME]] ha…"
drag, startPoint x: 986, startPoint y: 106, endPoint x: 653, endPoint y: 189, distance: 343.2
click at [986, 106] on mat-icon "close" at bounding box center [983, 103] width 13 height 13
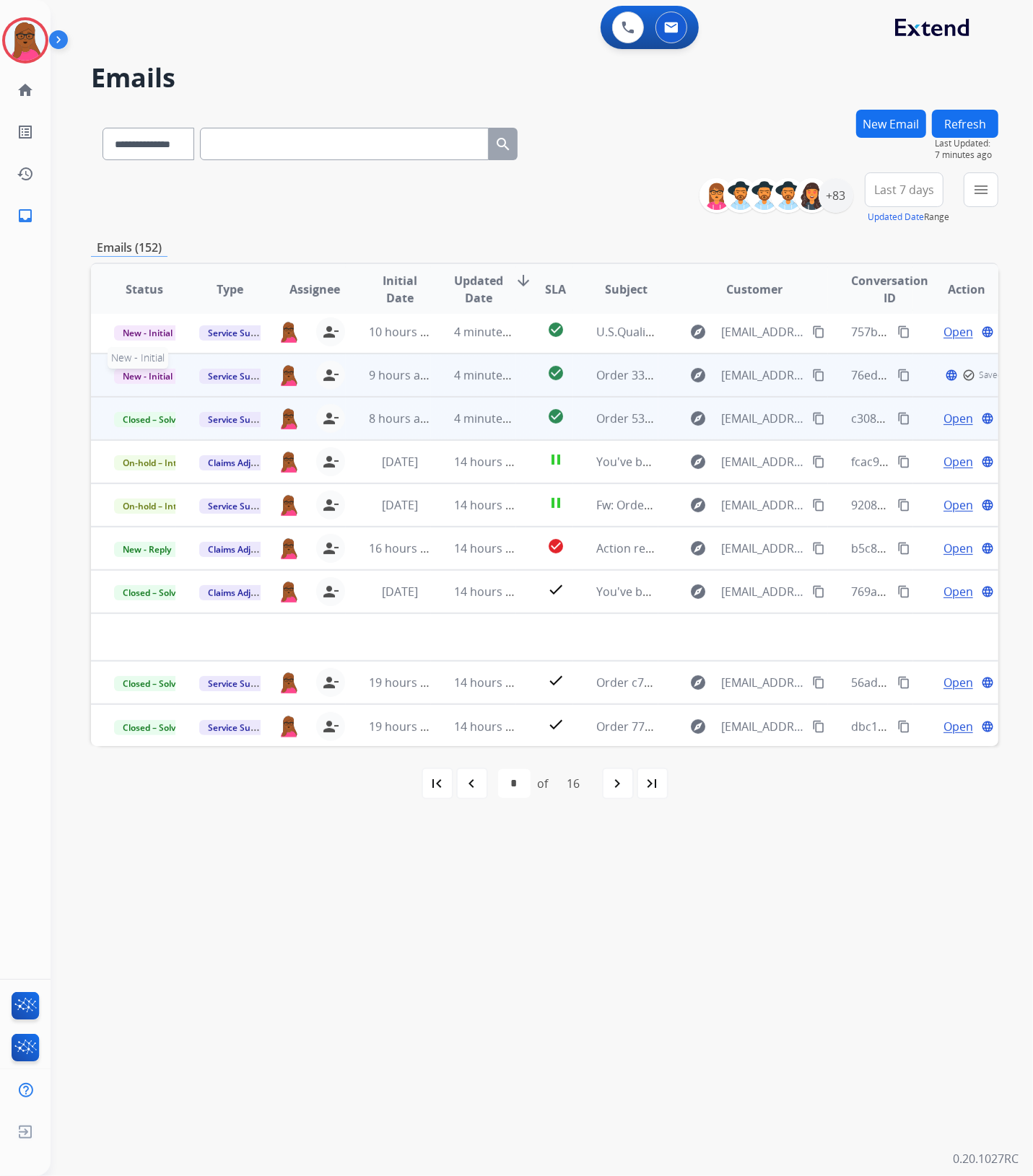
click at [131, 377] on span "New - Initial" at bounding box center [147, 376] width 67 height 15
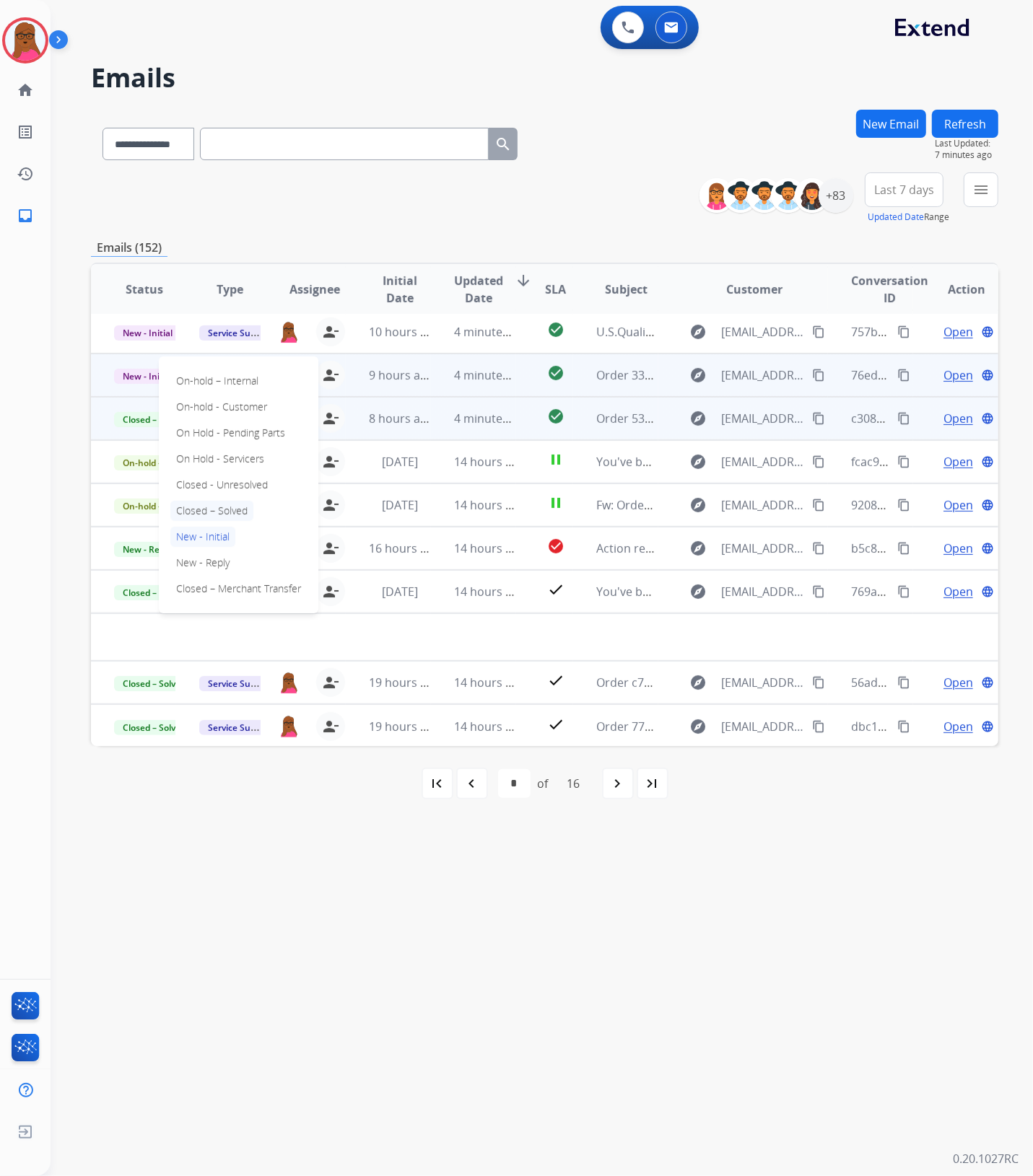
click at [232, 506] on p "Closed – Solved" at bounding box center [212, 510] width 83 height 20
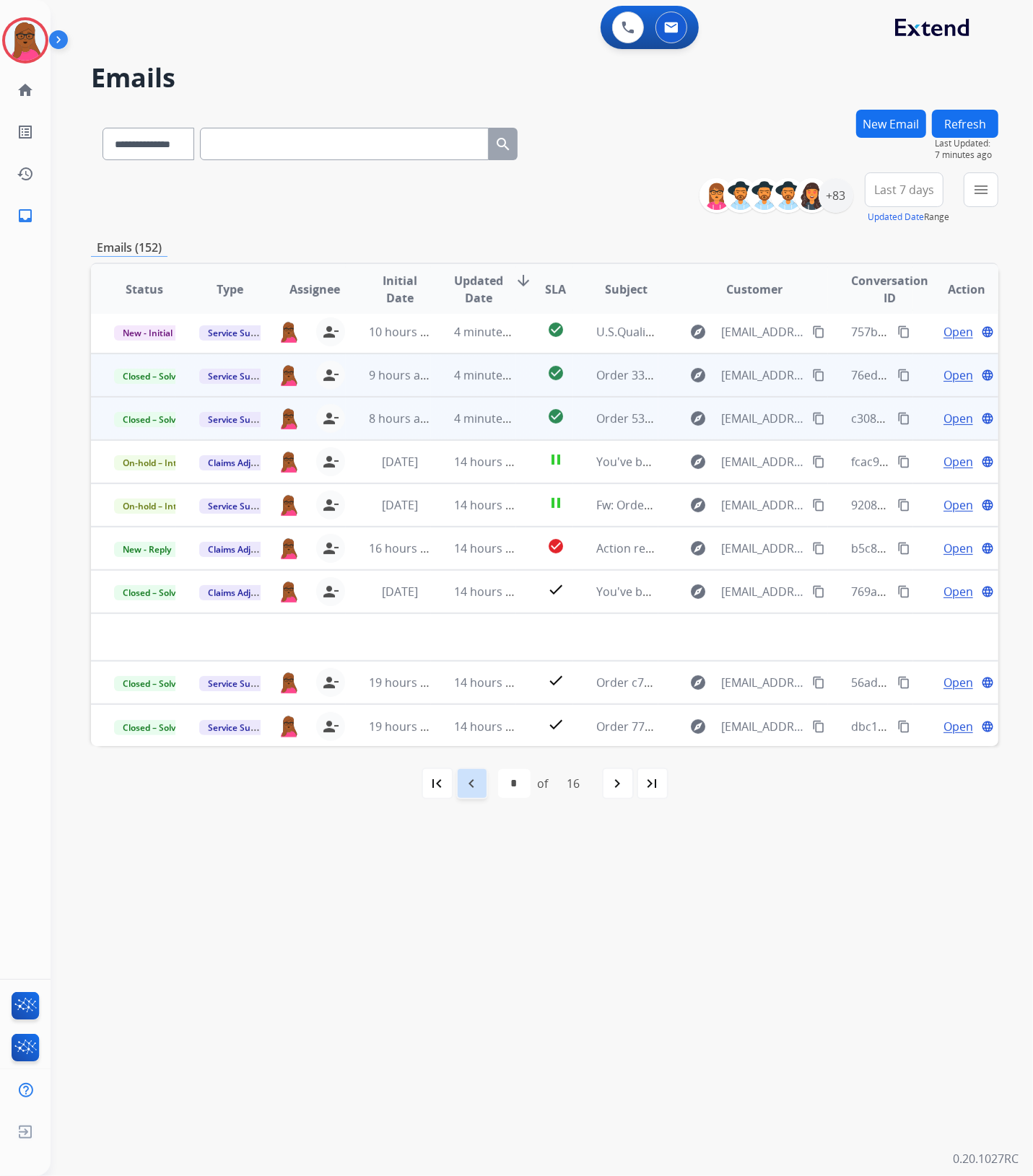
click at [470, 787] on mat-icon "navigate_before" at bounding box center [472, 783] width 18 height 18
select select "*"
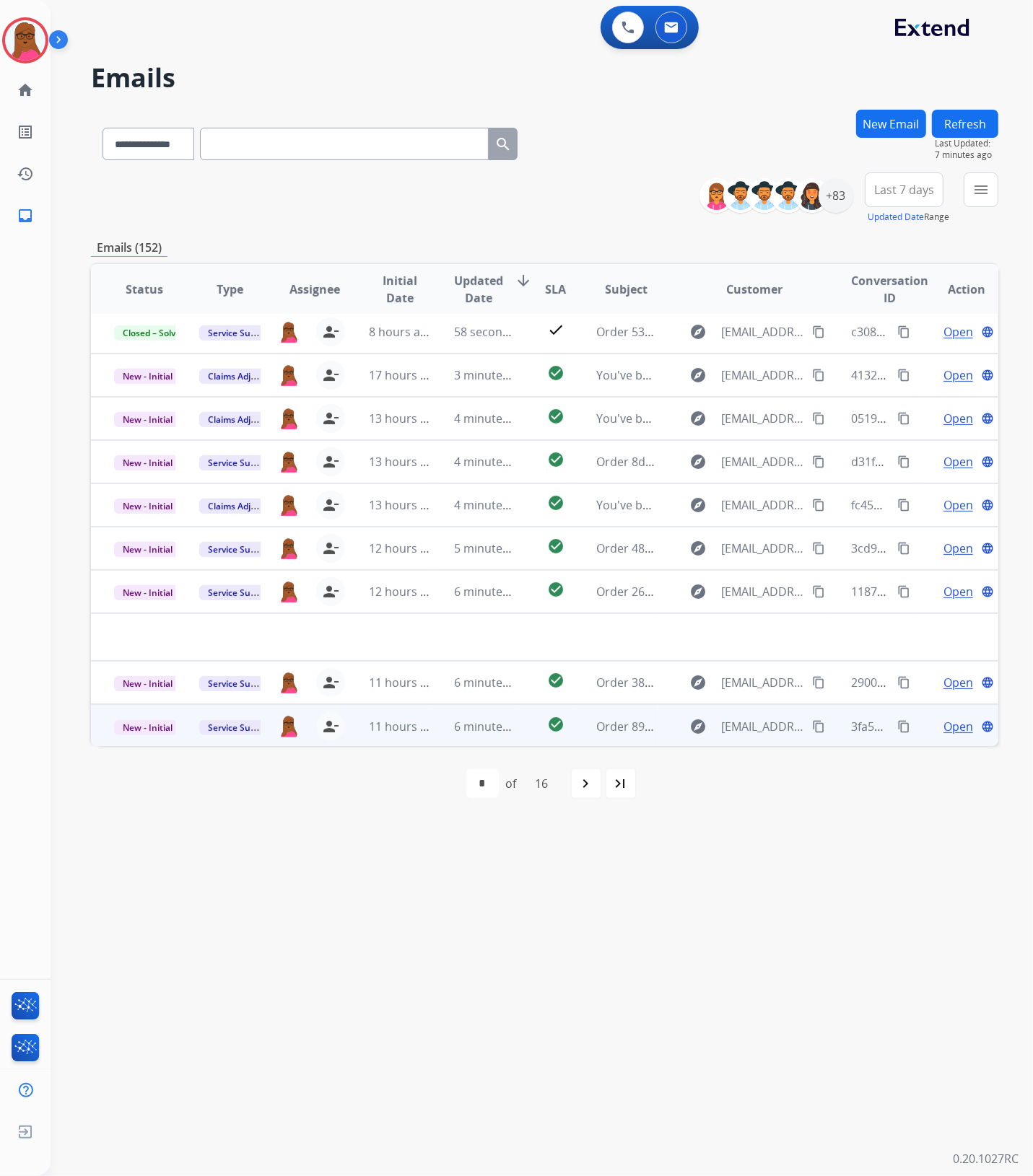
click at [944, 726] on span "Open" at bounding box center [958, 727] width 30 height 18
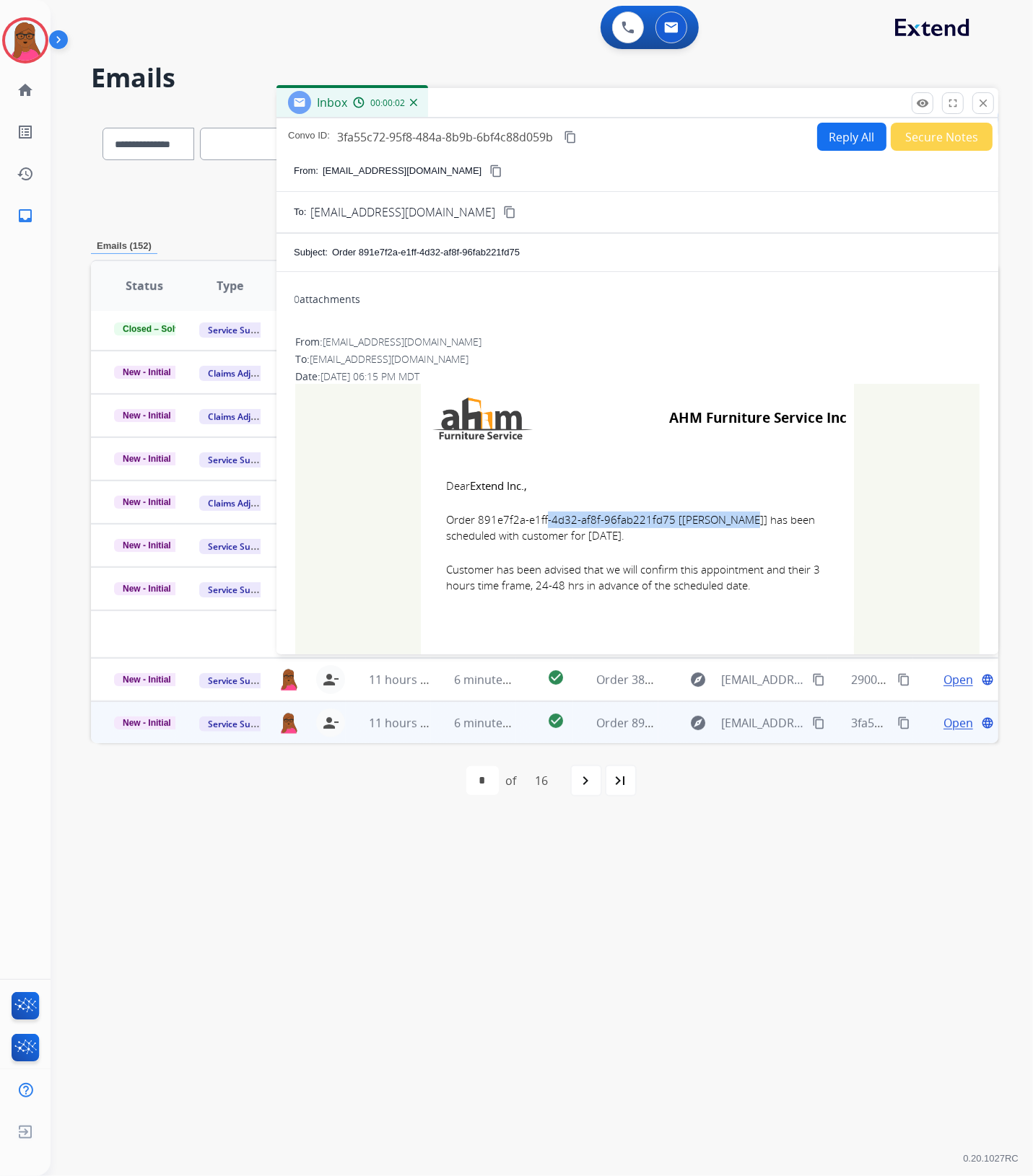
drag, startPoint x: 659, startPoint y: 520, endPoint x: 475, endPoint y: 522, distance: 184.0
click at [475, 522] on span "Order 891e7f2a-e1ff-4d32-af8f-96fab221fd75 [[PERSON_NAME]] has been scheduled w…" at bounding box center [637, 528] width 382 height 33
copy span "891e7f2a-e1ff-4d32-af8f-96fab221fd75"
drag, startPoint x: 440, startPoint y: 481, endPoint x: 765, endPoint y: 589, distance: 342.5
click at [765, 589] on td "Dear Extend Inc., Order 891e7f2a-e1ff-4d32-af8f-96fab221fd75 [[PERSON_NAME]] ha…" at bounding box center [637, 545] width 433 height 184
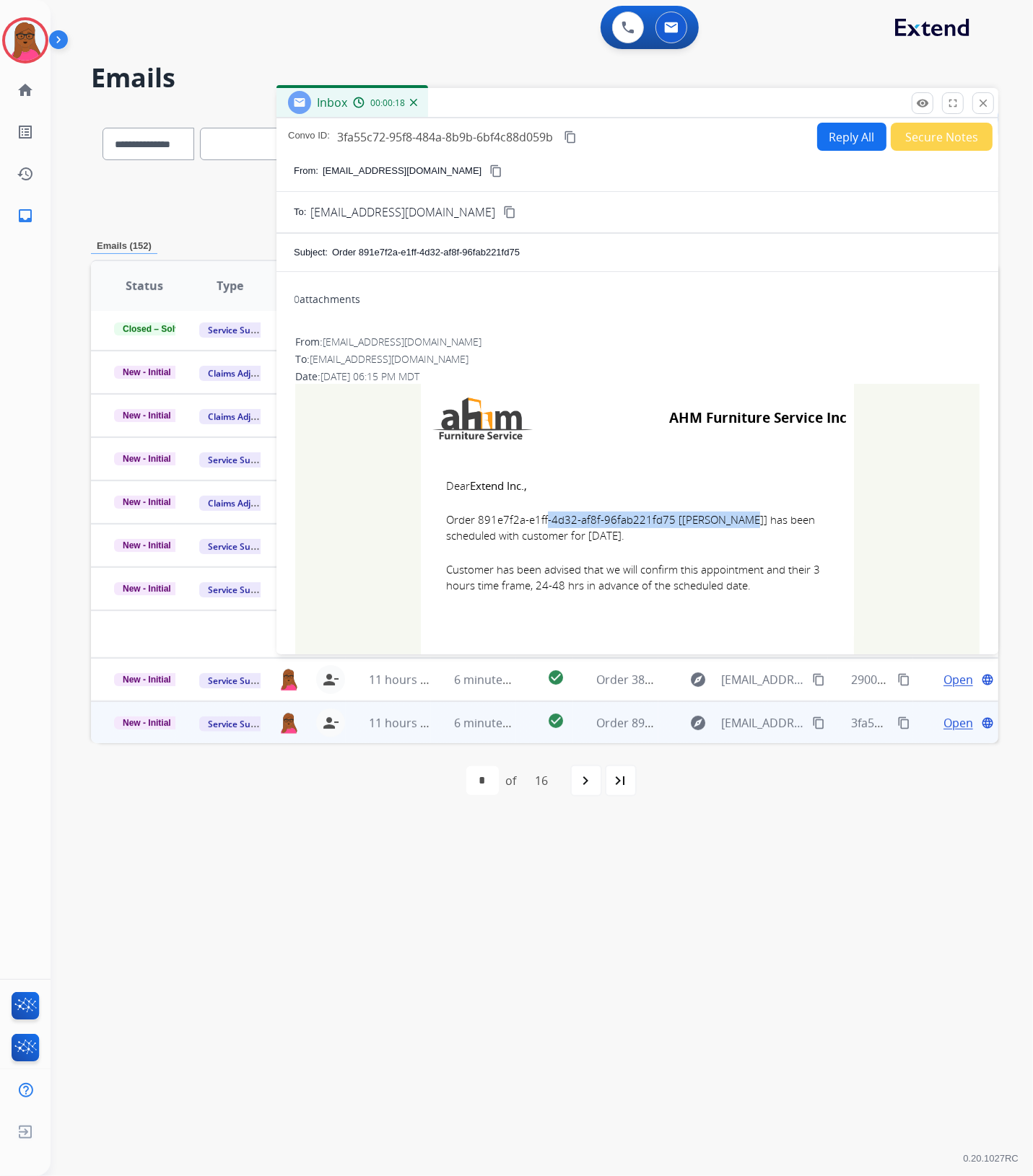
copy td "Dear Extend Inc., Order 891e7f2a-e1ff-4d32-af8f-96fab221fd75 [[PERSON_NAME]] ha…"
click at [977, 106] on mat-icon "close" at bounding box center [983, 103] width 13 height 13
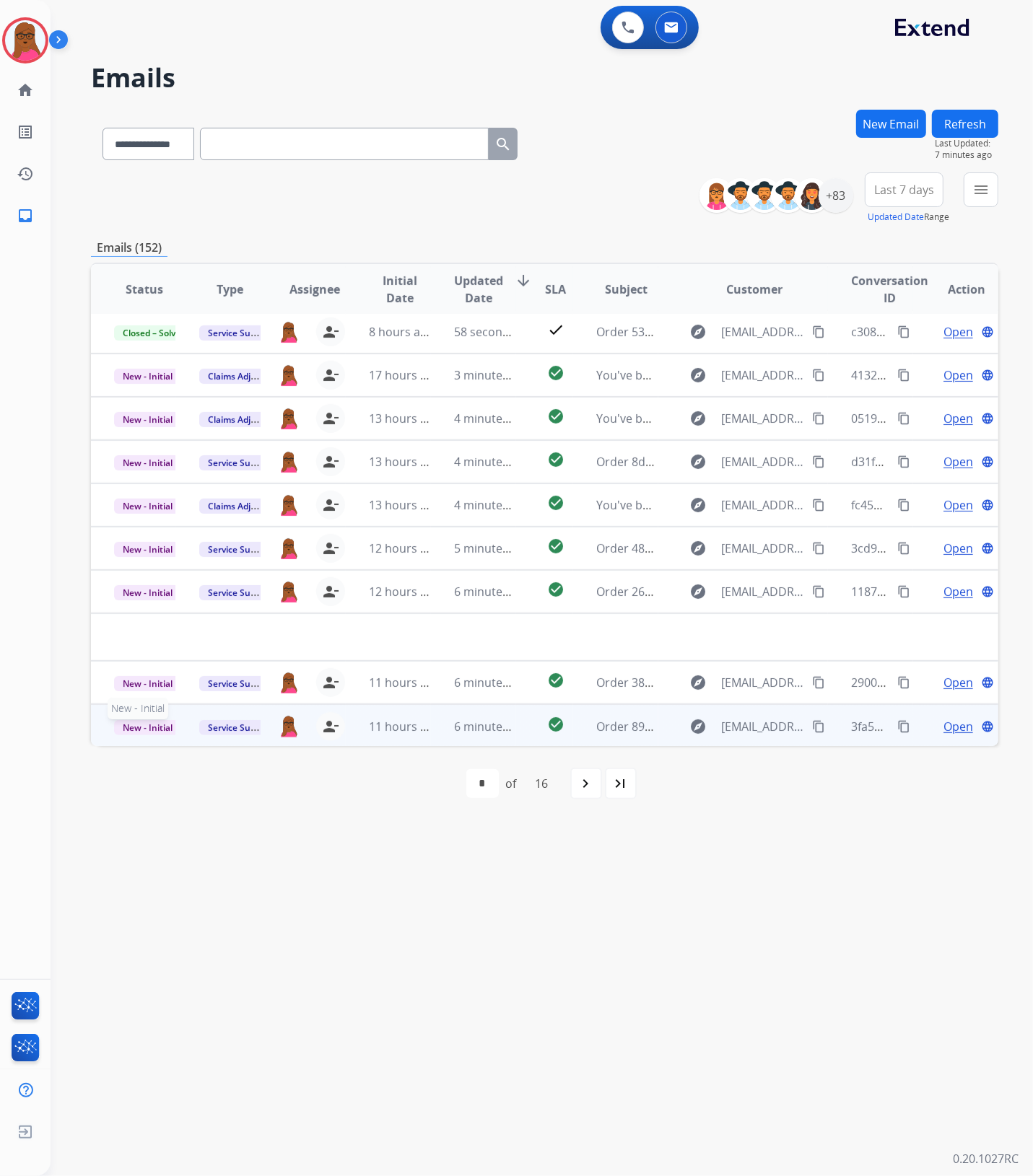
click at [157, 723] on span "New - Initial" at bounding box center [147, 727] width 67 height 15
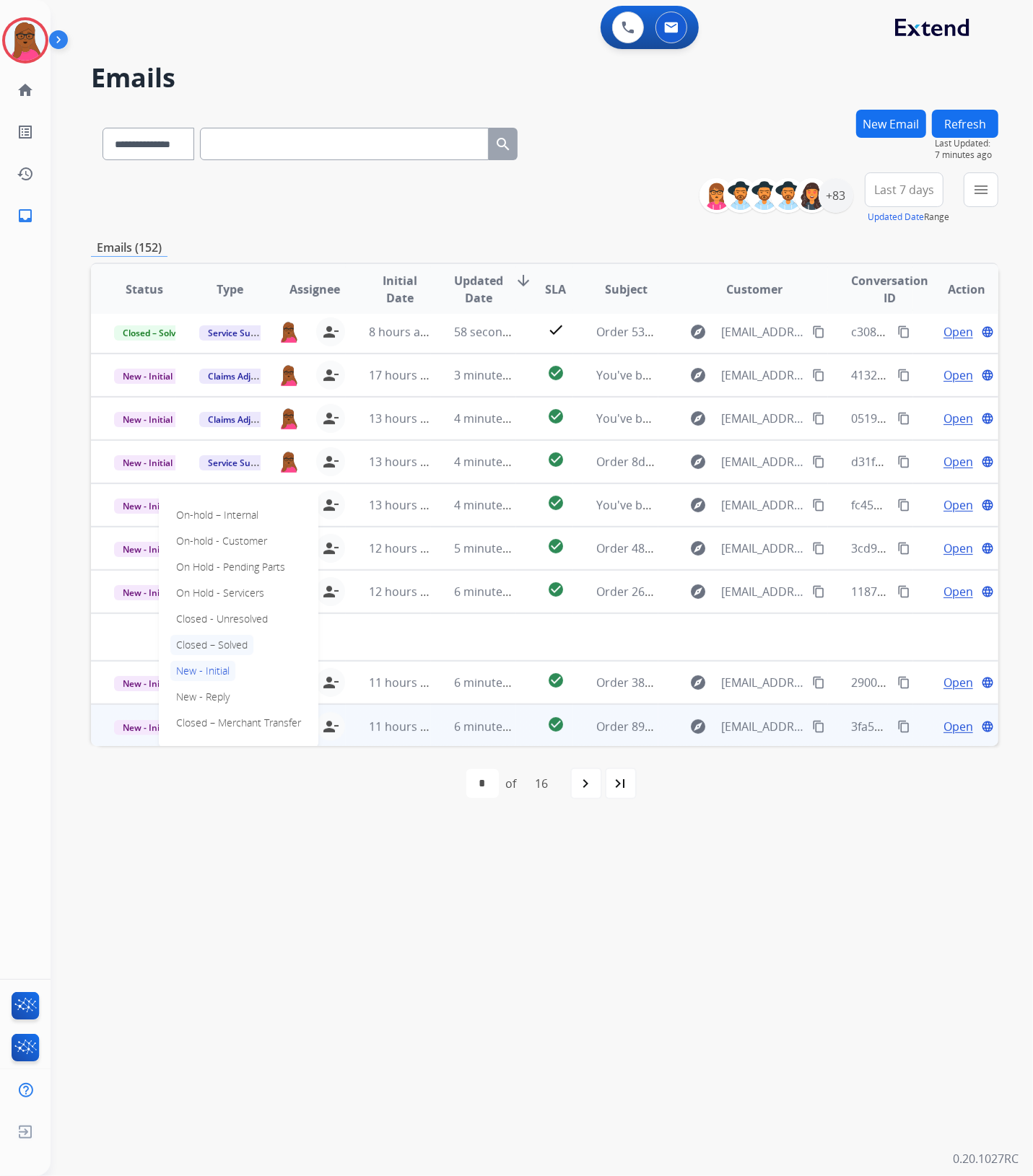
click at [232, 644] on p "Closed – Solved" at bounding box center [212, 645] width 83 height 20
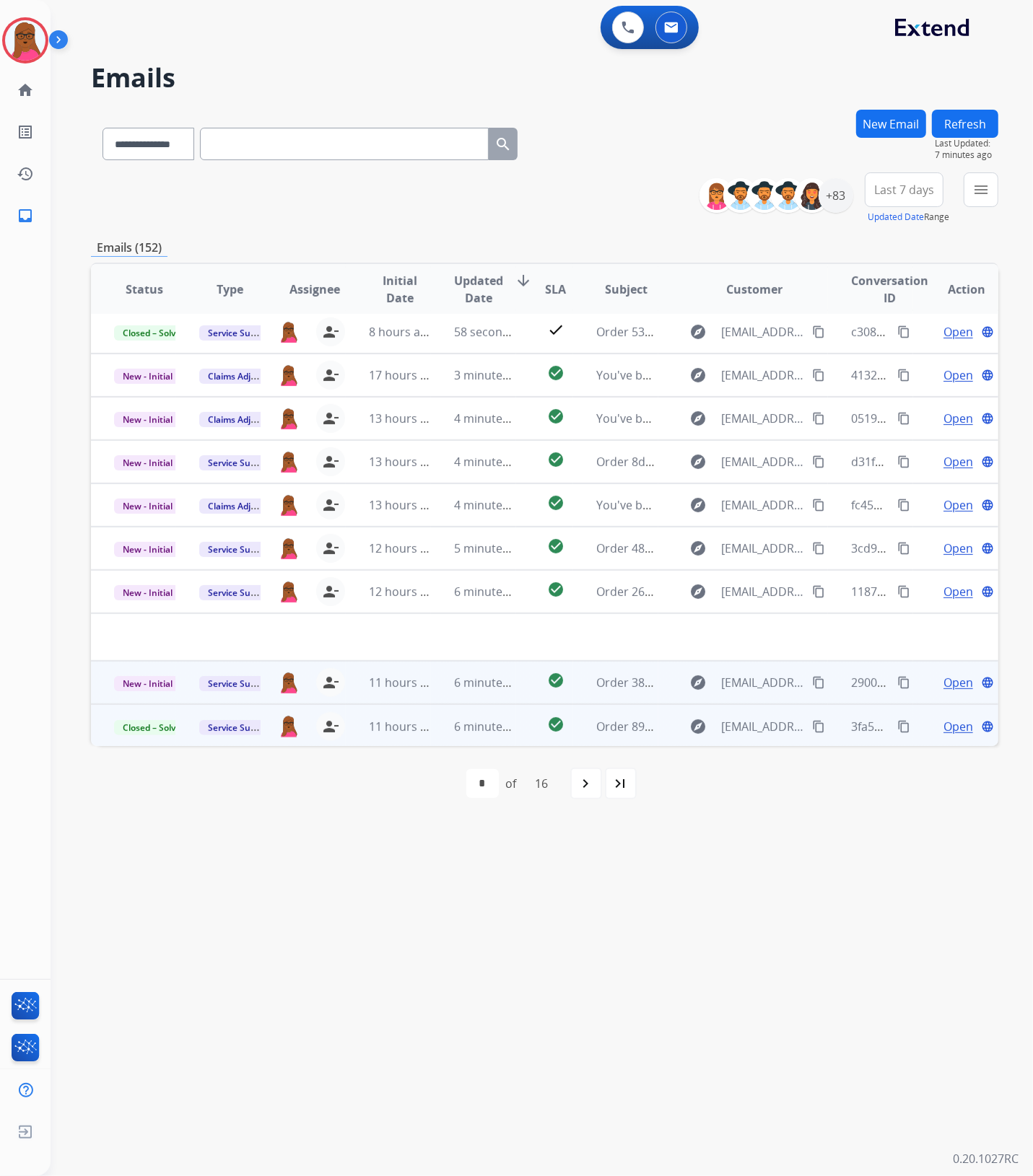
click at [946, 687] on span "Open" at bounding box center [958, 683] width 30 height 18
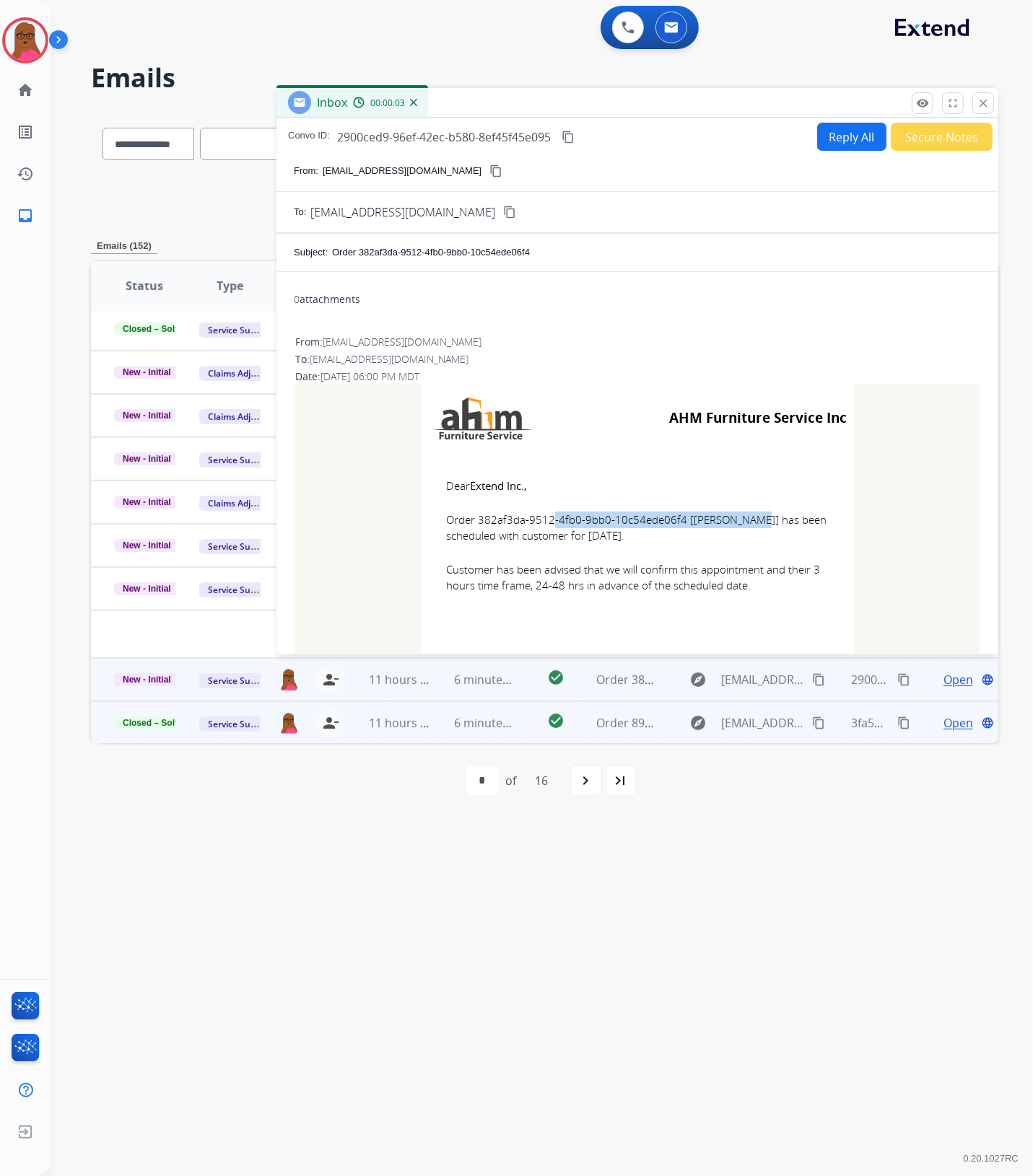
drag, startPoint x: 676, startPoint y: 518, endPoint x: 473, endPoint y: 520, distance: 203.0
click at [473, 520] on span "Order 382af3da-9512-4fb0-9bb0-10c54ede06f4 [[PERSON_NAME]] has been scheduled w…" at bounding box center [637, 528] width 382 height 33
copy span "382af3da-9512-4fb0-9bb0-10c54ede06f4"
drag, startPoint x: 434, startPoint y: 485, endPoint x: 759, endPoint y: 592, distance: 342.2
click at [759, 592] on td "Dear Extend Inc., Order 382af3da-9512-4fb0-9bb0-10c54ede06f4 [[PERSON_NAME]] ha…" at bounding box center [637, 545] width 433 height 184
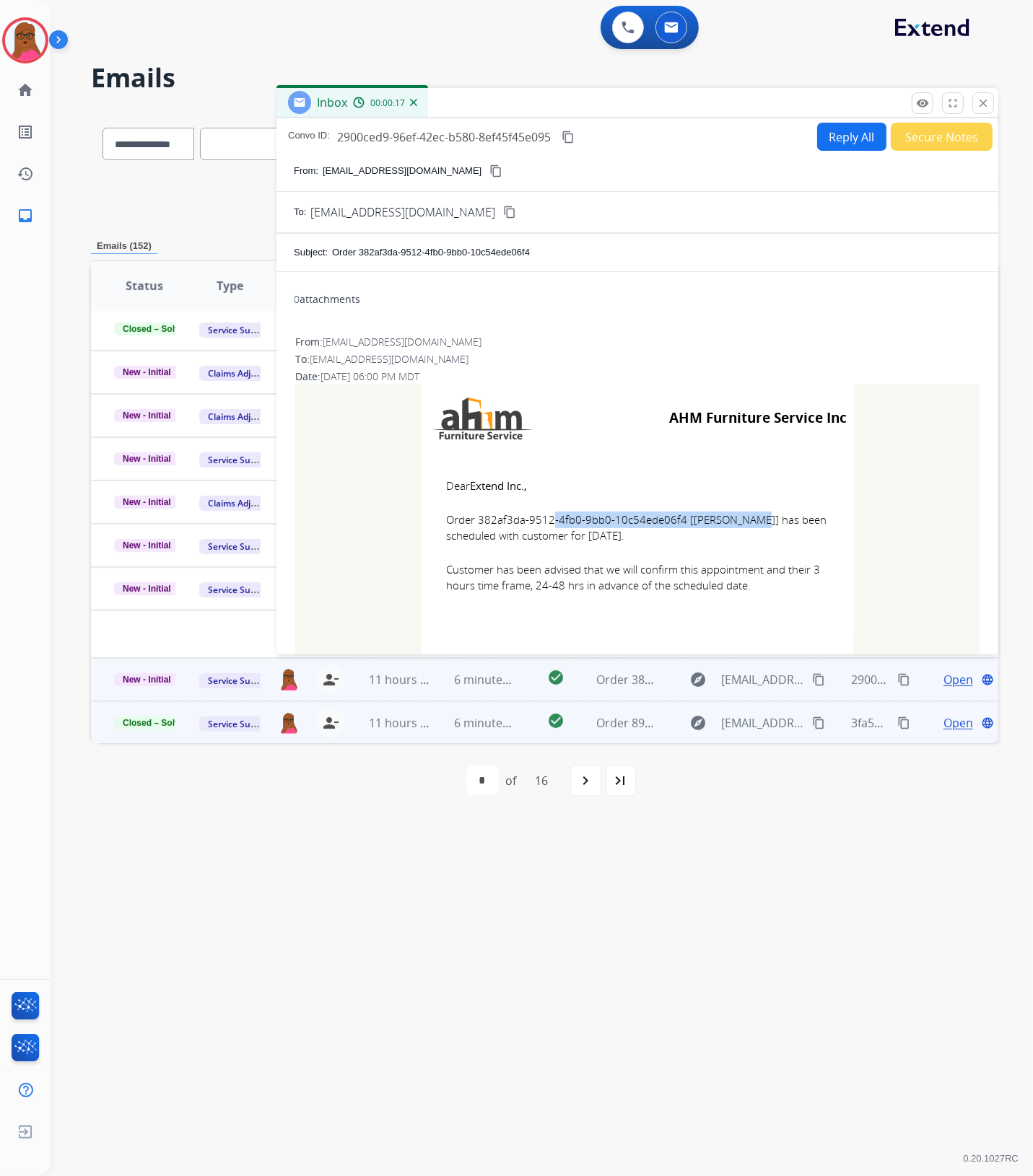
copy td "Dear Extend Inc., Order 382af3da-9512-4fb0-9bb0-10c54ede06f4 [[PERSON_NAME]] ha…"
drag, startPoint x: 986, startPoint y: 102, endPoint x: 369, endPoint y: 497, distance: 732.6
click at [986, 102] on mat-icon "close" at bounding box center [983, 103] width 13 height 13
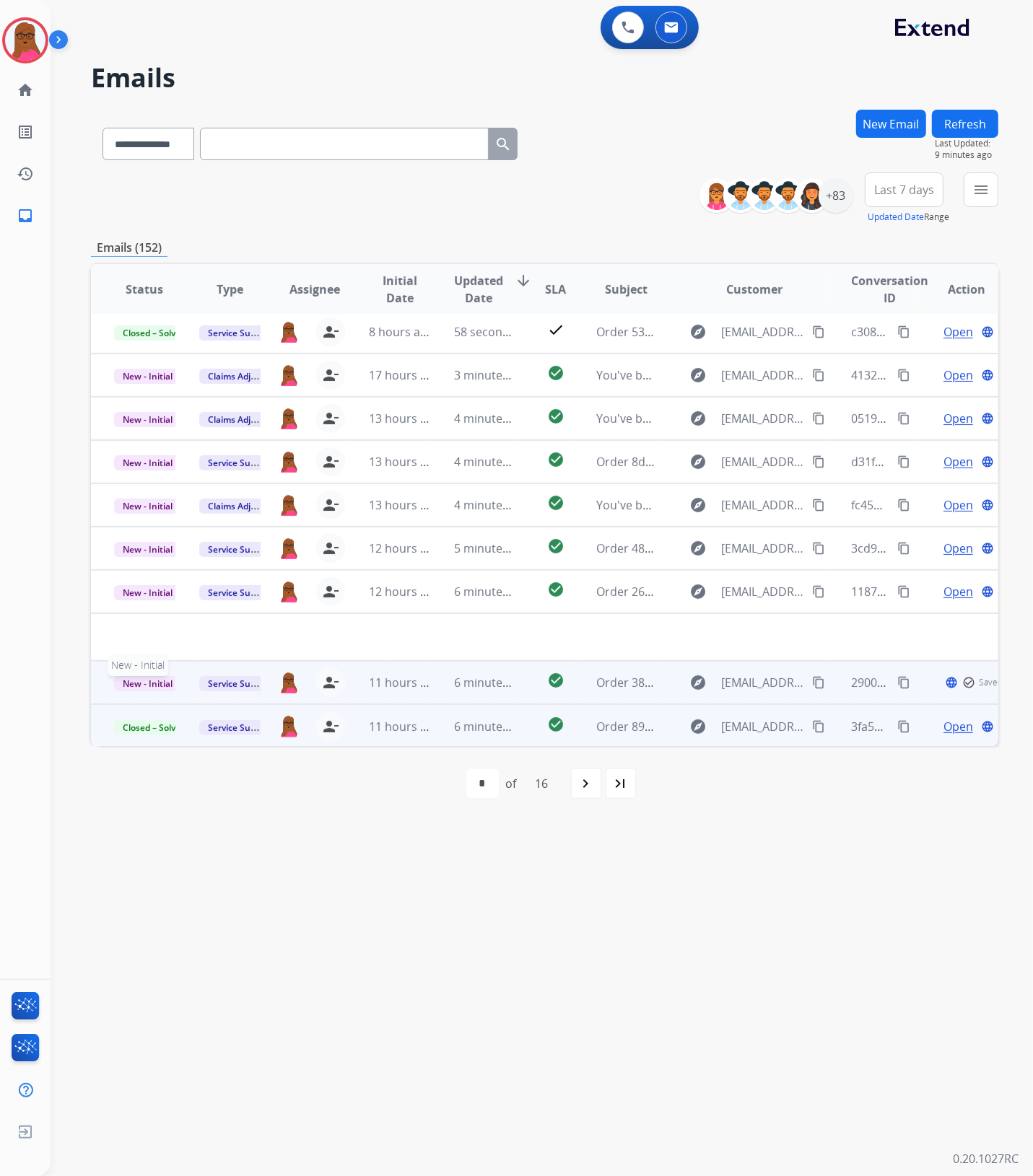
click at [159, 683] on span "New - Initial" at bounding box center [147, 683] width 67 height 15
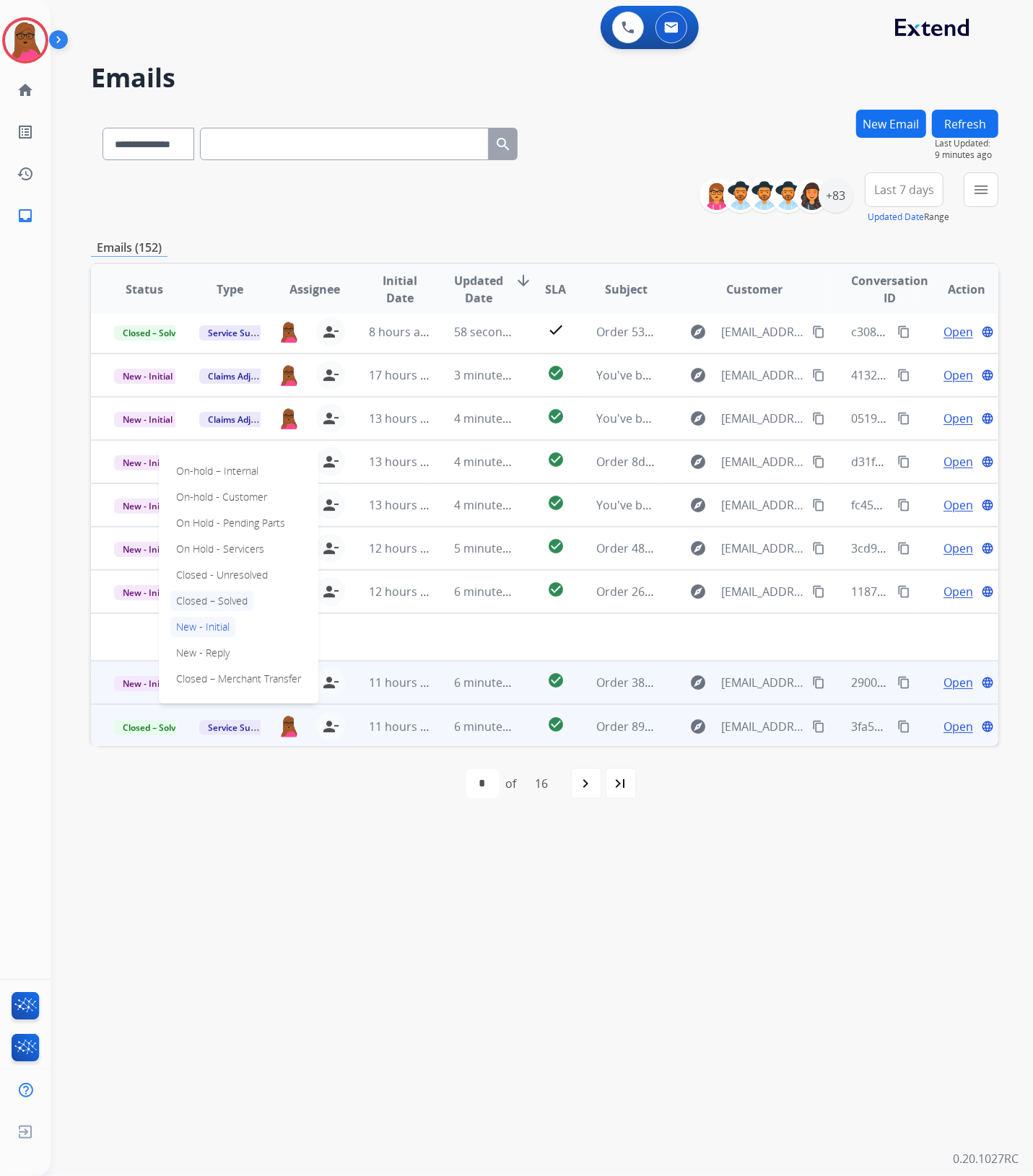
click at [233, 599] on p "Closed – Solved" at bounding box center [212, 601] width 83 height 20
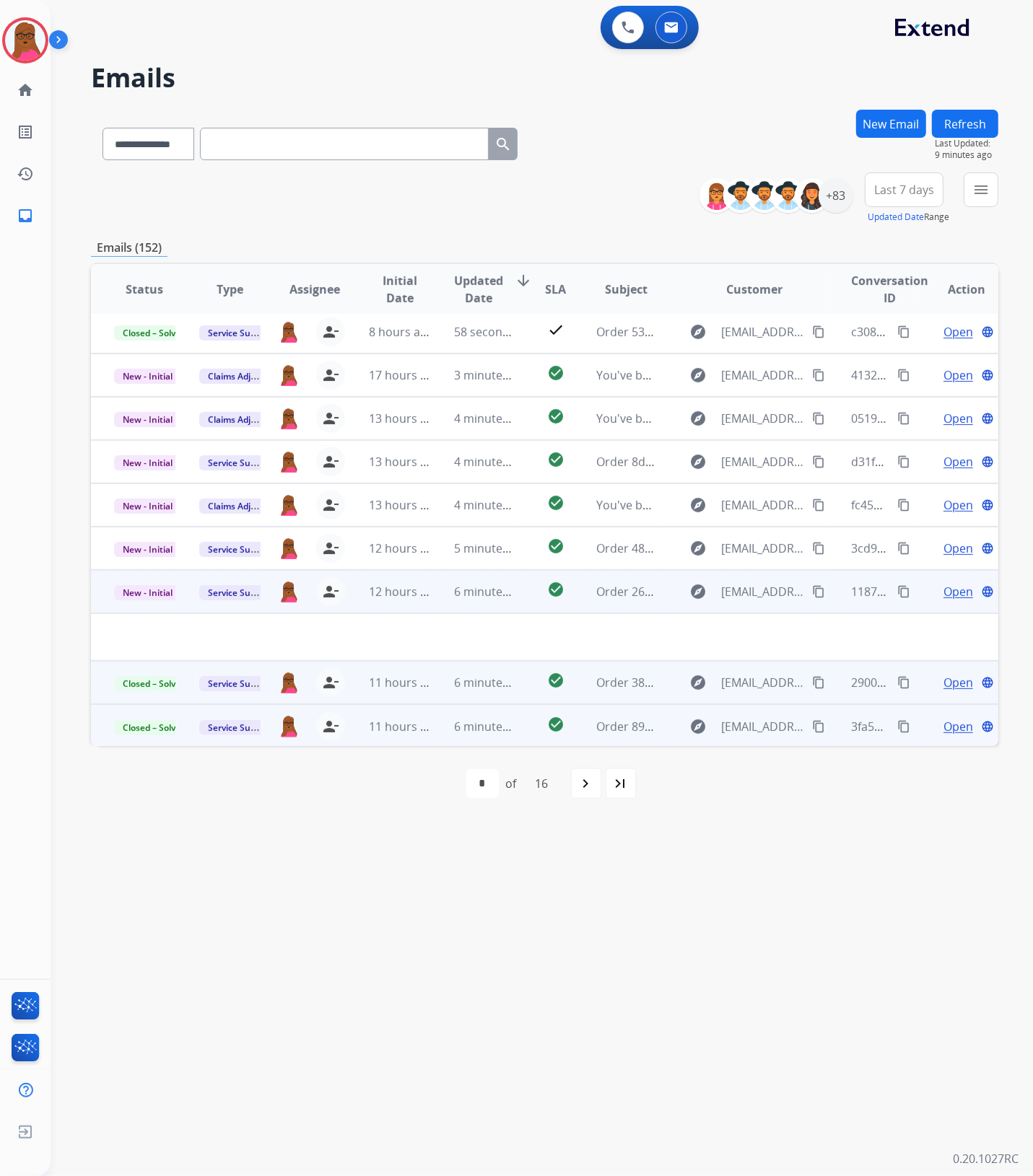
click at [947, 594] on span "Open" at bounding box center [958, 592] width 30 height 18
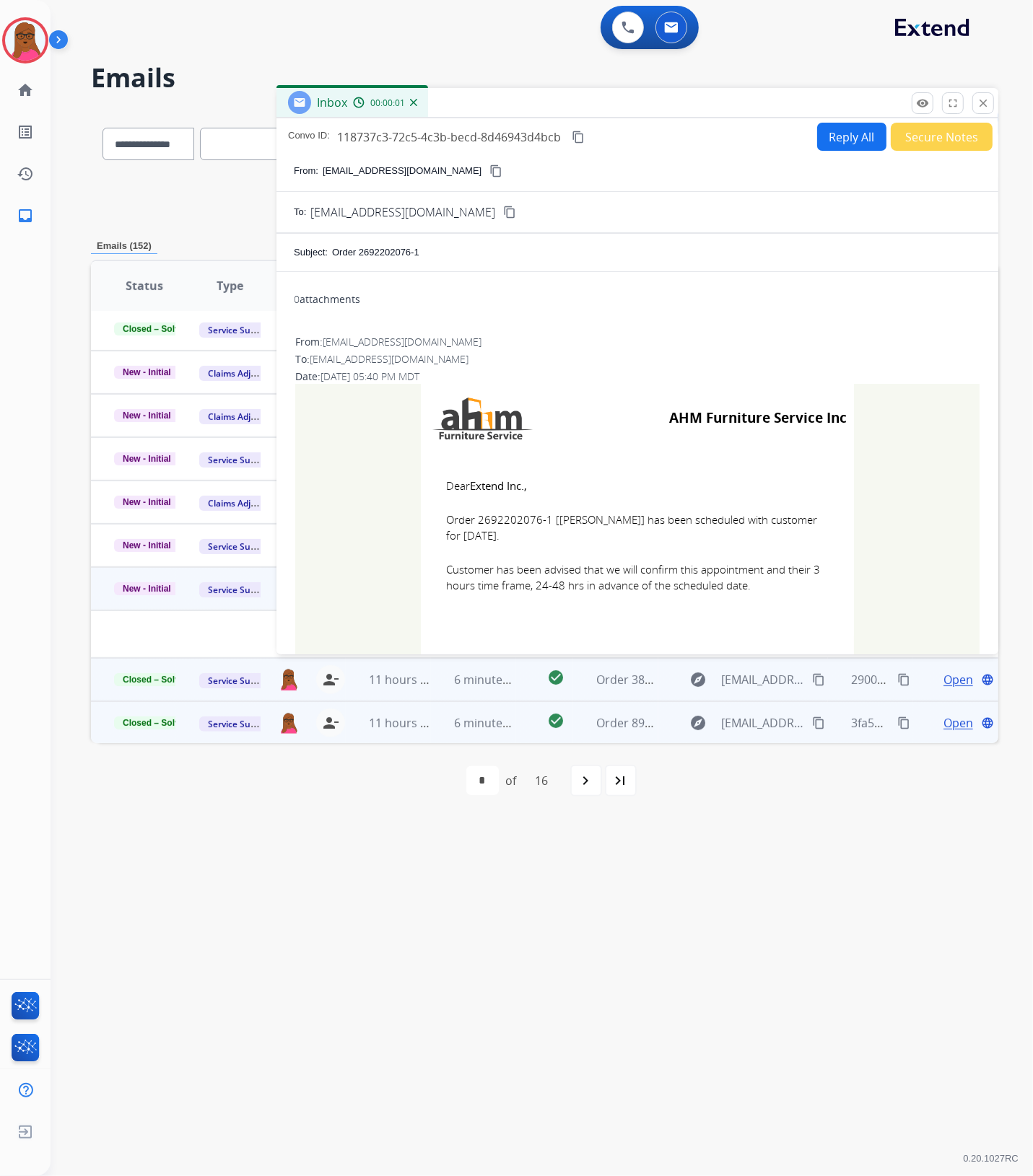
click at [513, 518] on span "Order 2692202076-1 [[PERSON_NAME]] has been scheduled with customer for [DATE]." at bounding box center [637, 528] width 382 height 33
copy span "2692202076"
drag, startPoint x: 438, startPoint y: 478, endPoint x: 758, endPoint y: 592, distance: 339.7
click at [758, 592] on td "Dear Extend Inc., Order 2692202076-1 [[PERSON_NAME]] has been scheduled with cu…" at bounding box center [637, 545] width 433 height 184
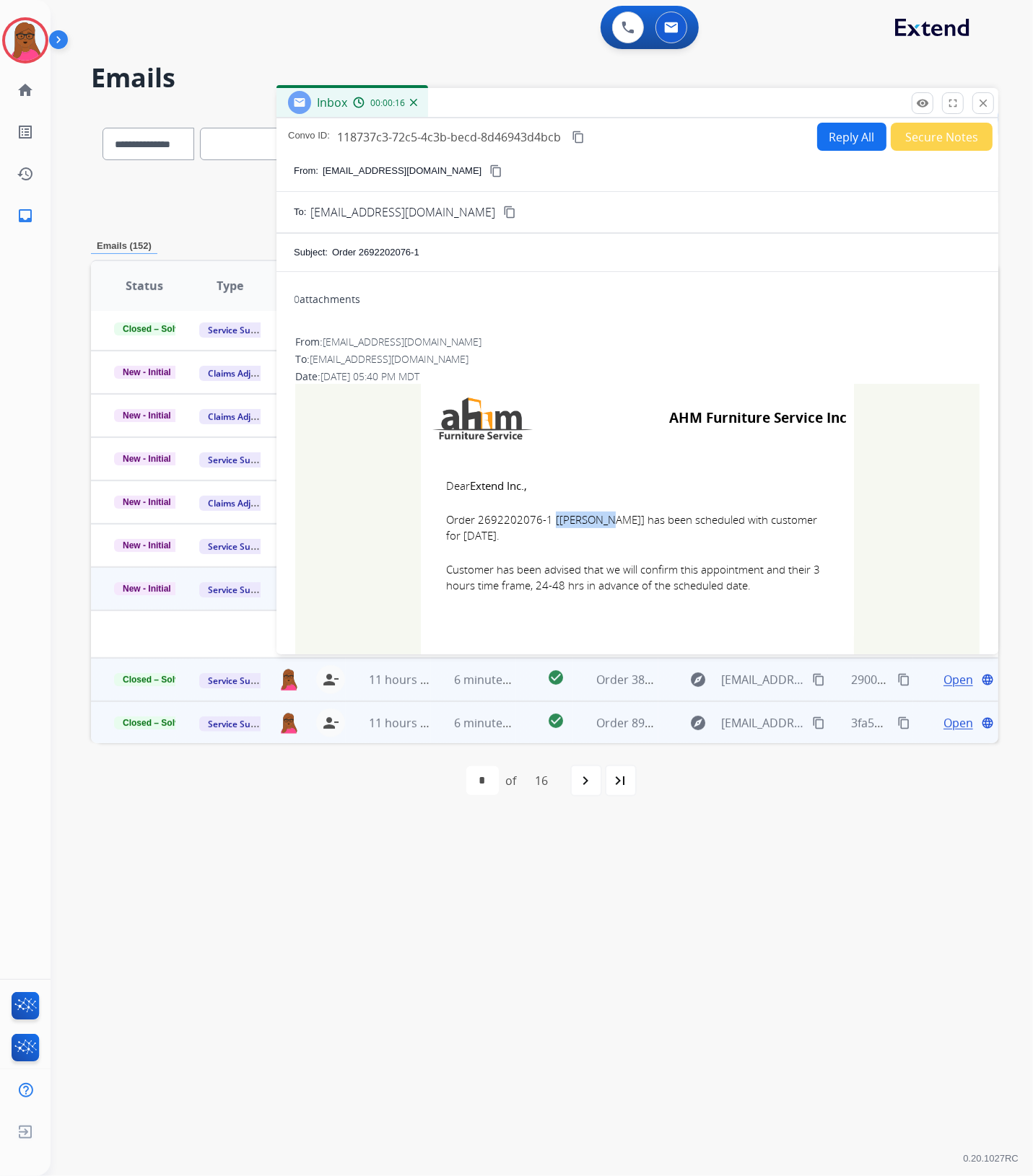
copy td "Dear Extend Inc., Order 2692202076-1 [[PERSON_NAME]] has been scheduled with cu…"
drag, startPoint x: 979, startPoint y: 108, endPoint x: 69, endPoint y: 505, distance: 992.8
click at [979, 108] on mat-icon "close" at bounding box center [983, 103] width 13 height 13
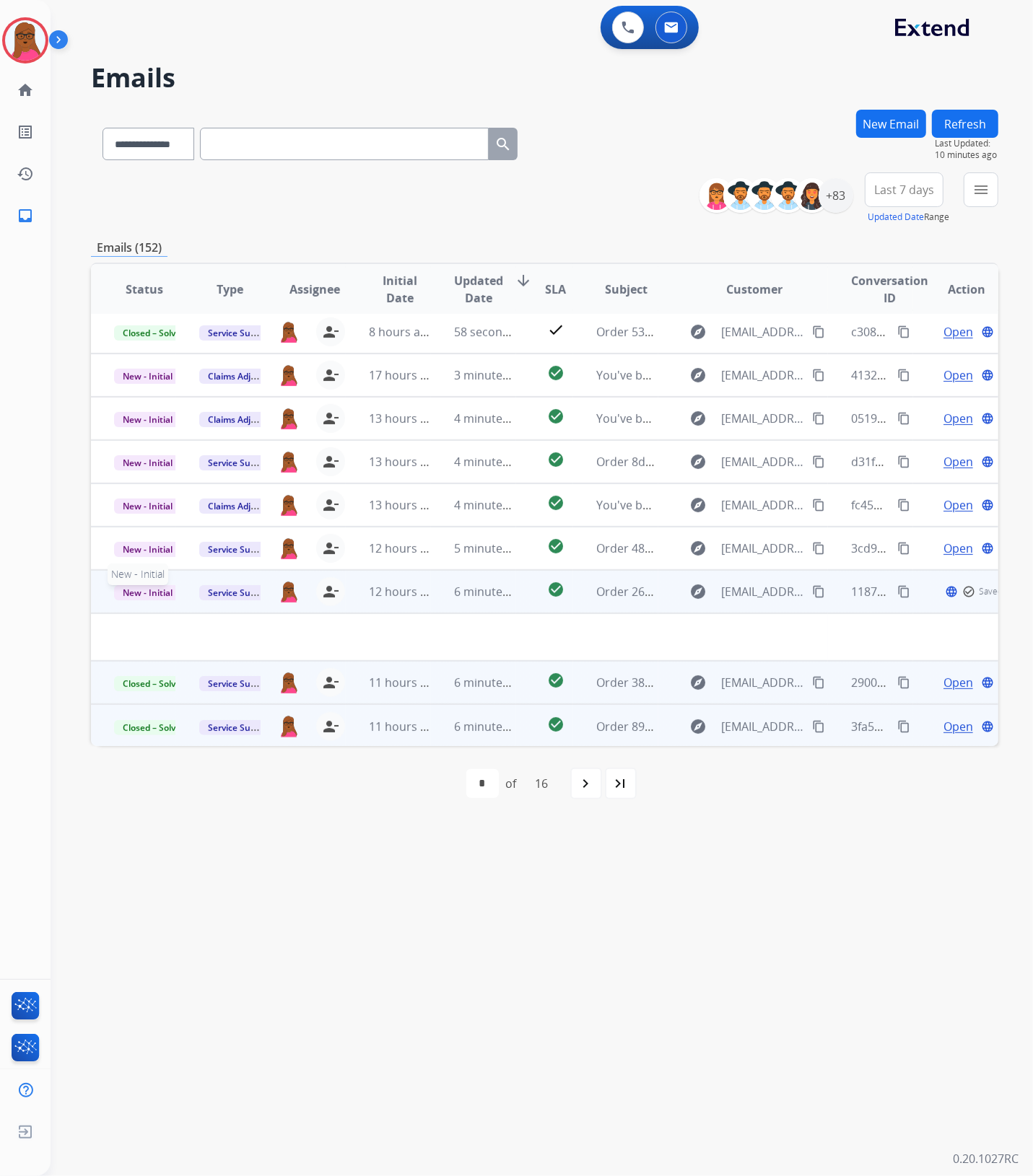
click at [143, 594] on span "New - Initial" at bounding box center [147, 592] width 67 height 15
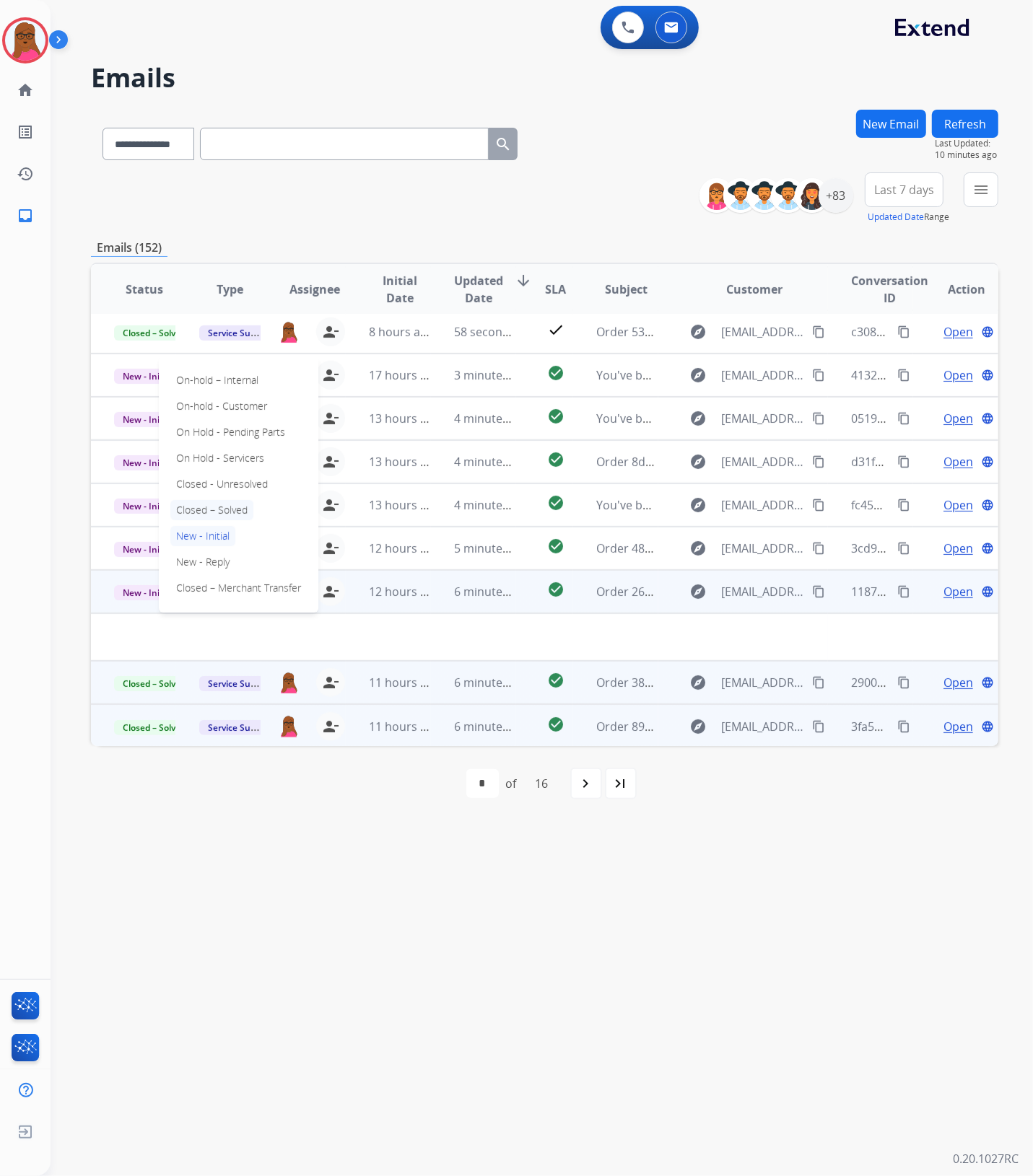
click at [229, 514] on p "Closed – Solved" at bounding box center [212, 509] width 83 height 20
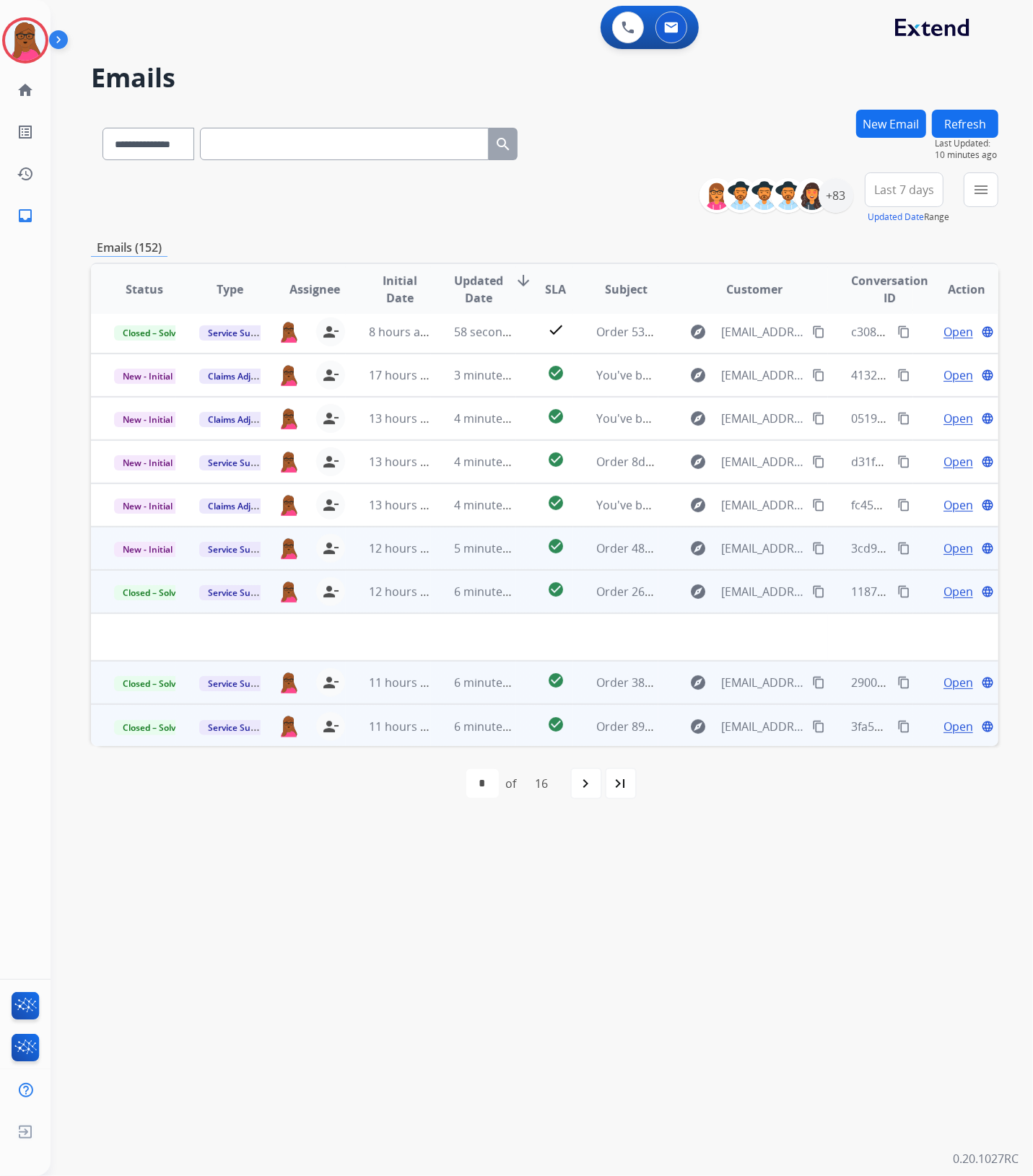
click at [950, 549] on span "Open" at bounding box center [958, 549] width 30 height 18
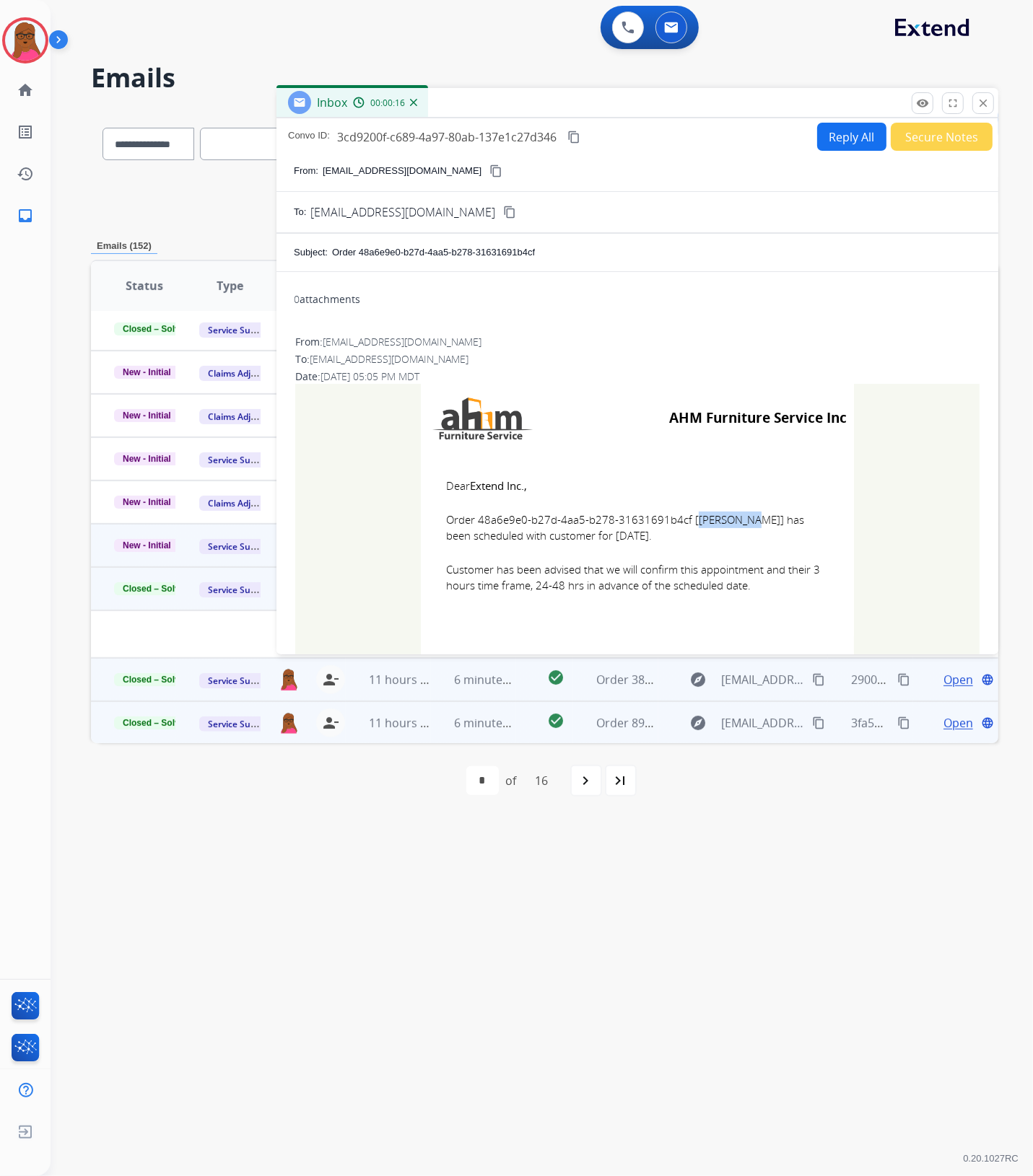
drag, startPoint x: 677, startPoint y: 518, endPoint x: 660, endPoint y: 527, distance: 19.2
click at [615, 521] on span "Order 48a6e9e0-b27d-4aa5-b278-31631691b4cf [[PERSON_NAME]] has been scheduled w…" at bounding box center [637, 528] width 382 height 33
drag, startPoint x: 680, startPoint y: 524, endPoint x: 473, endPoint y: 524, distance: 207.0
click at [473, 520] on span "Order 48a6e9e0-b27d-4aa5-b278-31631691b4cf [[PERSON_NAME]] has been scheduled w…" at bounding box center [637, 528] width 382 height 33
drag, startPoint x: 439, startPoint y: 483, endPoint x: 730, endPoint y: 594, distance: 311.5
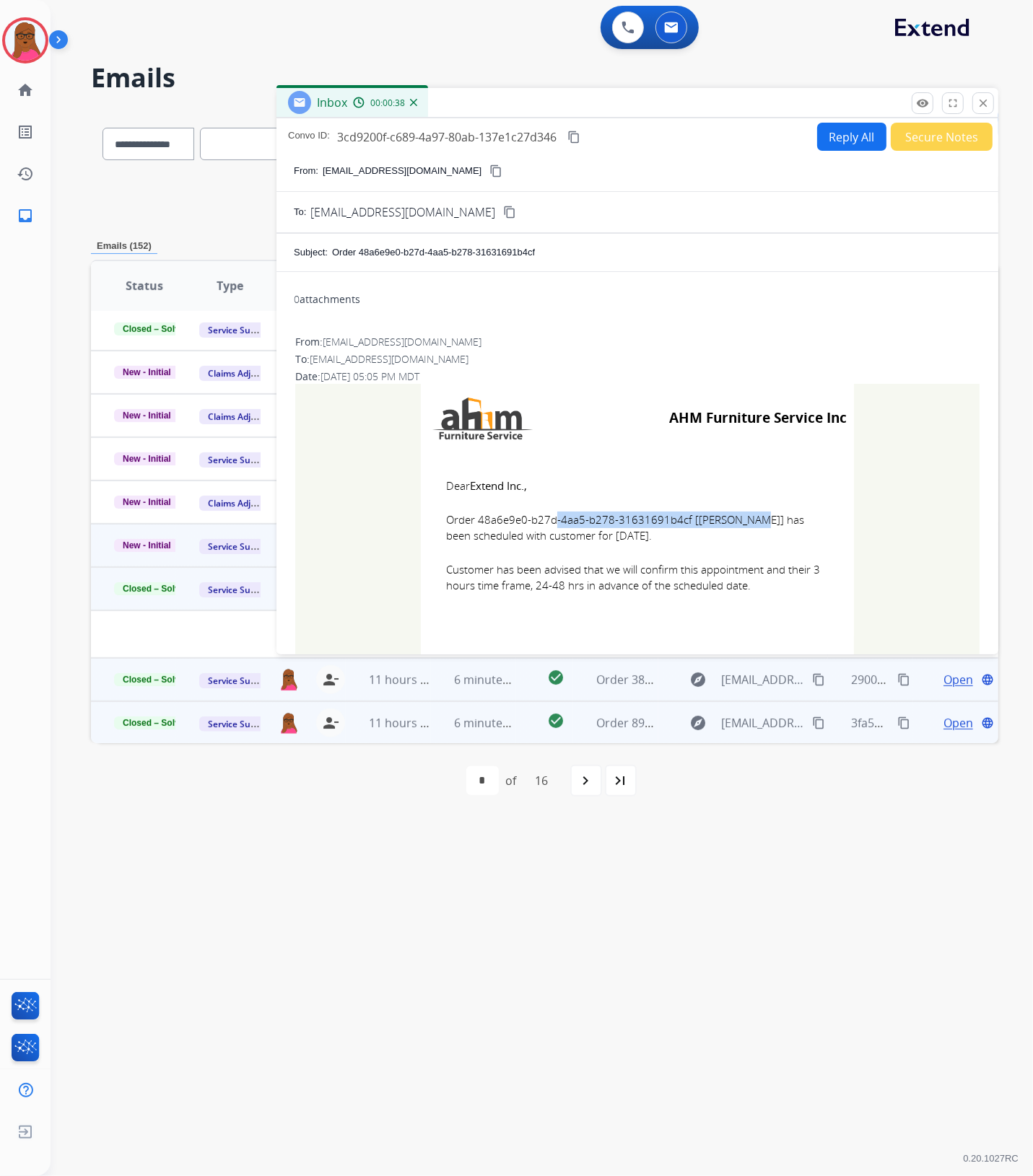
click at [730, 594] on td "Dear Extend Inc., Order 48a6e9e0-b27d-4aa5-b278-31631691b4cf [[PERSON_NAME]] ha…" at bounding box center [637, 545] width 433 height 184
drag, startPoint x: 983, startPoint y: 102, endPoint x: 622, endPoint y: 280, distance: 402.5
click at [983, 102] on mat-icon "close" at bounding box center [983, 103] width 13 height 13
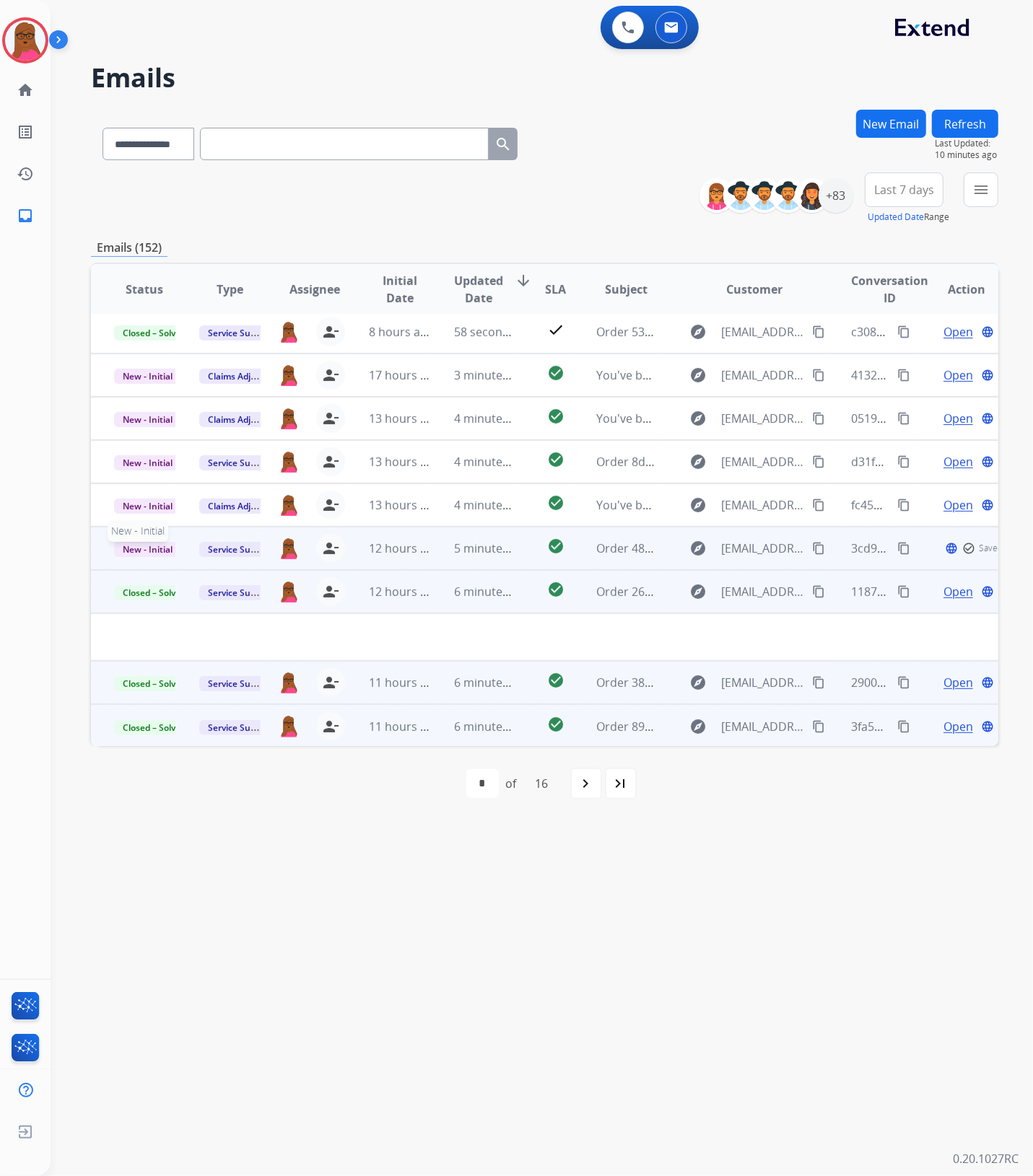
click at [123, 546] on span "New - Initial" at bounding box center [147, 549] width 67 height 15
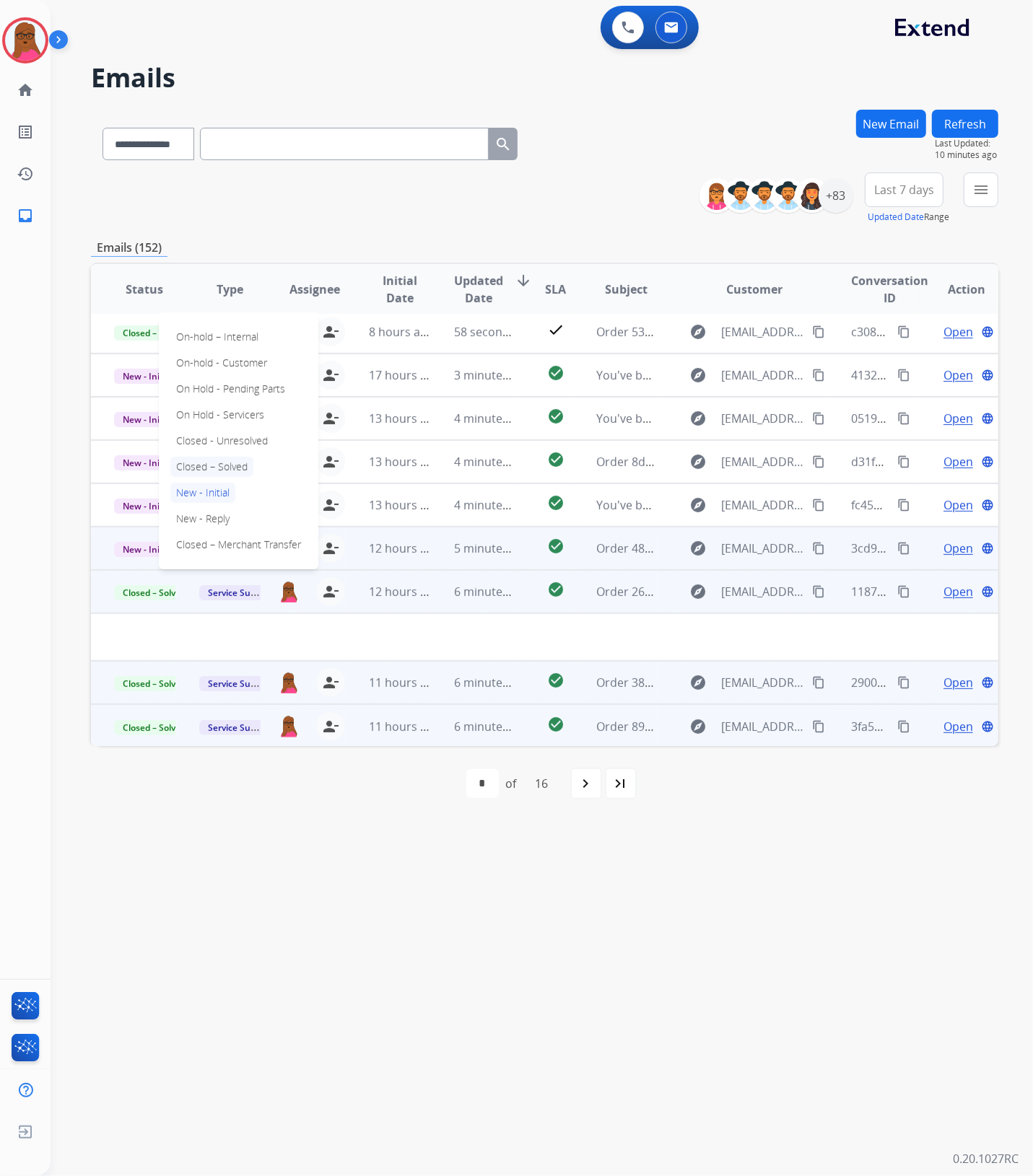
click at [210, 461] on p "Closed – Solved" at bounding box center [212, 466] width 83 height 20
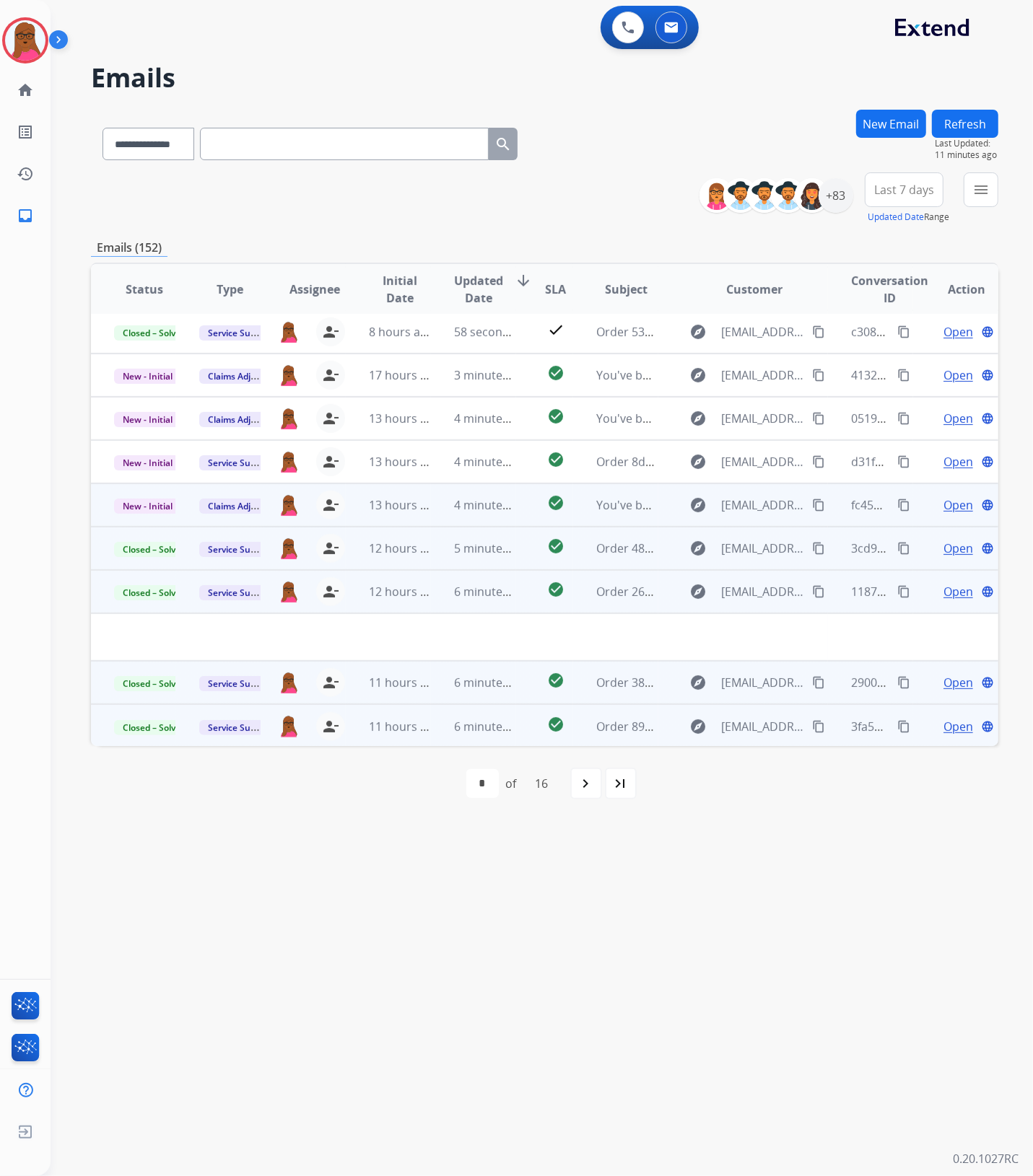
click at [943, 505] on span "Open" at bounding box center [958, 505] width 30 height 18
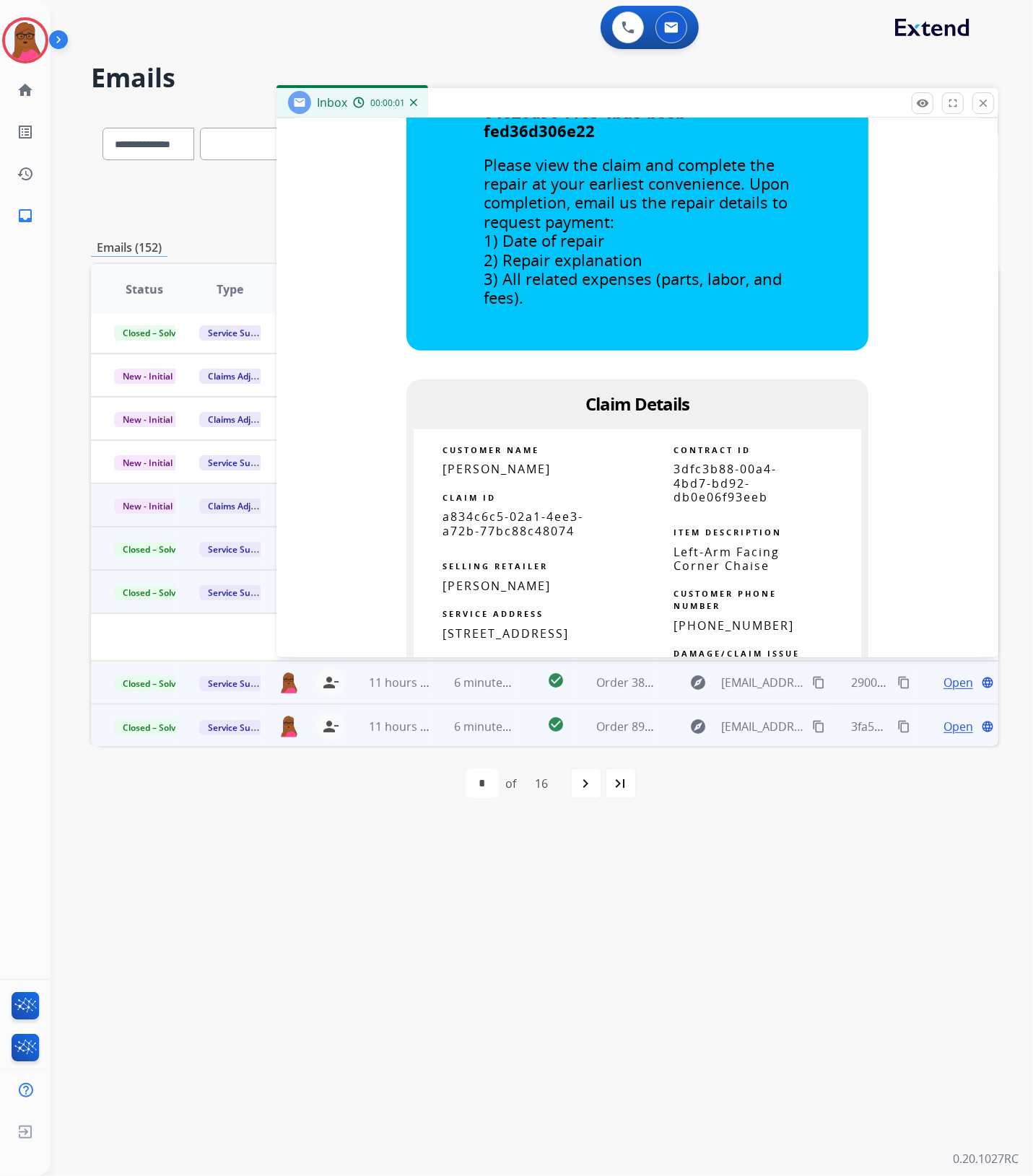
scroll to position [631, 0]
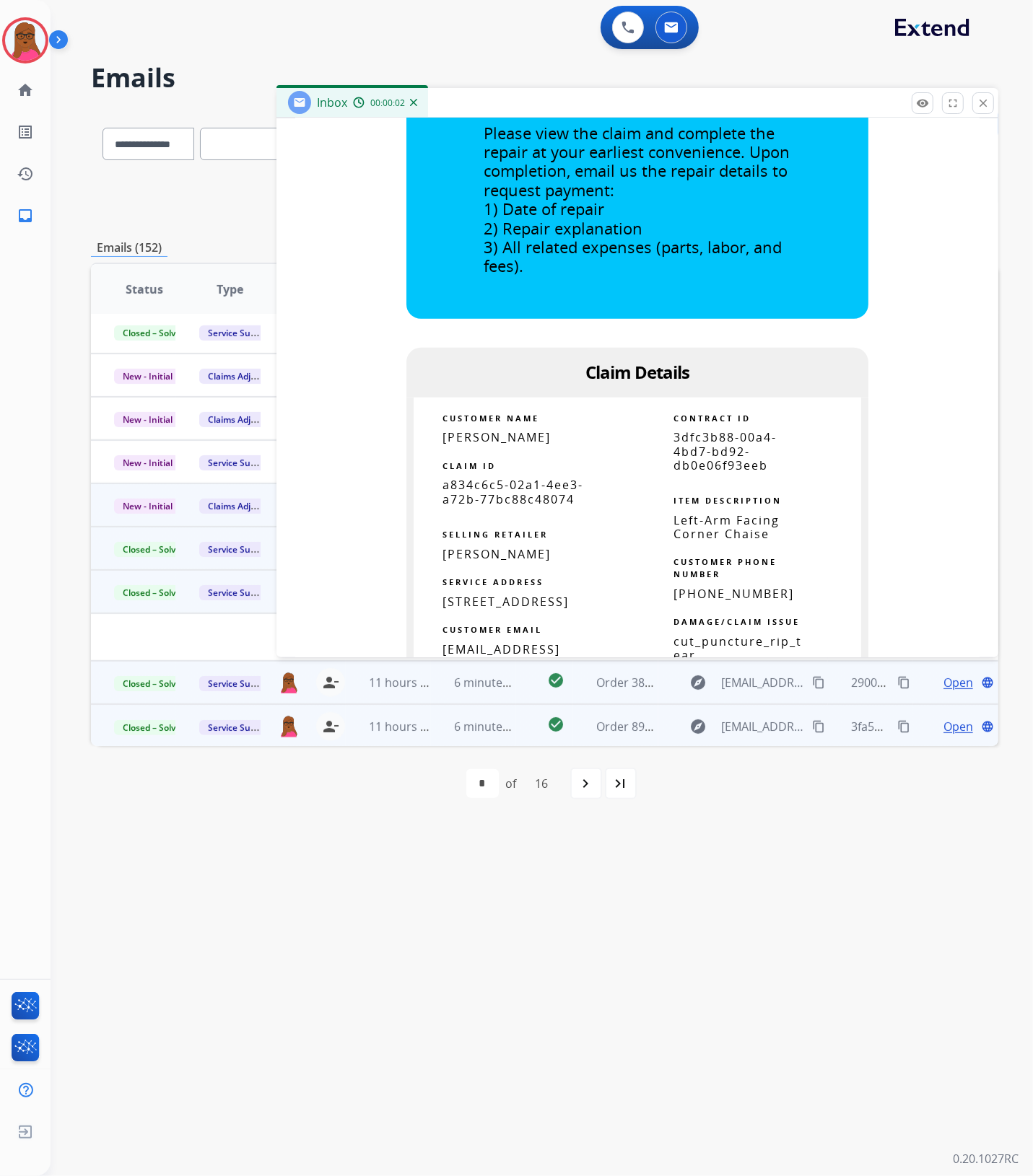
click at [482, 497] on span "a834c6c5-02a1-4ee3-a72b-77bc88c48074" at bounding box center [513, 491] width 141 height 30
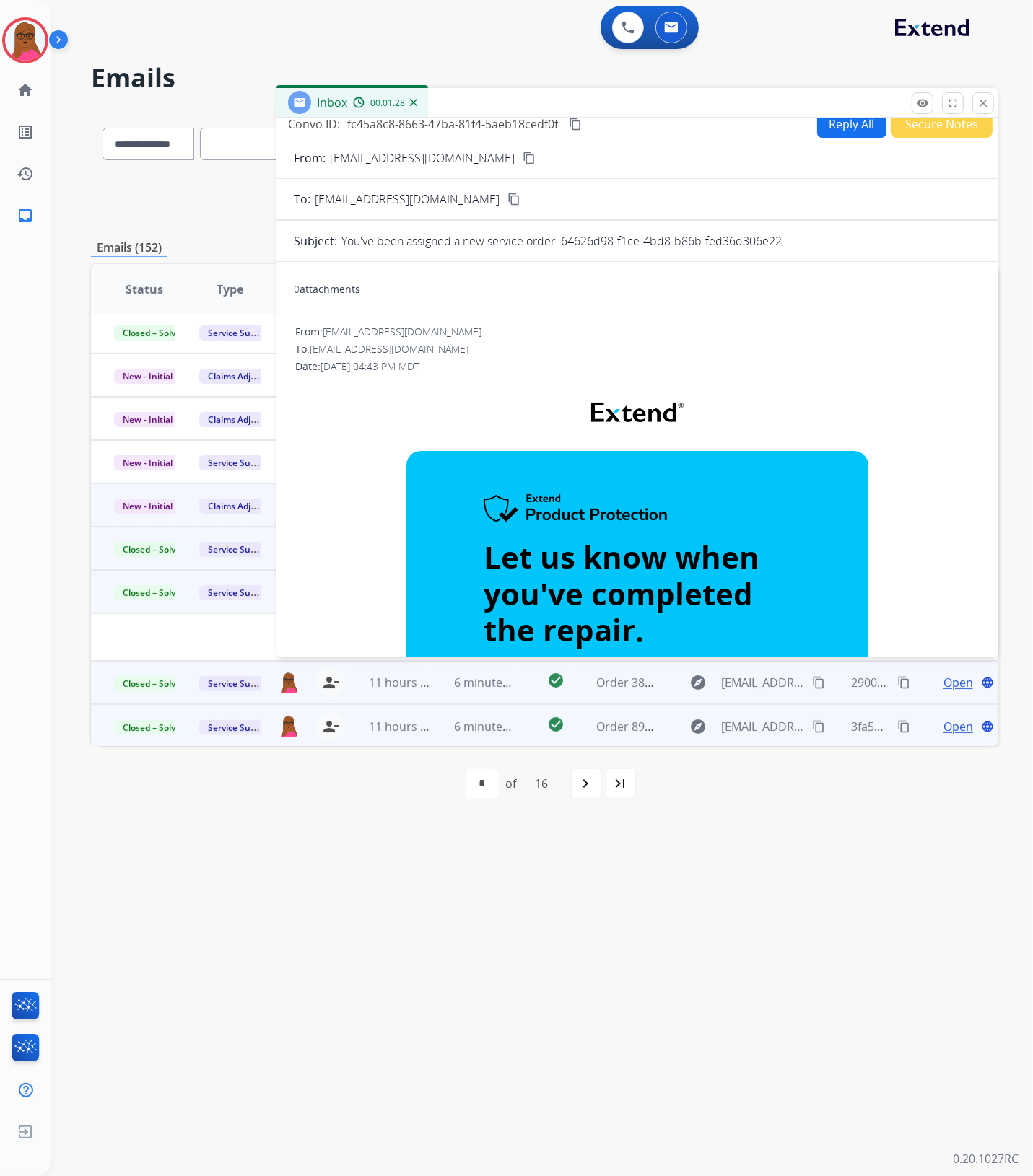
scroll to position [0, 0]
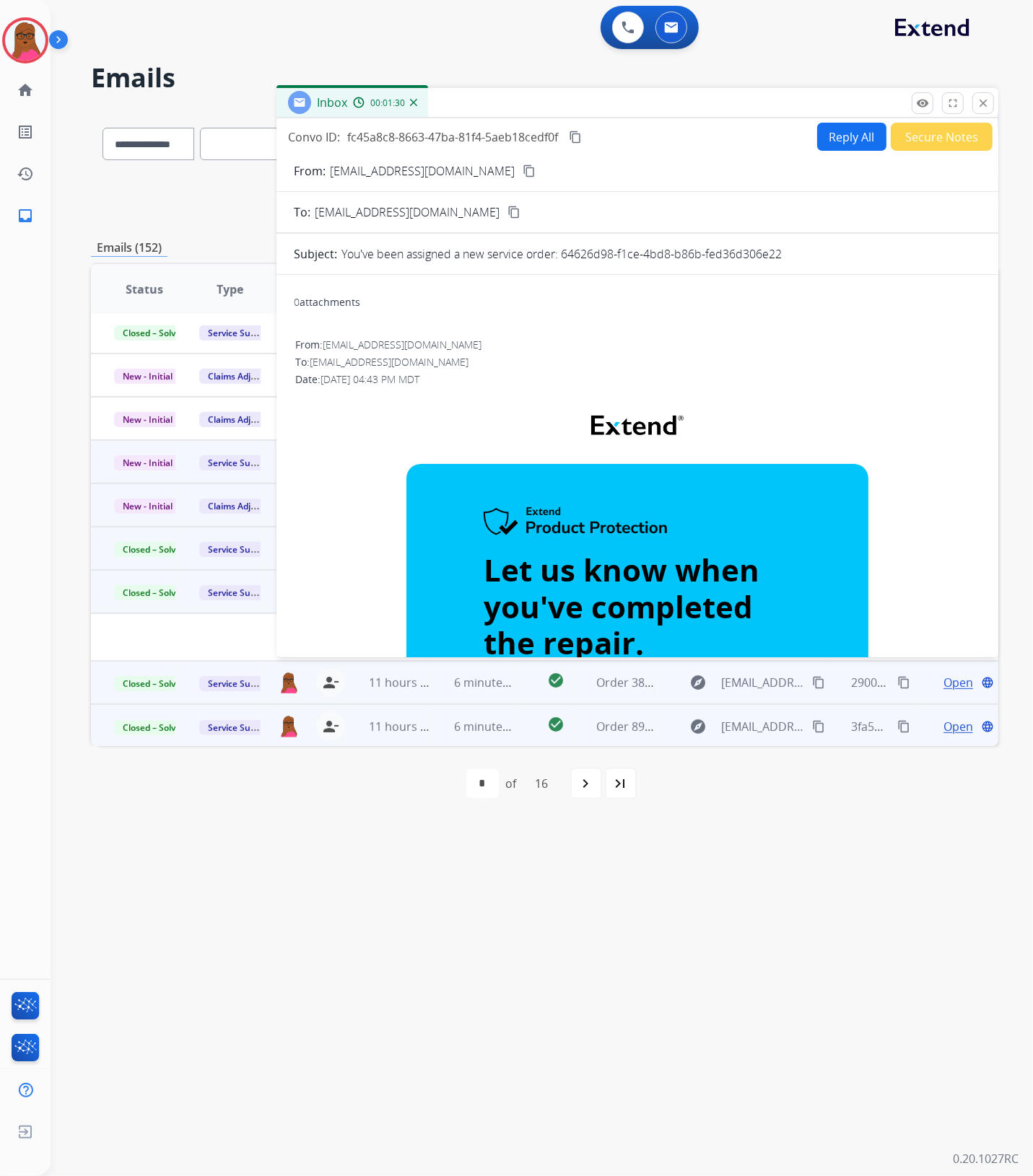
drag, startPoint x: 980, startPoint y: 103, endPoint x: 220, endPoint y: 462, distance: 840.5
click at [979, 103] on mat-icon "close" at bounding box center [983, 103] width 13 height 13
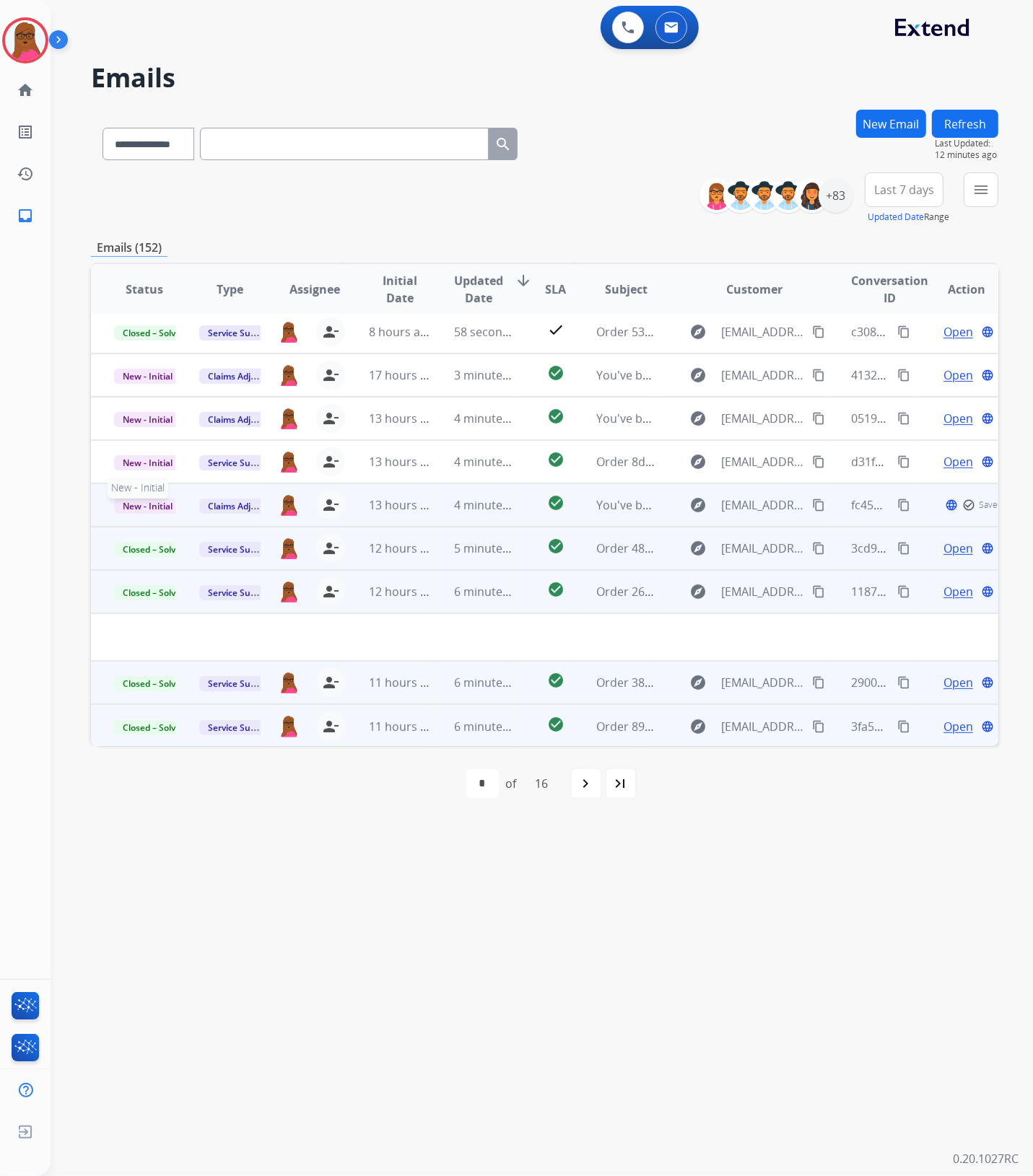
click at [166, 507] on span "New - Initial" at bounding box center [147, 505] width 67 height 15
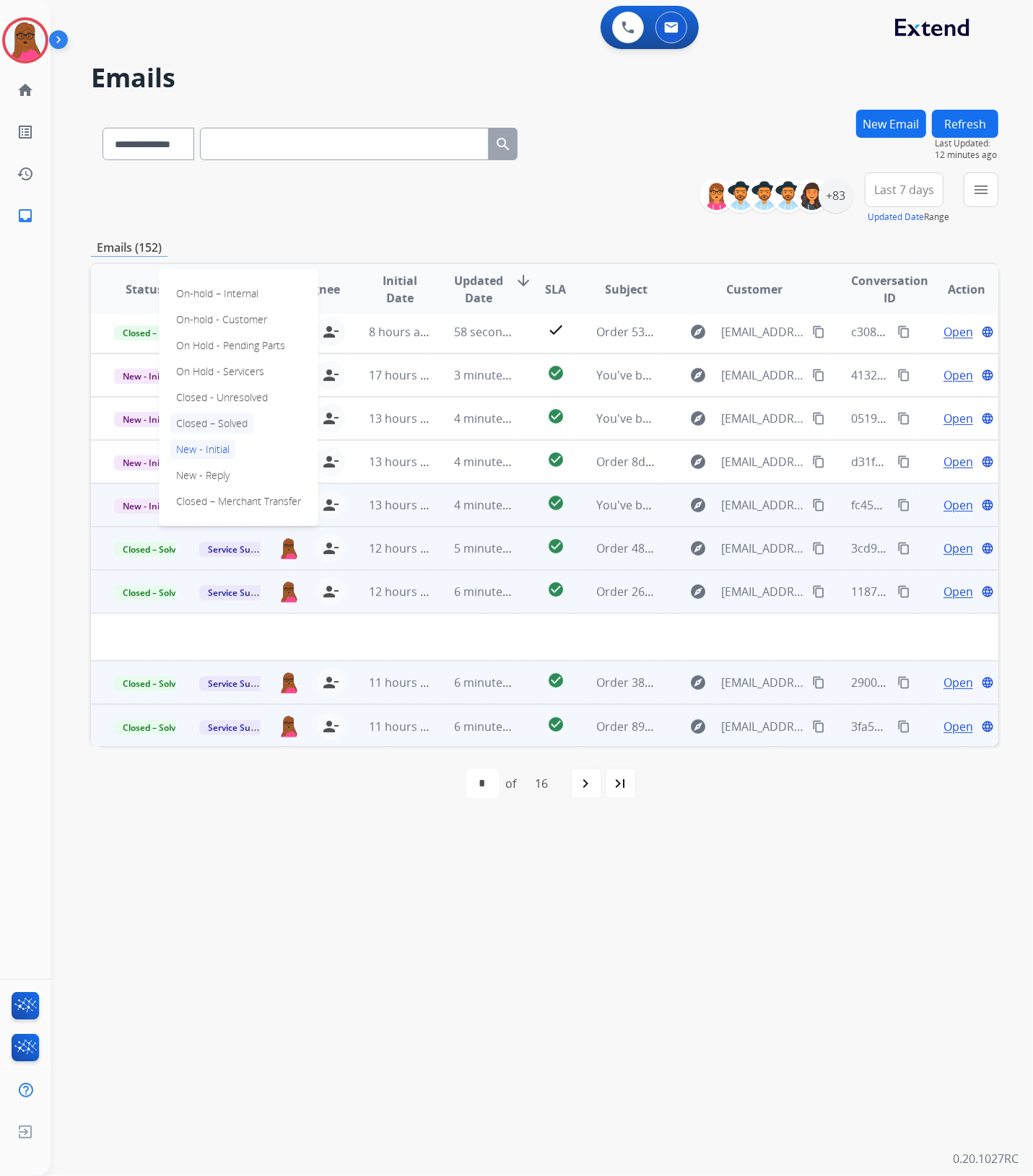
click at [240, 425] on p "Closed – Solved" at bounding box center [212, 423] width 83 height 20
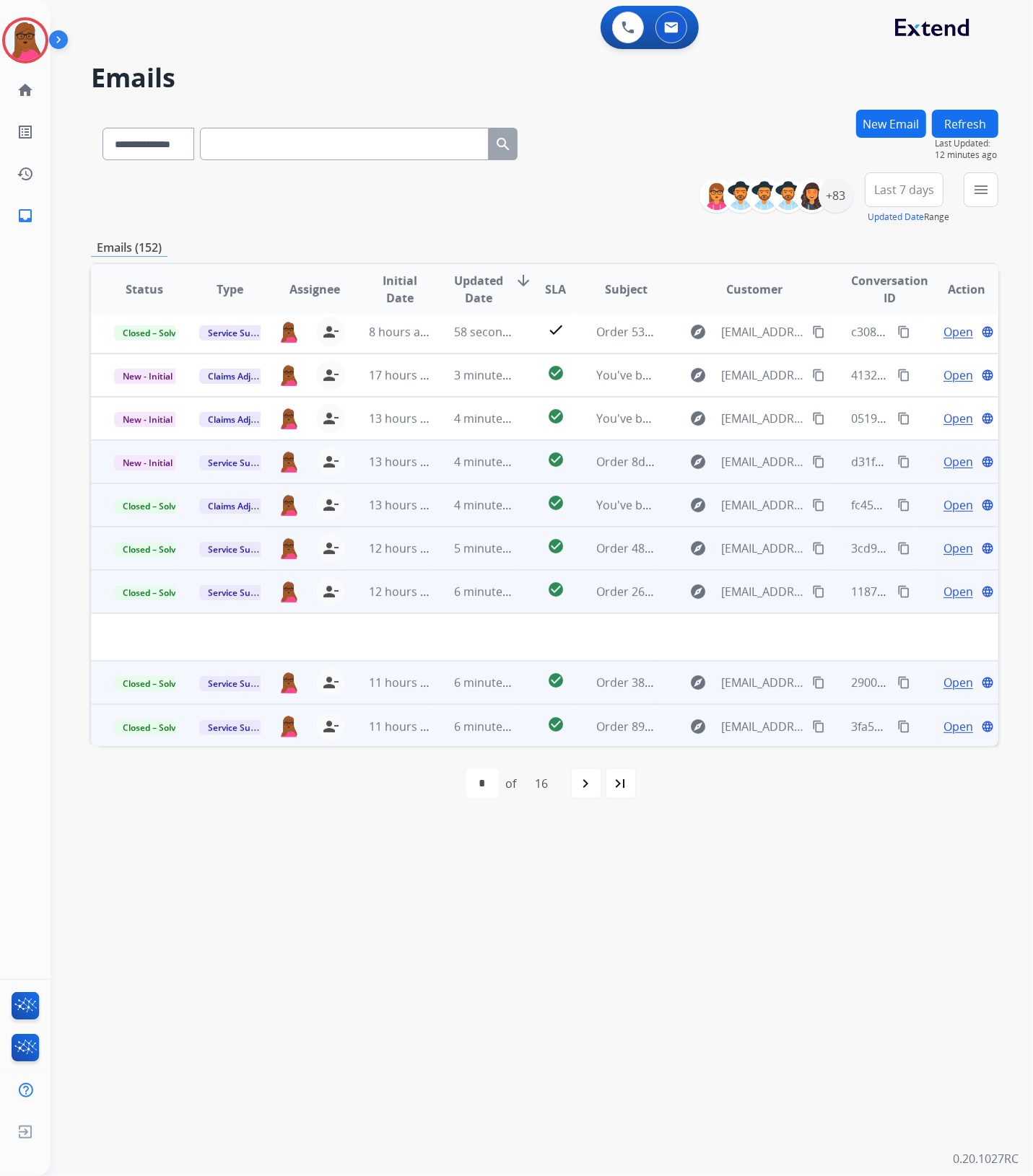
click at [953, 460] on span "Open" at bounding box center [958, 462] width 30 height 18
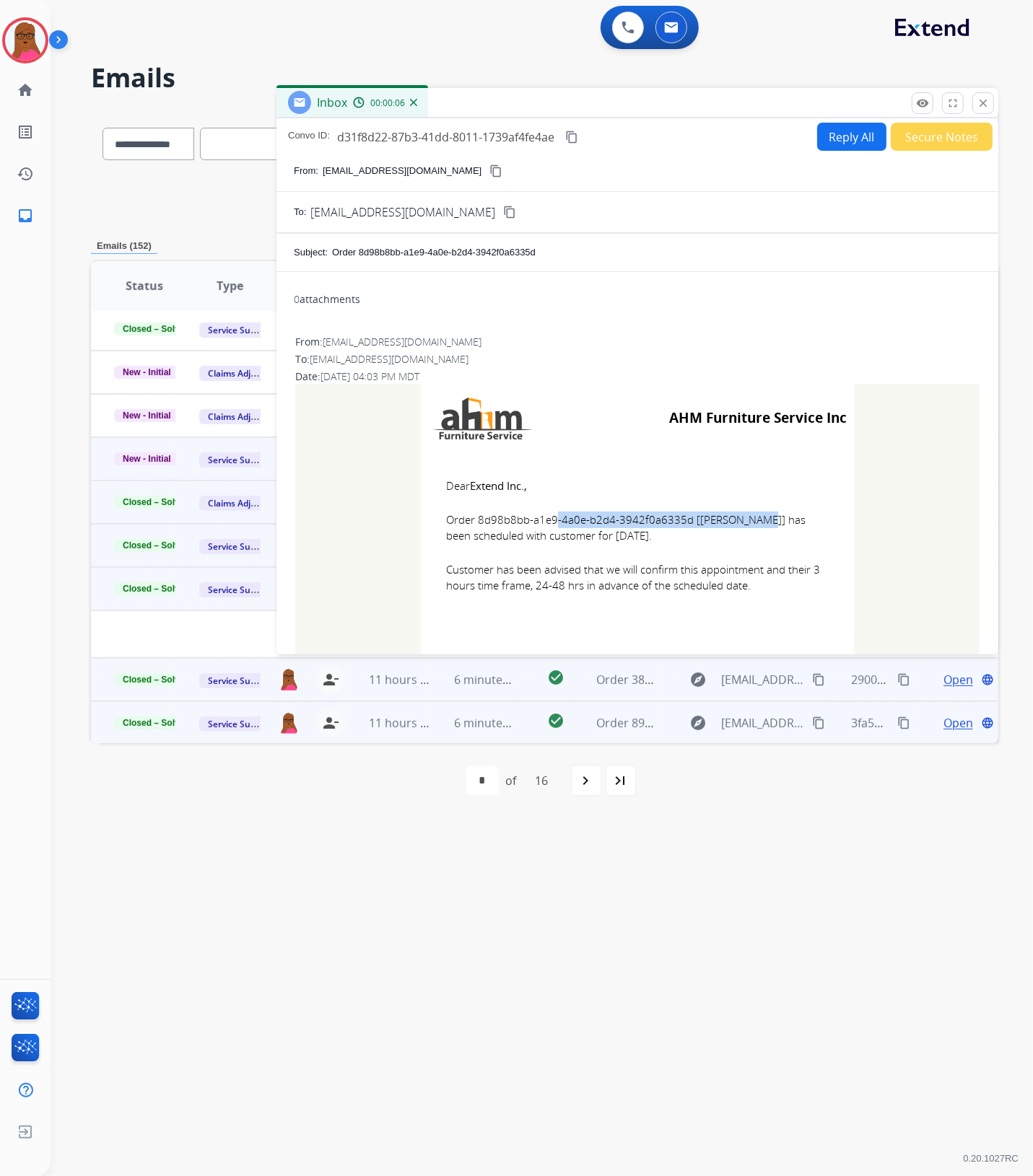
drag, startPoint x: 683, startPoint y: 518, endPoint x: 474, endPoint y: 518, distance: 209.0
click at [474, 518] on span "Order 8d98b8bb-a1e9-4a0e-b2d4-3942f0a6335d [[PERSON_NAME]] has been scheduled w…" at bounding box center [637, 528] width 382 height 33
drag, startPoint x: 439, startPoint y: 477, endPoint x: 735, endPoint y: 593, distance: 317.9
click at [735, 593] on td "Dear Extend Inc., Order 8d98b8bb-a1e9-4a0e-b2d4-3942f0a6335d [[PERSON_NAME]] ha…" at bounding box center [637, 545] width 433 height 184
click at [983, 99] on mat-icon "close" at bounding box center [983, 103] width 13 height 13
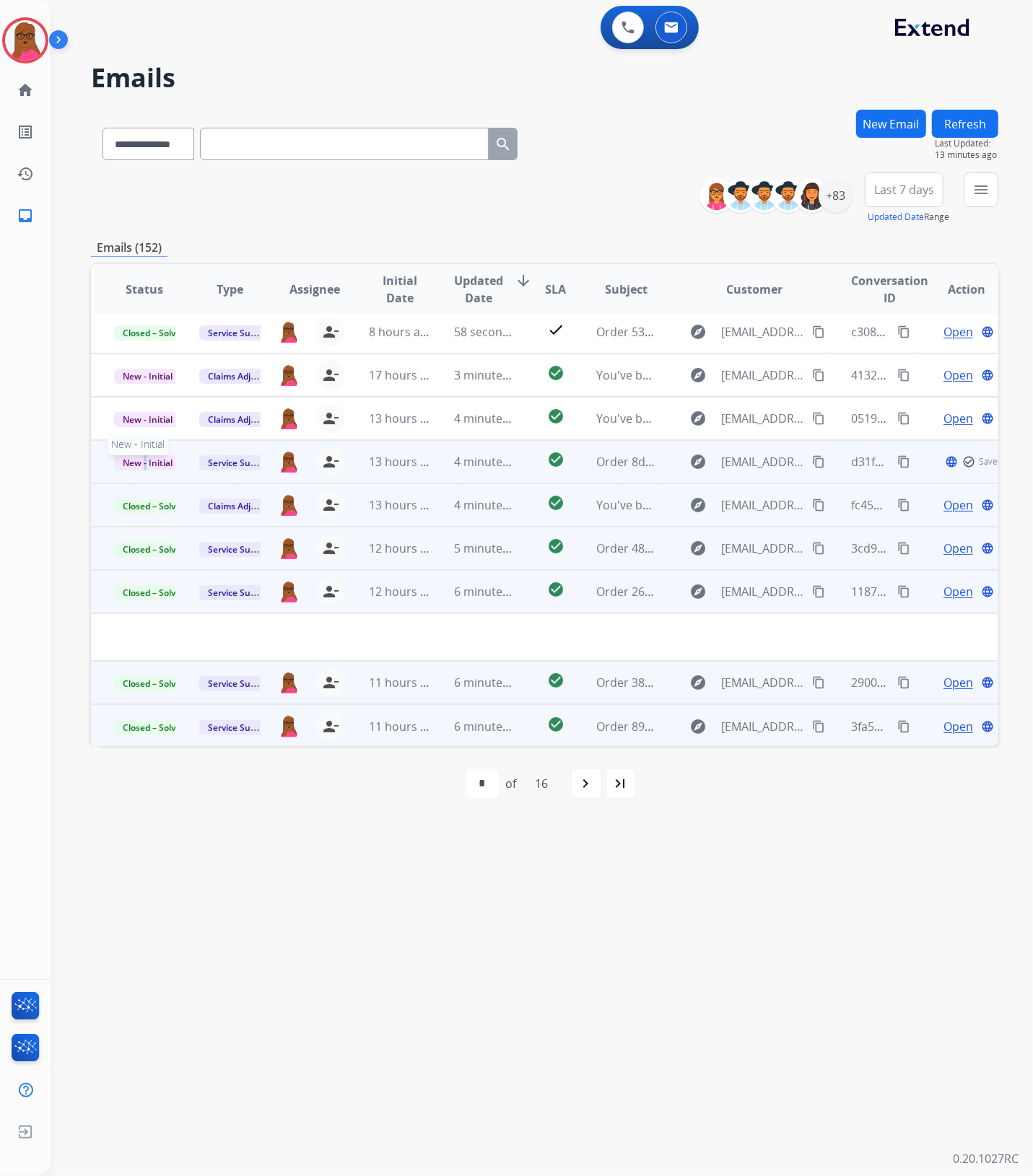
click at [144, 464] on span "New - Initial" at bounding box center [147, 462] width 67 height 15
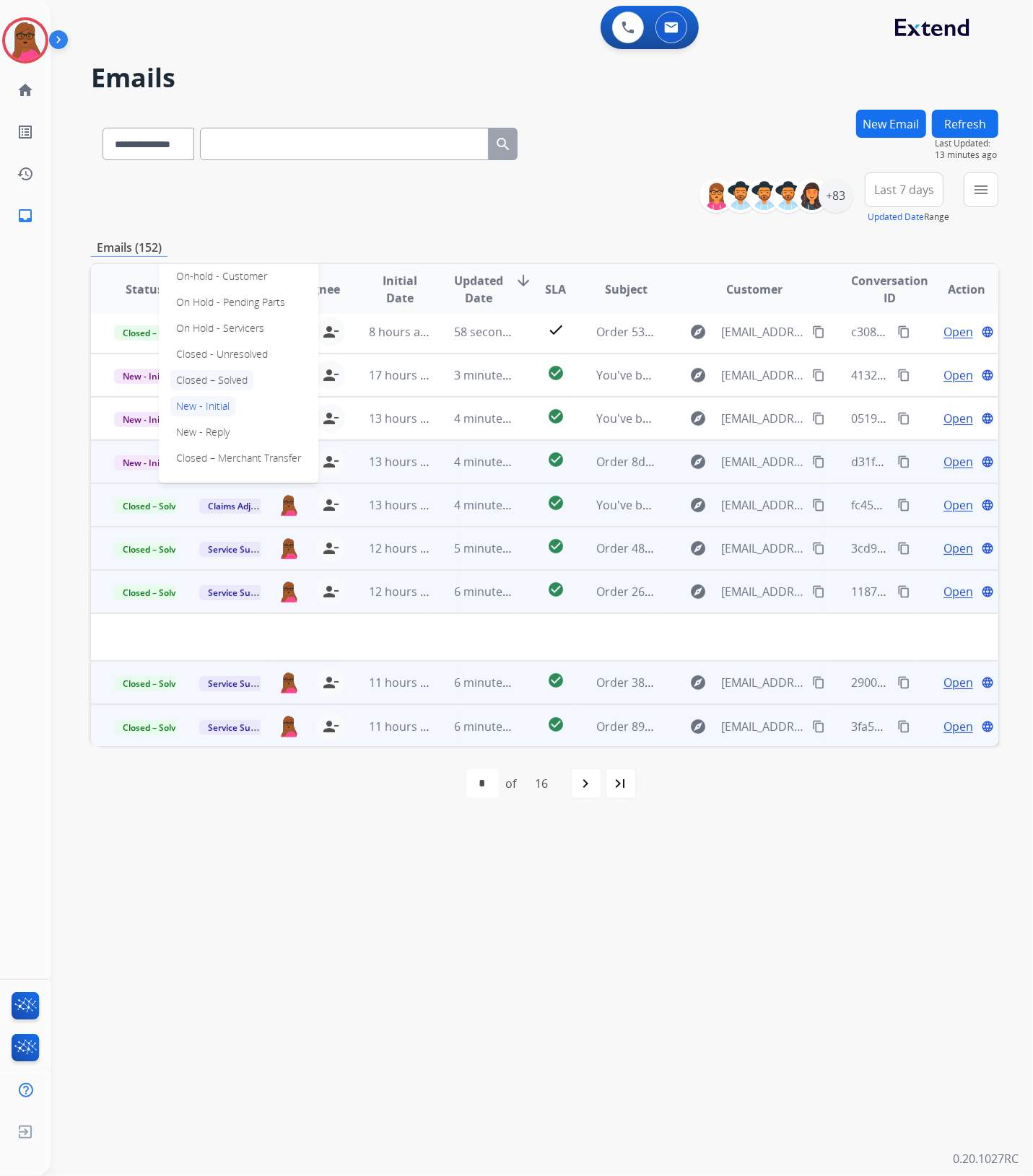
click at [232, 381] on p "Closed – Solved" at bounding box center [212, 380] width 83 height 20
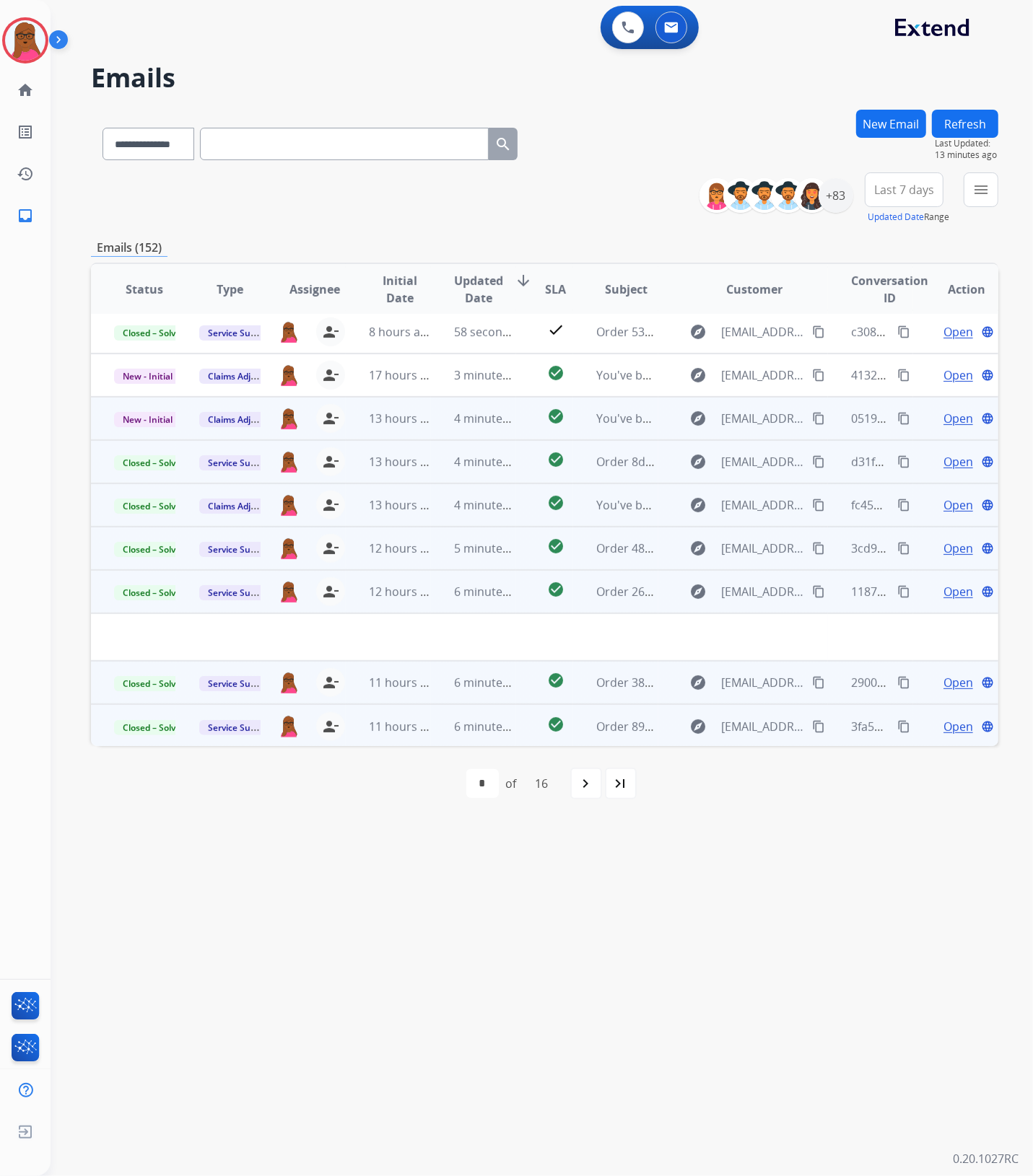
click at [943, 418] on span "Open" at bounding box center [958, 419] width 30 height 18
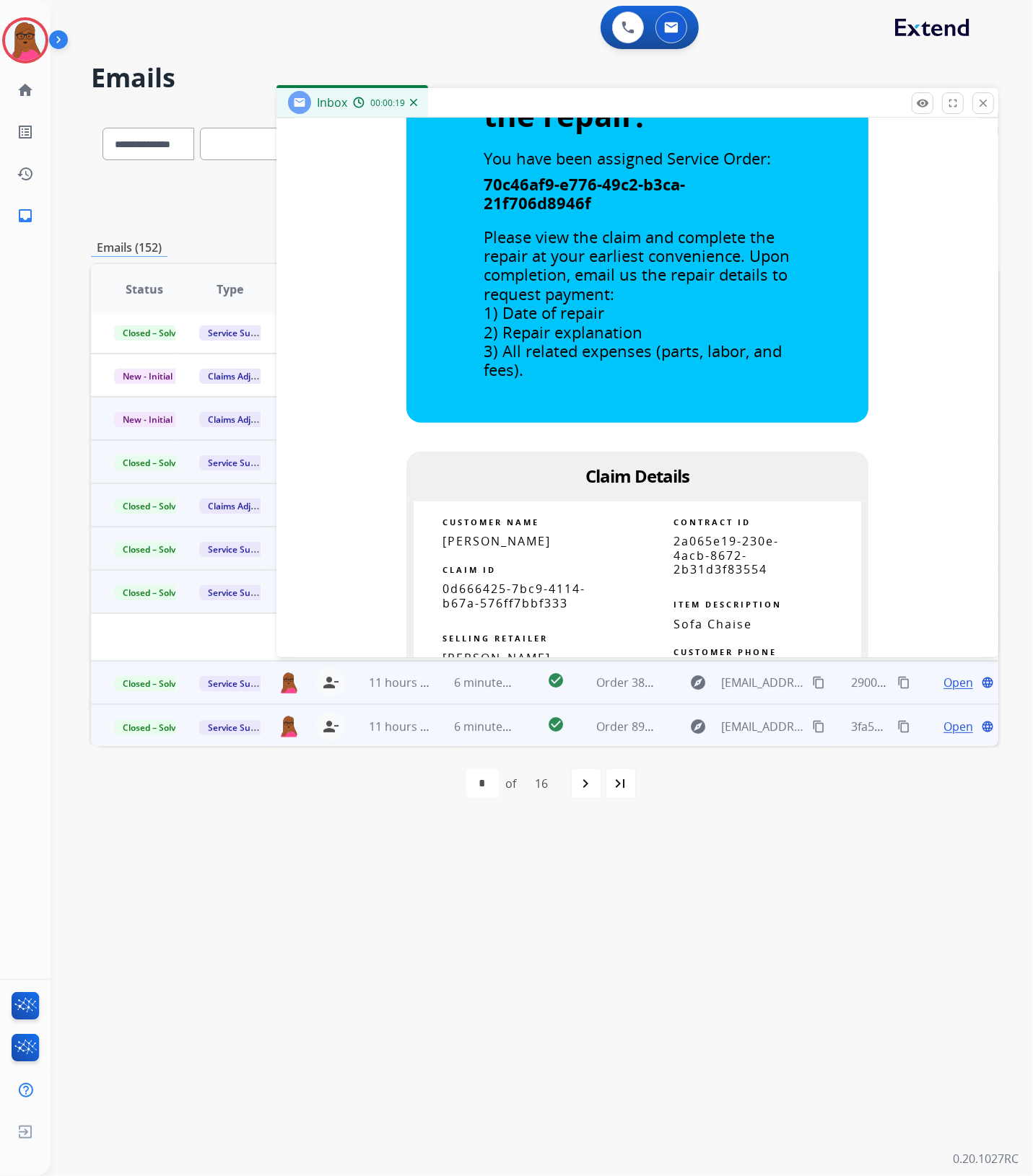
scroll to position [631, 0]
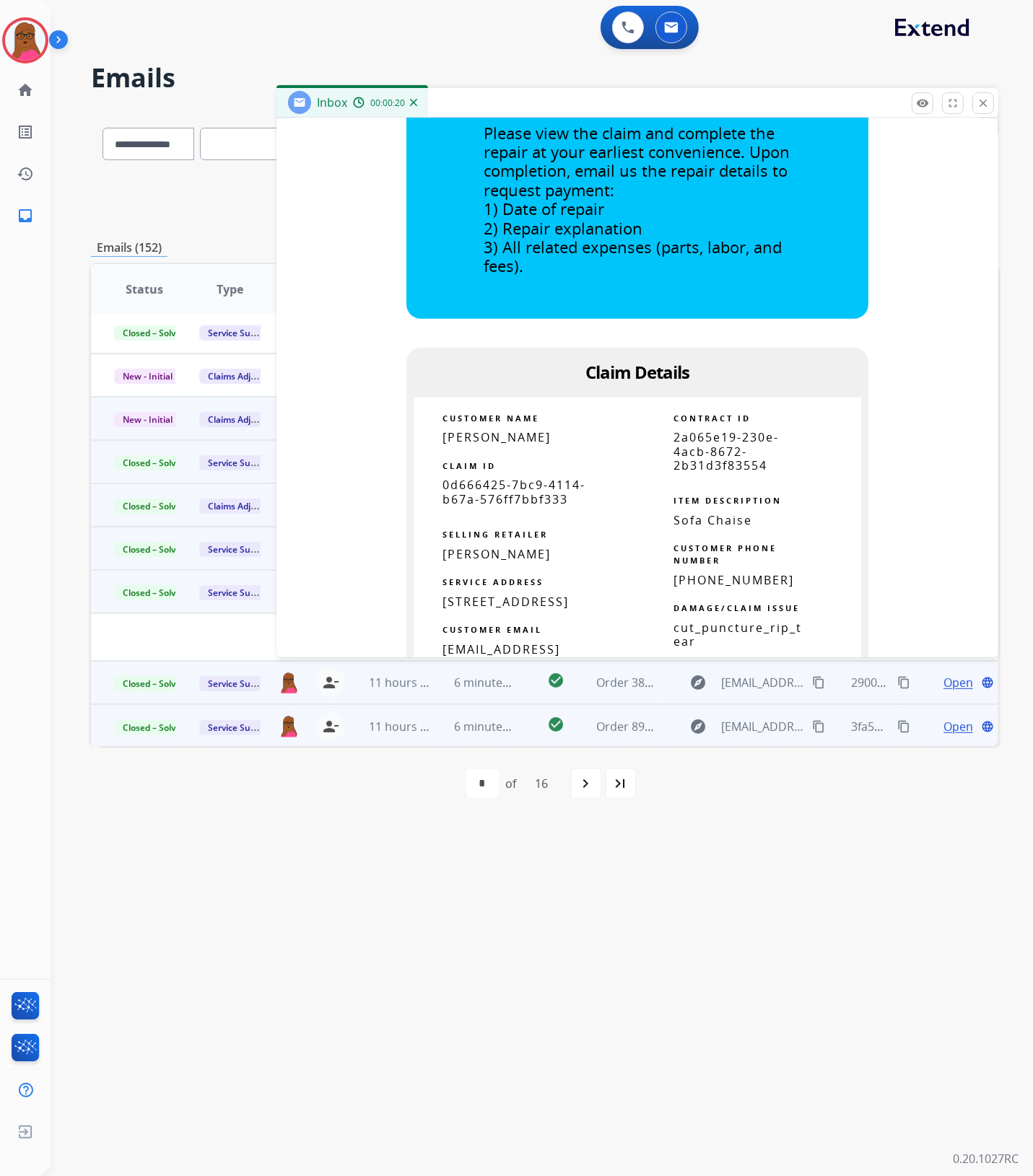
click at [516, 477] on span "0d666425-7bc9-4114-b67a-576ff7bbf333" at bounding box center [514, 491] width 143 height 30
click at [462, 429] on span "[PERSON_NAME]" at bounding box center [496, 437] width 108 height 16
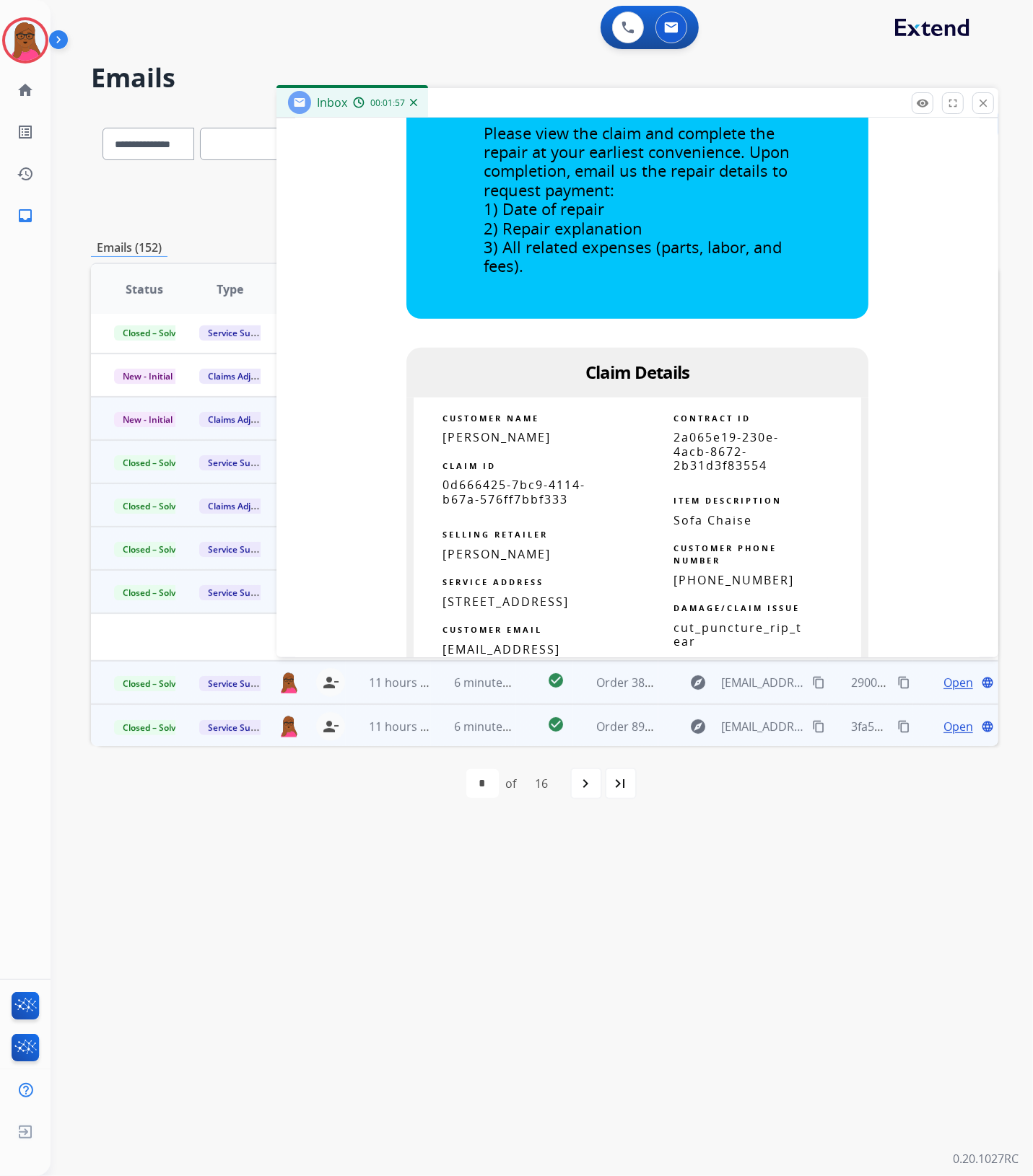
click at [462, 429] on span "[PERSON_NAME]" at bounding box center [496, 437] width 108 height 16
drag, startPoint x: 538, startPoint y: 578, endPoint x: 434, endPoint y: 578, distance: 104.0
click at [434, 595] on td "[STREET_ADDRESS]" at bounding box center [525, 602] width 224 height 14
drag, startPoint x: 599, startPoint y: 583, endPoint x: 543, endPoint y: 585, distance: 56.0
click at [543, 594] on span "[STREET_ADDRESS]" at bounding box center [506, 602] width 127 height 16
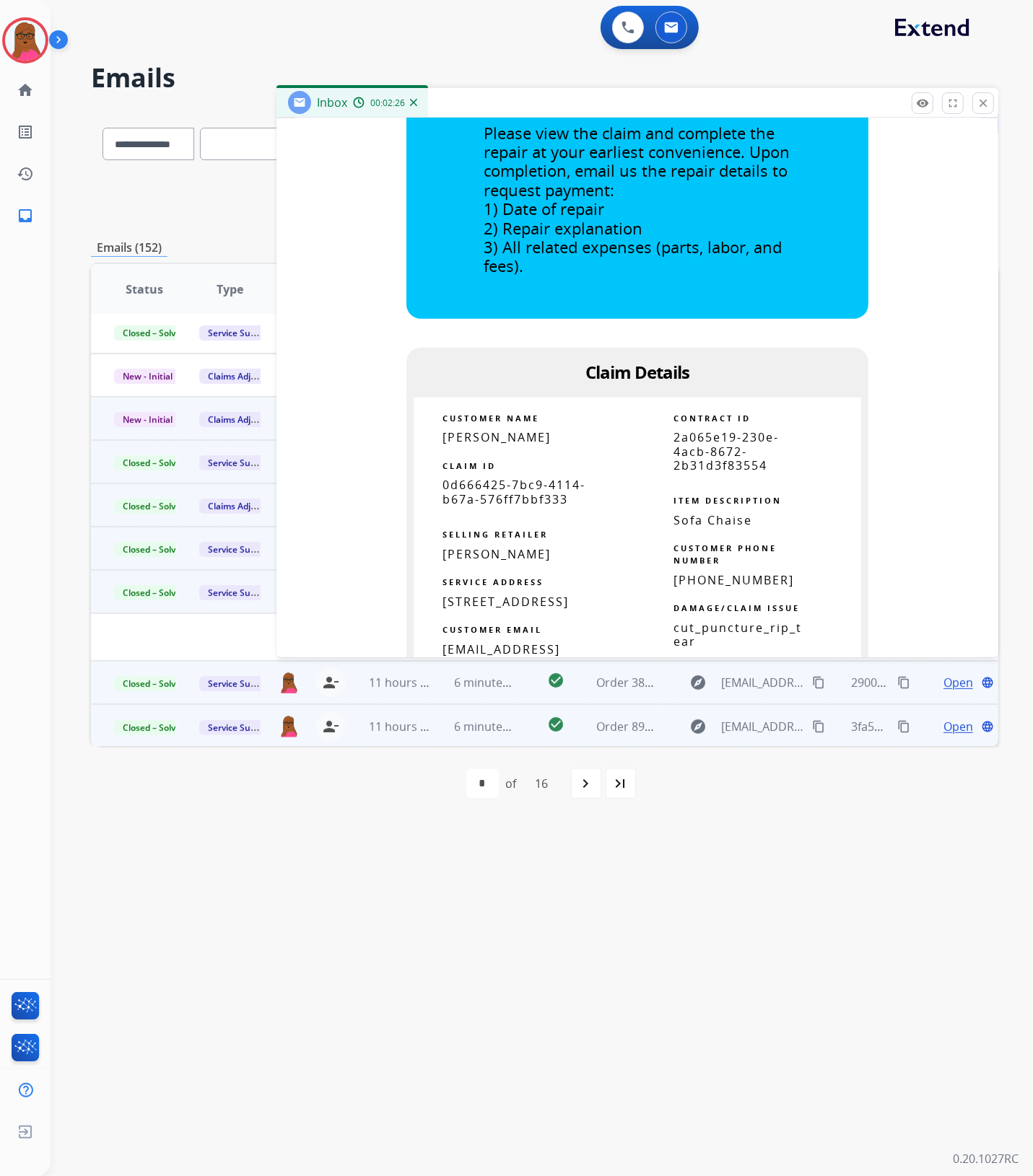
click at [471, 598] on span "[STREET_ADDRESS]" at bounding box center [506, 602] width 127 height 16
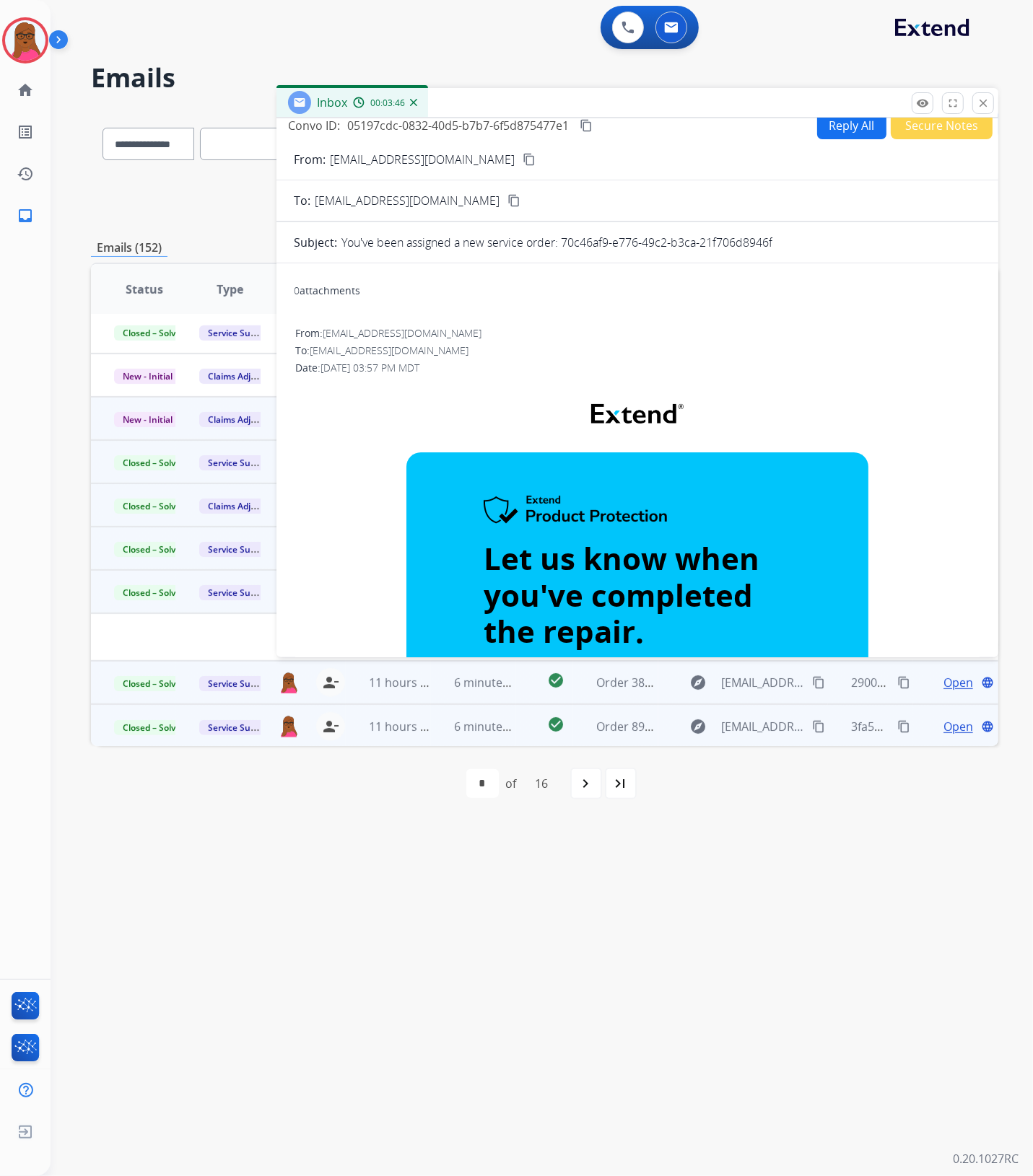
scroll to position [0, 0]
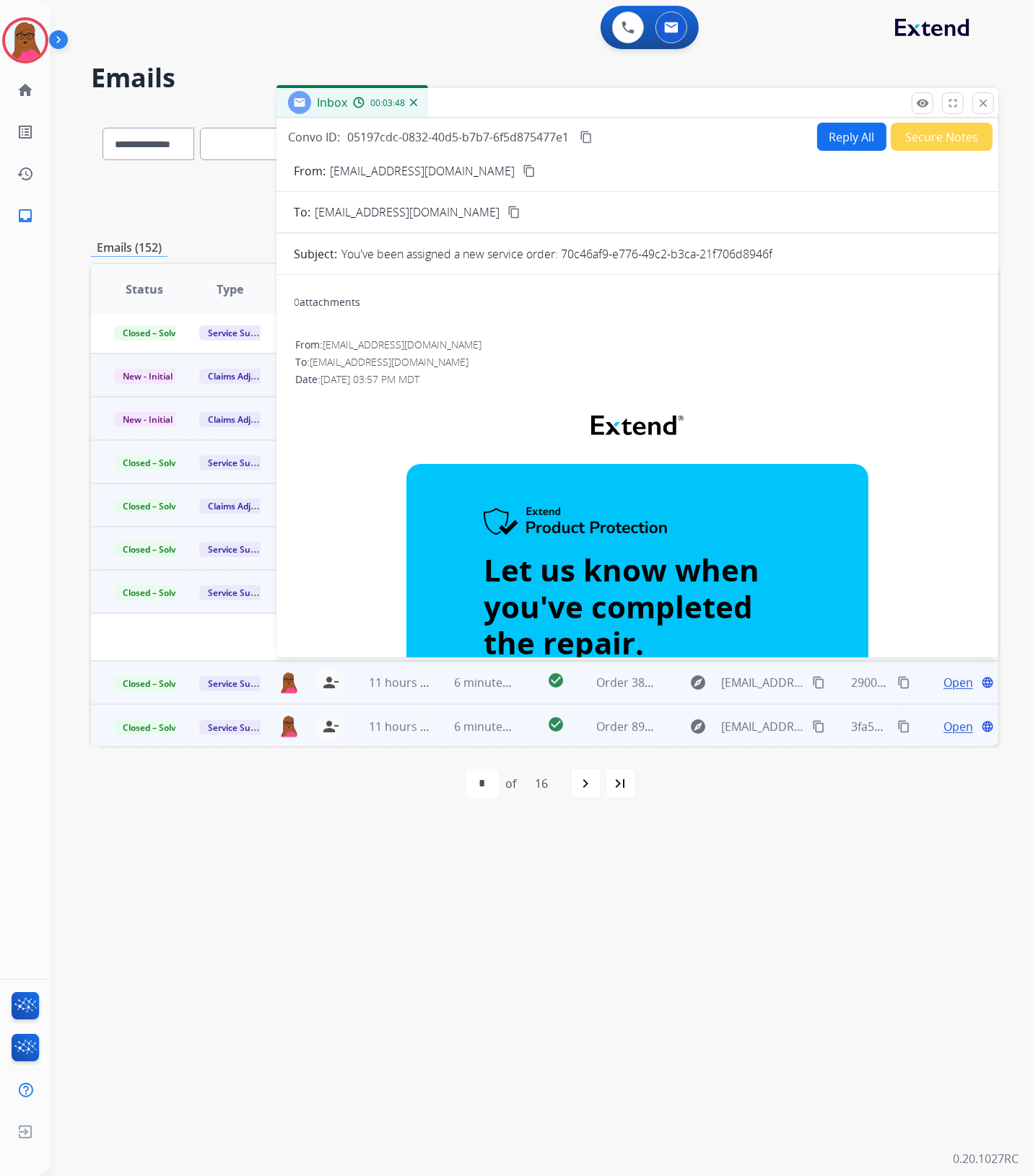
drag, startPoint x: 983, startPoint y: 103, endPoint x: 99, endPoint y: 377, distance: 925.5
click at [983, 103] on mat-icon "close" at bounding box center [983, 103] width 13 height 13
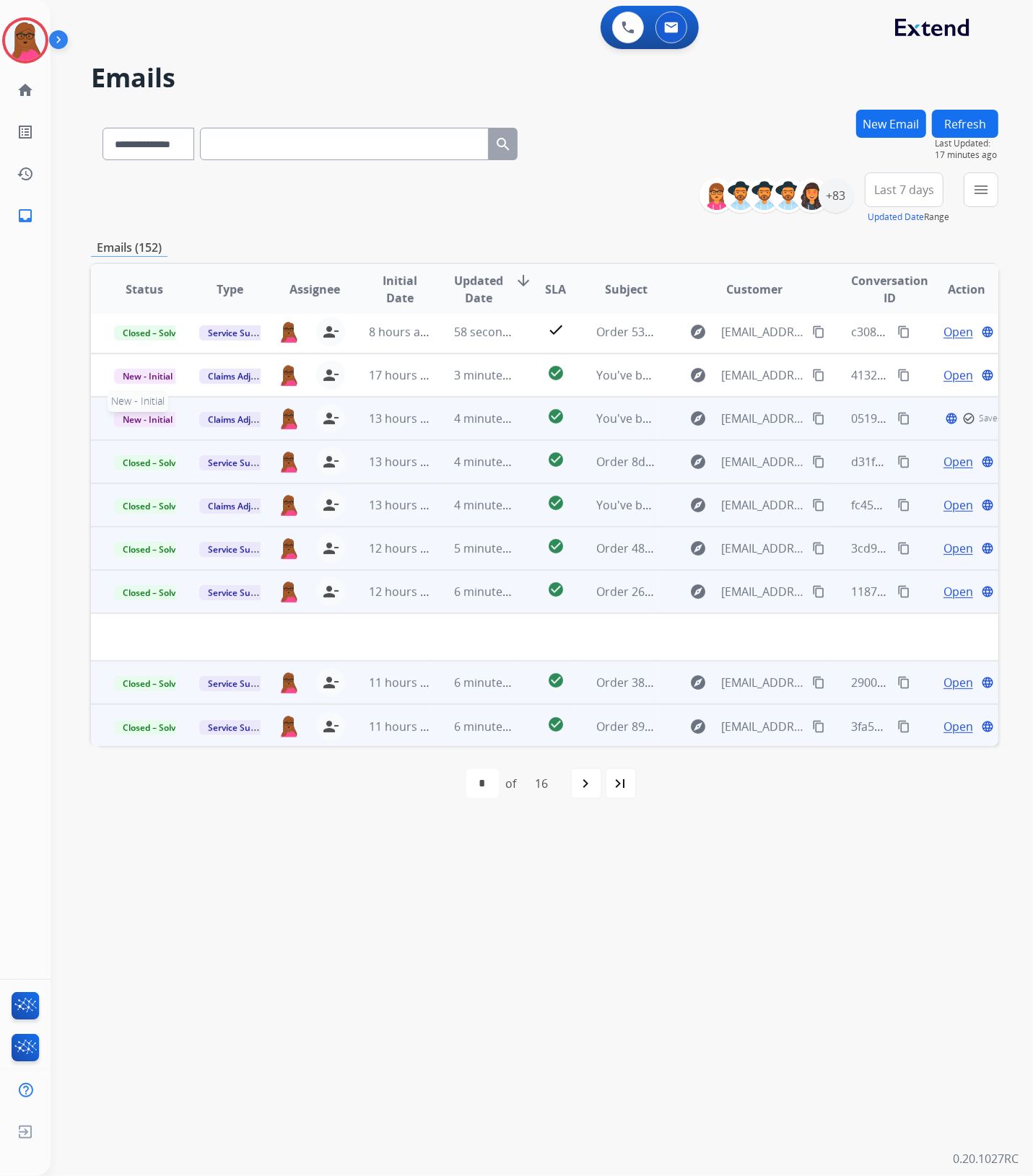
click at [144, 418] on span "New - Initial" at bounding box center [147, 419] width 67 height 15
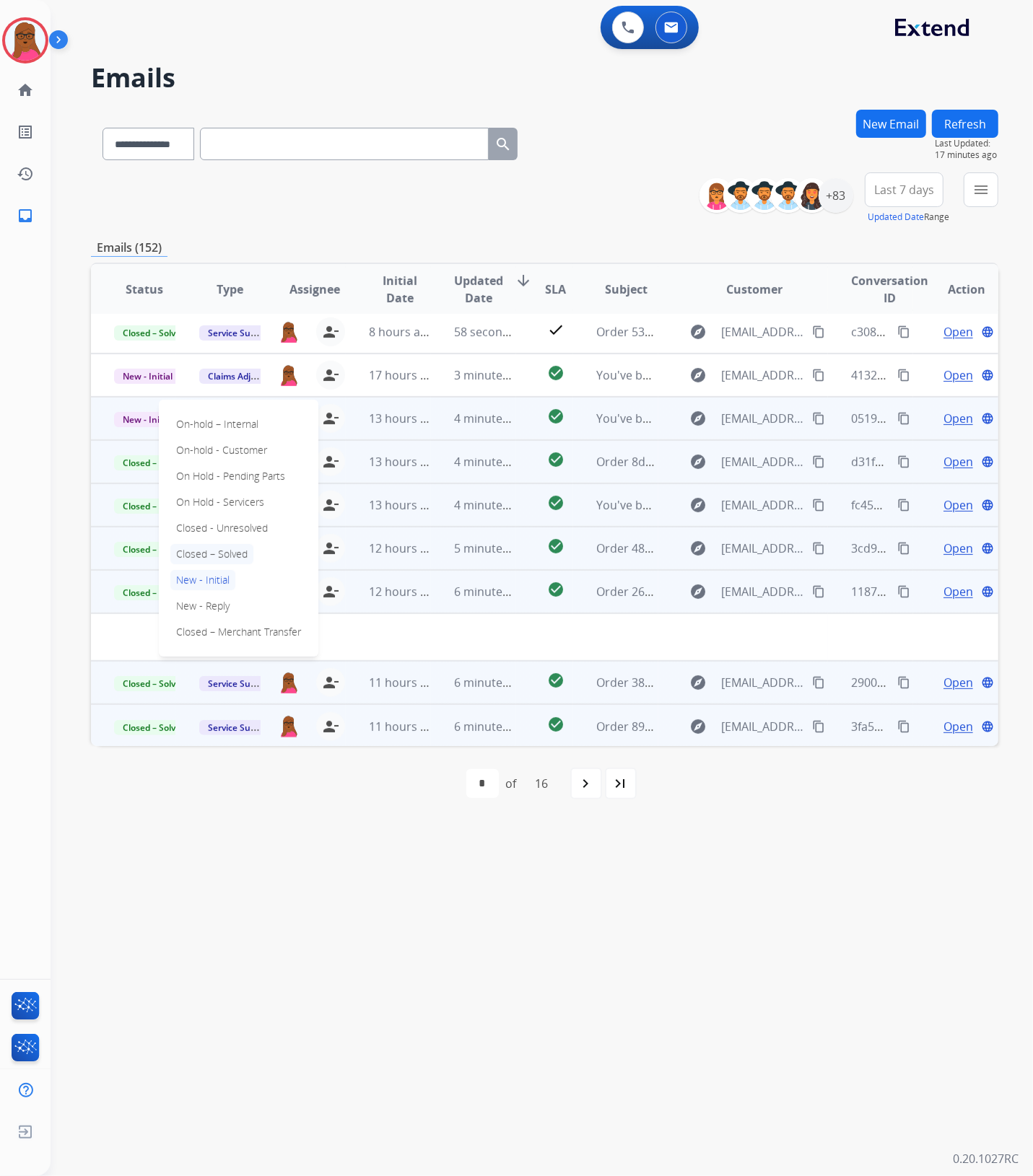
click at [212, 554] on p "Closed – Solved" at bounding box center [212, 554] width 83 height 20
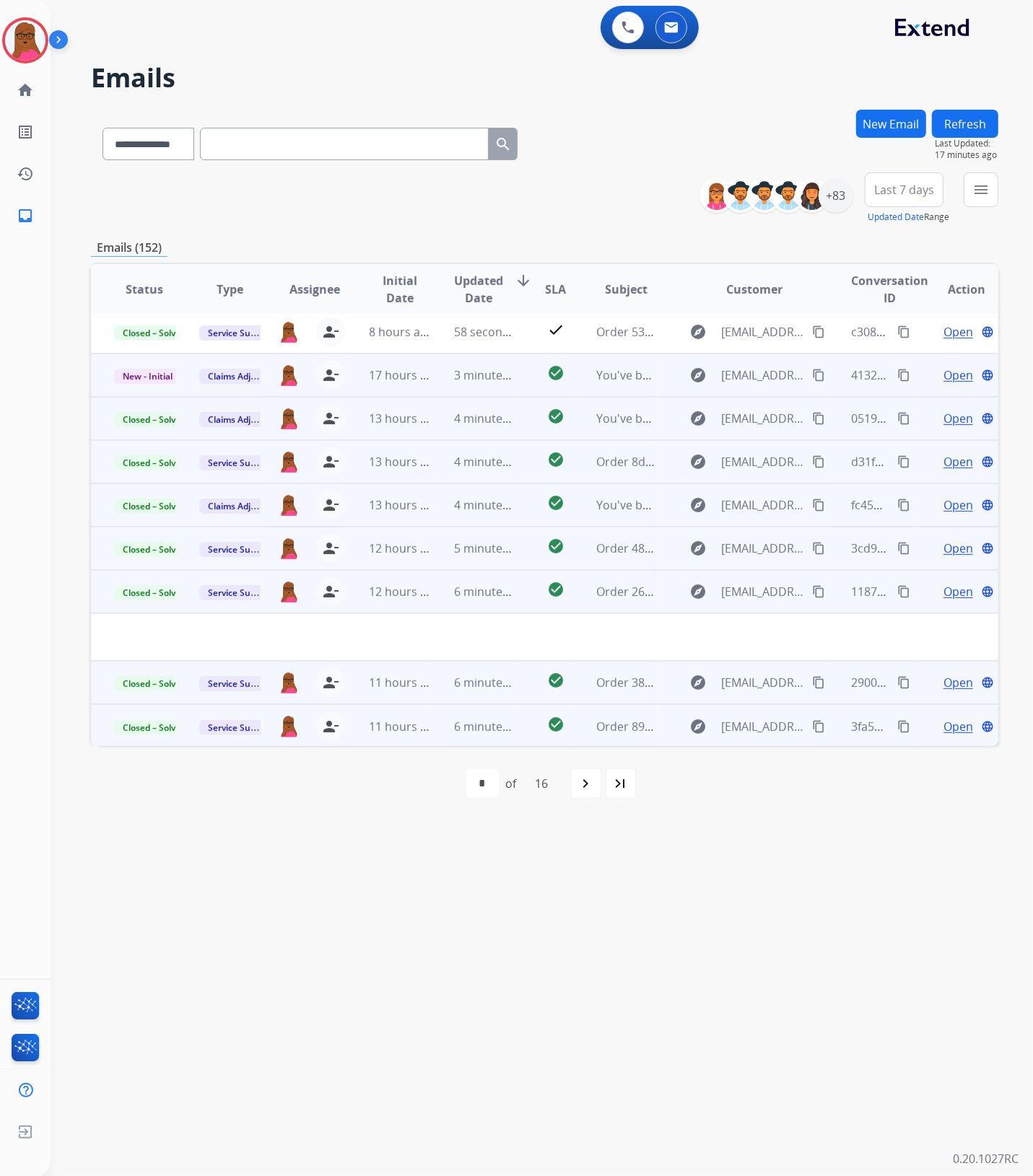
click at [953, 375] on span "Open" at bounding box center [958, 376] width 30 height 18
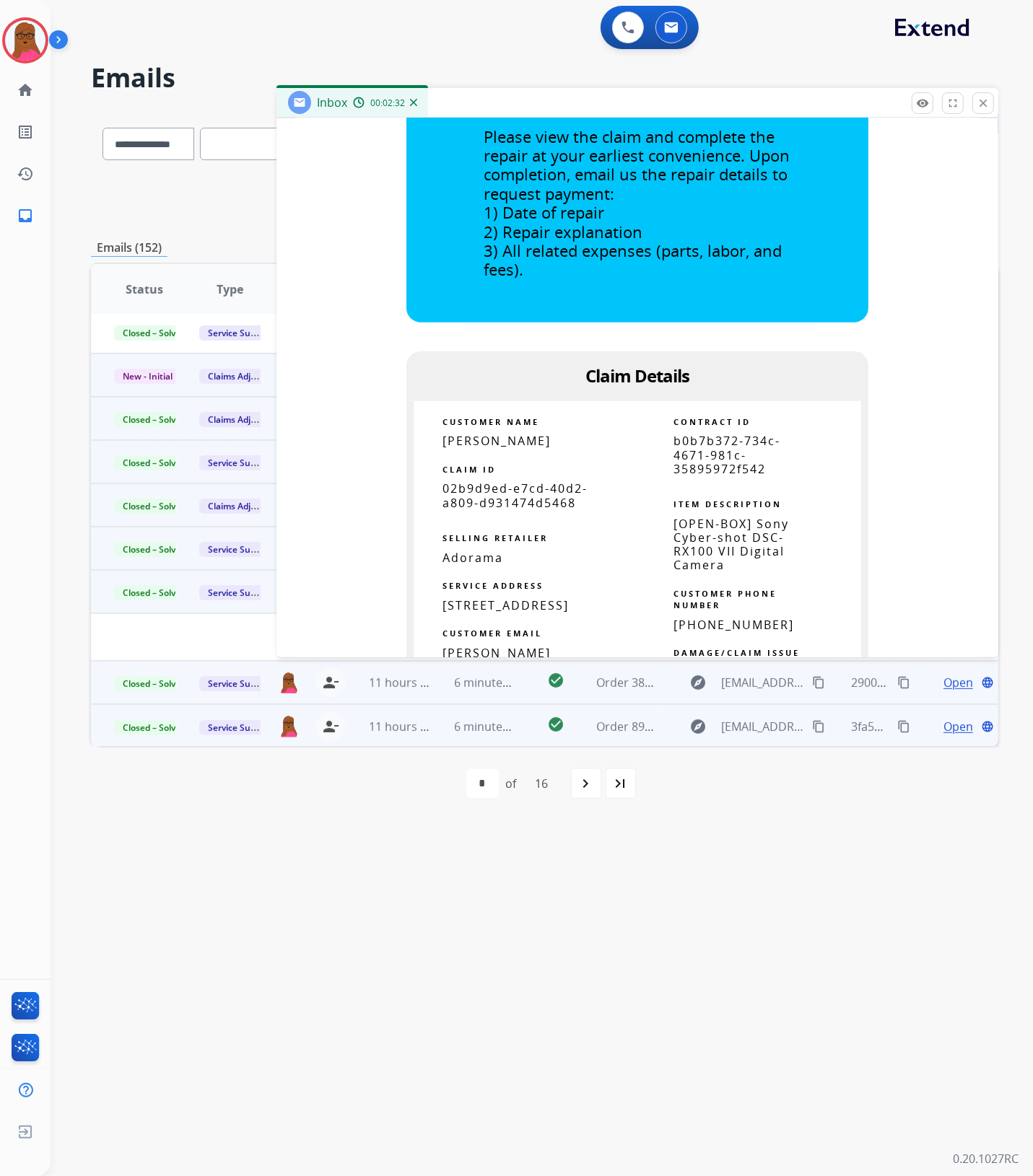
scroll to position [631, 0]
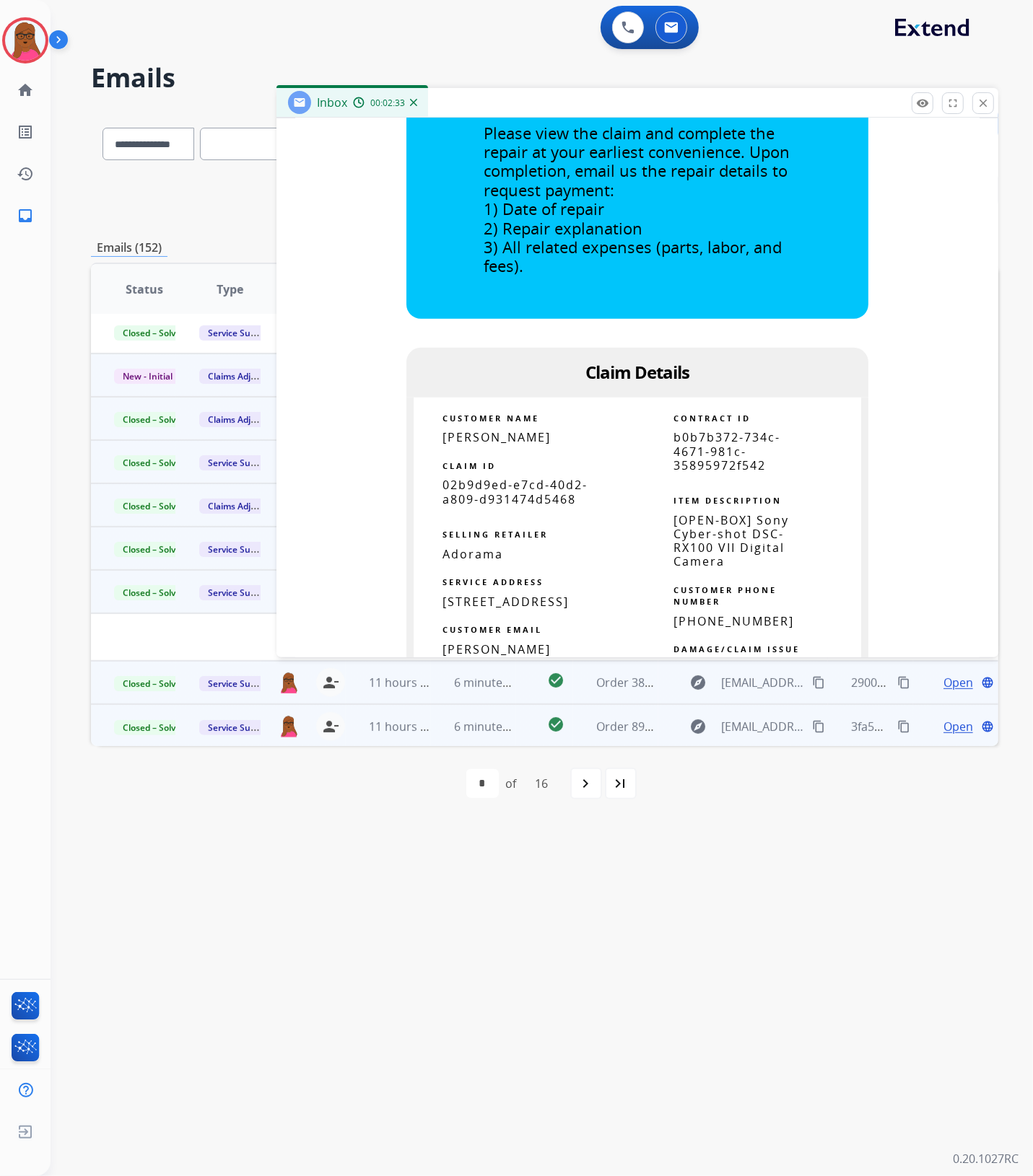
click at [502, 485] on span "02b9d9ed-e7cd-40d2-a809-d931474d5468" at bounding box center [514, 491] width 145 height 30
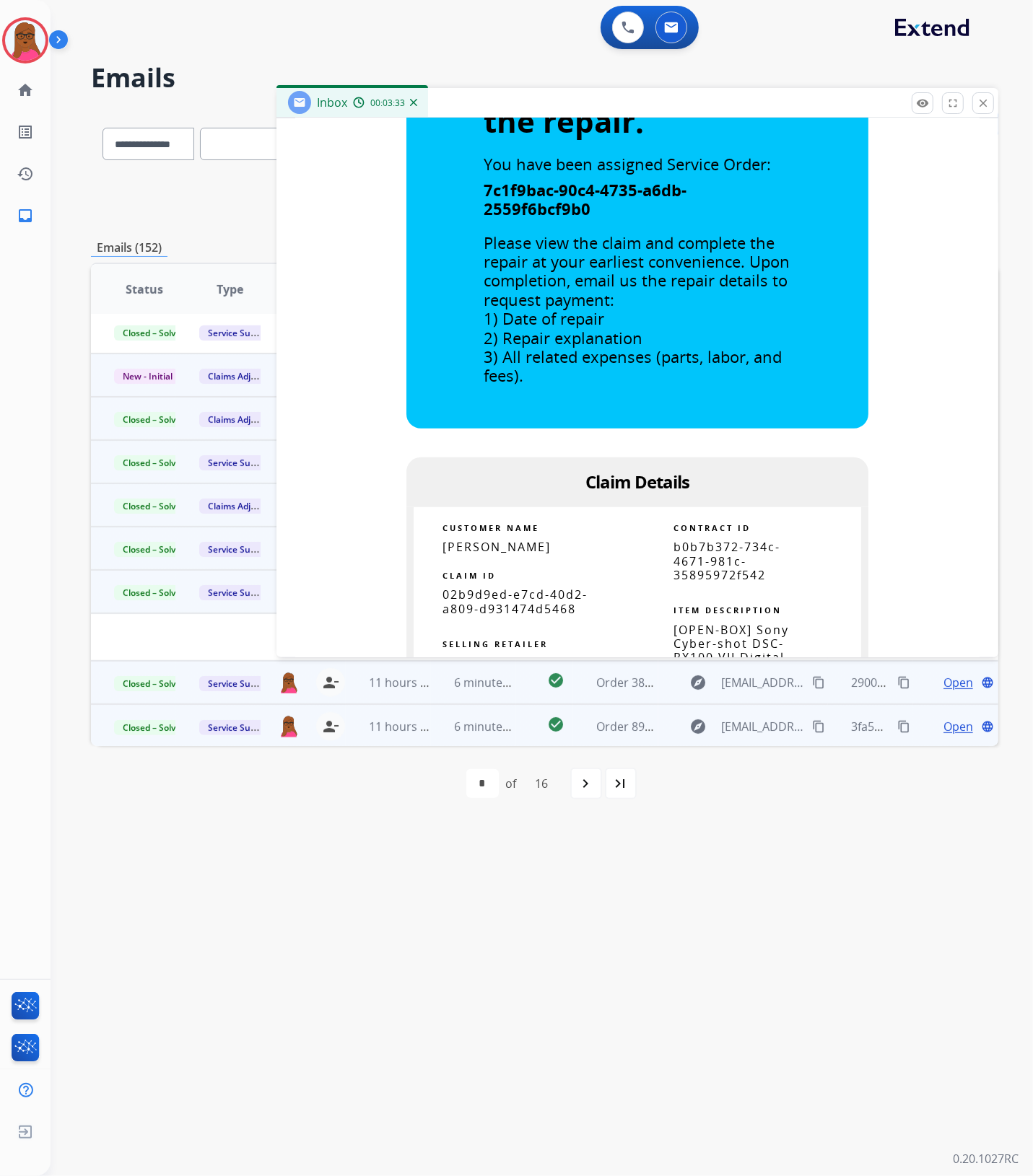
scroll to position [271, 0]
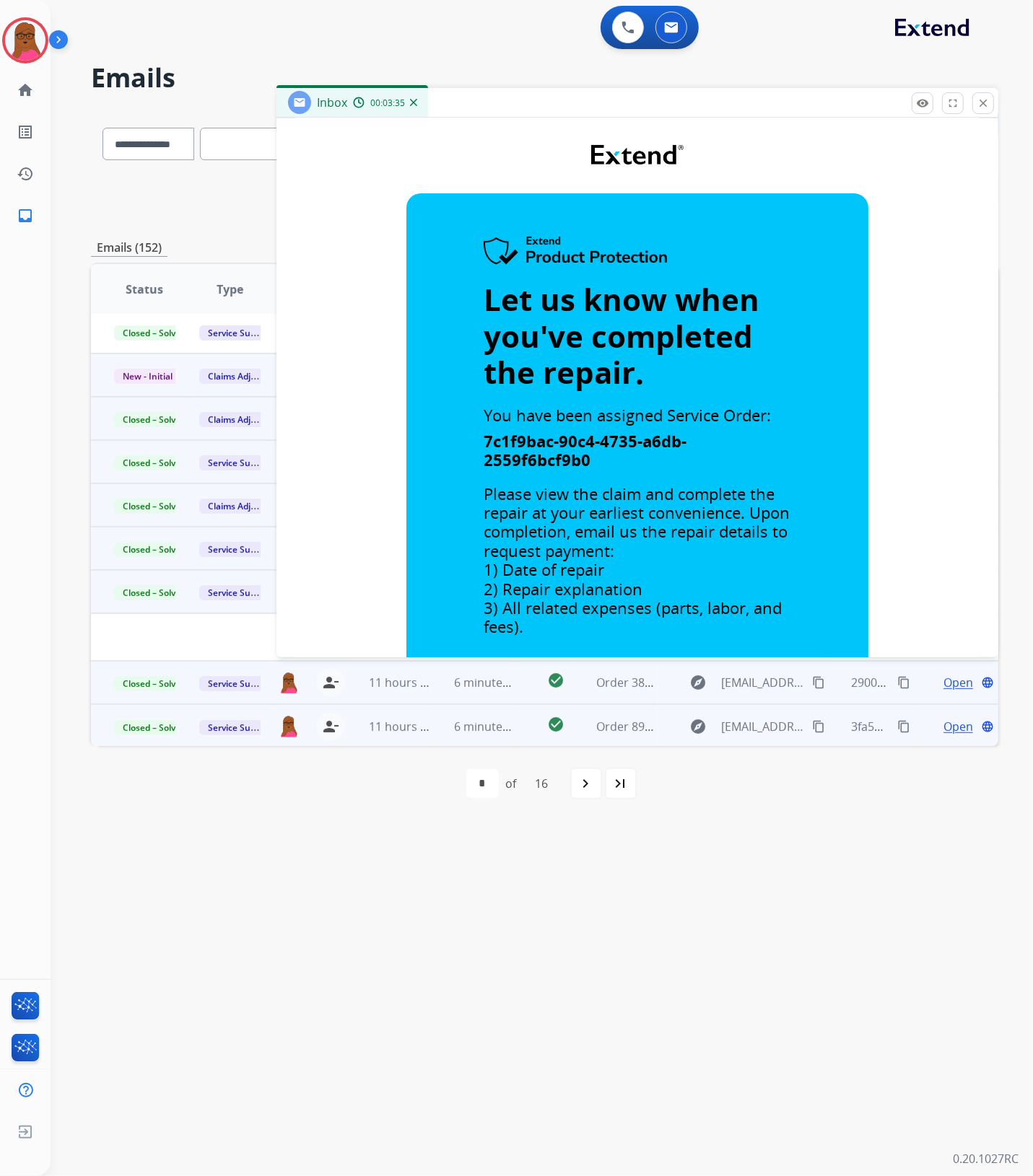
drag, startPoint x: 982, startPoint y: 102, endPoint x: 490, endPoint y: 54, distance: 494.3
click at [982, 102] on mat-icon "close" at bounding box center [983, 103] width 13 height 13
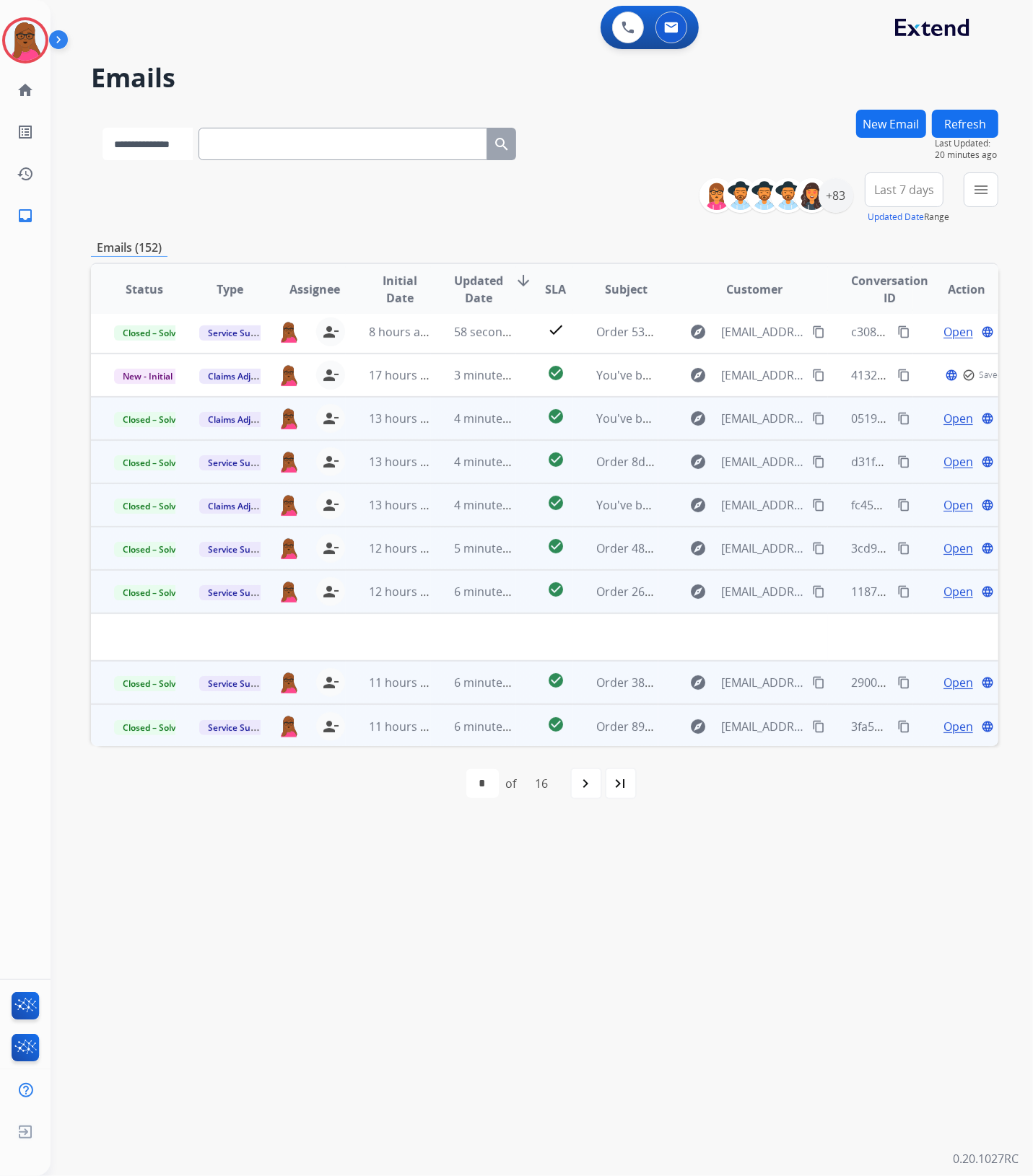
click at [164, 131] on select "**********" at bounding box center [147, 143] width 91 height 33
select select "**********"
click at [103, 127] on select "**********" at bounding box center [147, 143] width 91 height 33
click at [238, 153] on input "text" at bounding box center [344, 143] width 289 height 33
paste input "**********"
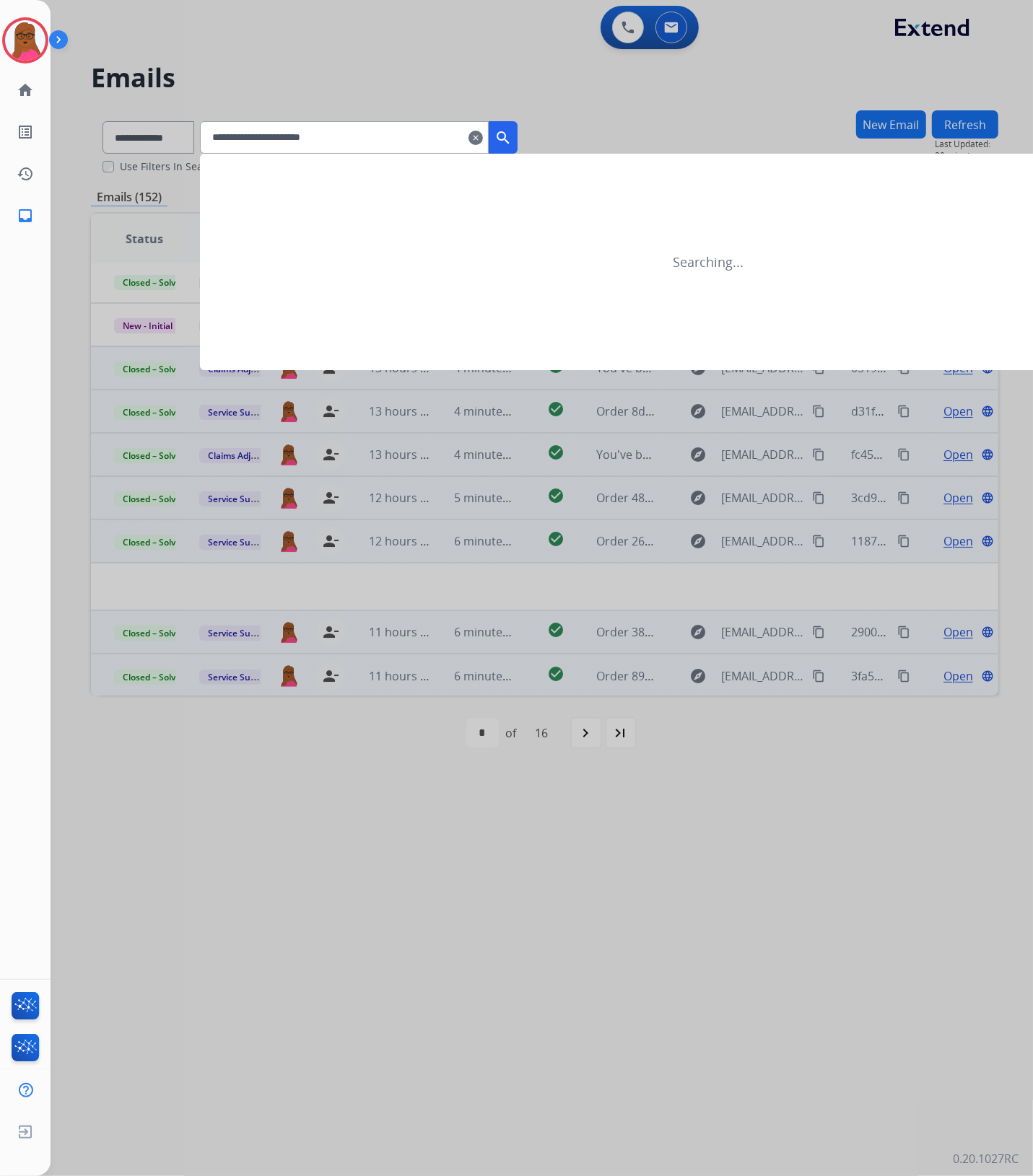
type input "**********"
click at [512, 141] on mat-icon "search" at bounding box center [503, 138] width 18 height 18
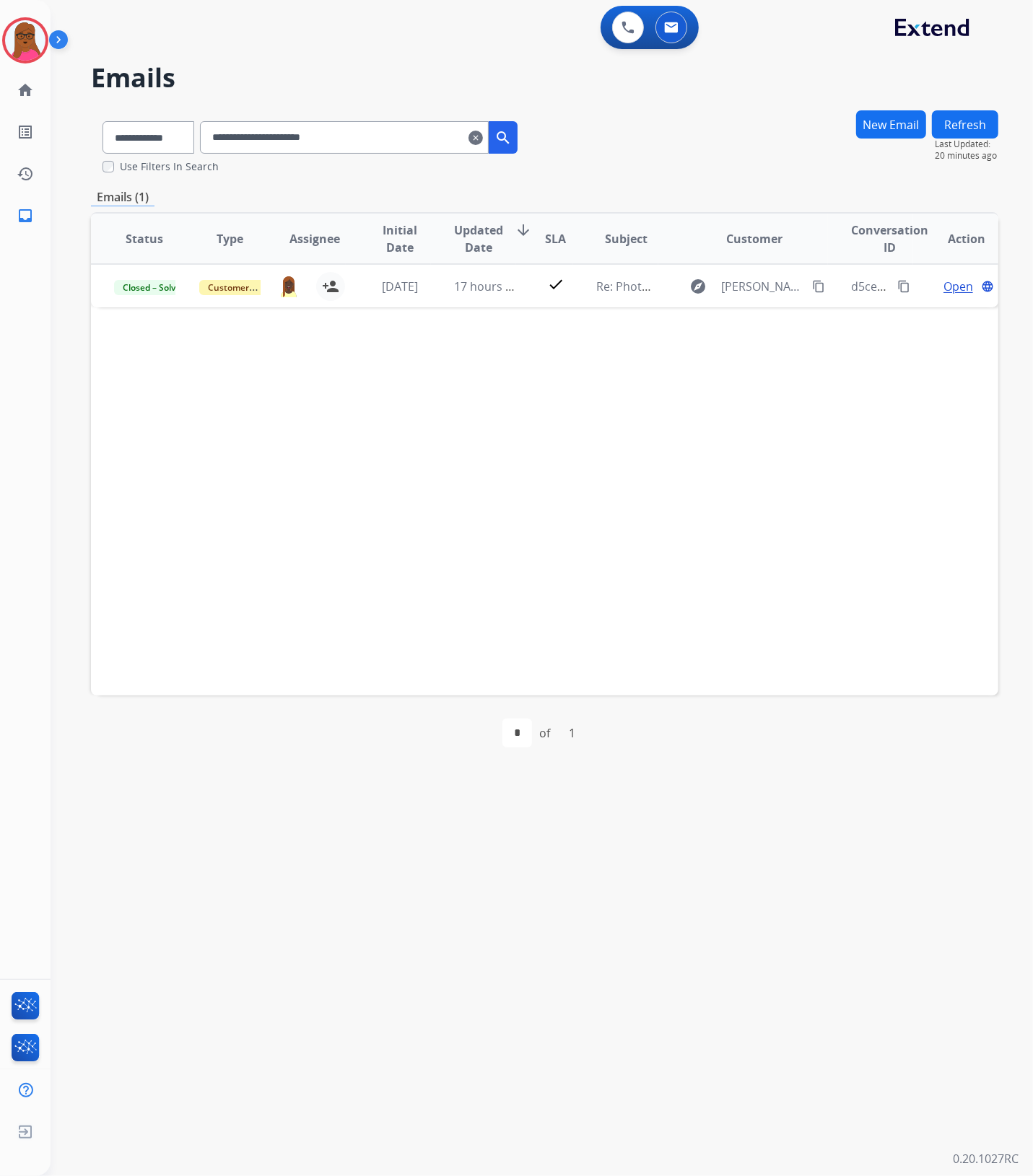
scroll to position [0, 0]
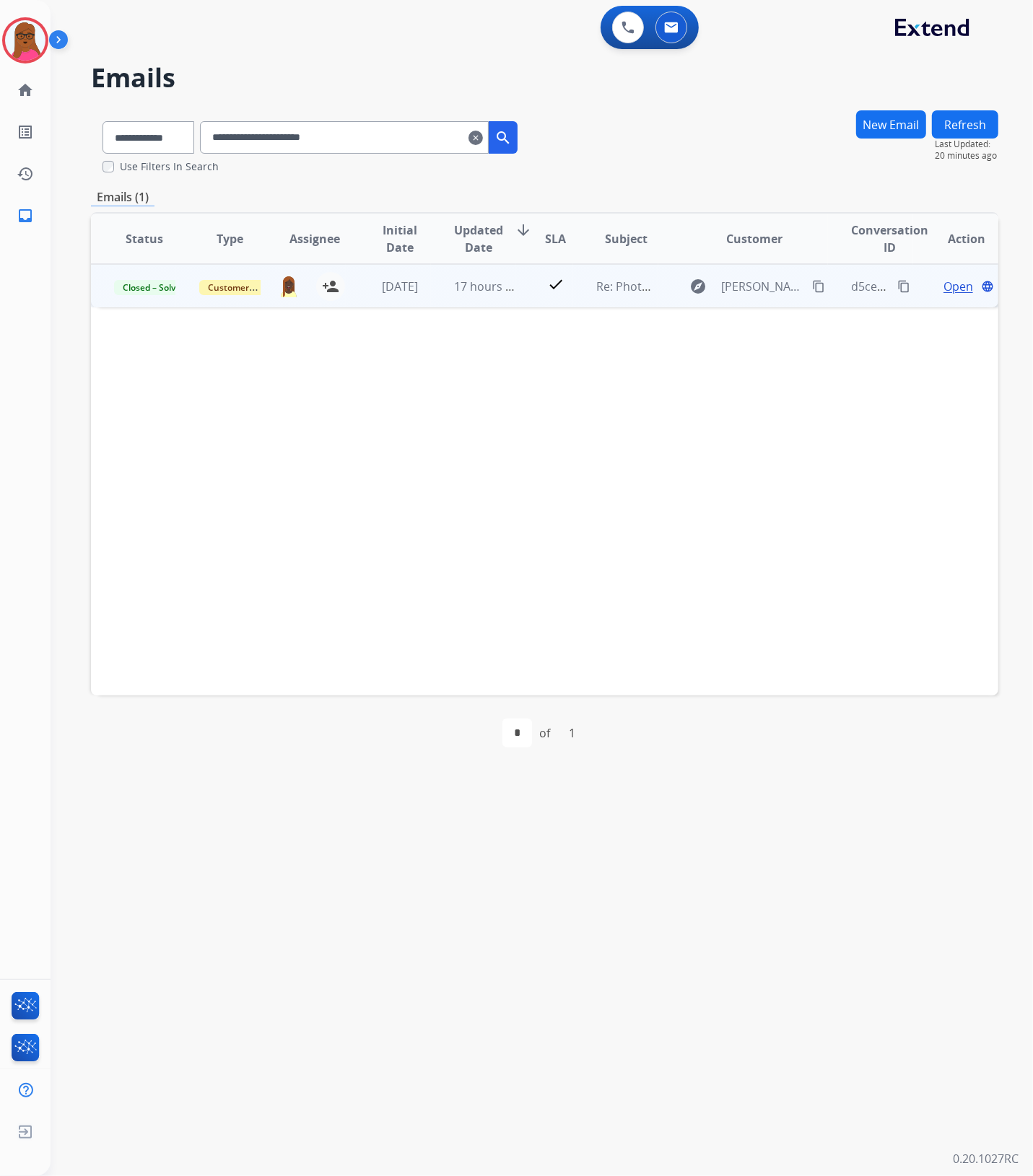
click at [943, 287] on span "Open" at bounding box center [958, 287] width 30 height 18
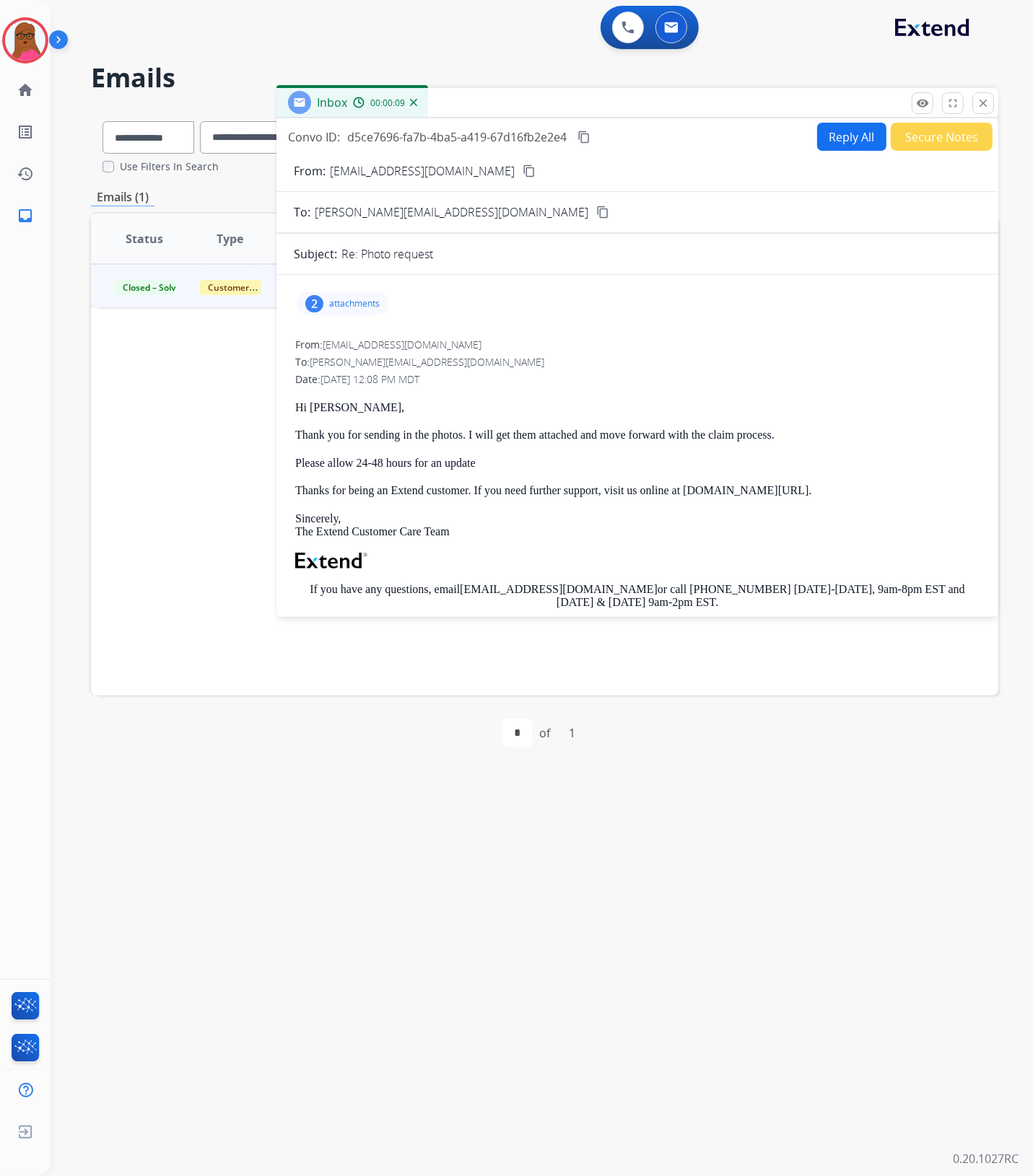
click at [337, 305] on p "attachments" at bounding box center [354, 304] width 50 height 11
click at [353, 344] on div at bounding box center [347, 343] width 72 height 50
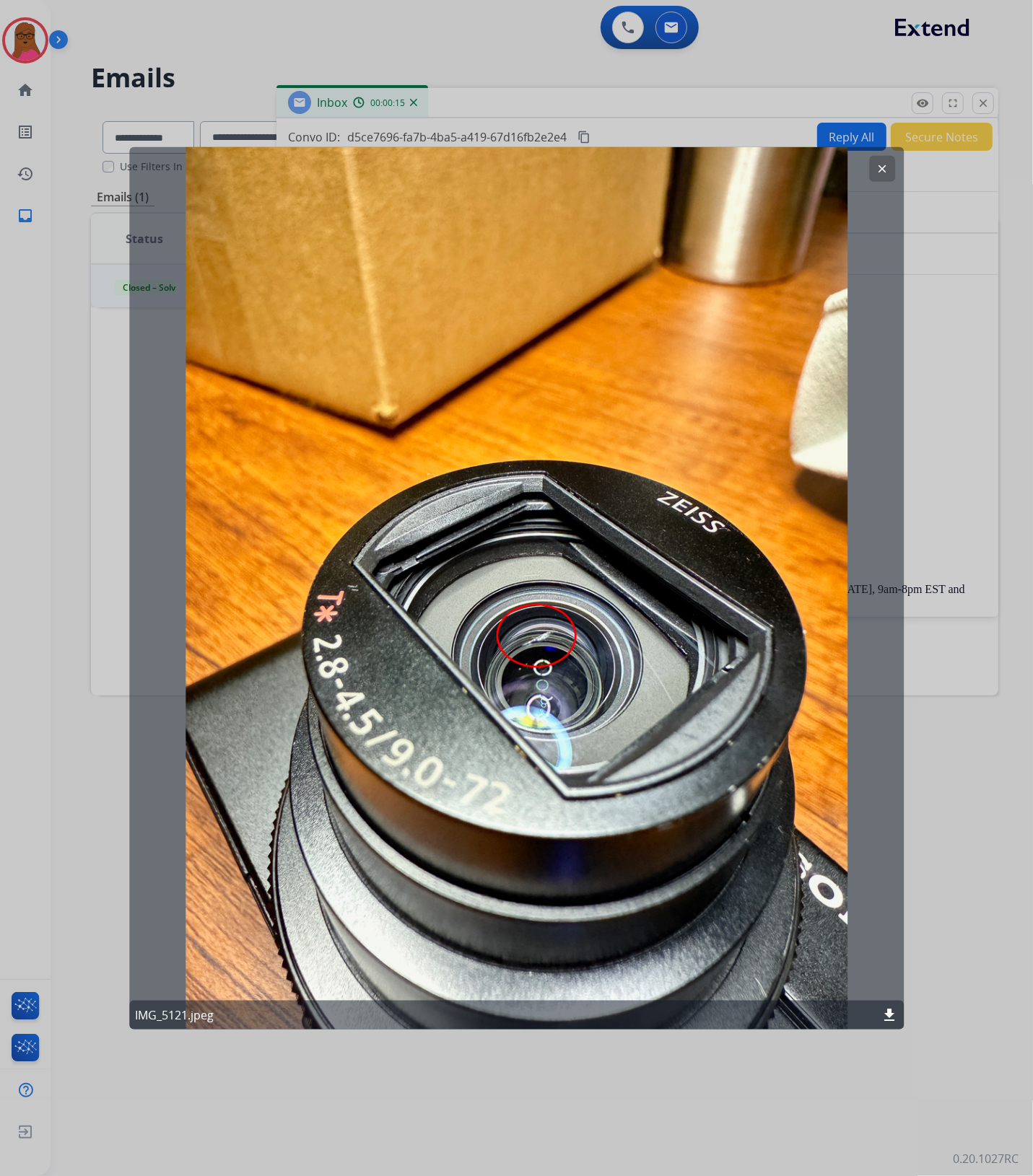
click at [893, 170] on button "clear" at bounding box center [882, 169] width 26 height 26
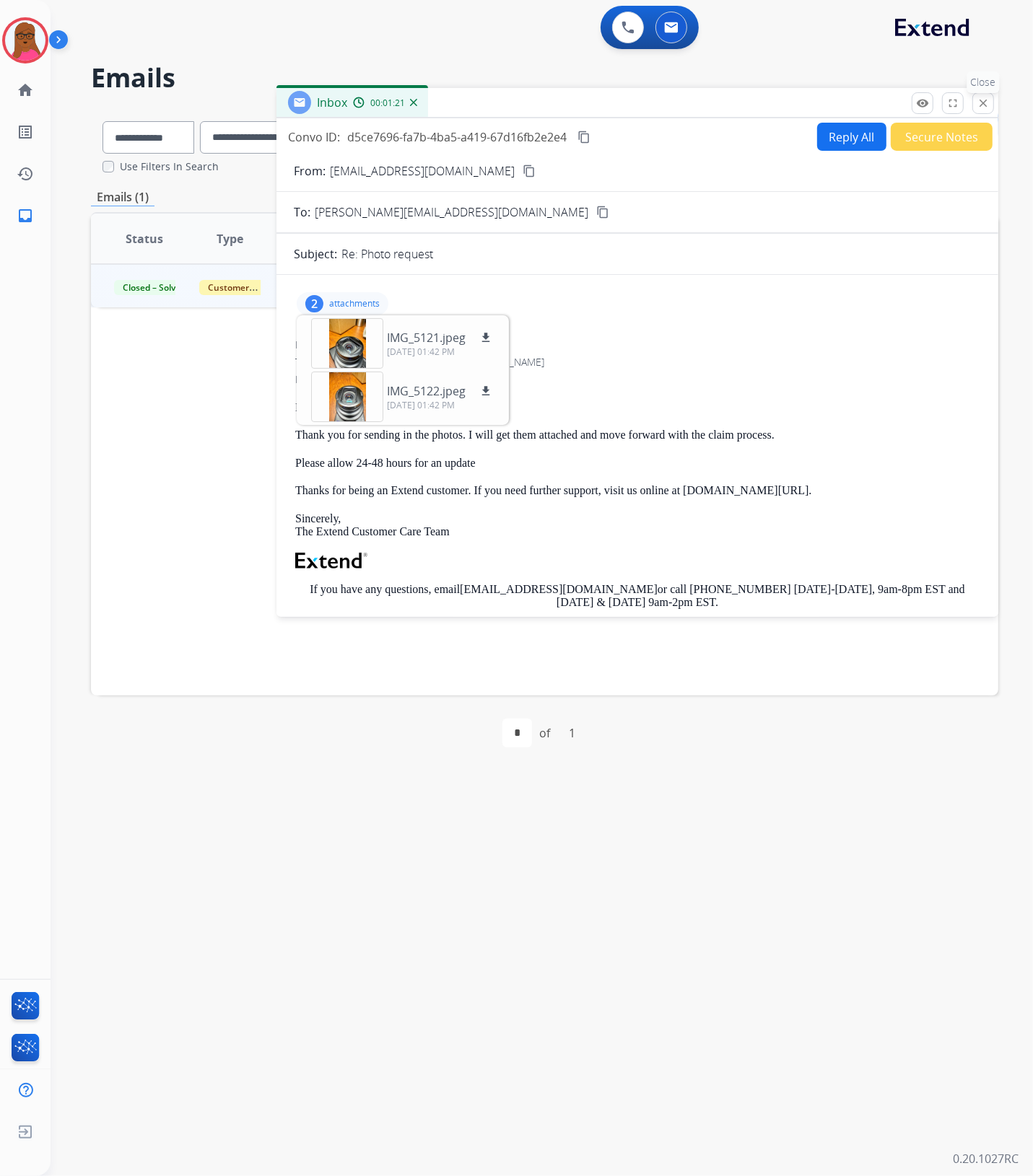
click at [983, 108] on mat-icon "close" at bounding box center [983, 103] width 13 height 13
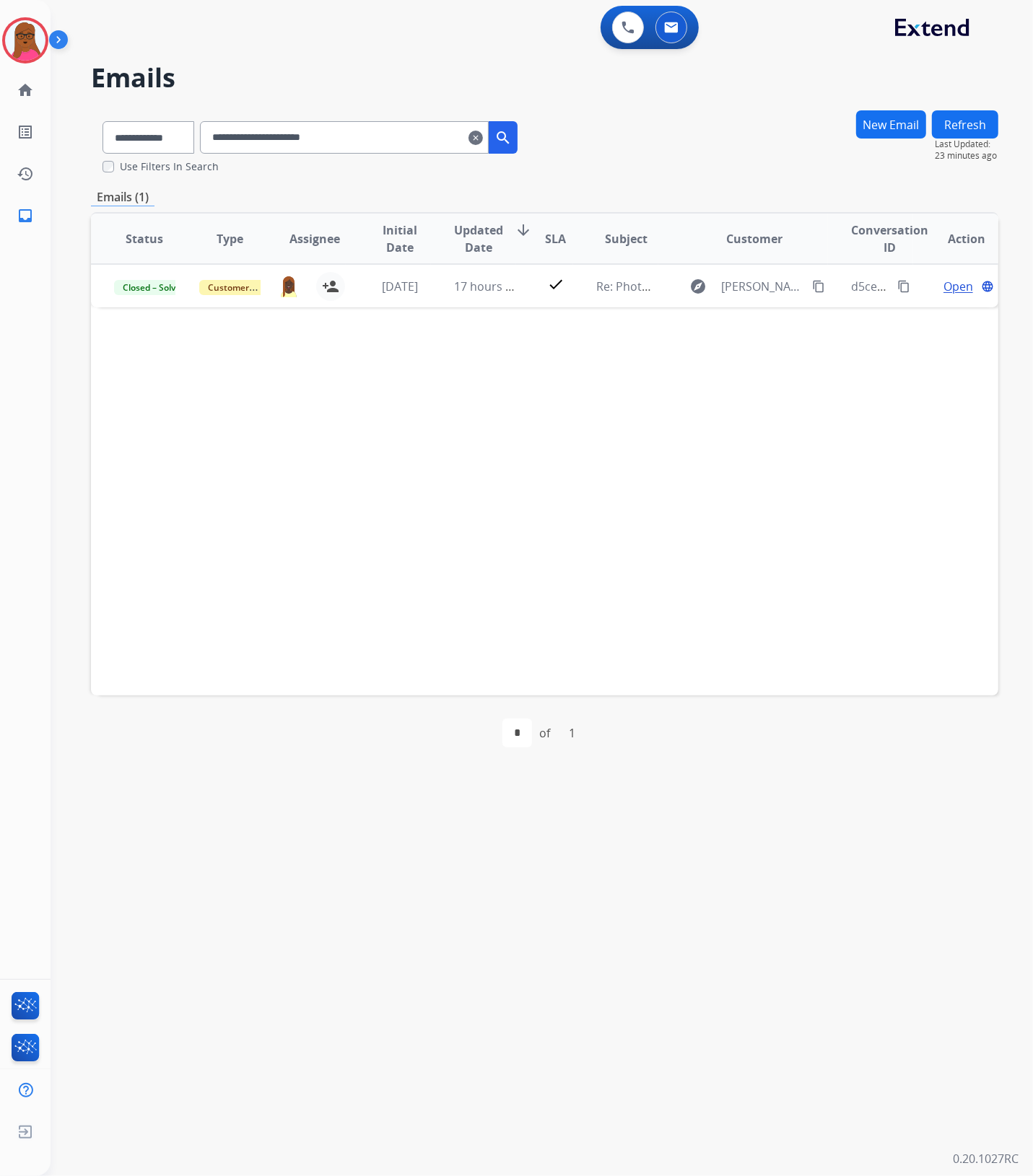
click at [483, 144] on mat-icon "clear" at bounding box center [476, 138] width 14 height 18
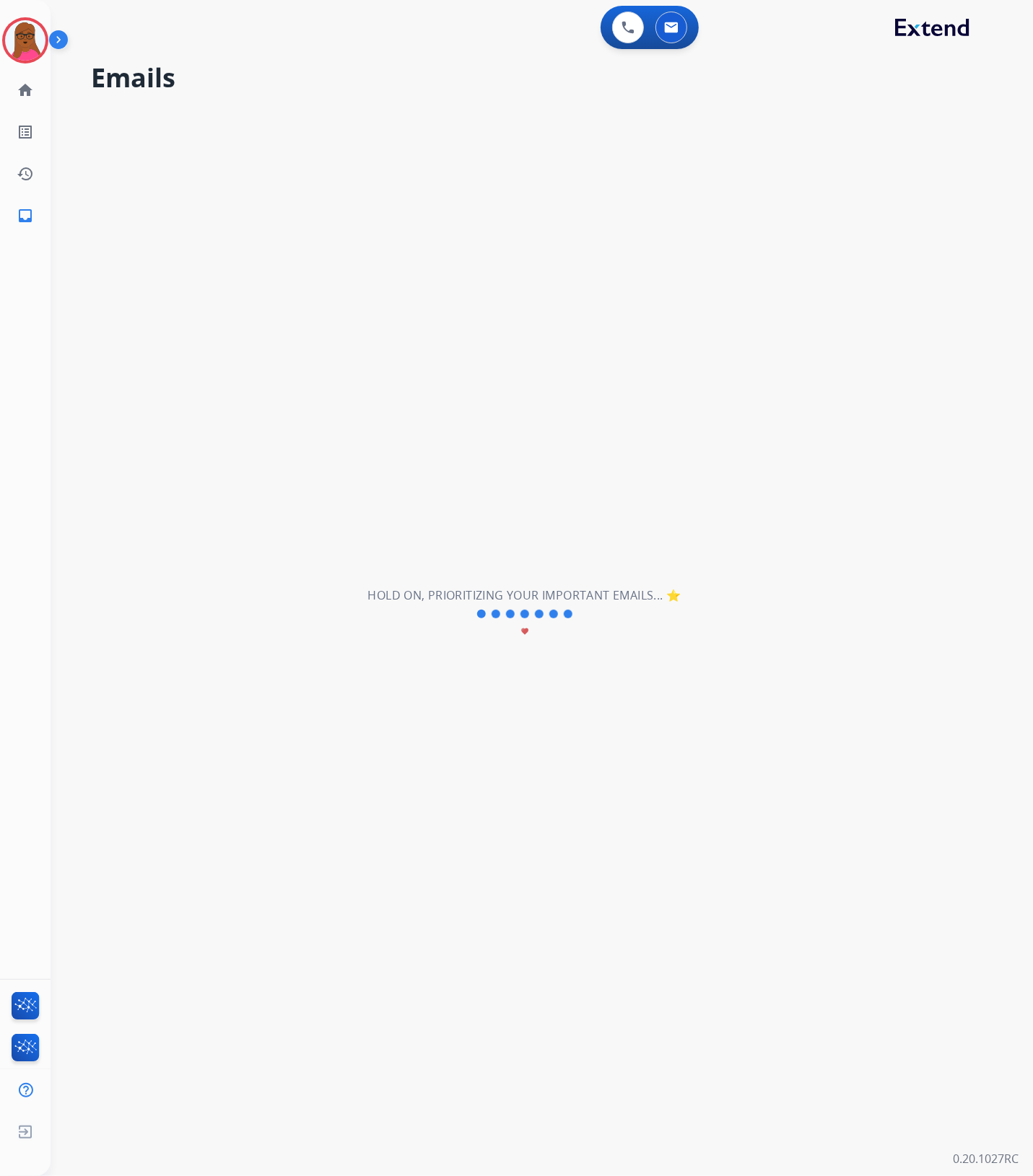
select select "**********"
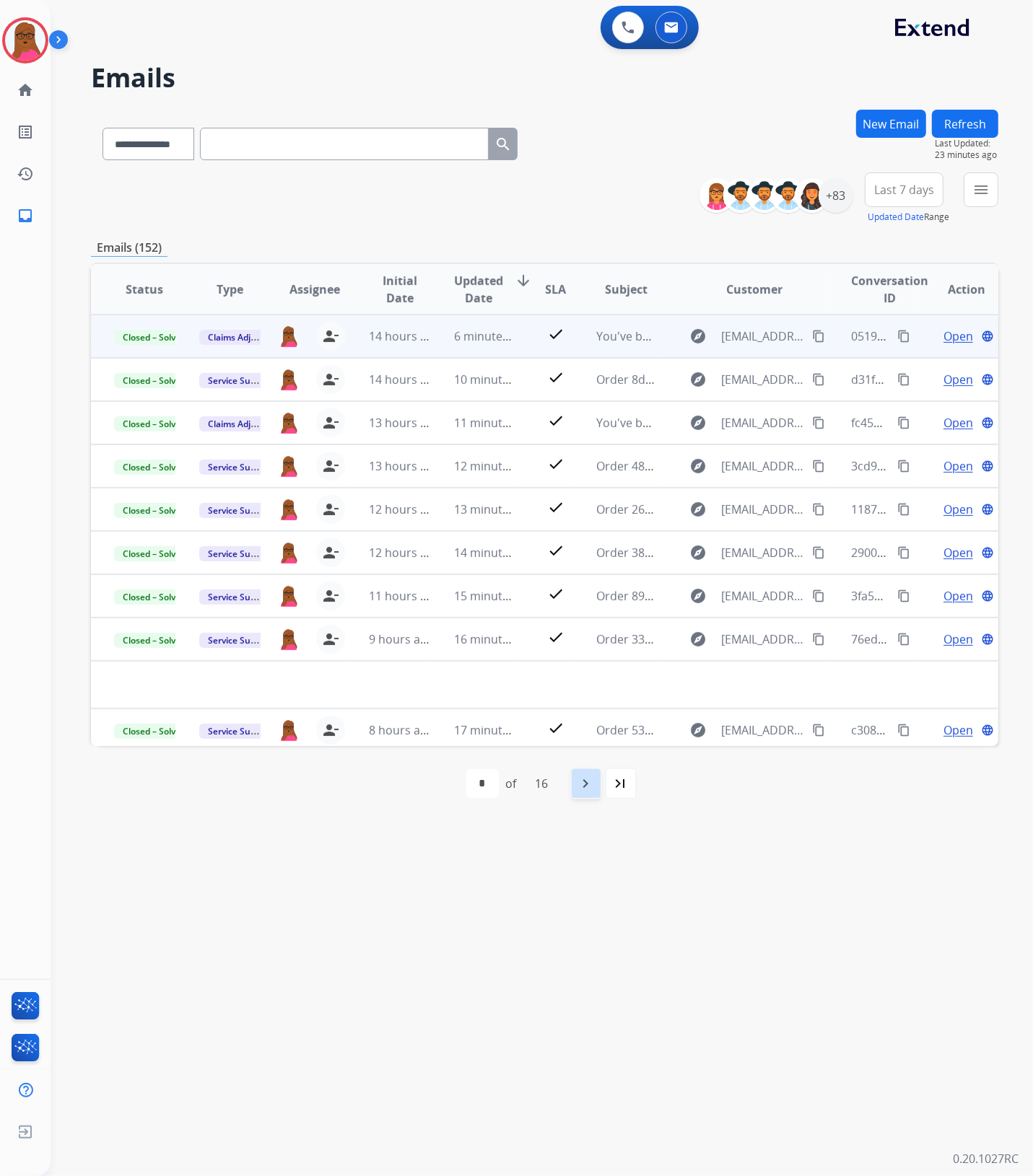
click at [585, 780] on mat-icon "navigate_next" at bounding box center [587, 783] width 18 height 18
select select "*"
click at [943, 332] on span "Open" at bounding box center [958, 336] width 30 height 18
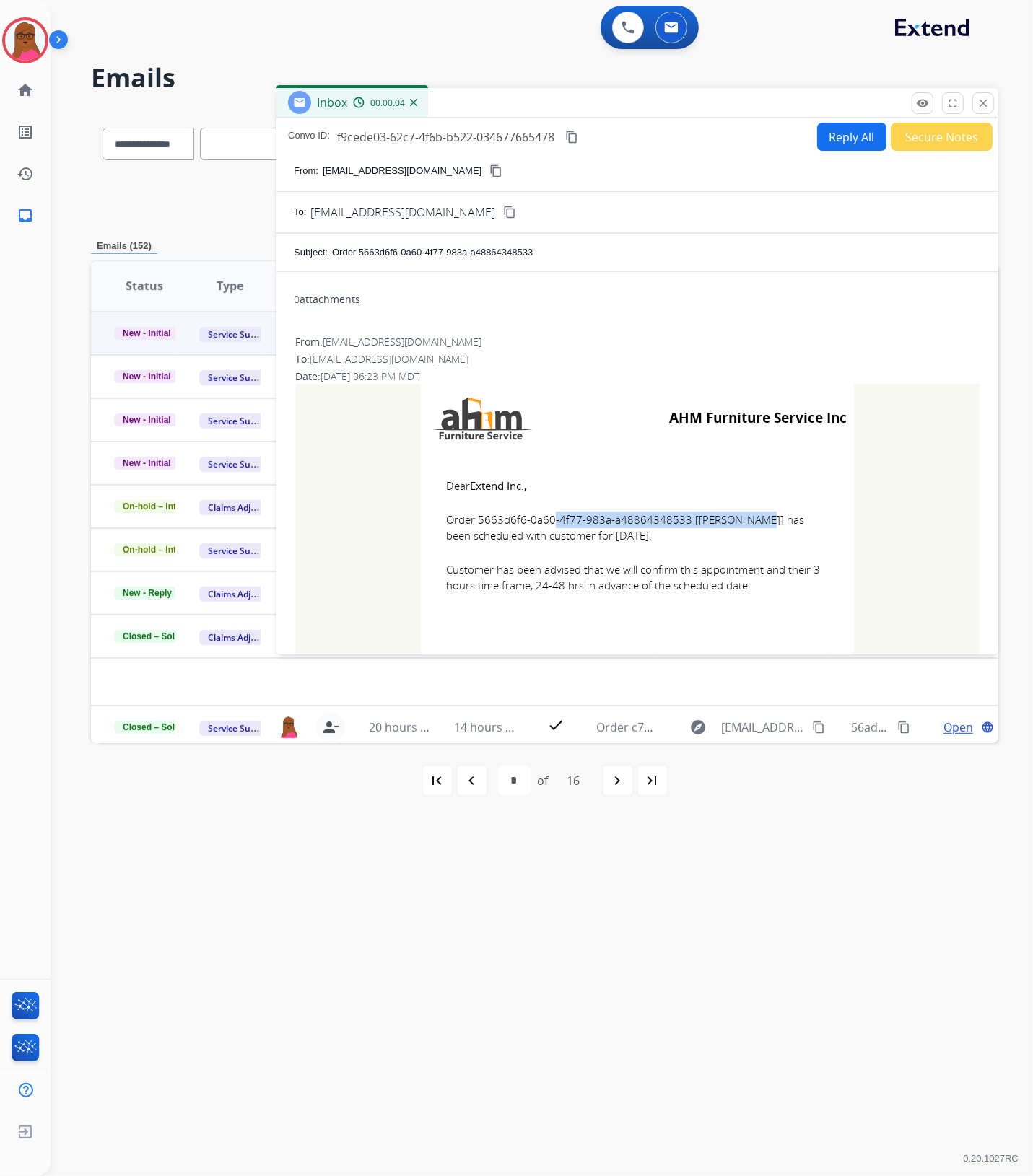
drag, startPoint x: 680, startPoint y: 518, endPoint x: 474, endPoint y: 522, distance: 206.0
click at [474, 522] on span "Order 5663d6f6-0a60-4f77-983a-a48864348533 [[PERSON_NAME]] has been scheduled w…" at bounding box center [637, 528] width 382 height 33
click at [989, 102] on mat-icon "close" at bounding box center [983, 103] width 13 height 13
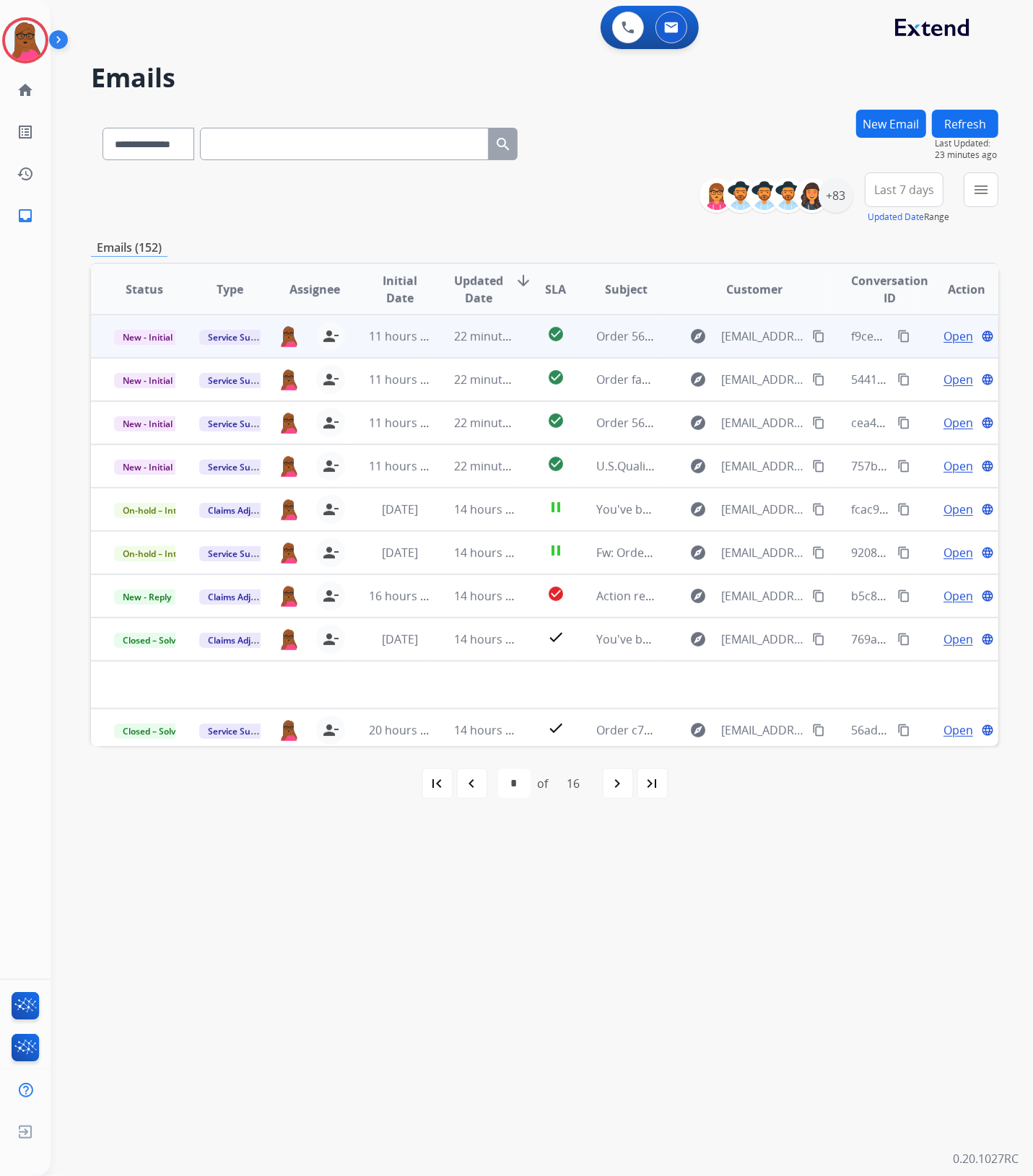
click at [944, 340] on span "Open" at bounding box center [958, 336] width 30 height 18
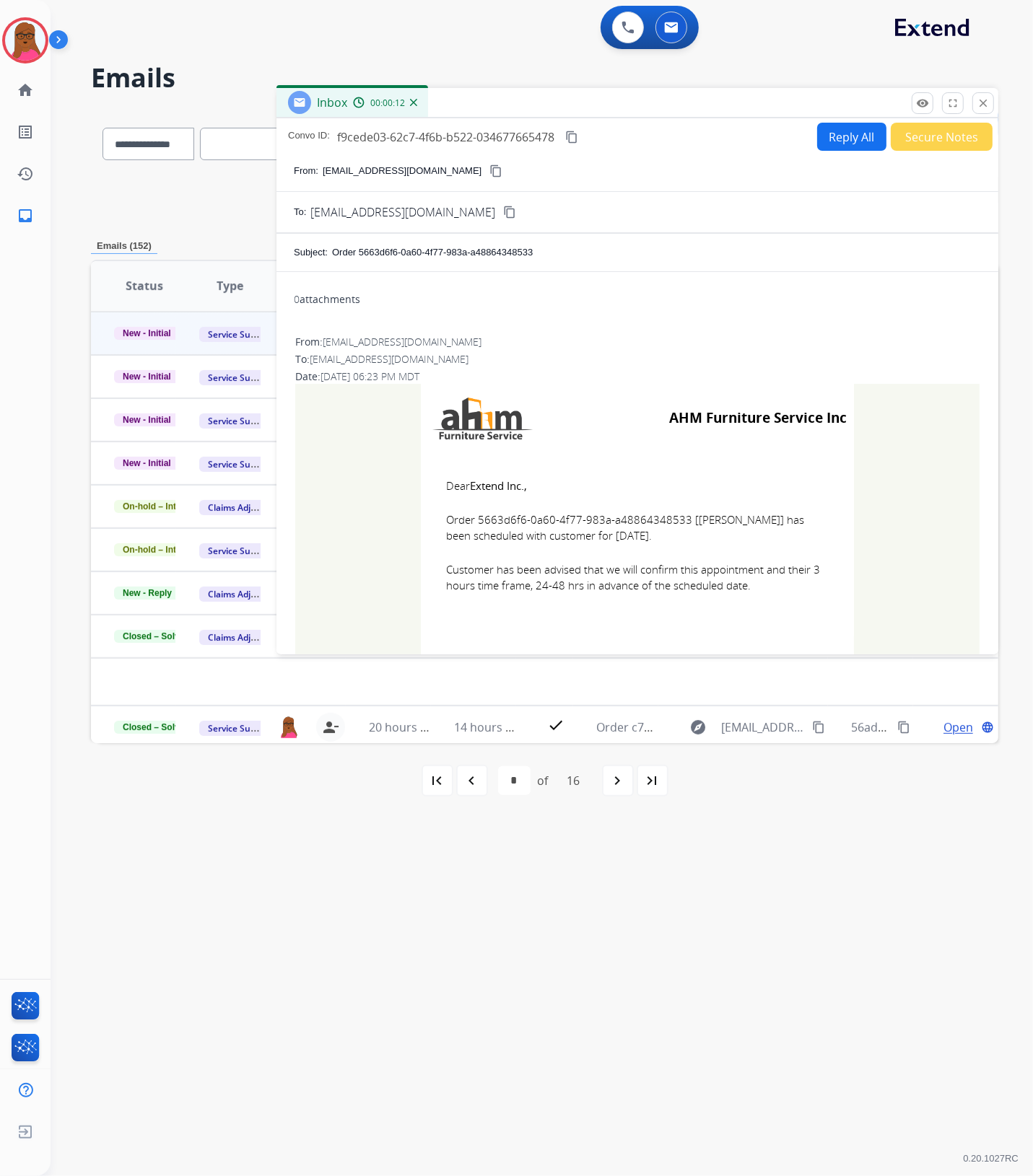
drag, startPoint x: 434, startPoint y: 480, endPoint x: 755, endPoint y: 598, distance: 342.0
click at [755, 598] on td "Dear Extend Inc., Order 5663d6f6-0a60-4f77-983a-a48864348533 [[PERSON_NAME]] ha…" at bounding box center [637, 545] width 433 height 184
drag, startPoint x: 980, startPoint y: 99, endPoint x: 63, endPoint y: 278, distance: 934.3
click at [980, 99] on mat-icon "close" at bounding box center [983, 103] width 13 height 13
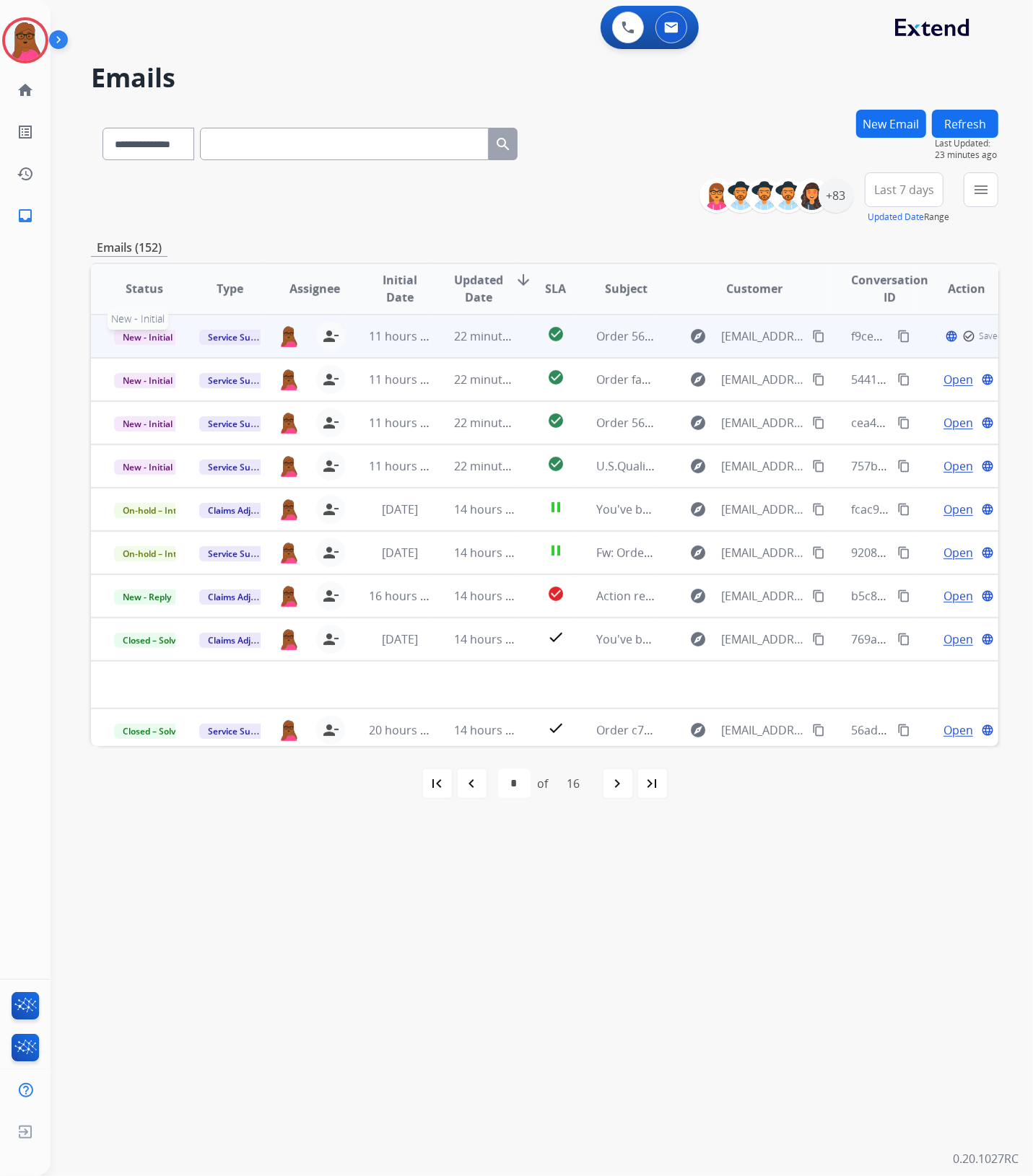
click at [164, 336] on span "New - Initial" at bounding box center [147, 337] width 67 height 15
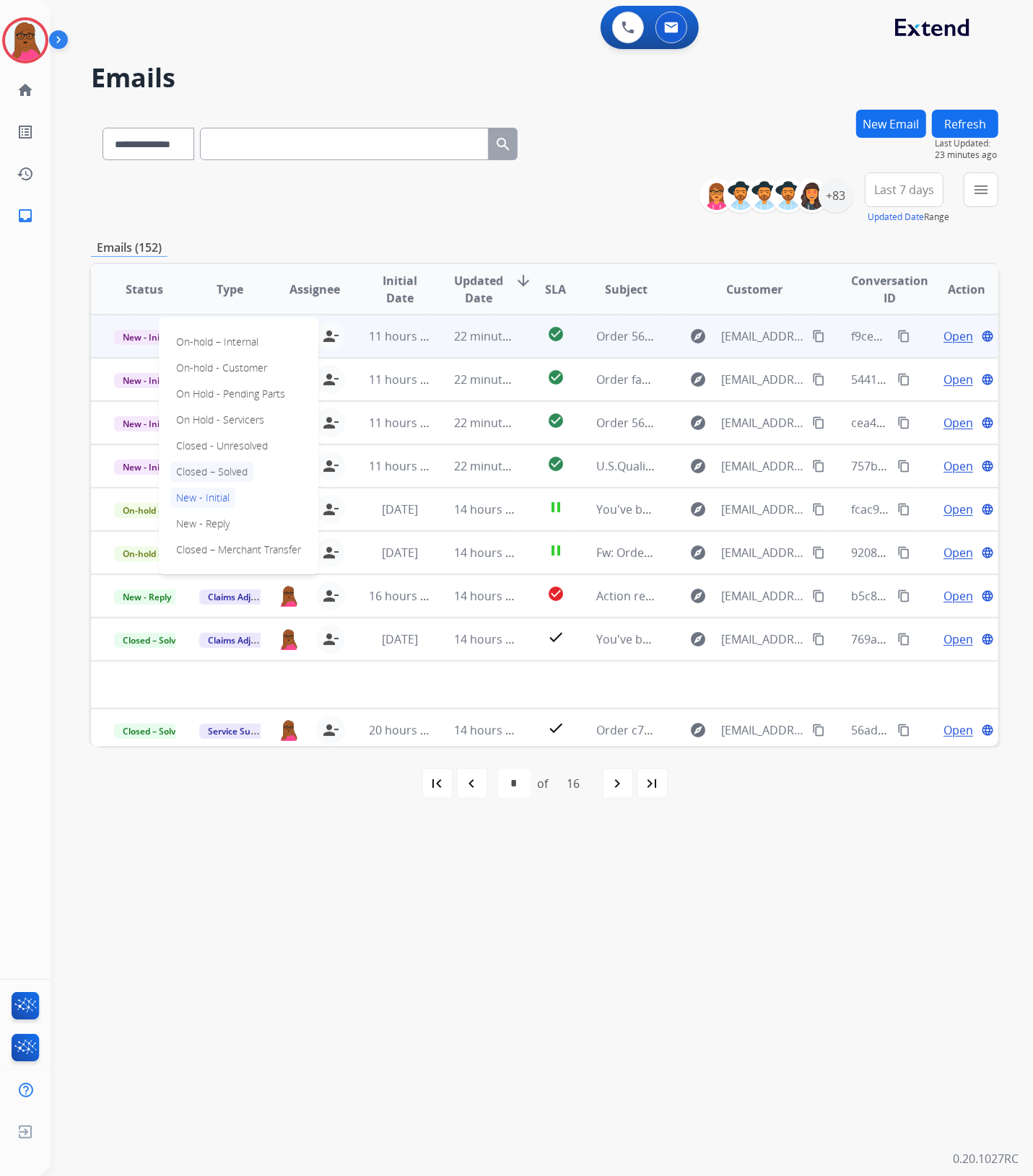
click at [212, 471] on p "Closed – Solved" at bounding box center [212, 471] width 83 height 20
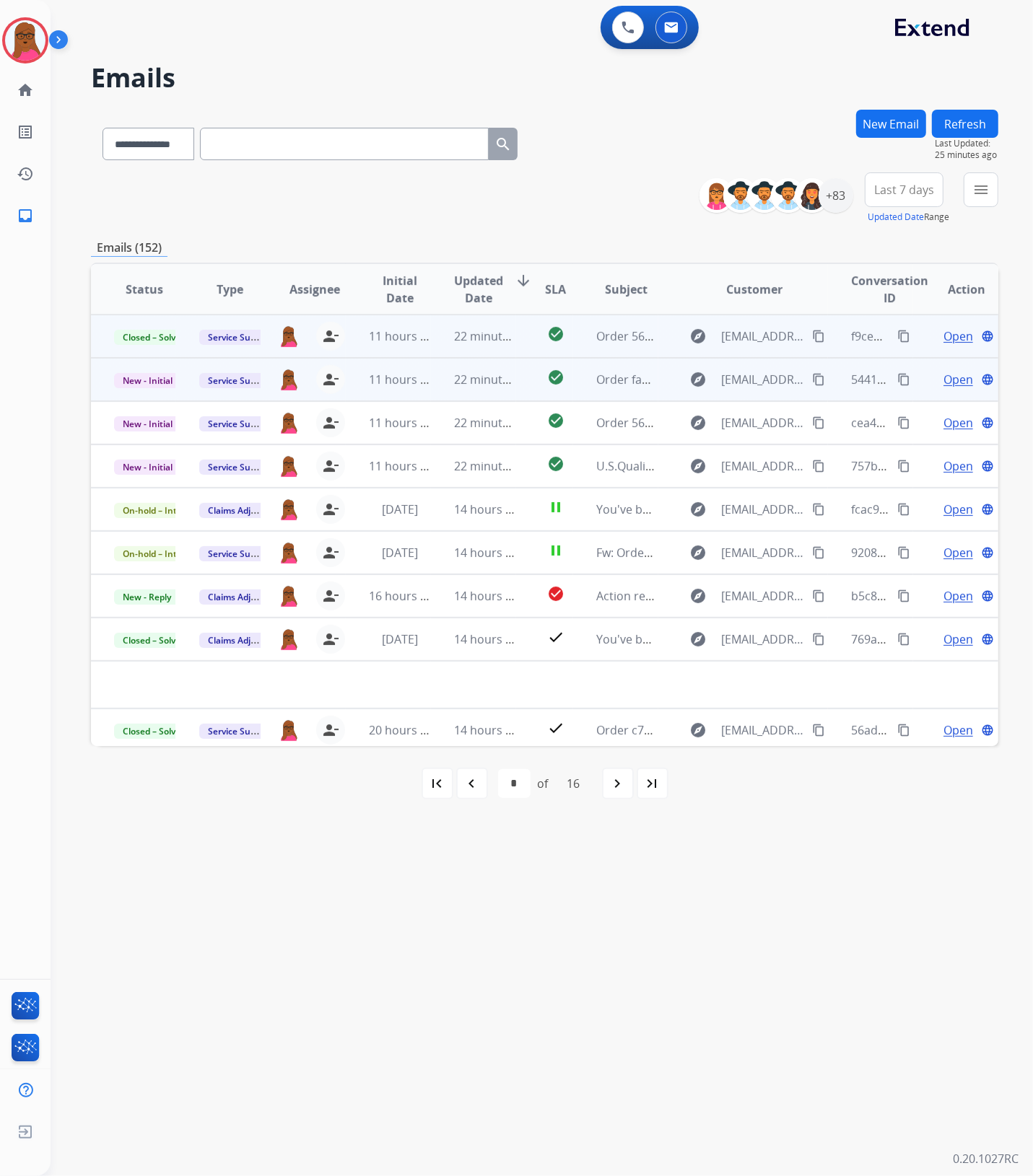
click at [949, 379] on span "Open" at bounding box center [958, 380] width 30 height 18
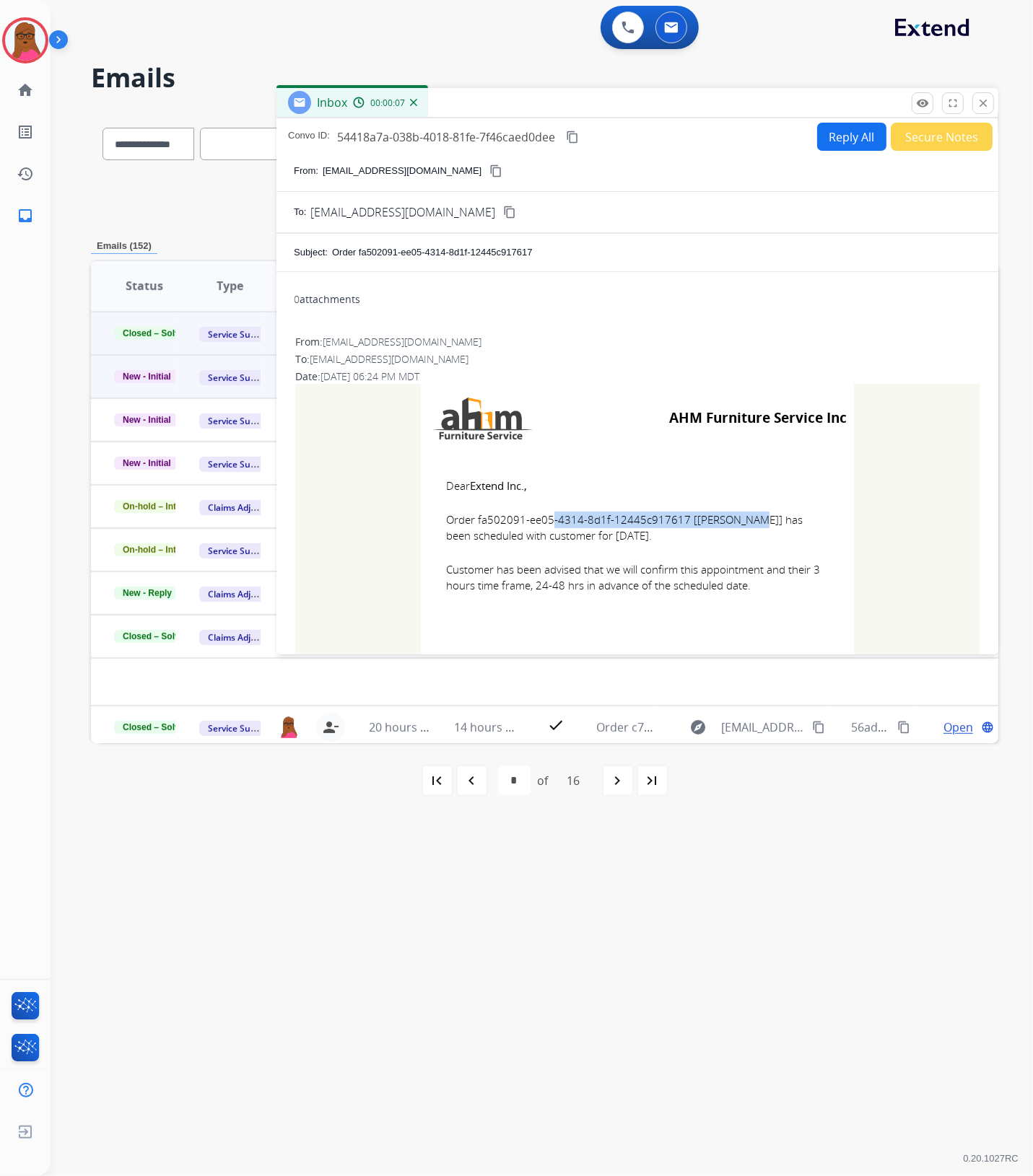
drag, startPoint x: 676, startPoint y: 521, endPoint x: 474, endPoint y: 520, distance: 202.0
click at [474, 520] on span "Order fa502091-ee05-4314-8d1f-12445c917617 [[PERSON_NAME]] has been scheduled w…" at bounding box center [637, 528] width 382 height 33
drag, startPoint x: 426, startPoint y: 481, endPoint x: 765, endPoint y: 596, distance: 358.0
click at [765, 596] on td "Dear Extend Inc., Order fa502091-ee05-4314-8d1f-12445c917617 [[PERSON_NAME]] ha…" at bounding box center [637, 545] width 433 height 184
click at [973, 110] on button "close Close" at bounding box center [983, 103] width 22 height 22
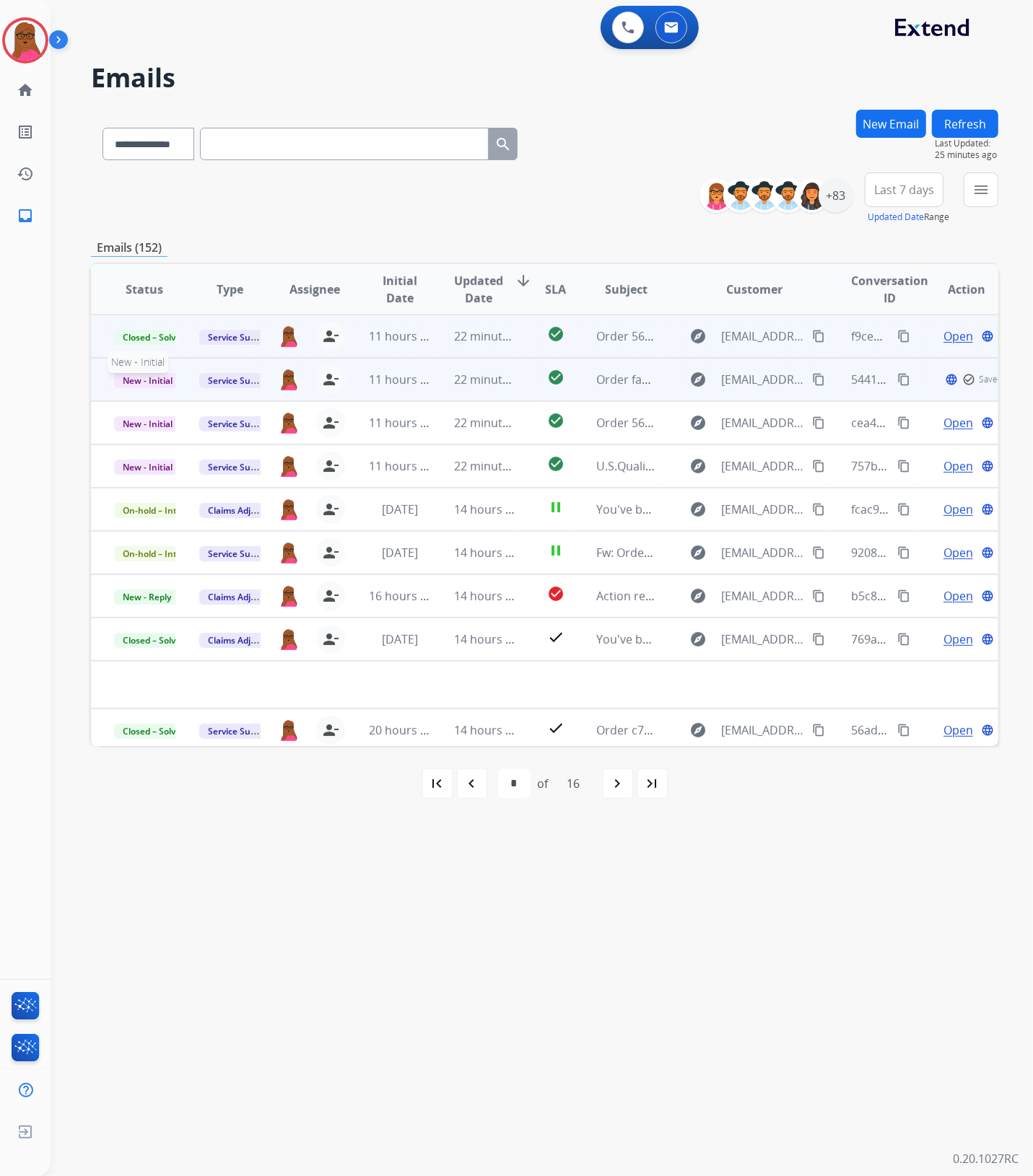
click at [153, 376] on span "New - Initial" at bounding box center [147, 381] width 67 height 15
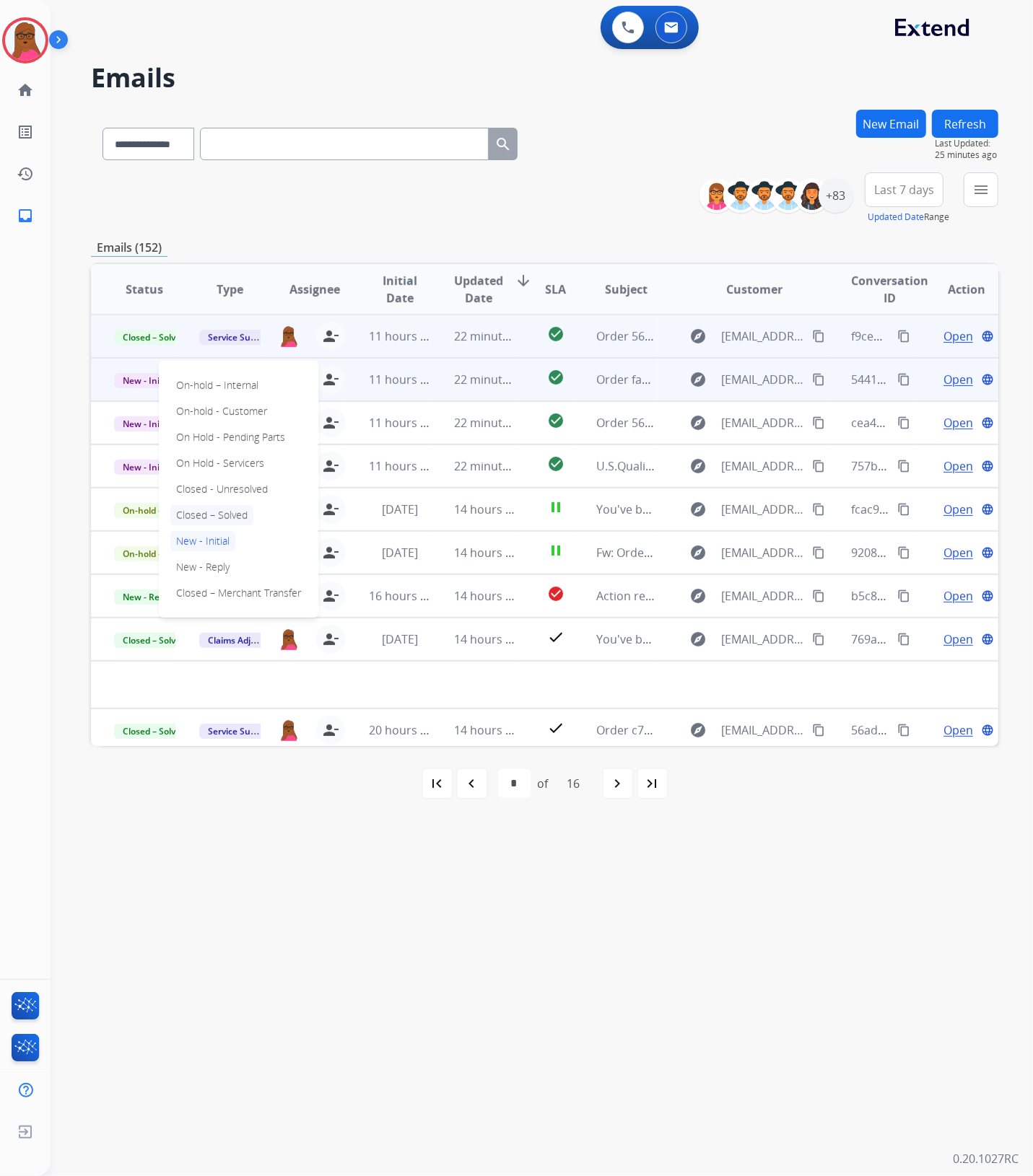
click at [215, 516] on p "Closed – Solved" at bounding box center [212, 515] width 83 height 20
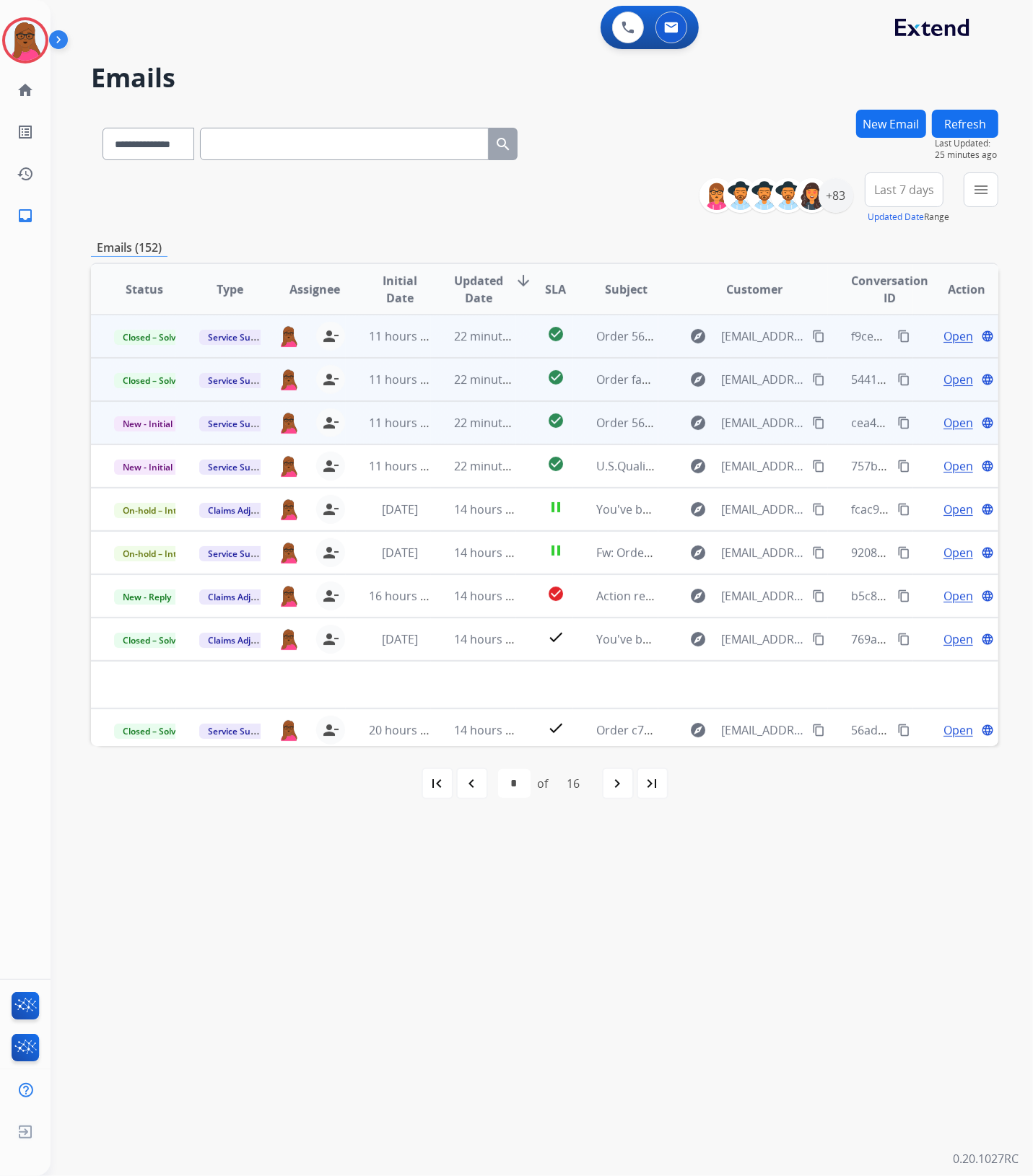
click at [946, 425] on span "Open" at bounding box center [958, 423] width 30 height 18
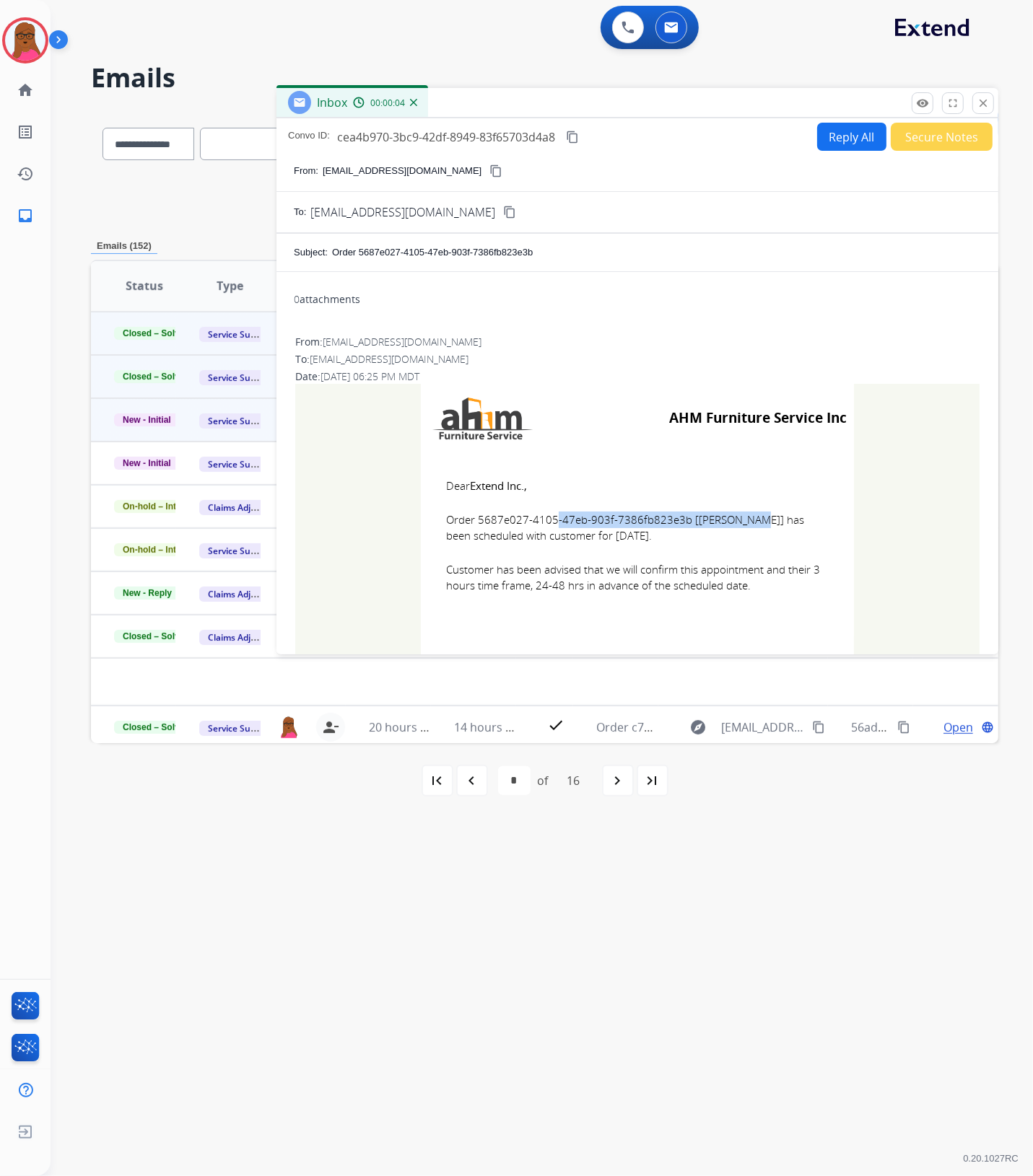
drag, startPoint x: 676, startPoint y: 522, endPoint x: 471, endPoint y: 521, distance: 205.0
click at [471, 521] on span "Order 5687e027-4105-47eb-903f-7386fb823e3b [[PERSON_NAME]] has been scheduled w…" at bounding box center [637, 528] width 382 height 33
drag, startPoint x: 437, startPoint y: 477, endPoint x: 759, endPoint y: 594, distance: 342.6
click at [759, 594] on td "Dear Extend Inc., Order 5687e027-4105-47eb-903f-7386fb823e3b [[PERSON_NAME]] ha…" at bounding box center [637, 545] width 433 height 184
click at [983, 112] on button "close Close" at bounding box center [983, 103] width 22 height 22
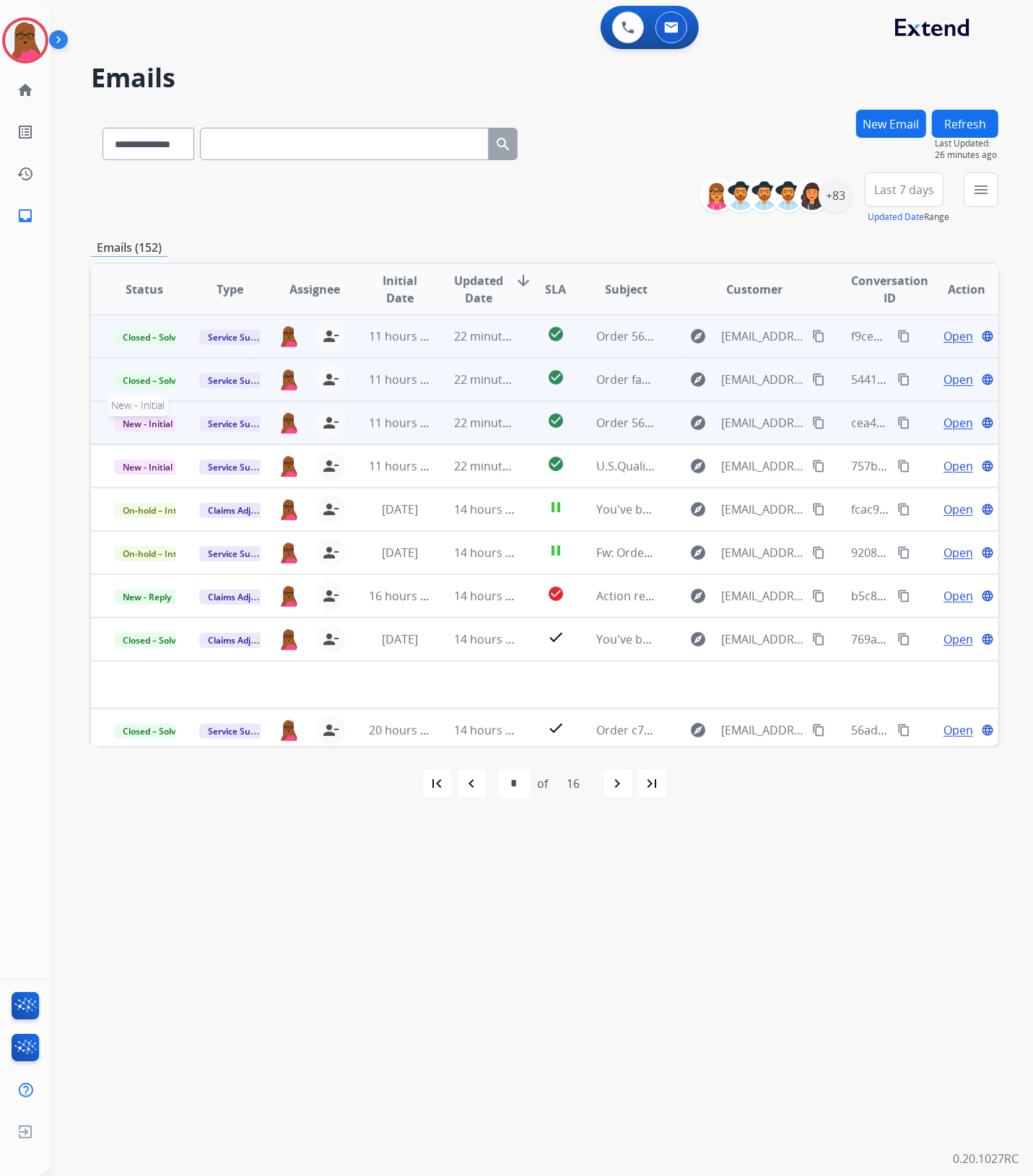
click at [164, 420] on span "New - Initial" at bounding box center [147, 424] width 67 height 15
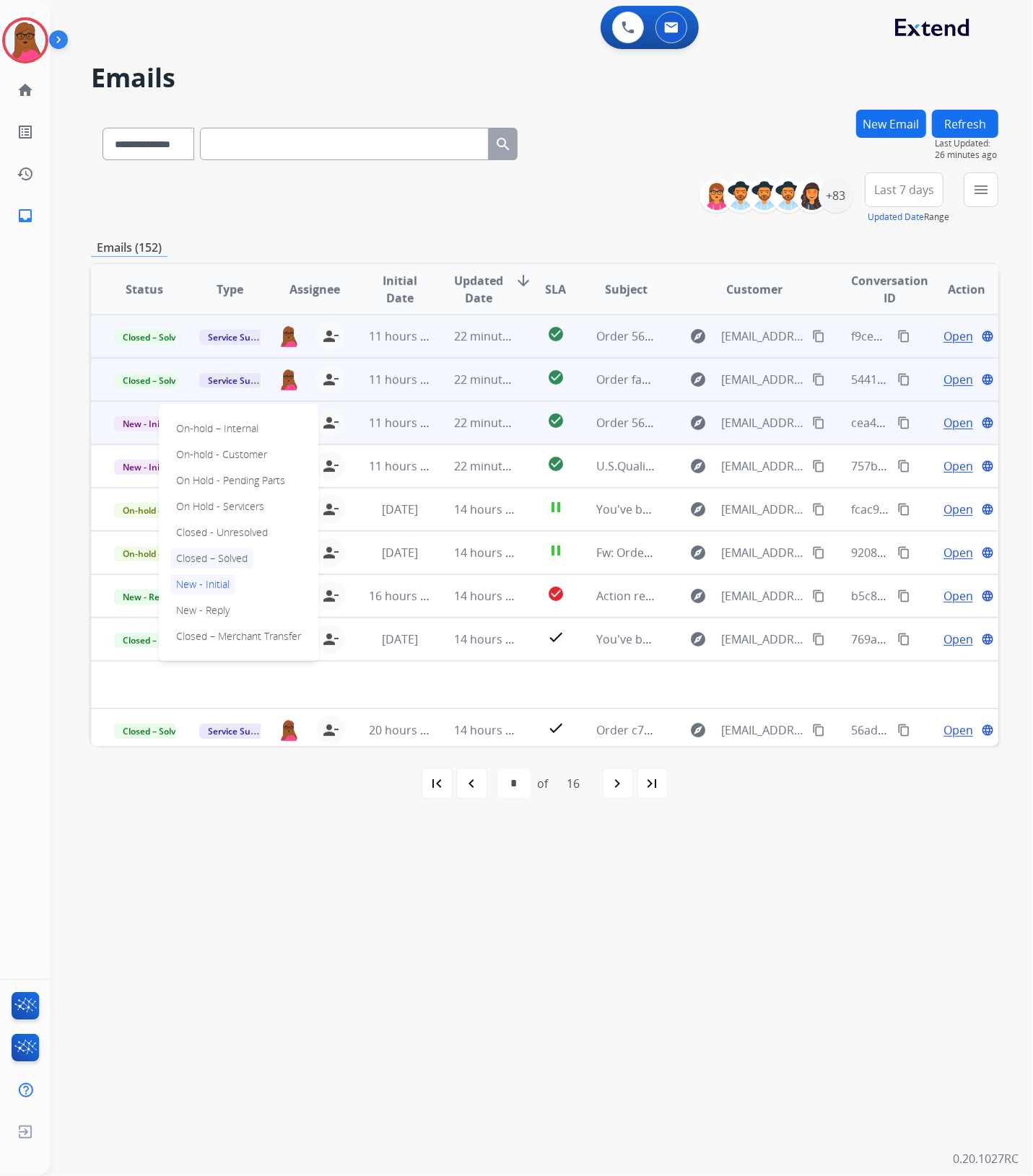
click at [226, 554] on p "Closed – Solved" at bounding box center [212, 558] width 83 height 20
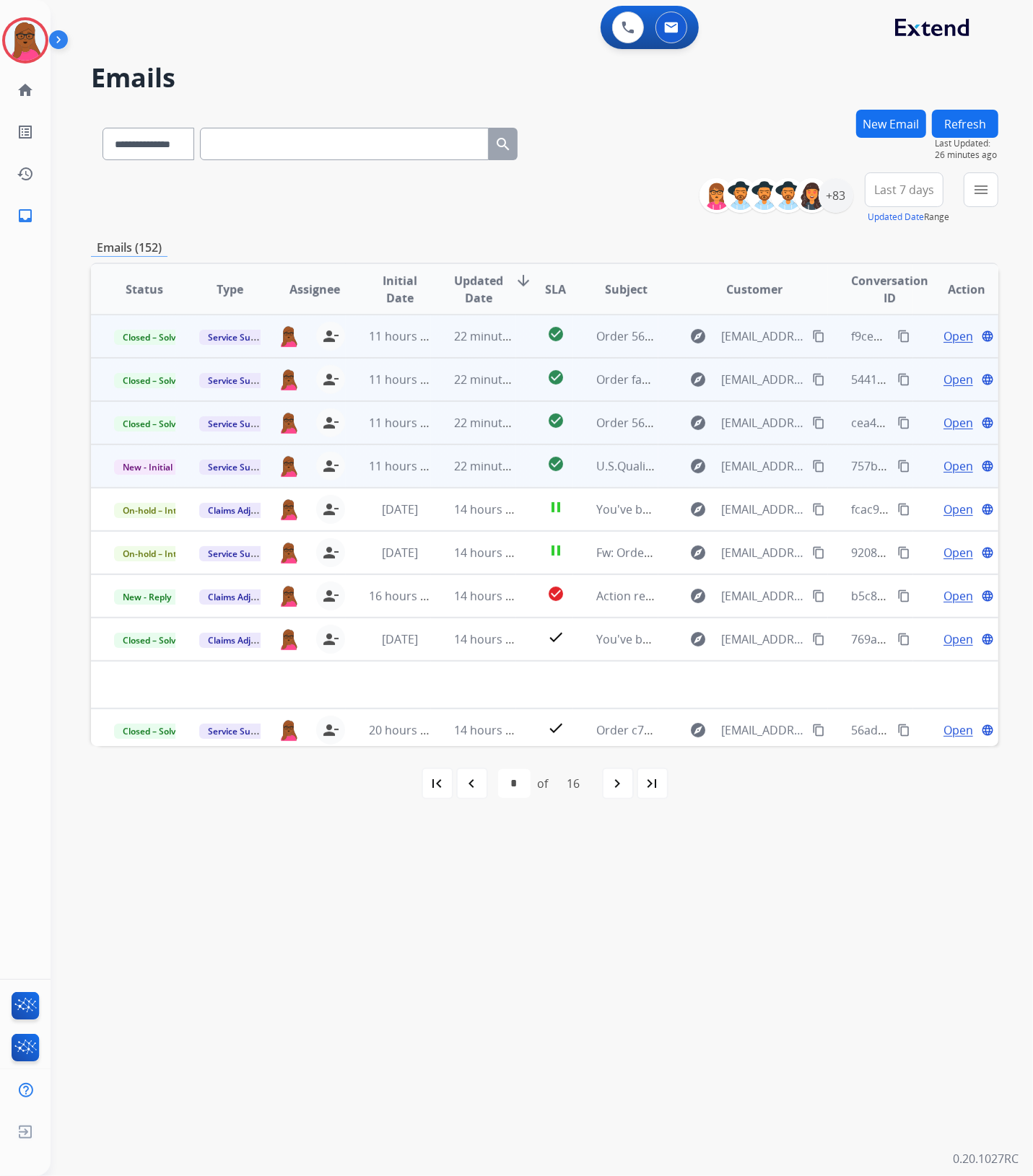
click at [944, 468] on span "Open" at bounding box center [958, 466] width 30 height 18
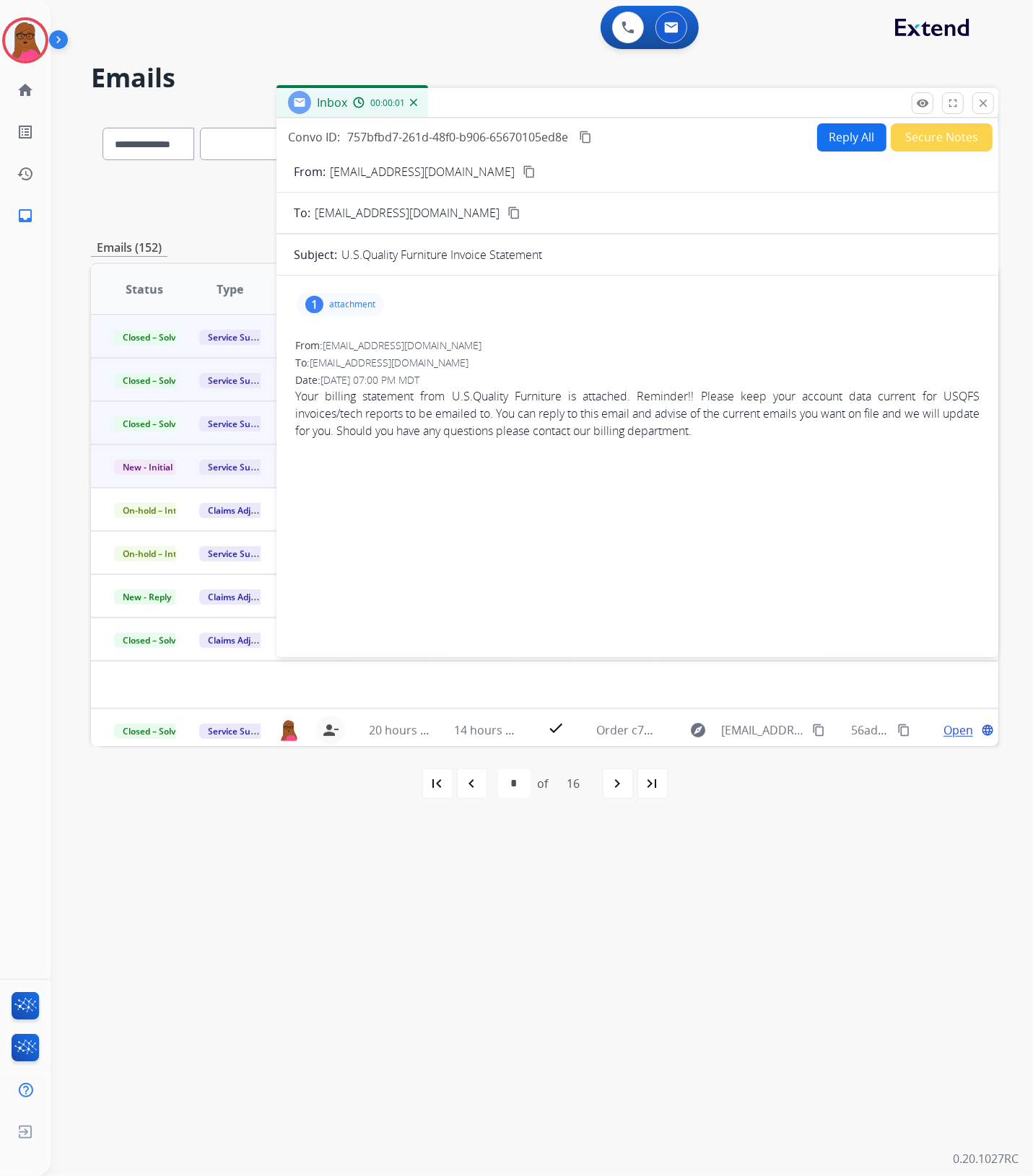
click at [354, 309] on p "attachment" at bounding box center [353, 304] width 46 height 11
click at [458, 347] on p "[DATE] 09:00 PM" at bounding box center [427, 352] width 80 height 11
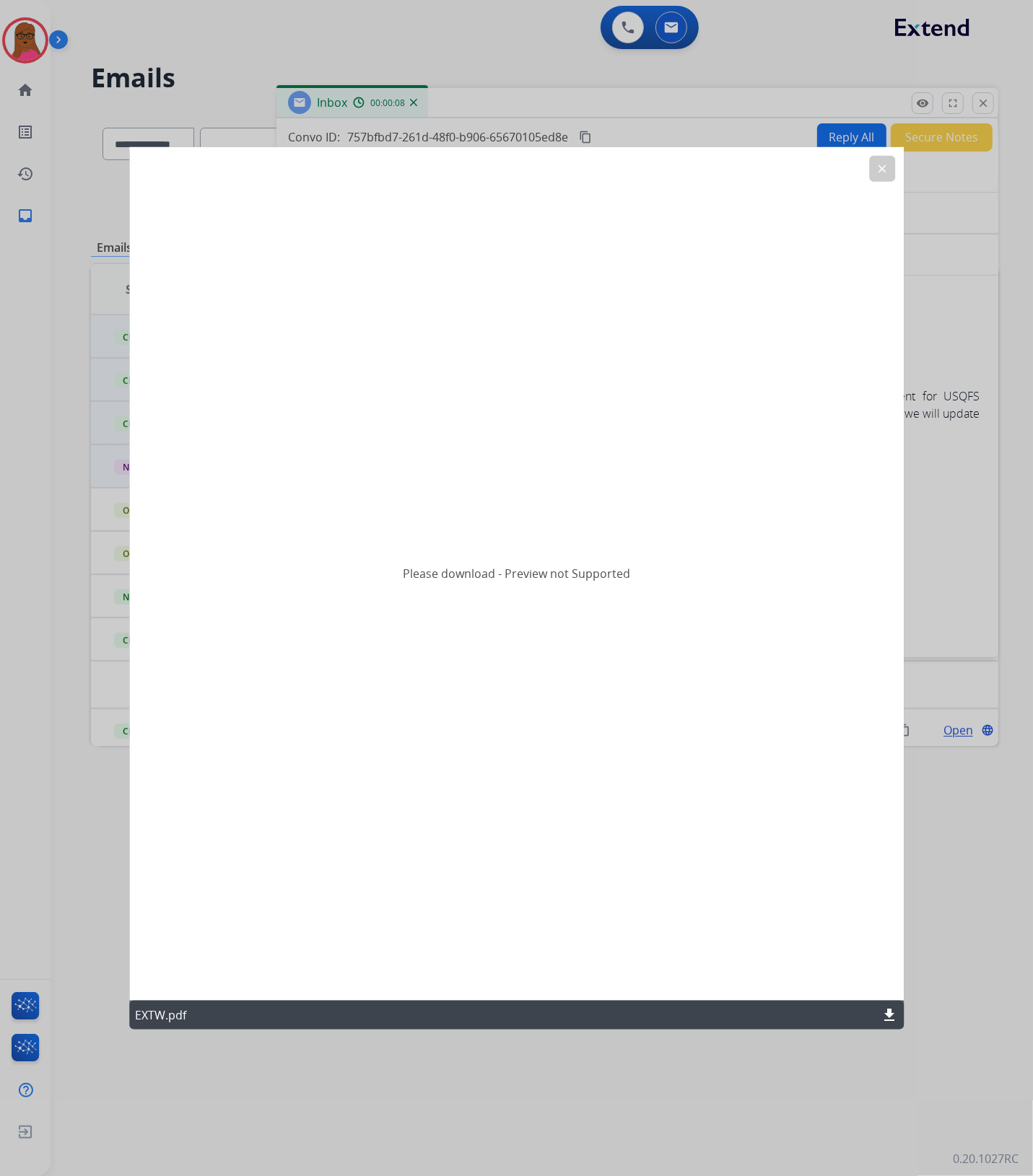
click at [892, 1012] on mat-icon "download" at bounding box center [890, 1015] width 18 height 18
click at [886, 171] on mat-icon "clear" at bounding box center [882, 169] width 13 height 13
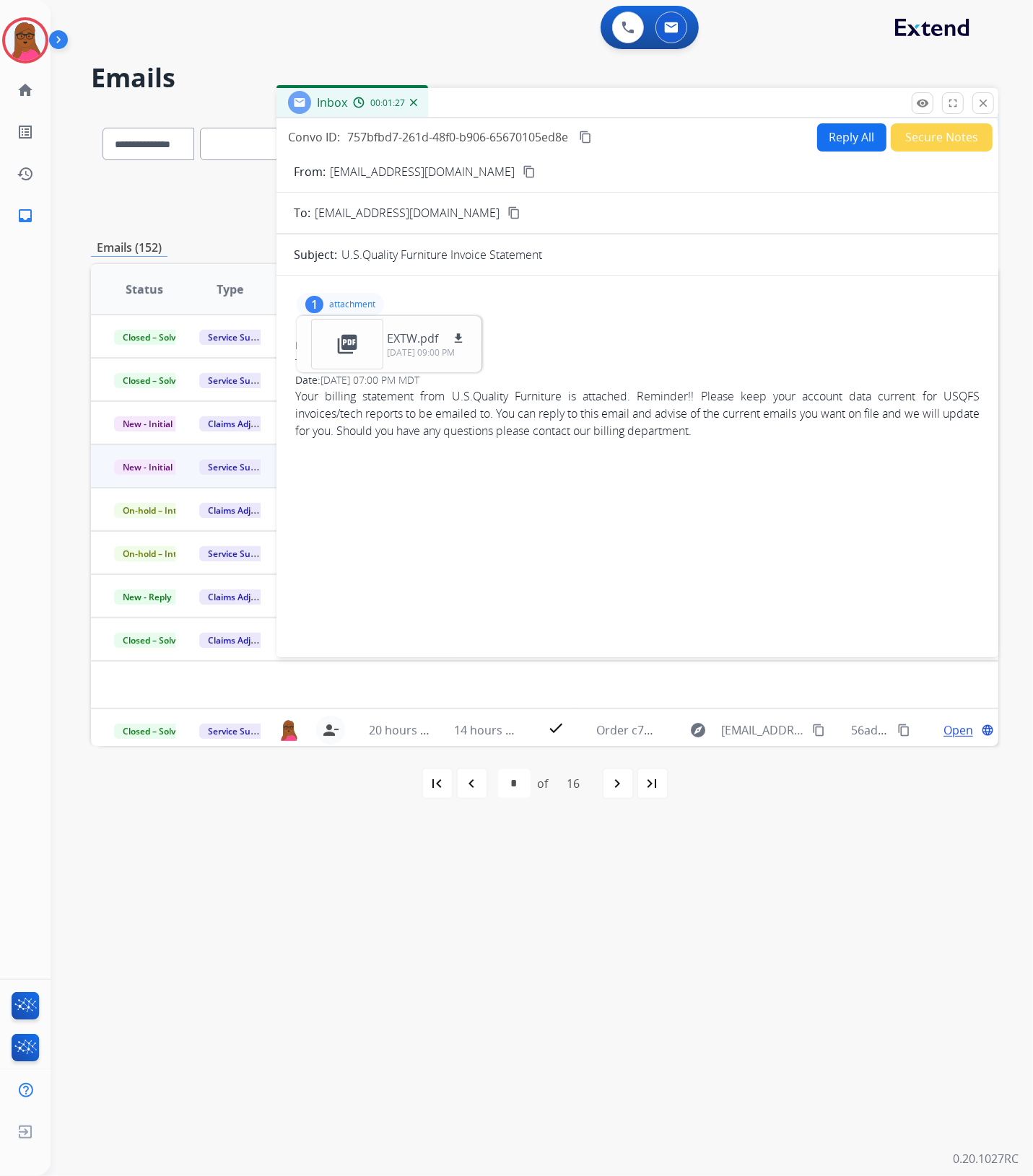
click at [983, 105] on mat-icon "close" at bounding box center [983, 103] width 13 height 13
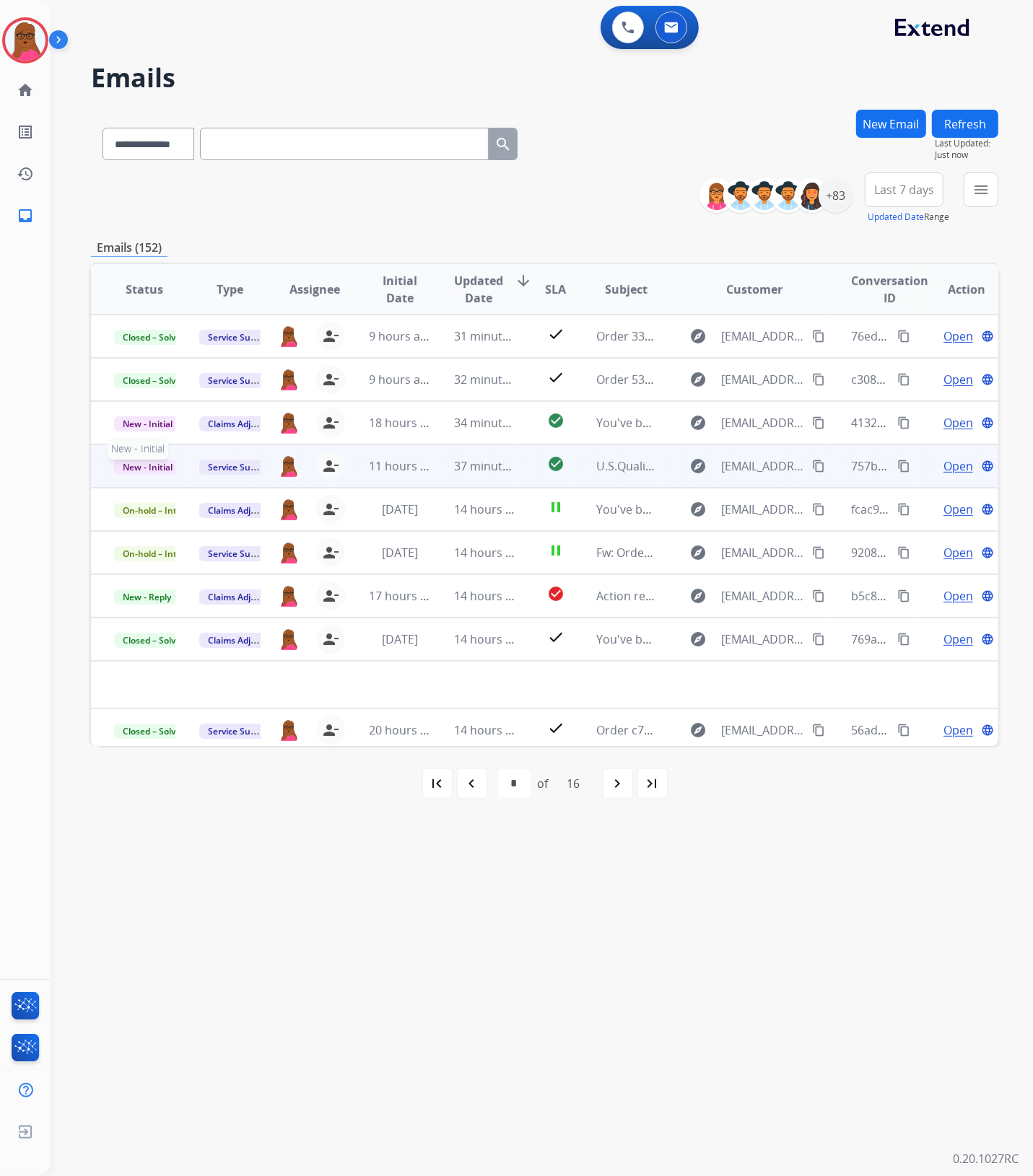
click at [156, 469] on span "New - Initial" at bounding box center [147, 467] width 67 height 15
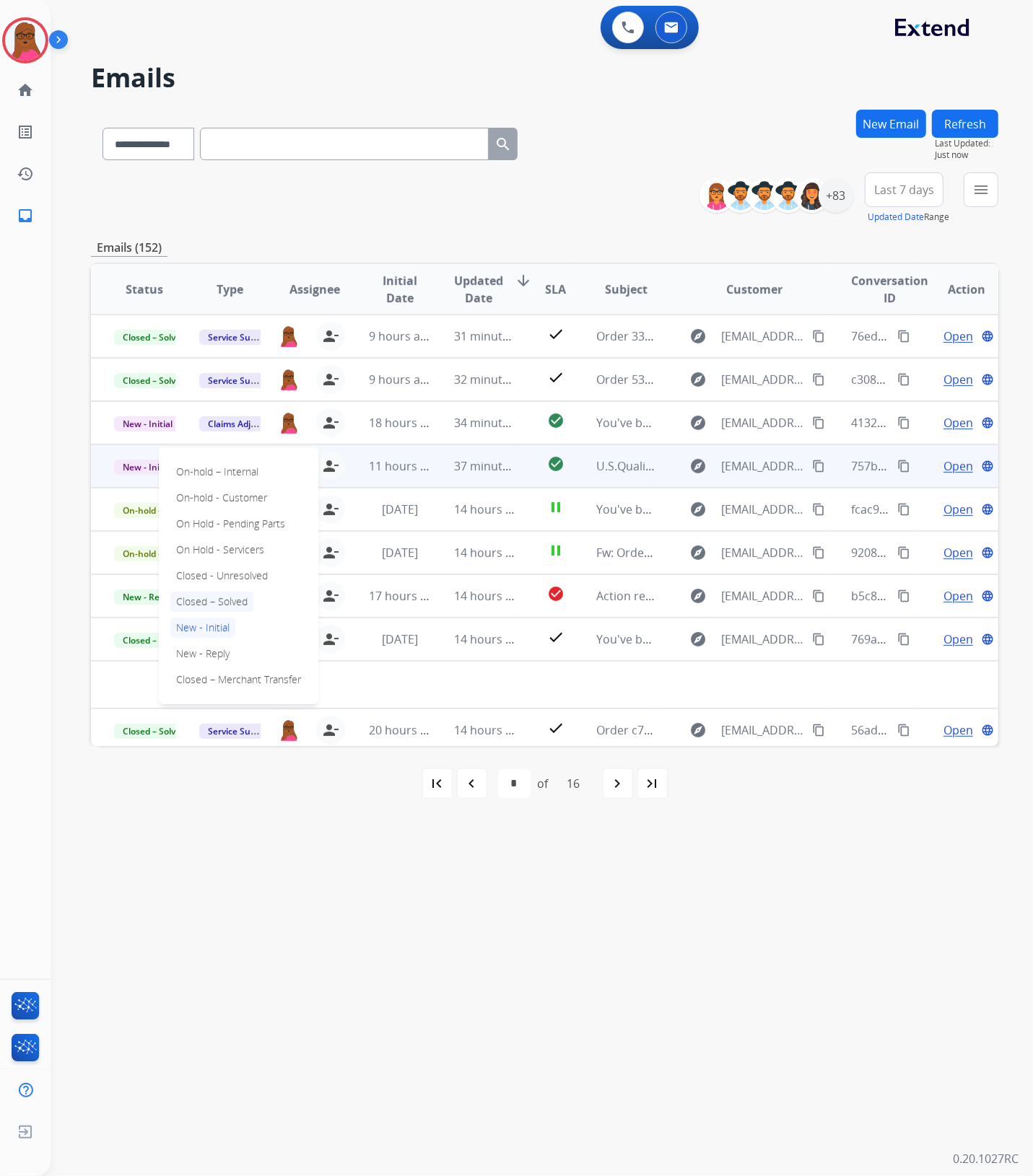
click at [213, 599] on p "Closed – Solved" at bounding box center [212, 602] width 83 height 20
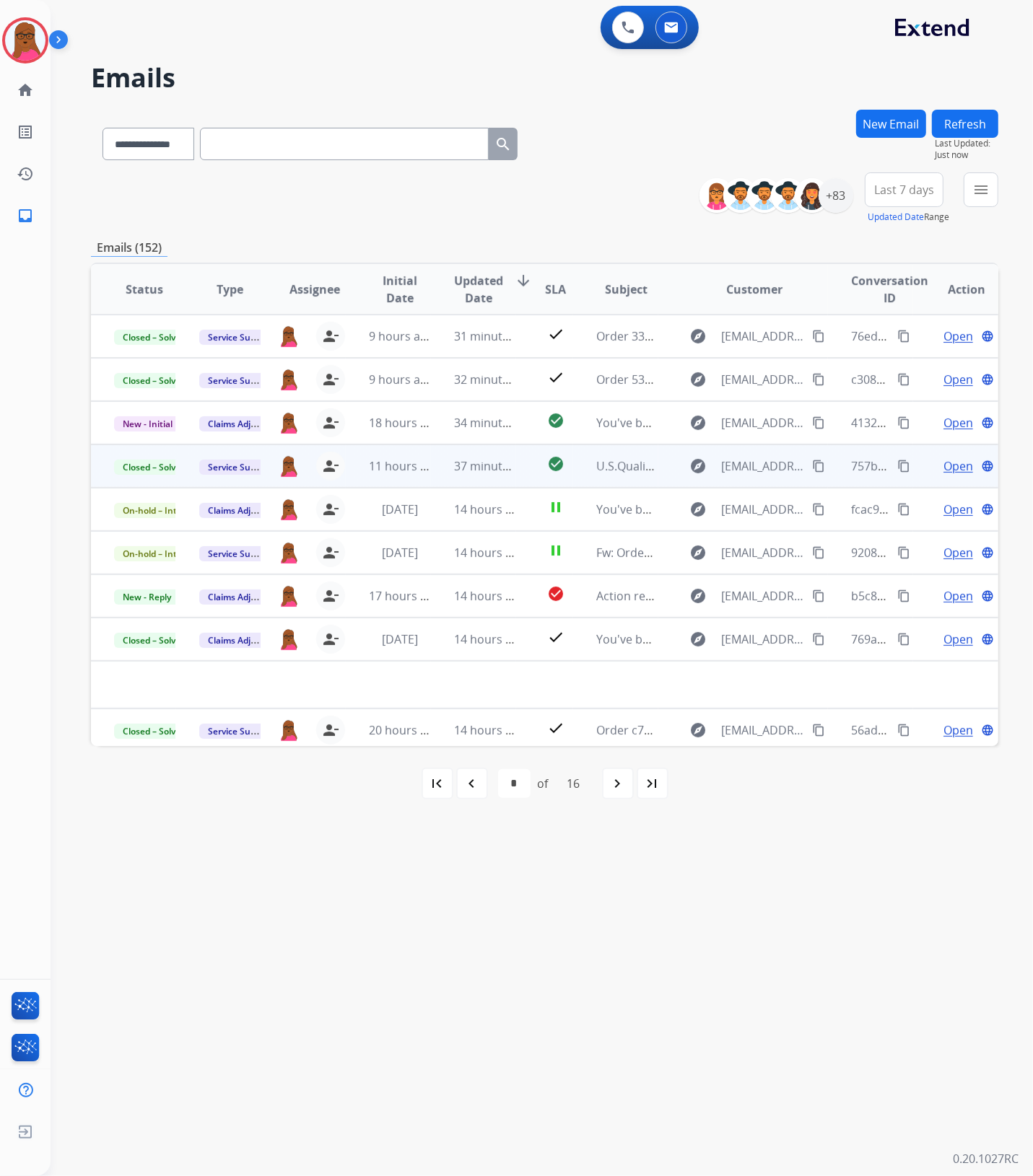
click at [905, 125] on button "New Email" at bounding box center [890, 123] width 70 height 28
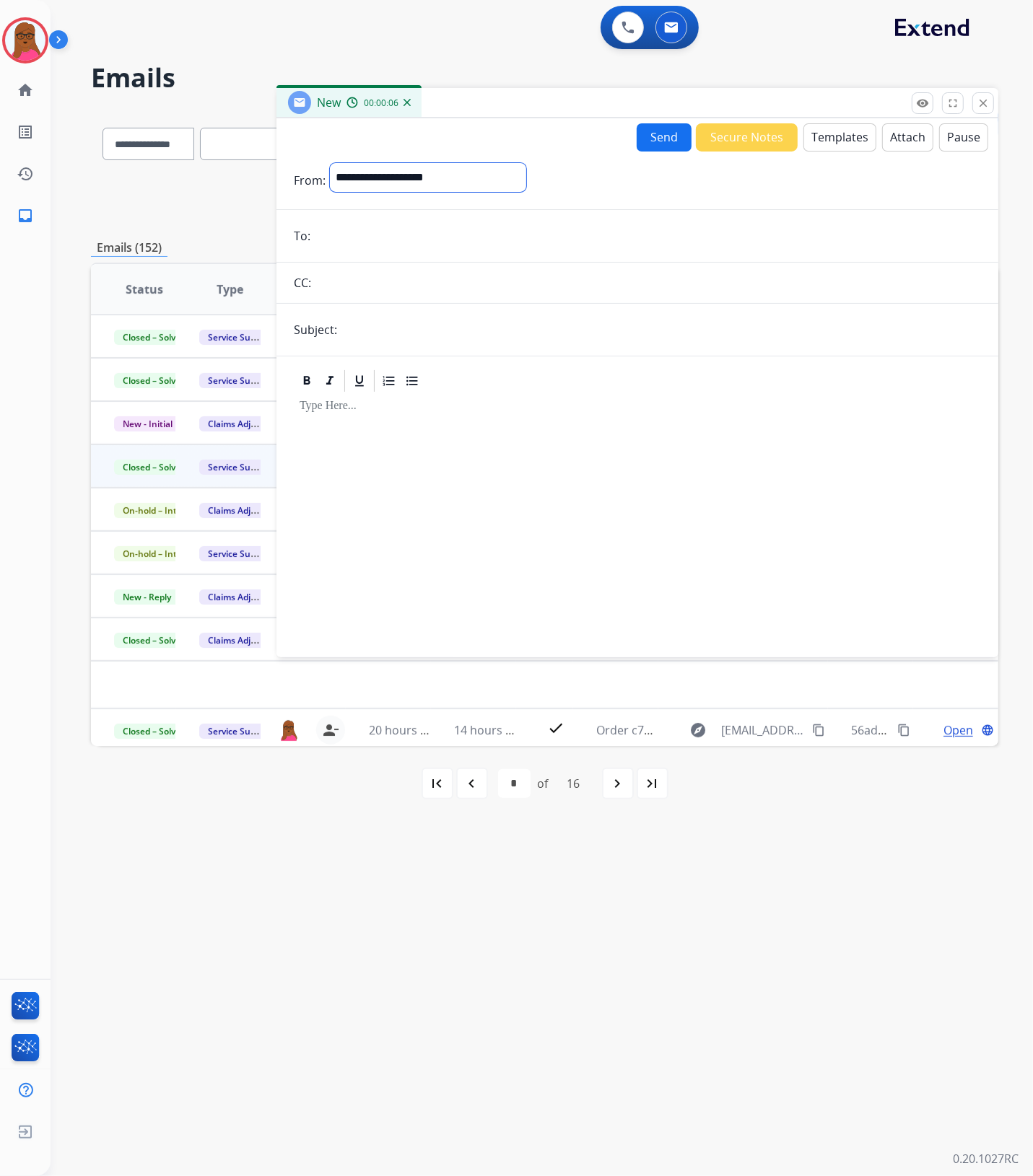
click at [462, 182] on select "**********" at bounding box center [428, 178] width 196 height 29
select select "**********"
click at [330, 163] on select "**********" at bounding box center [428, 178] width 196 height 29
click at [394, 228] on input "email" at bounding box center [648, 237] width 666 height 29
paste input "**********"
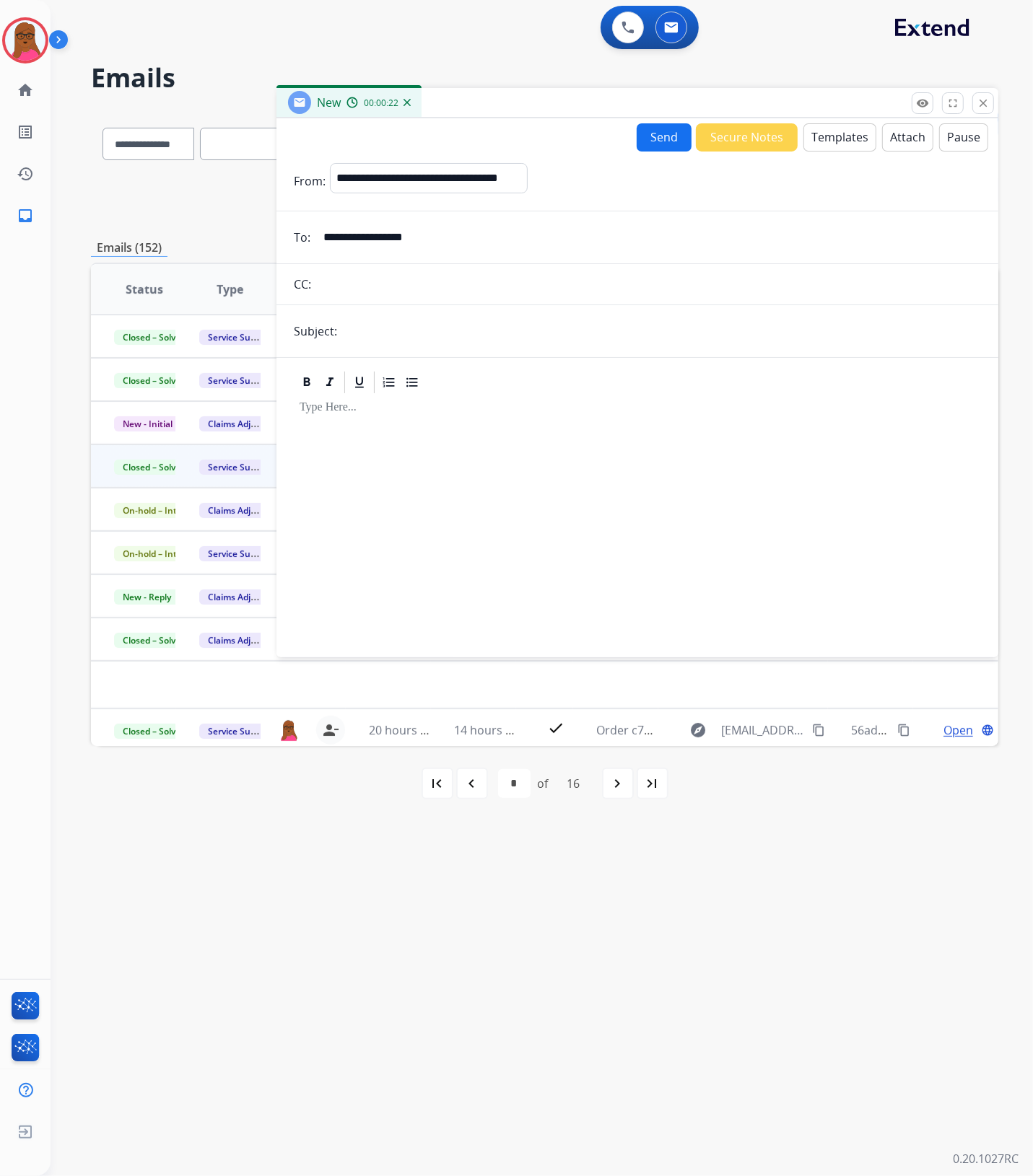
type input "**********"
click at [376, 338] on input "text" at bounding box center [661, 331] width 640 height 29
type input "**********"
click at [440, 453] on div at bounding box center [637, 519] width 687 height 248
click at [848, 146] on button "Templates" at bounding box center [839, 137] width 73 height 28
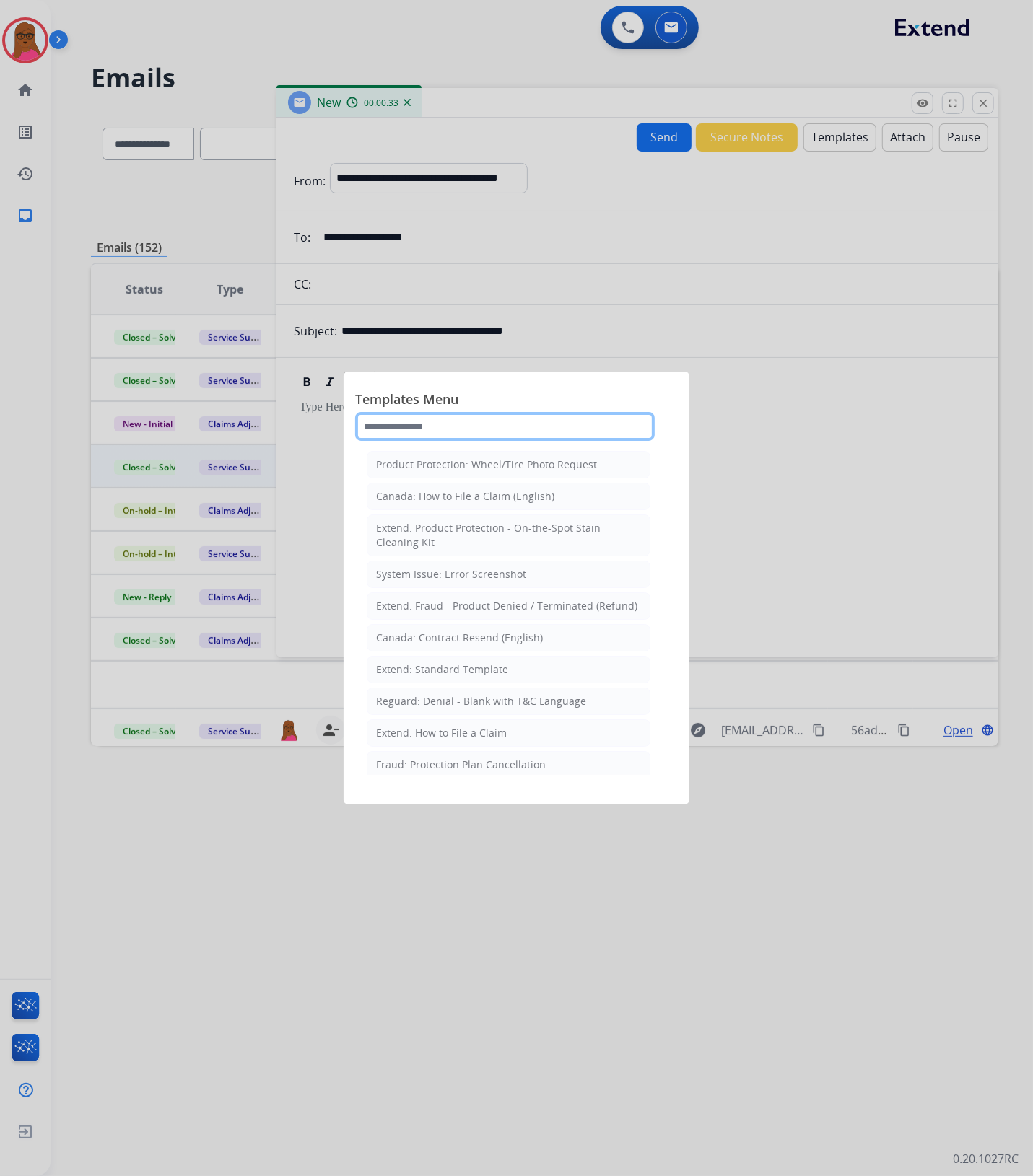
click at [543, 427] on input "text" at bounding box center [505, 426] width 300 height 29
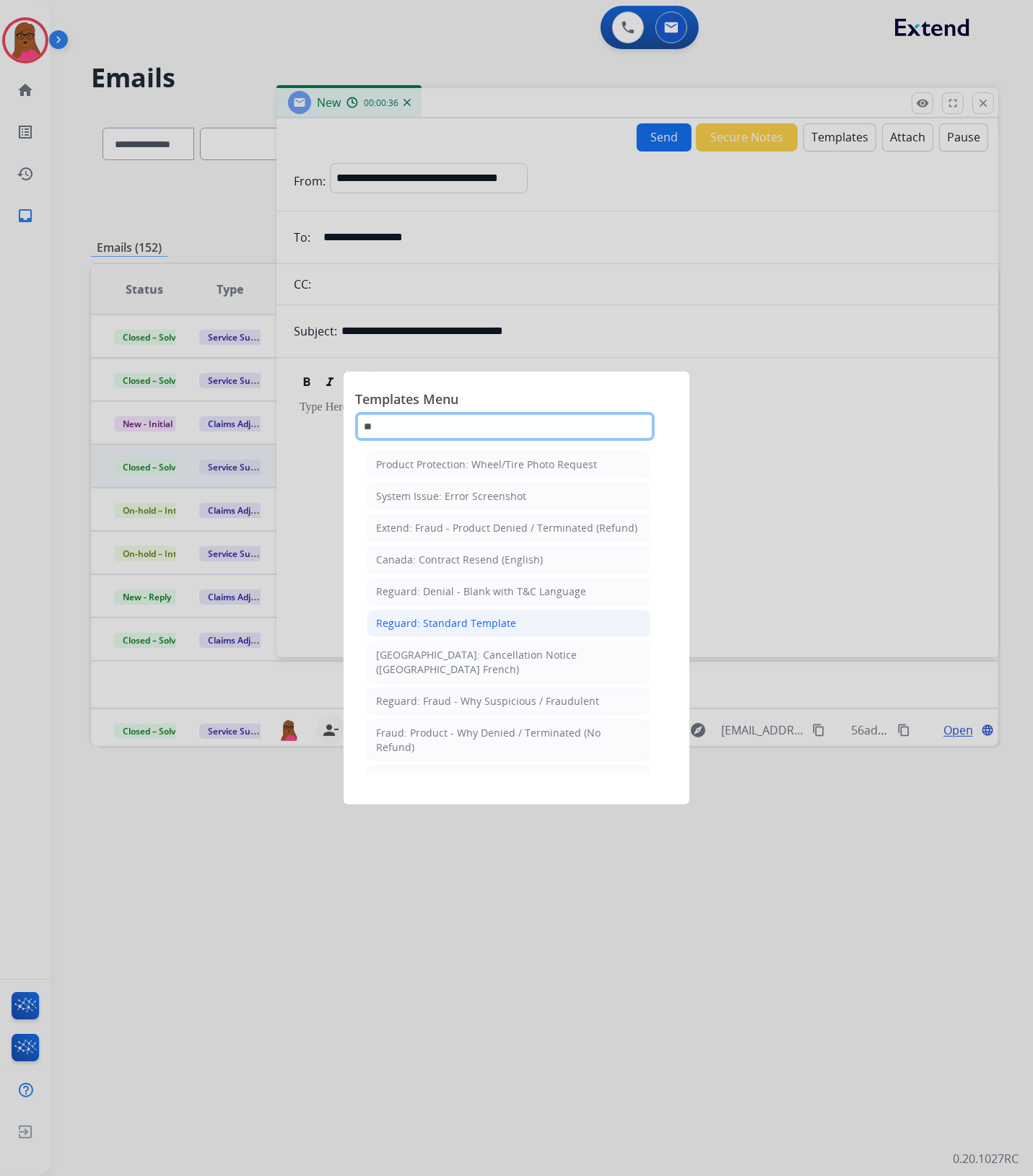
type input "**"
click at [474, 624] on div "Reguard: Standard Template" at bounding box center [446, 623] width 140 height 14
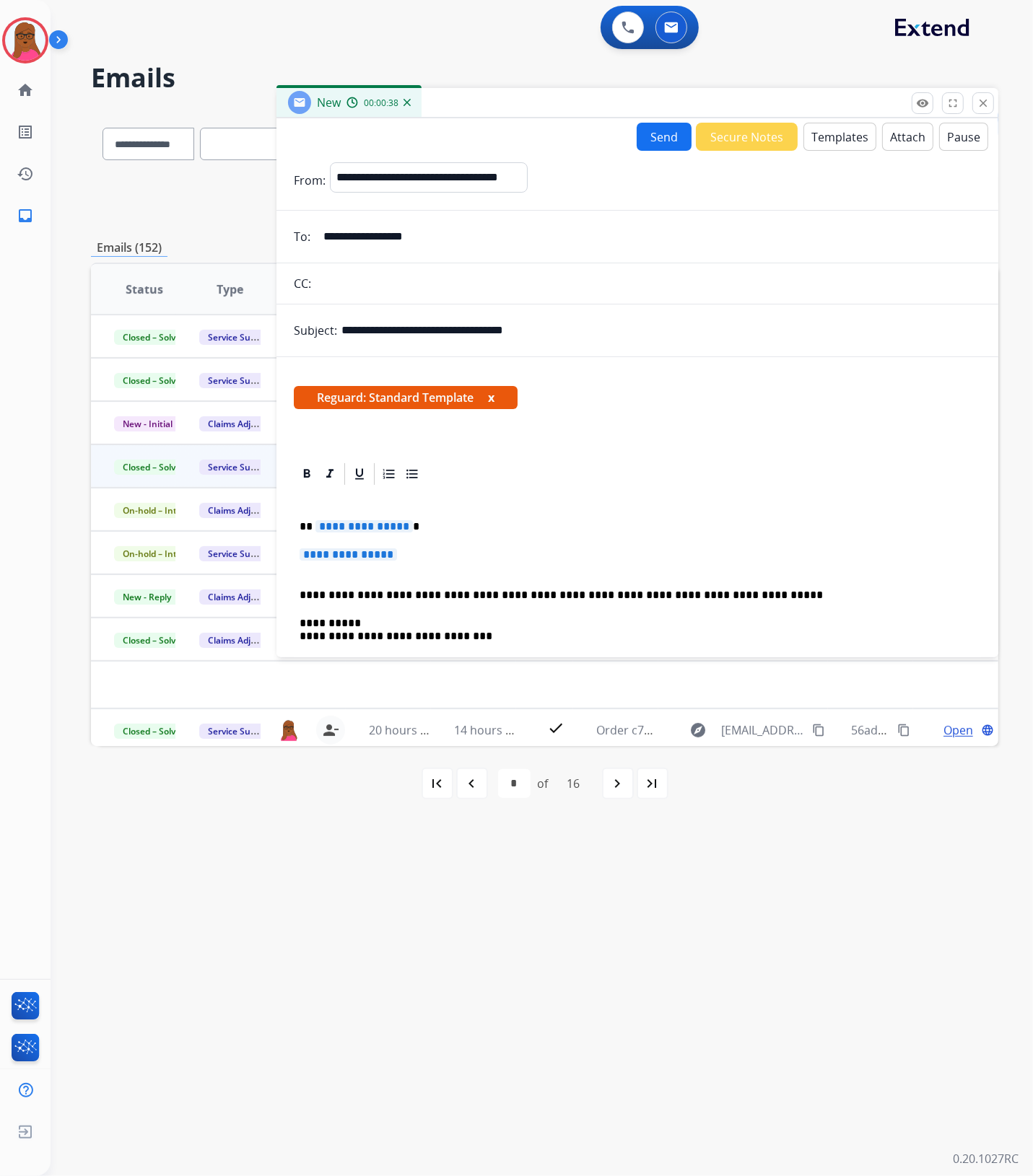
click at [494, 402] on button "x" at bounding box center [491, 397] width 6 height 18
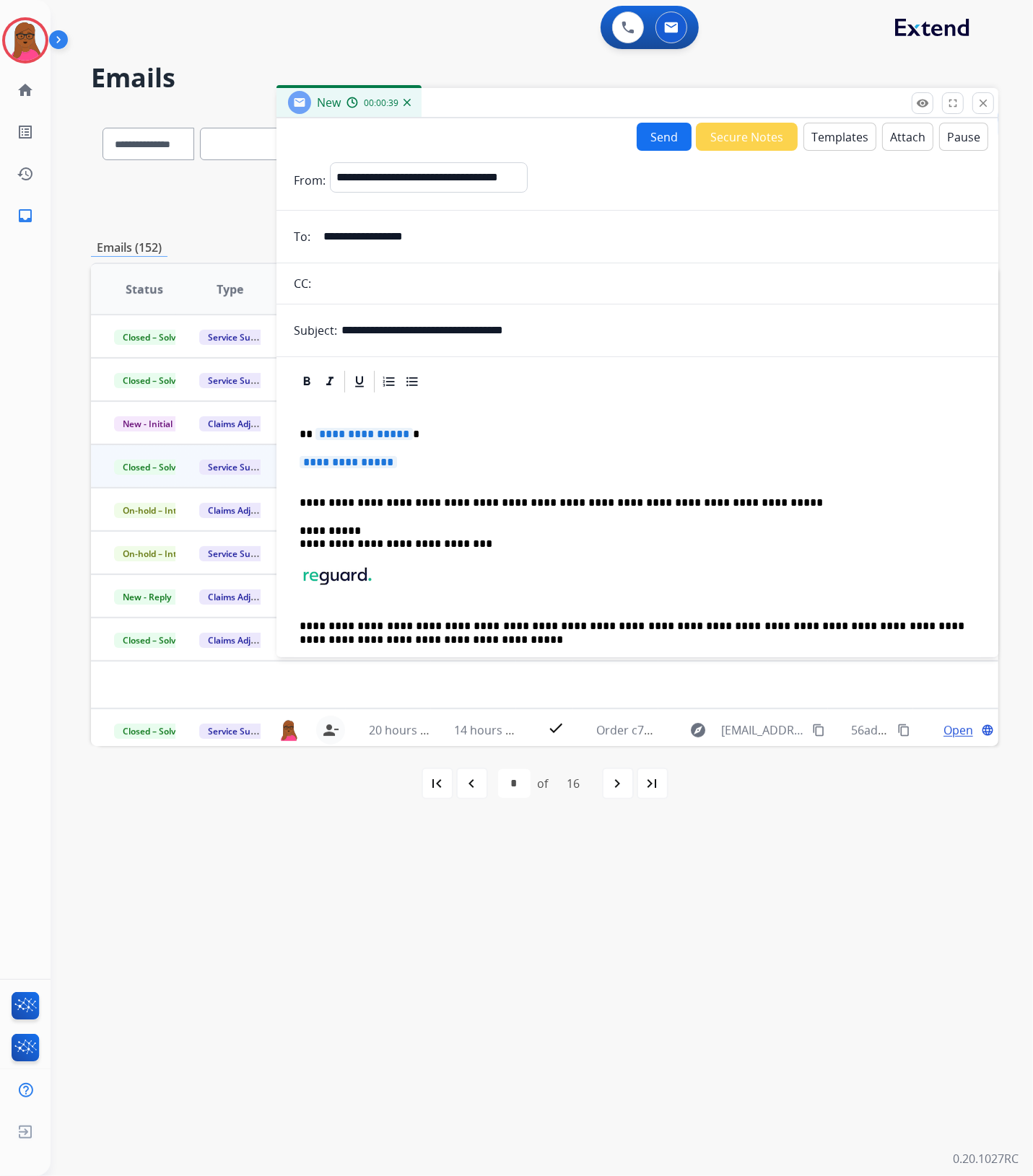
click at [382, 440] on span "**********" at bounding box center [365, 433] width 98 height 12
click at [369, 465] on span "**********" at bounding box center [349, 461] width 98 height 12
click at [358, 463] on span "**********" at bounding box center [349, 461] width 98 height 12
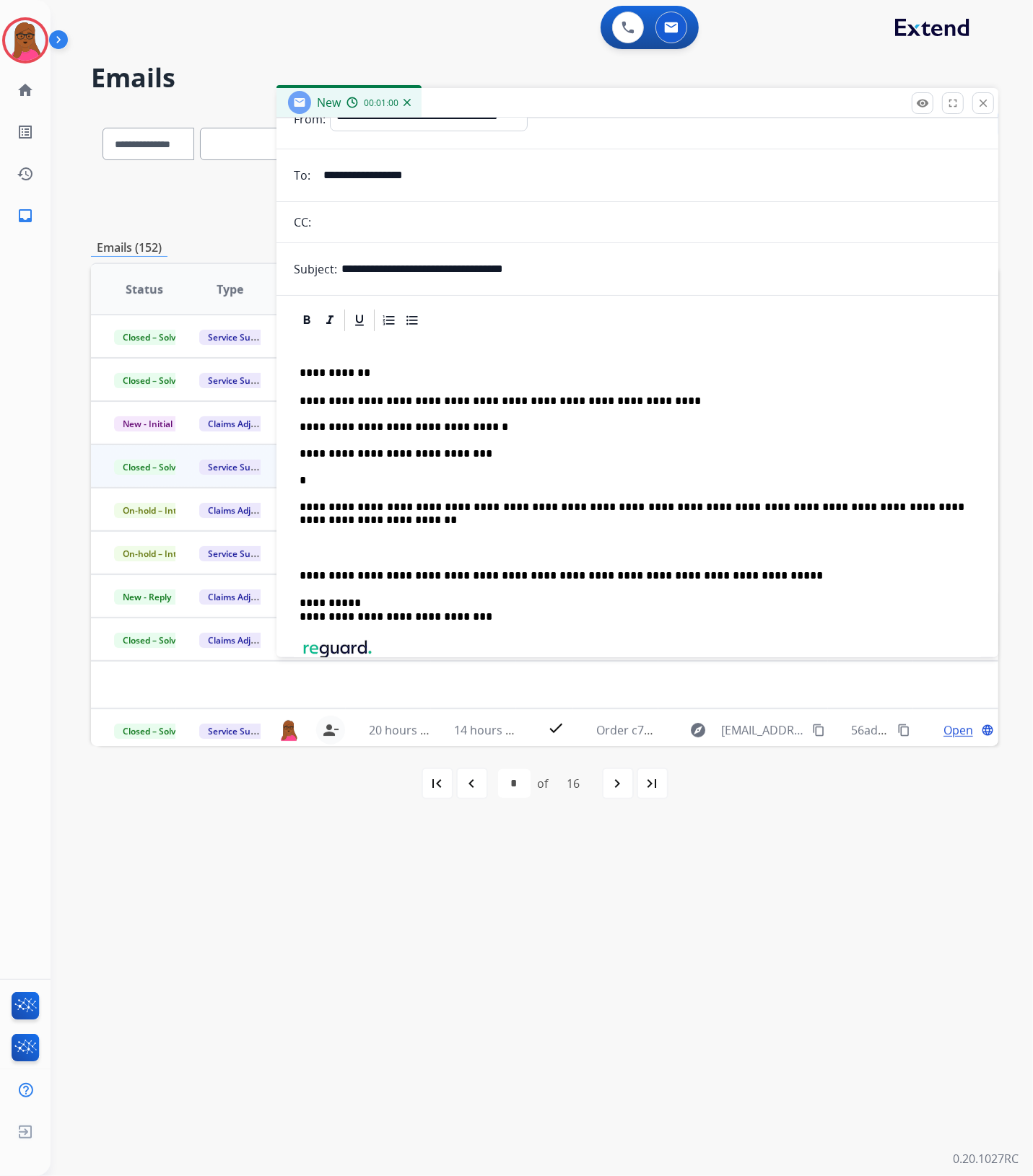
scroll to position [91, 0]
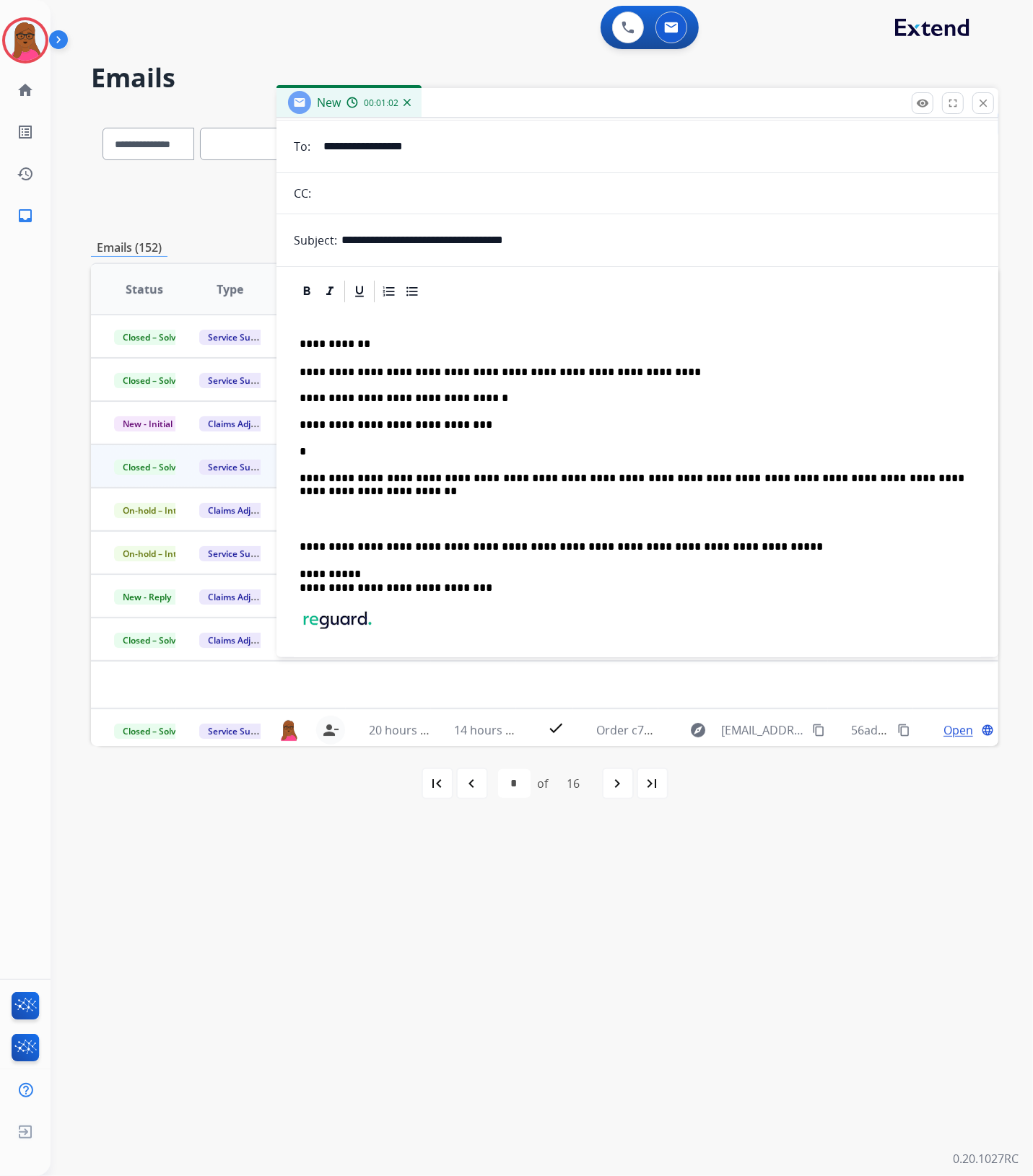
click at [360, 453] on p "**********" at bounding box center [632, 426] width 665 height 120
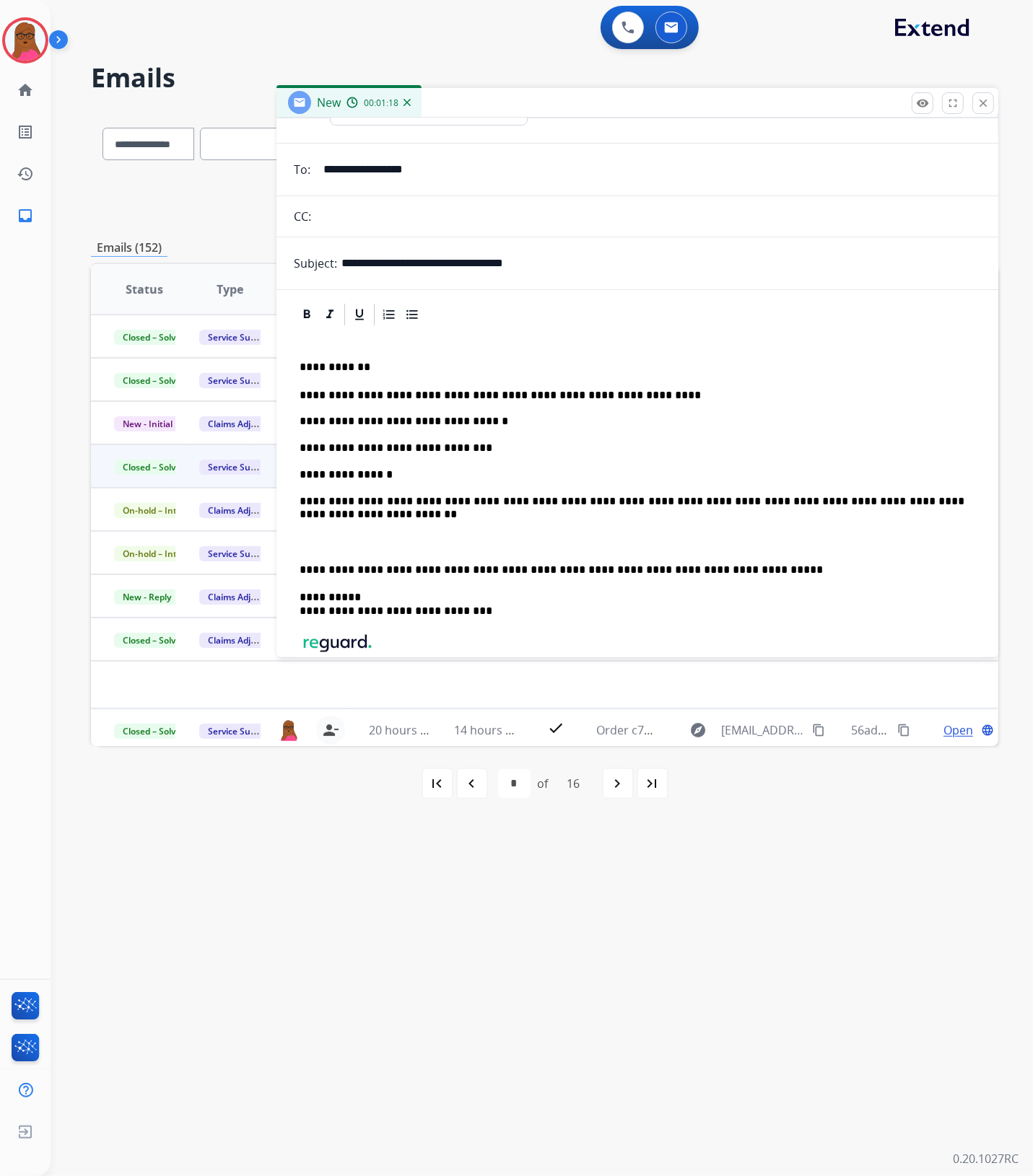
scroll to position [0, 0]
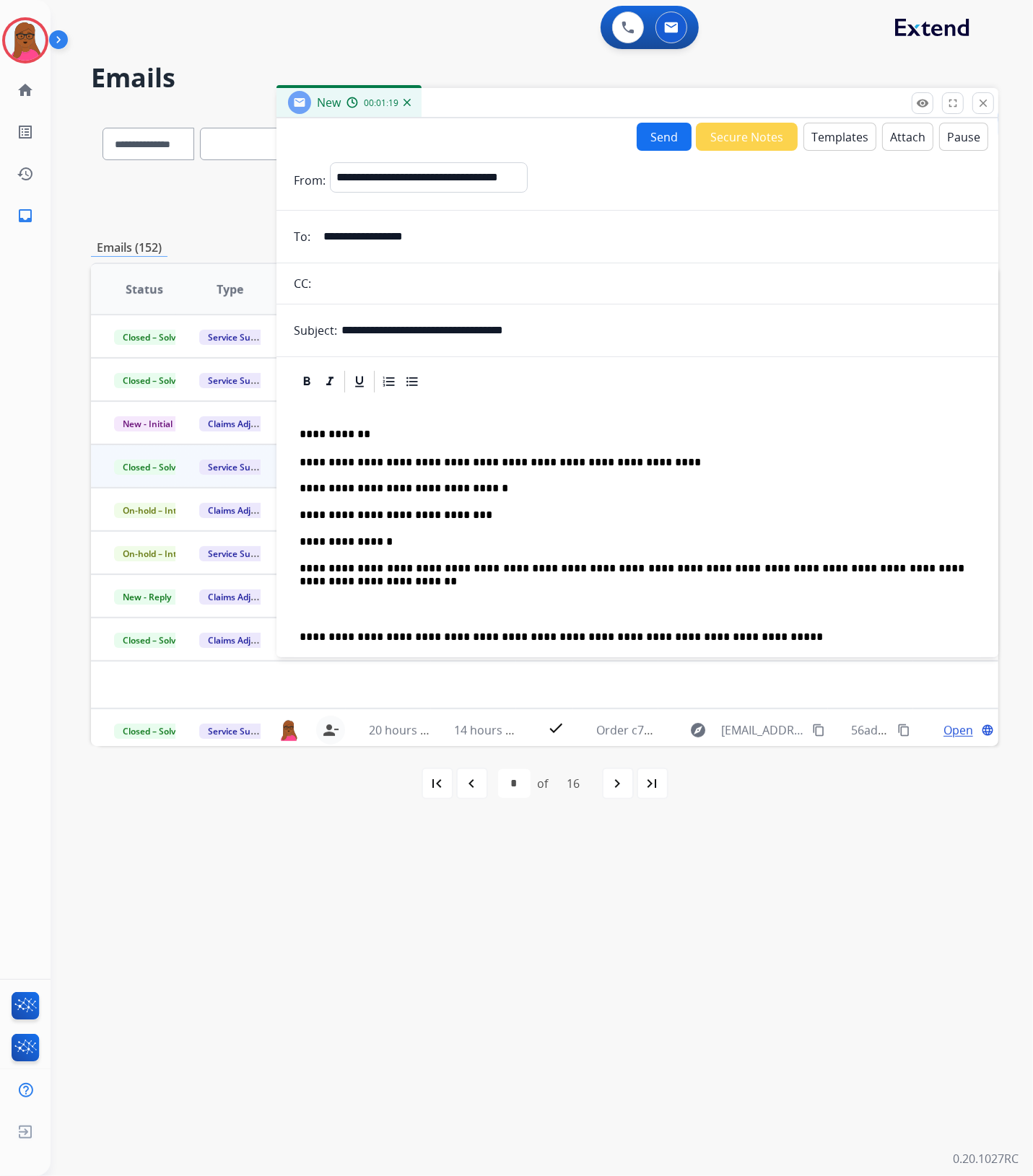
click at [663, 138] on button "Send" at bounding box center [664, 136] width 54 height 28
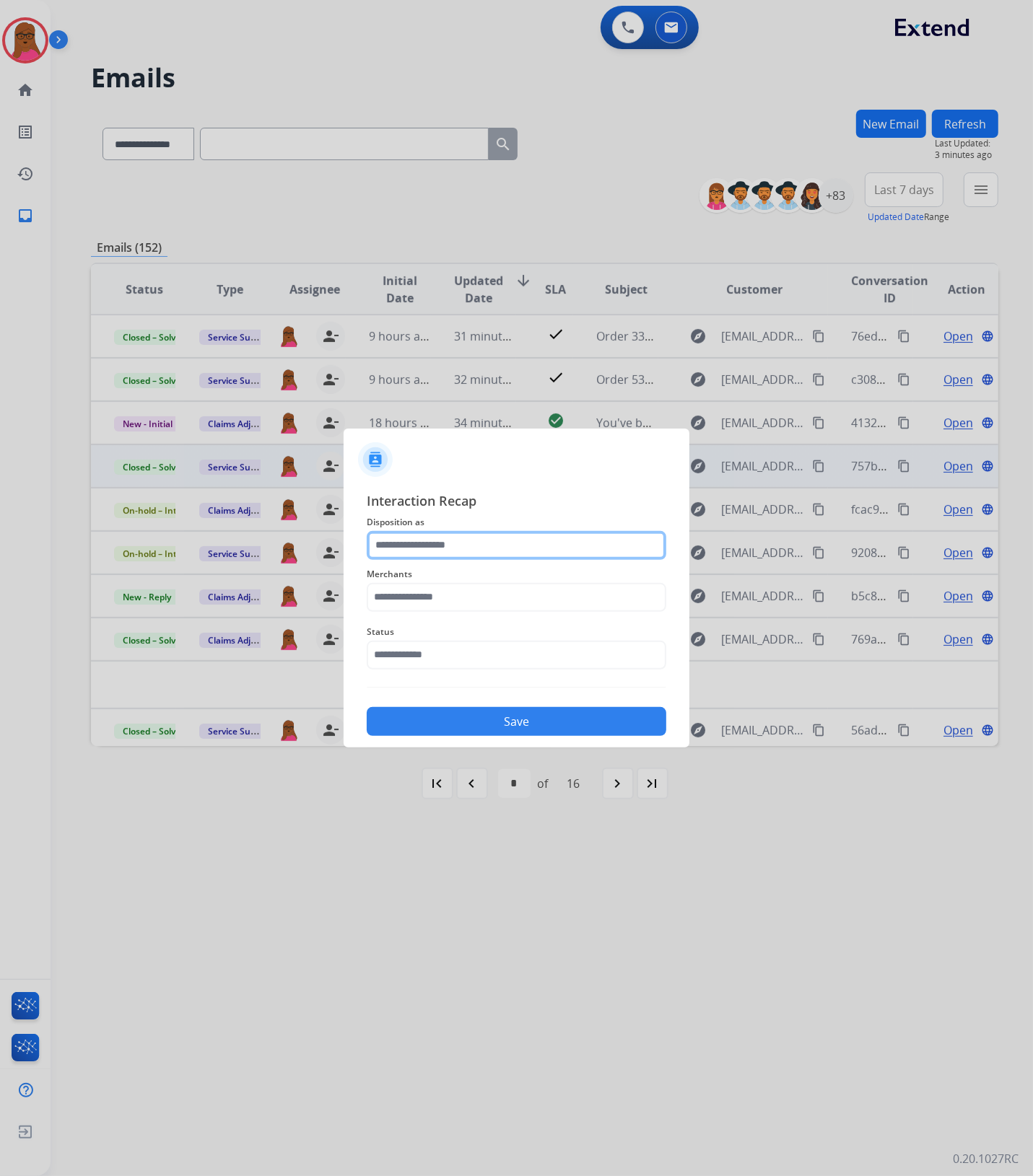
click at [482, 545] on input "text" at bounding box center [517, 546] width 300 height 29
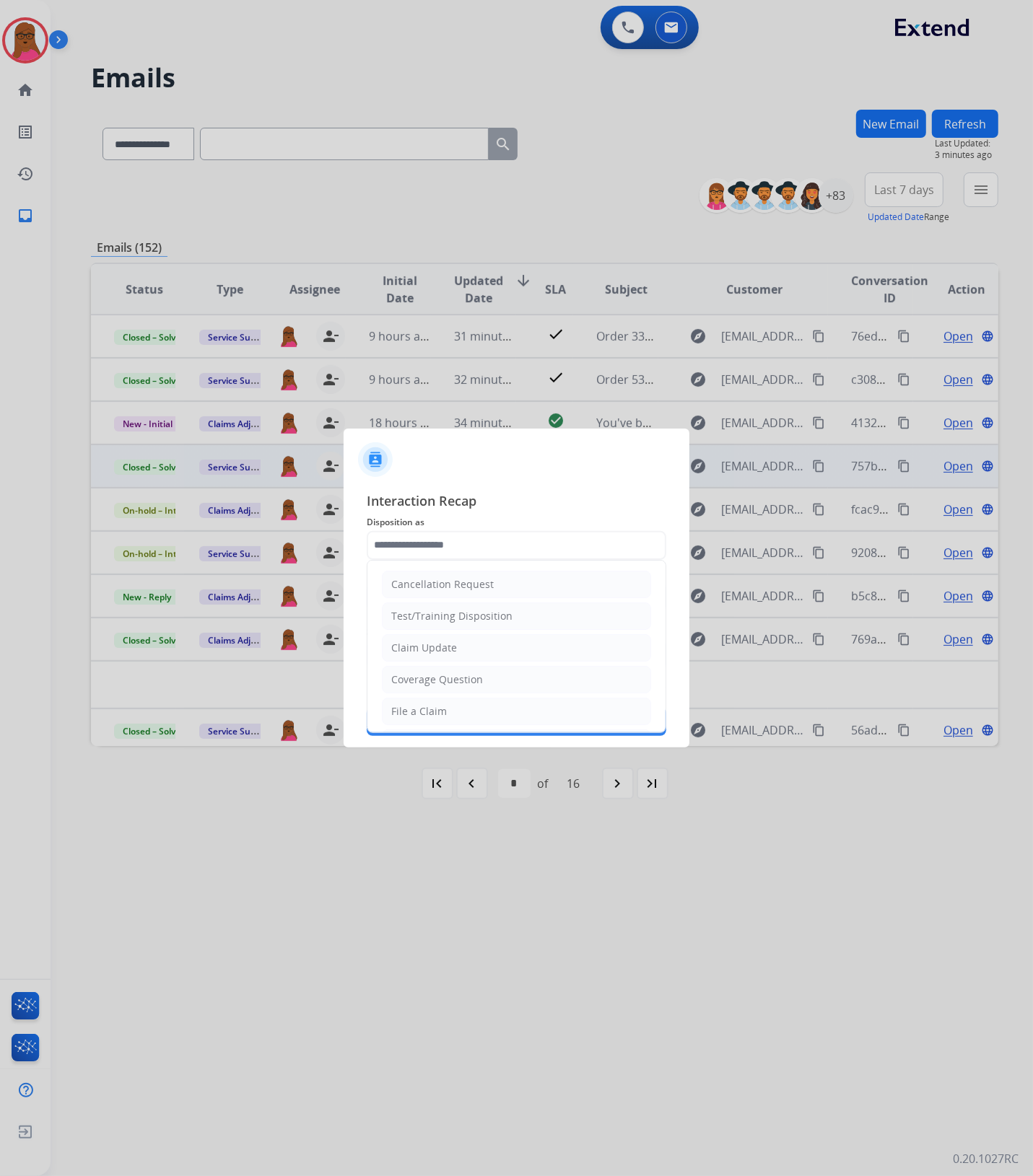
click at [455, 654] on li "Claim Update" at bounding box center [516, 648] width 269 height 27
type input "**********"
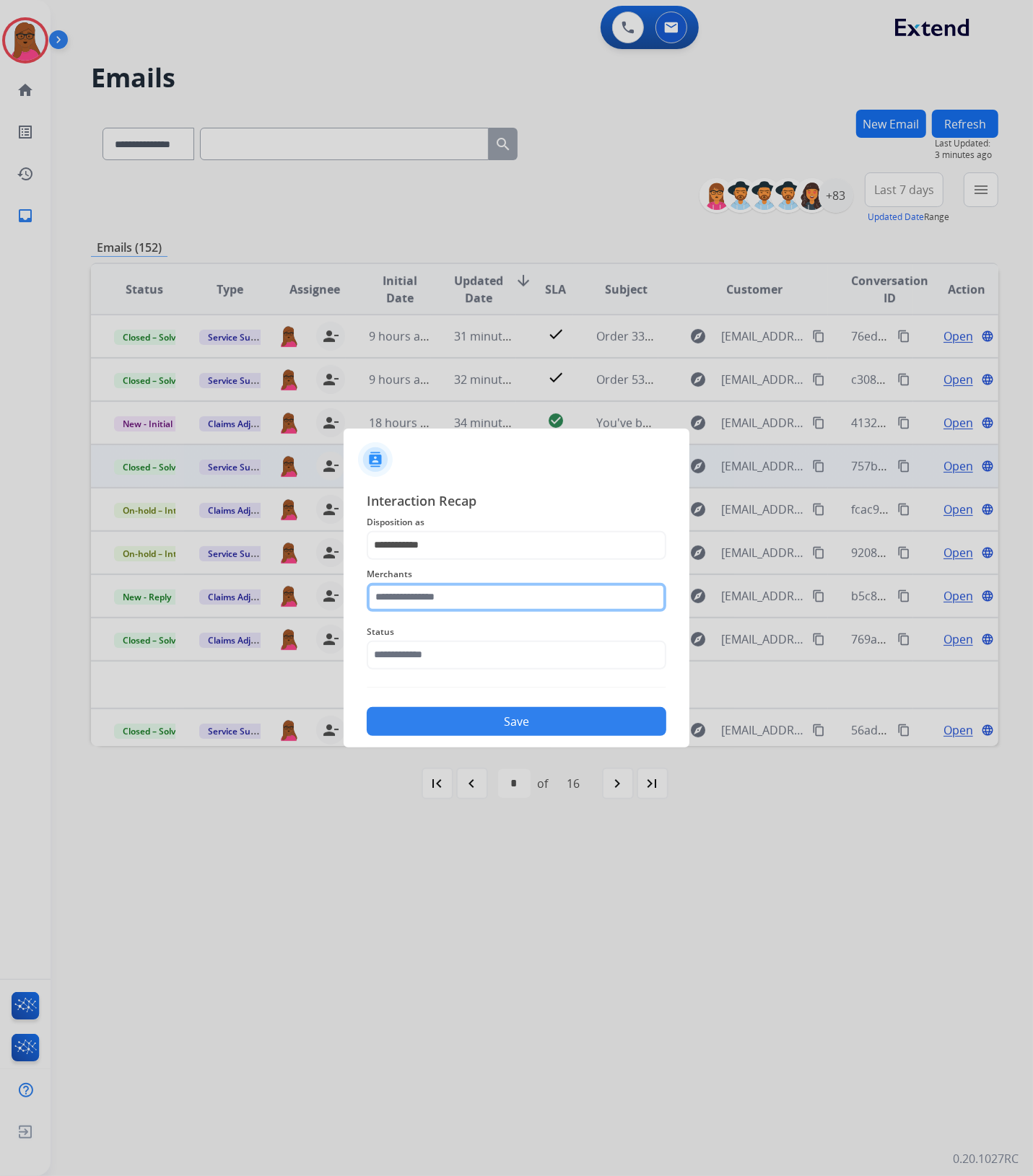
click at [458, 597] on input "text" at bounding box center [517, 598] width 300 height 29
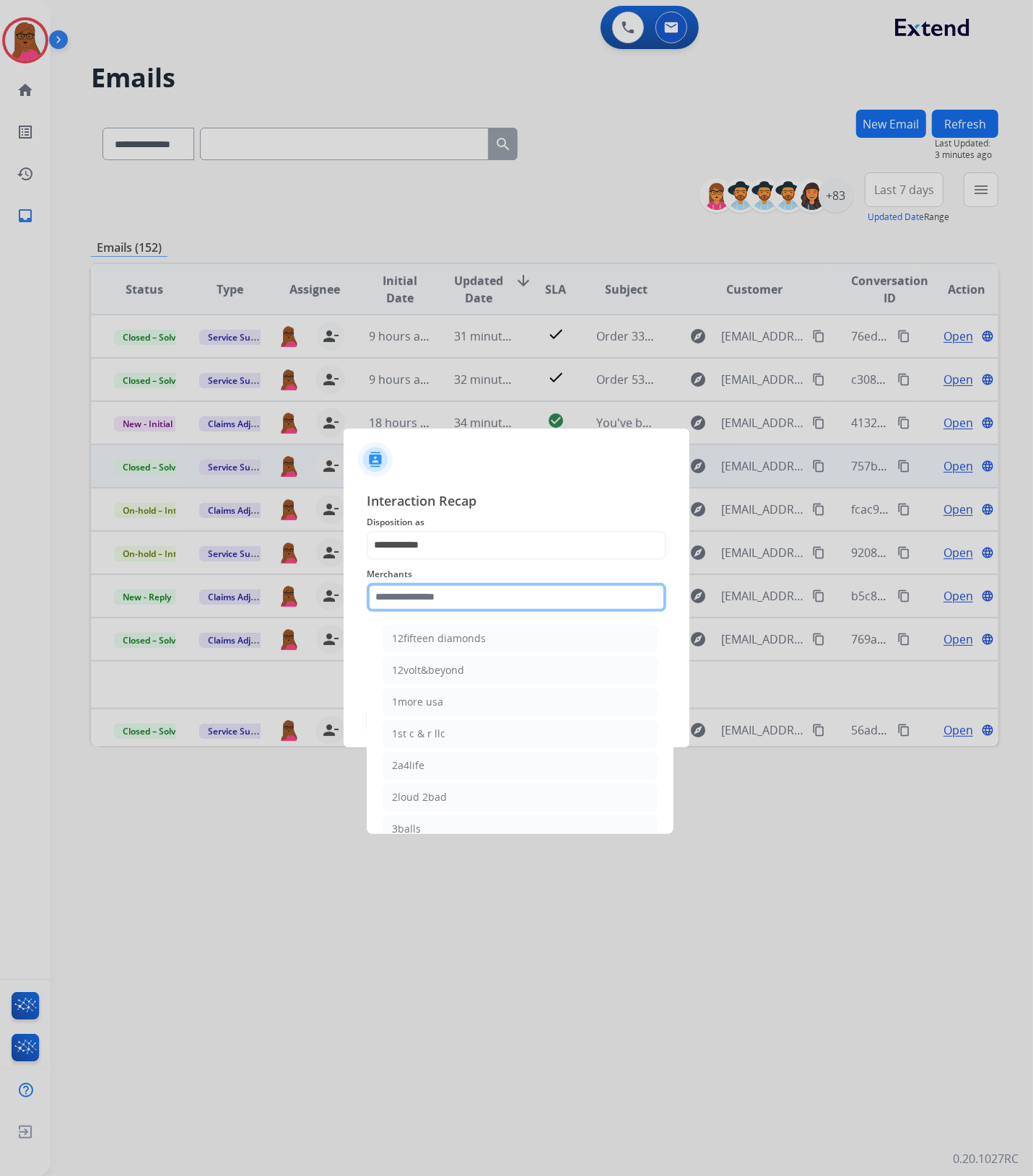
click at [535, 599] on input "text" at bounding box center [517, 598] width 300 height 29
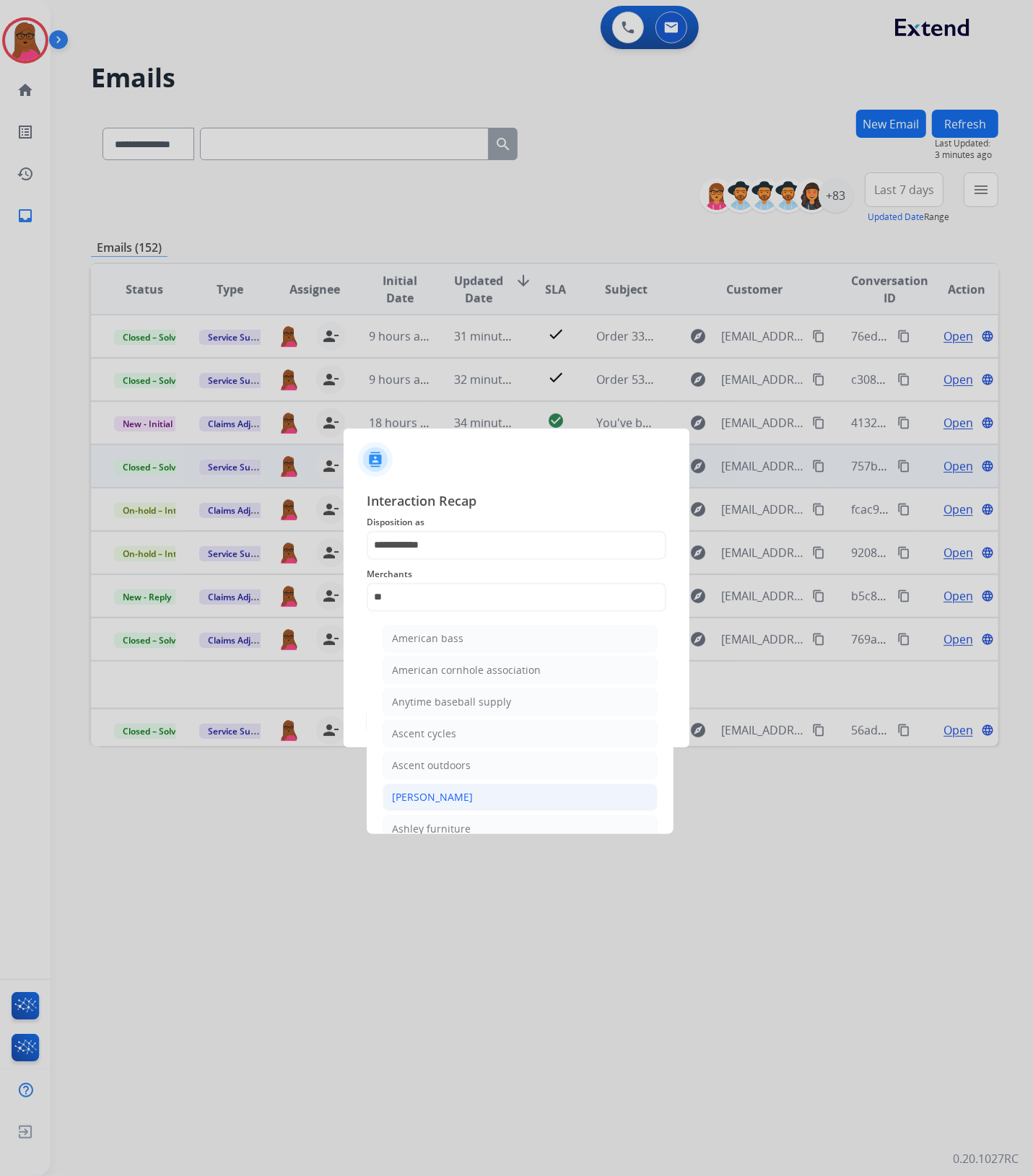
click at [449, 798] on div "[PERSON_NAME]" at bounding box center [432, 797] width 81 height 14
type input "**********"
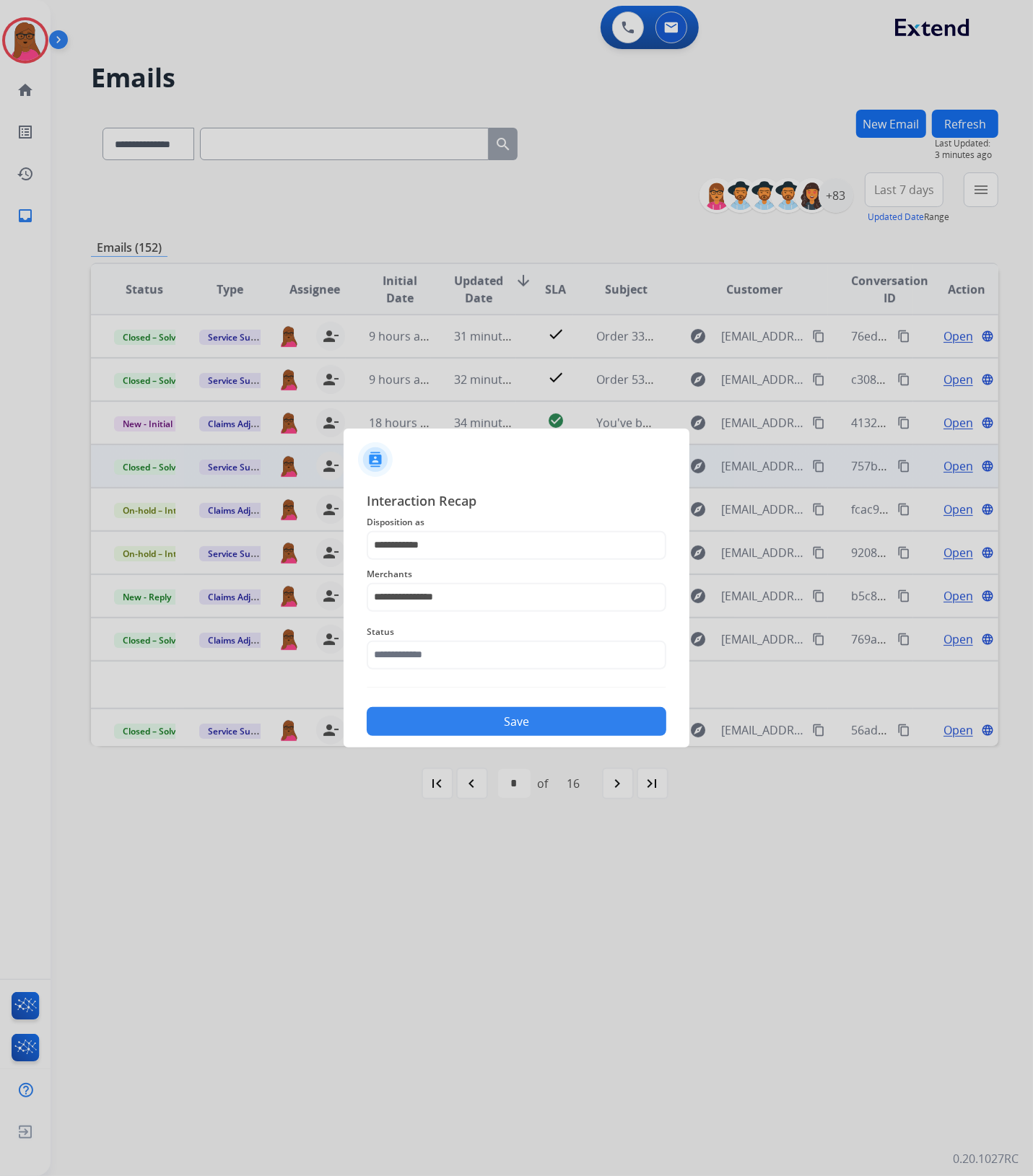
click at [482, 669] on div "Status" at bounding box center [517, 646] width 300 height 58
click at [488, 657] on input "text" at bounding box center [517, 655] width 300 height 29
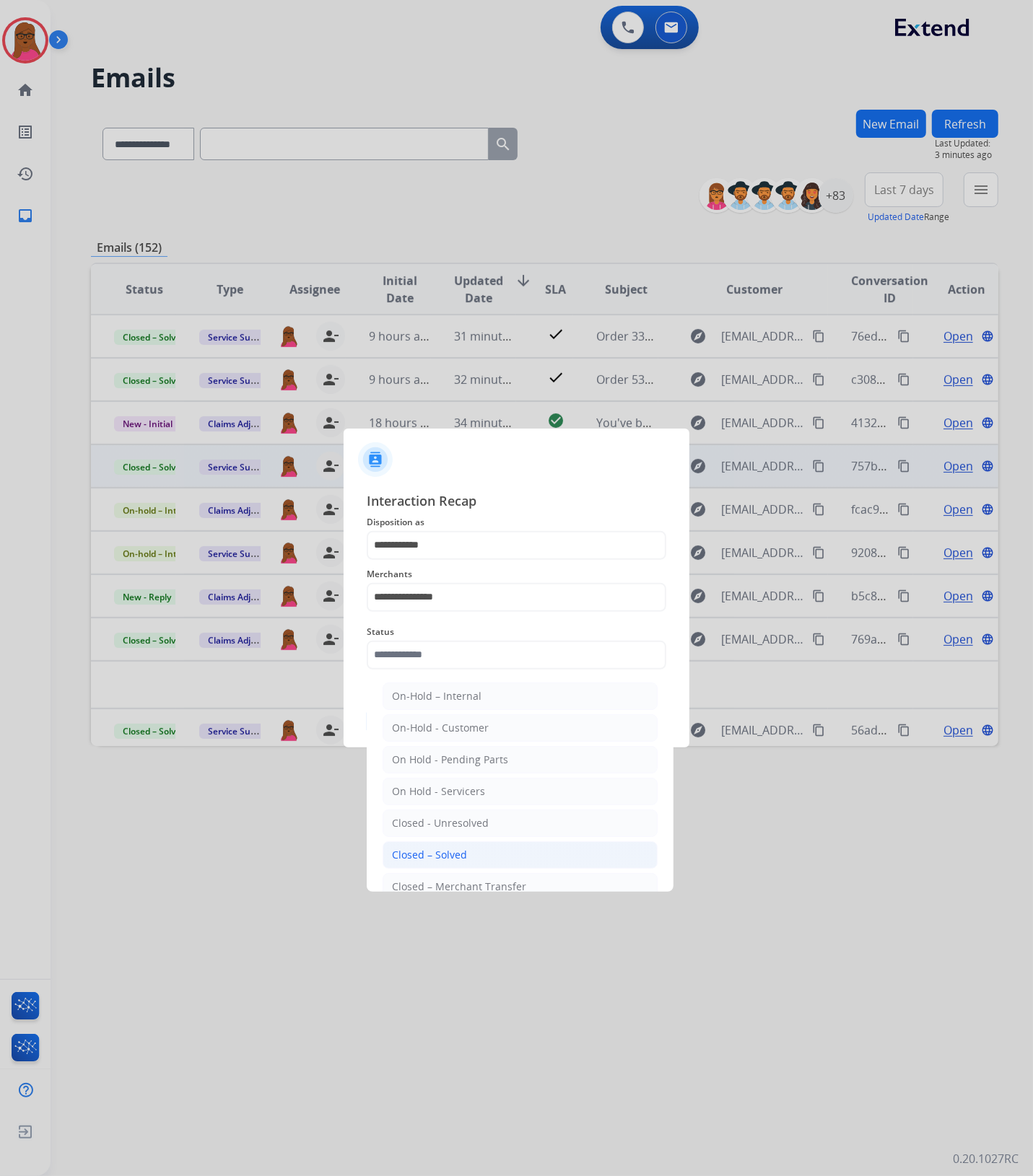
click at [462, 848] on li "Closed – Solved" at bounding box center [519, 855] width 275 height 27
type input "**********"
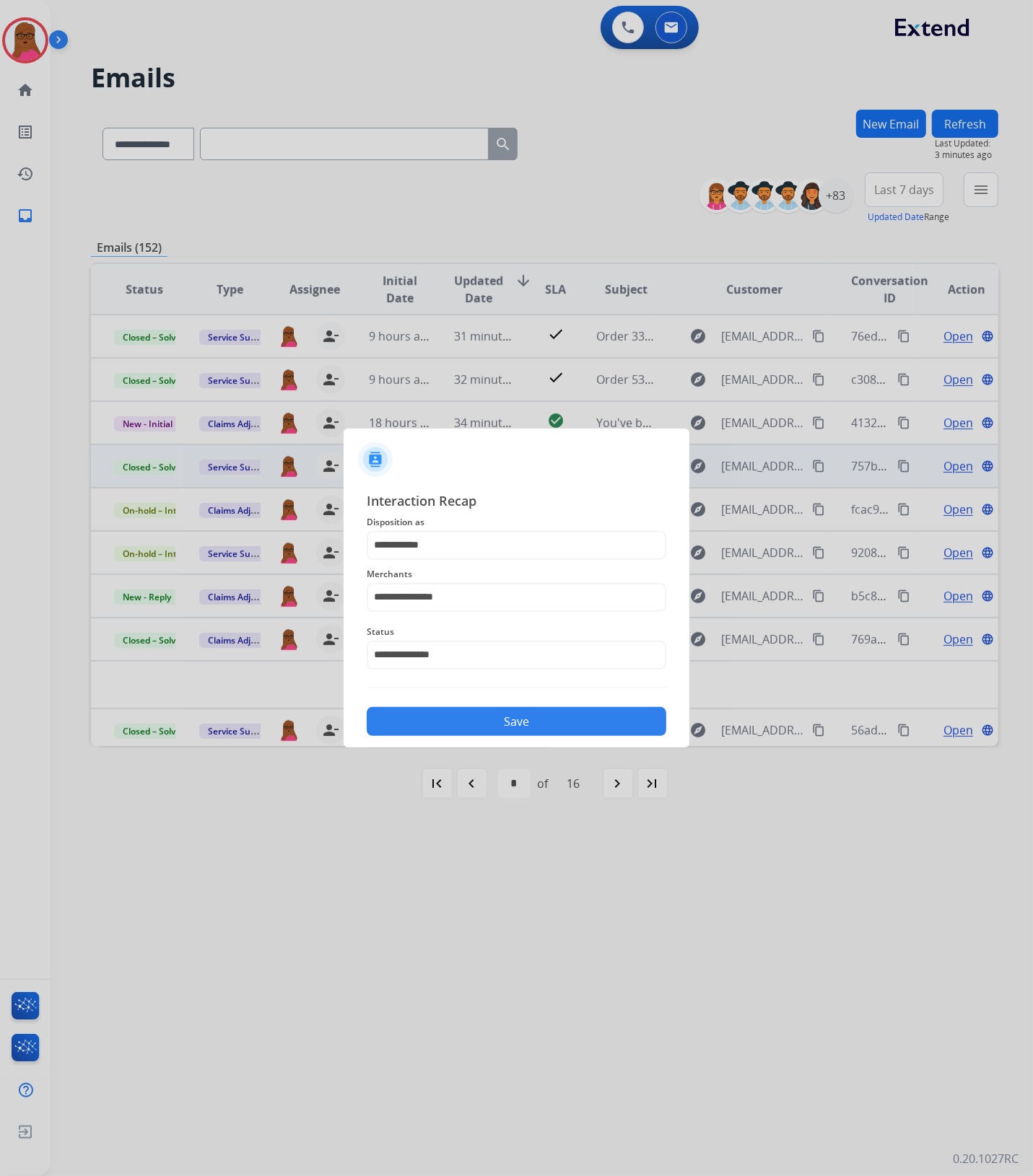
click at [504, 723] on button "Save" at bounding box center [517, 722] width 300 height 29
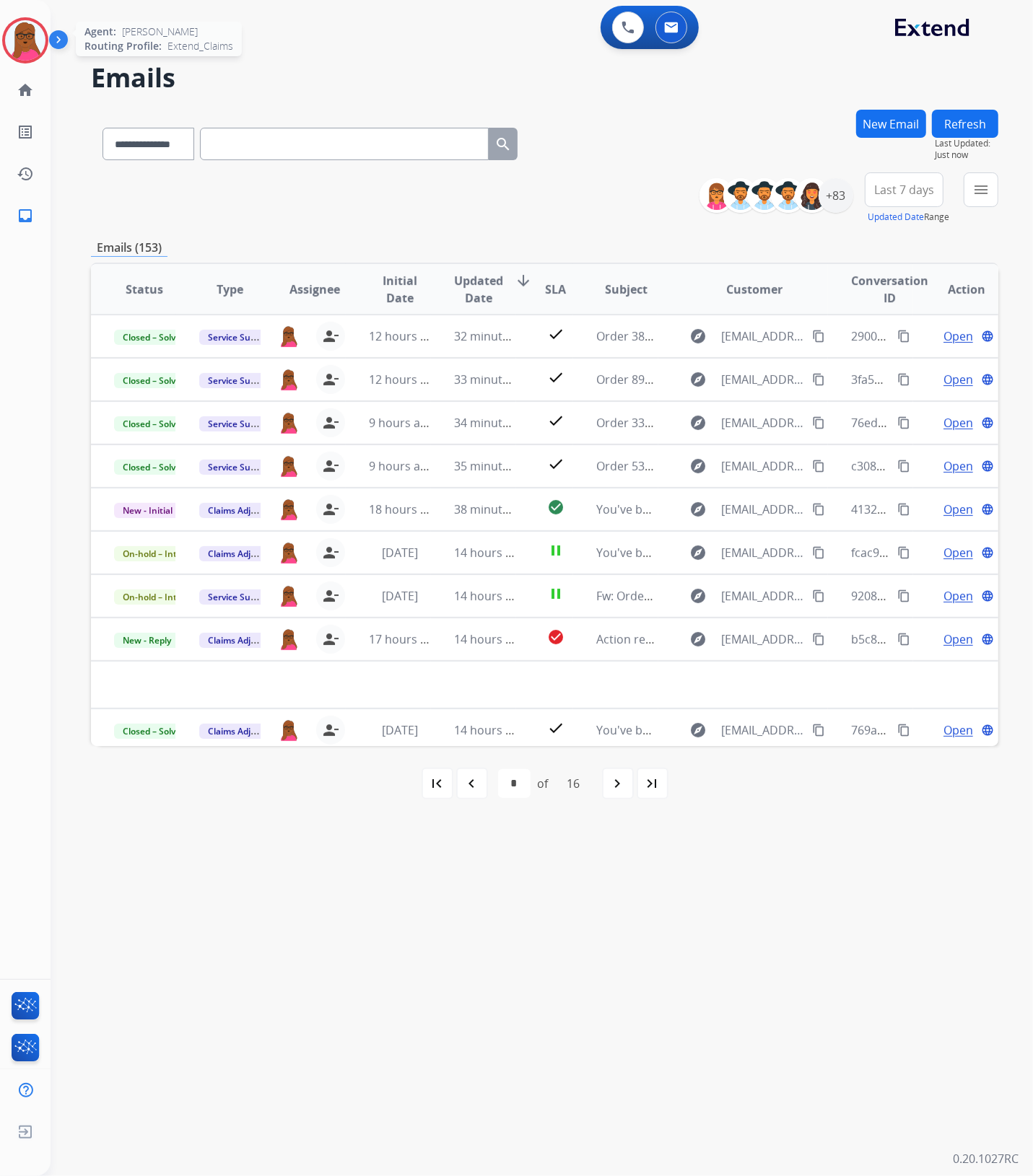
click at [22, 47] on img at bounding box center [25, 40] width 40 height 40
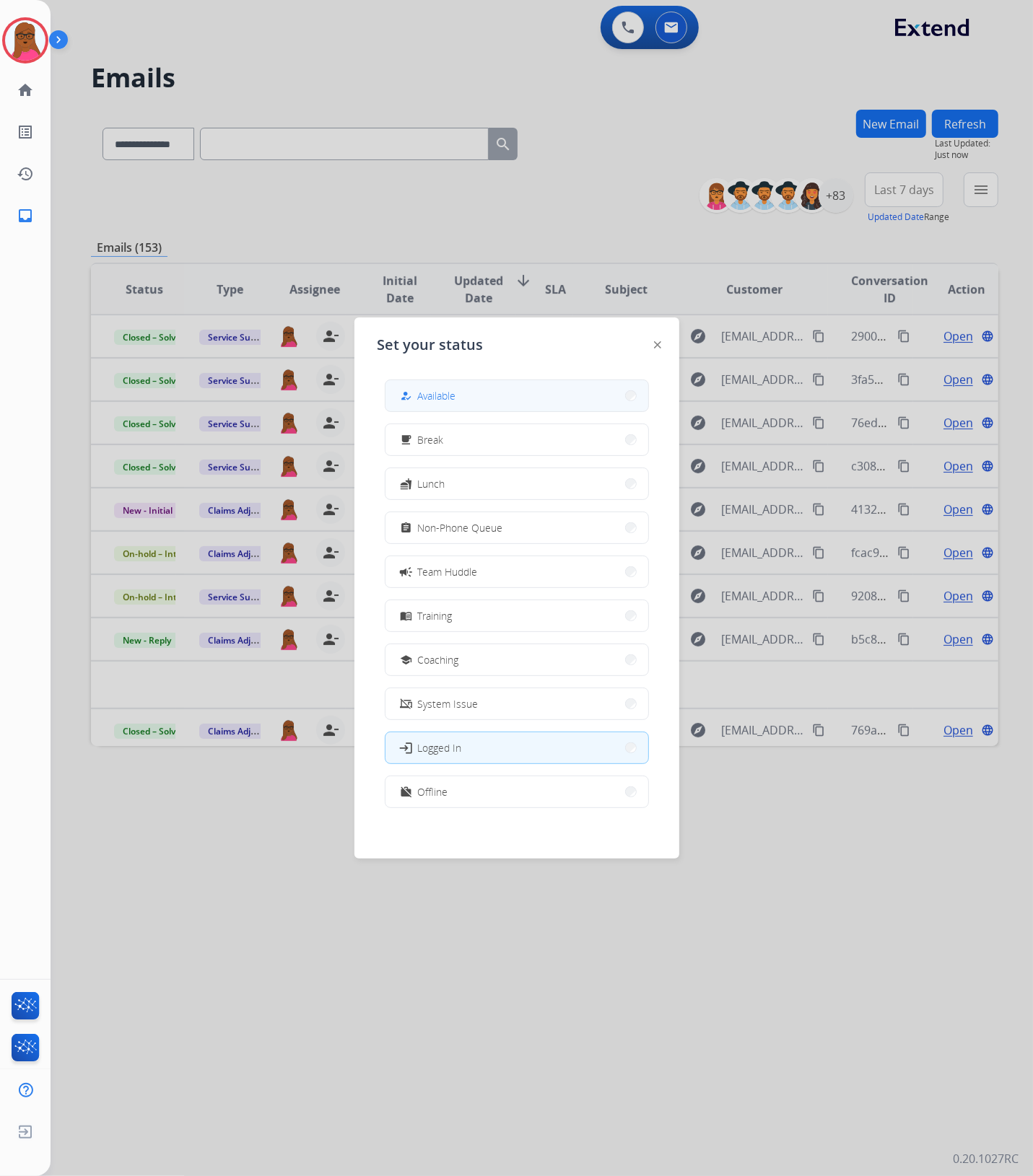
click at [455, 396] on span "Available" at bounding box center [438, 396] width 38 height 15
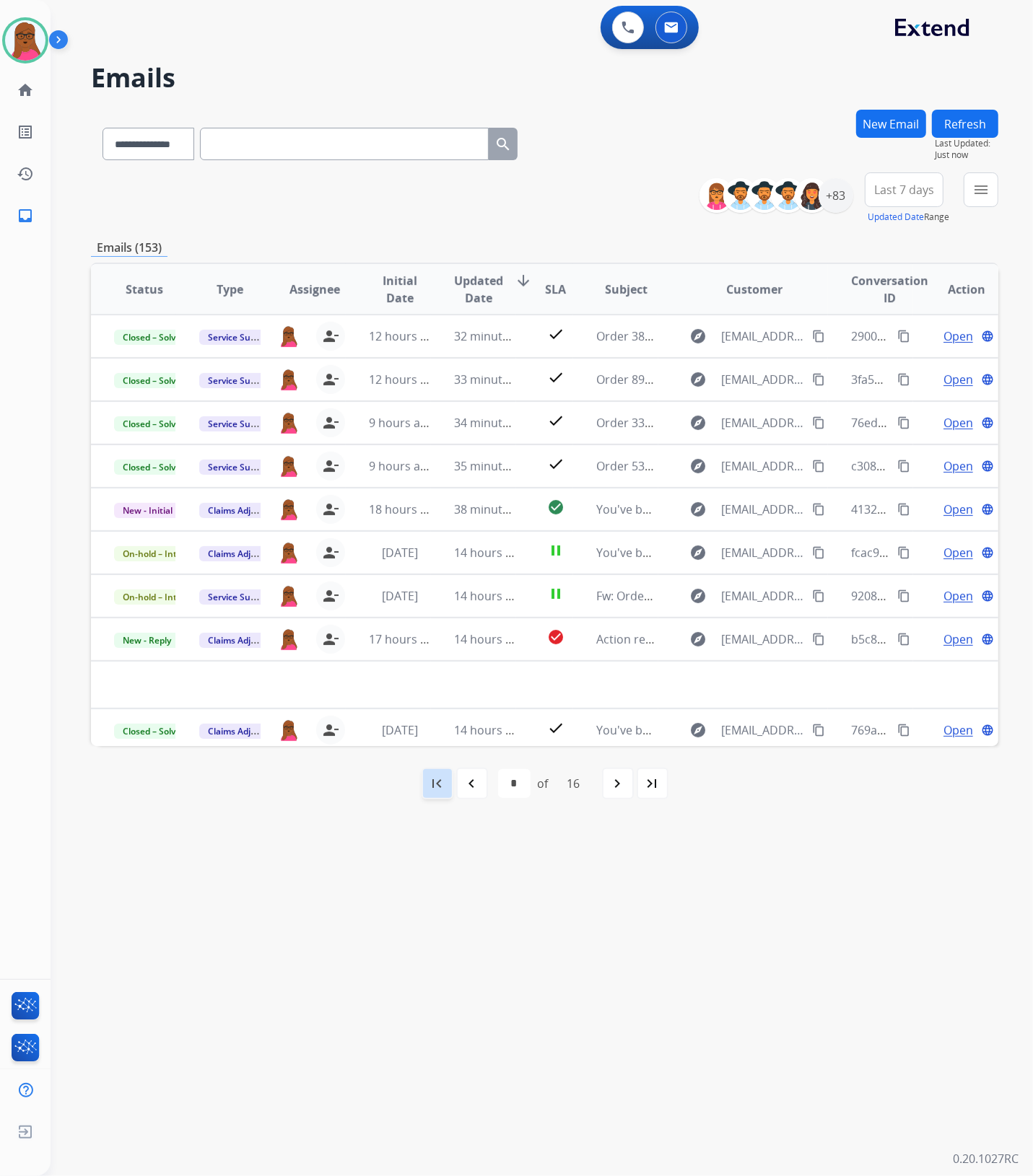
click at [426, 795] on div "first_page" at bounding box center [438, 783] width 32 height 32
select select "*"
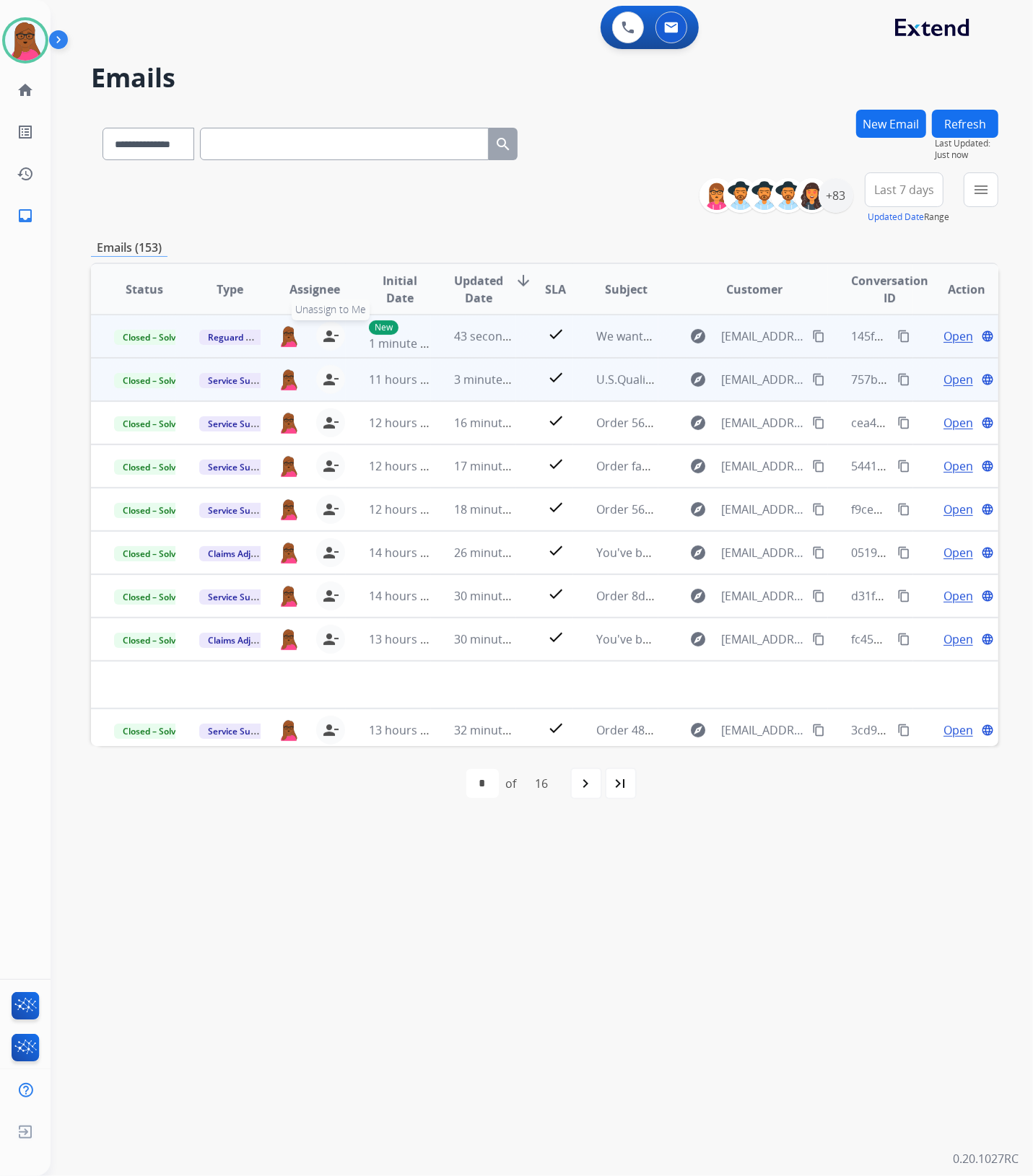
click at [332, 336] on mat-icon "person_remove" at bounding box center [331, 336] width 18 height 18
click at [290, 338] on button "+ Select agent" at bounding box center [289, 336] width 29 height 29
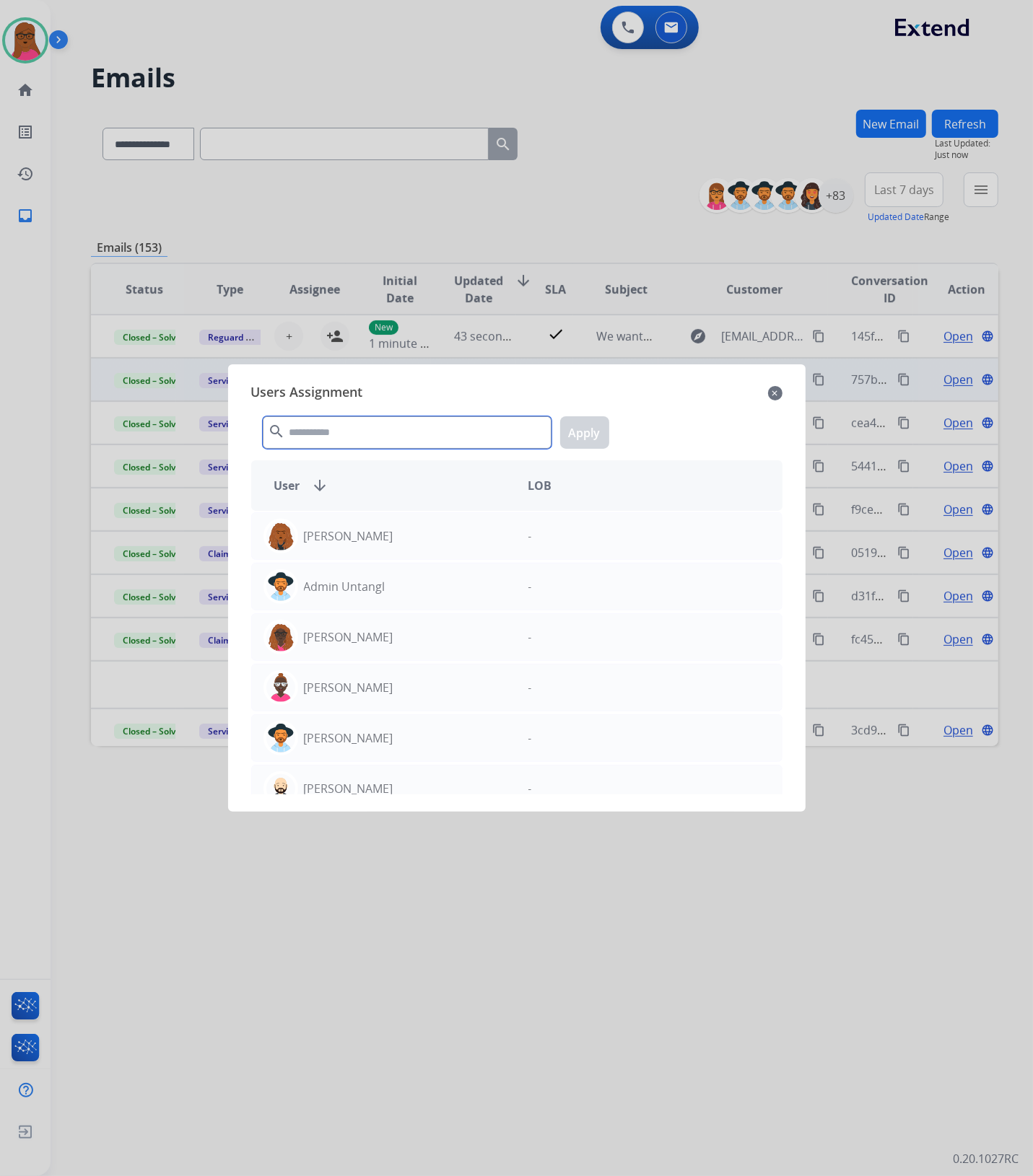
click at [338, 433] on input "text" at bounding box center [407, 433] width 289 height 33
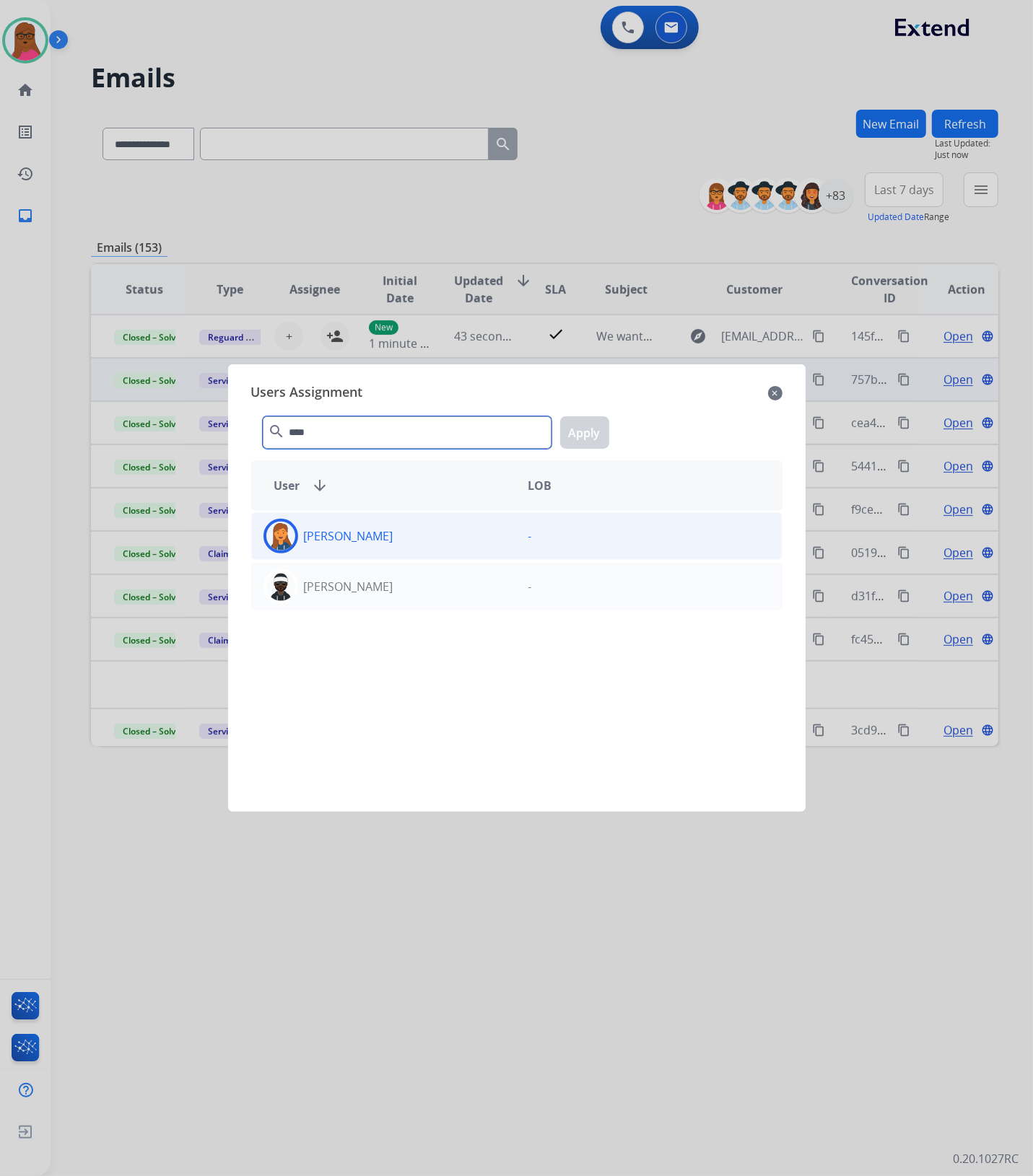
type input "****"
click at [426, 543] on div "[PERSON_NAME]" at bounding box center [384, 536] width 265 height 34
click at [597, 432] on button "Apply" at bounding box center [584, 433] width 49 height 33
